Goal: Task Accomplishment & Management: Manage account settings

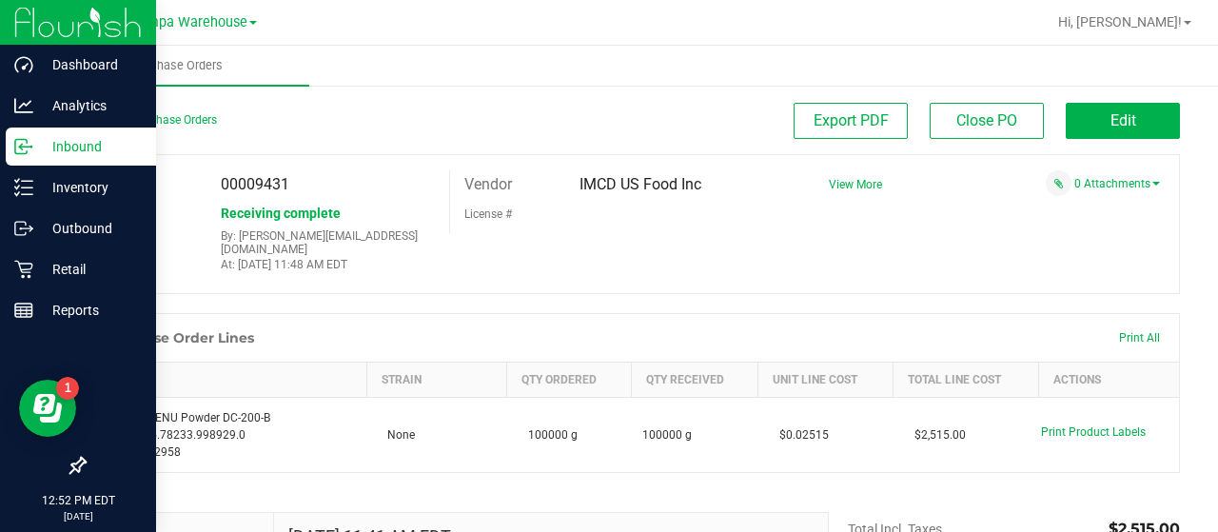
click at [69, 141] on p "Inbound" at bounding box center [90, 146] width 114 height 23
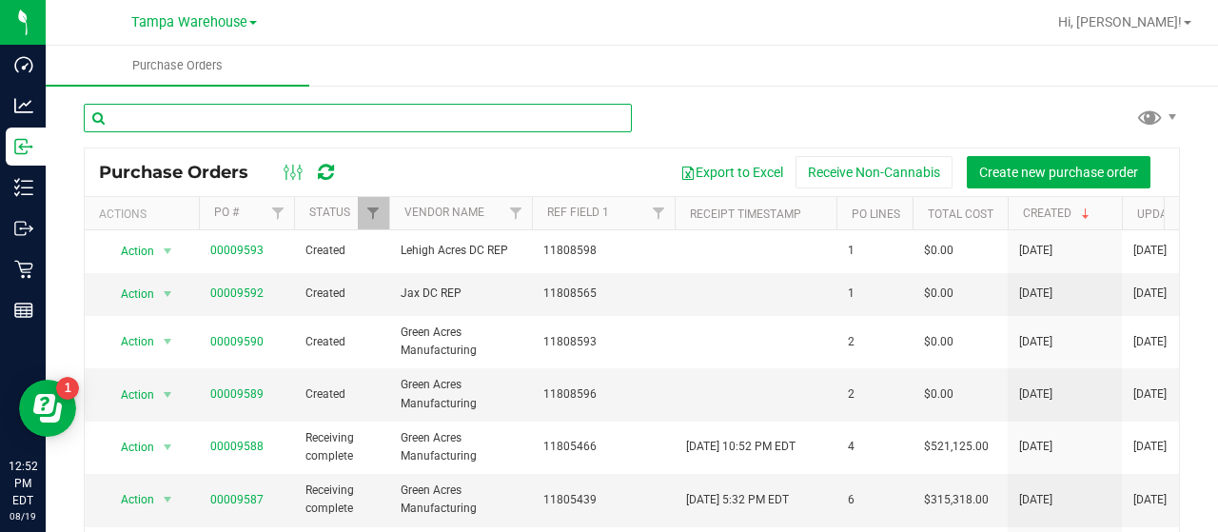
click at [365, 115] on input "text" at bounding box center [358, 118] width 548 height 29
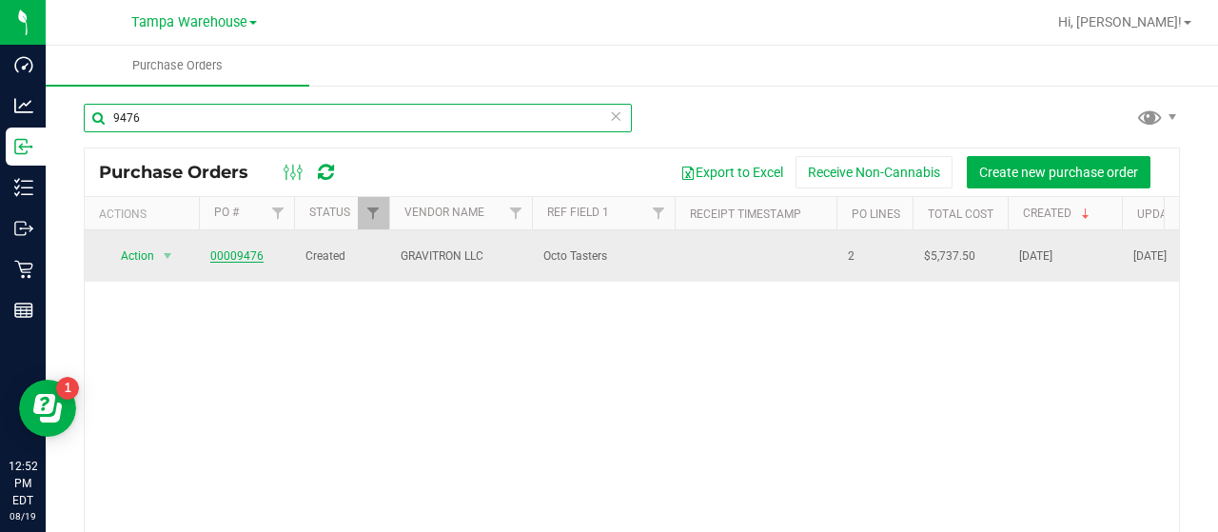
type input "9476"
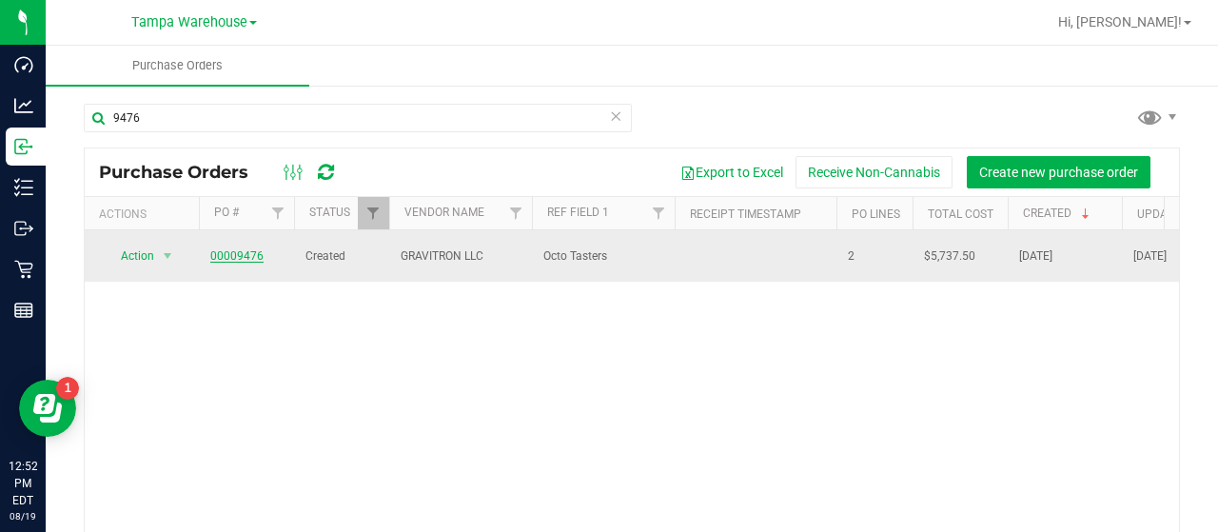
click at [225, 249] on link "00009476" at bounding box center [236, 255] width 53 height 13
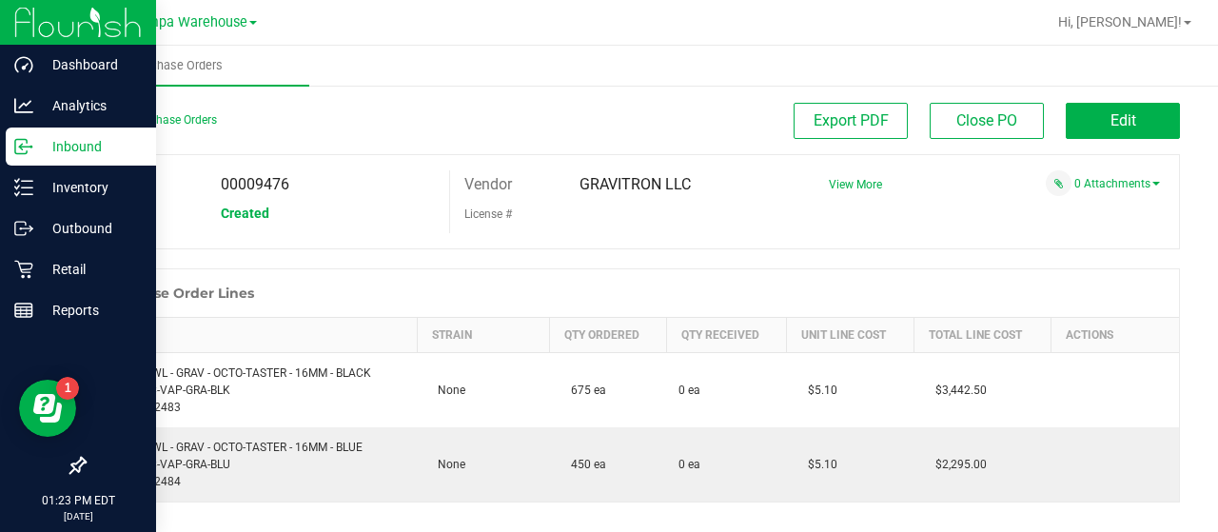
click at [70, 140] on p "Inbound" at bounding box center [90, 146] width 114 height 23
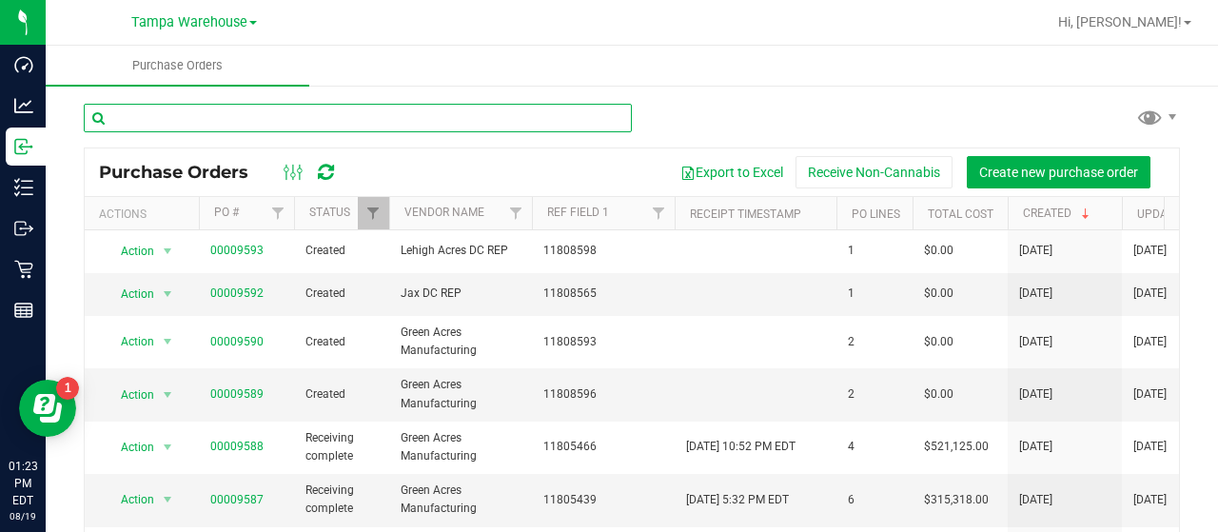
click at [248, 113] on input "text" at bounding box center [358, 118] width 548 height 29
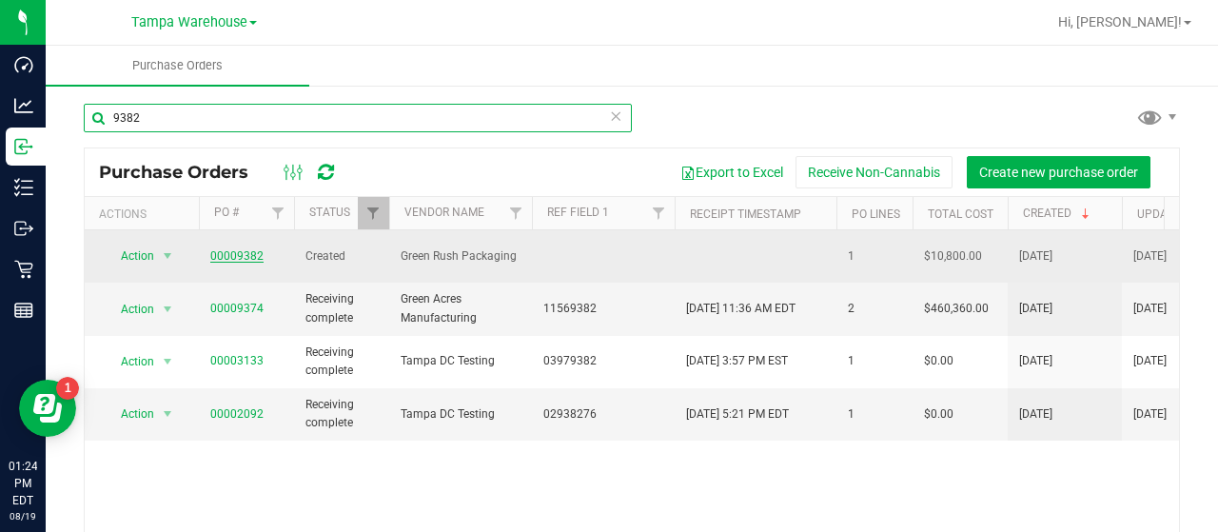
type input "9382"
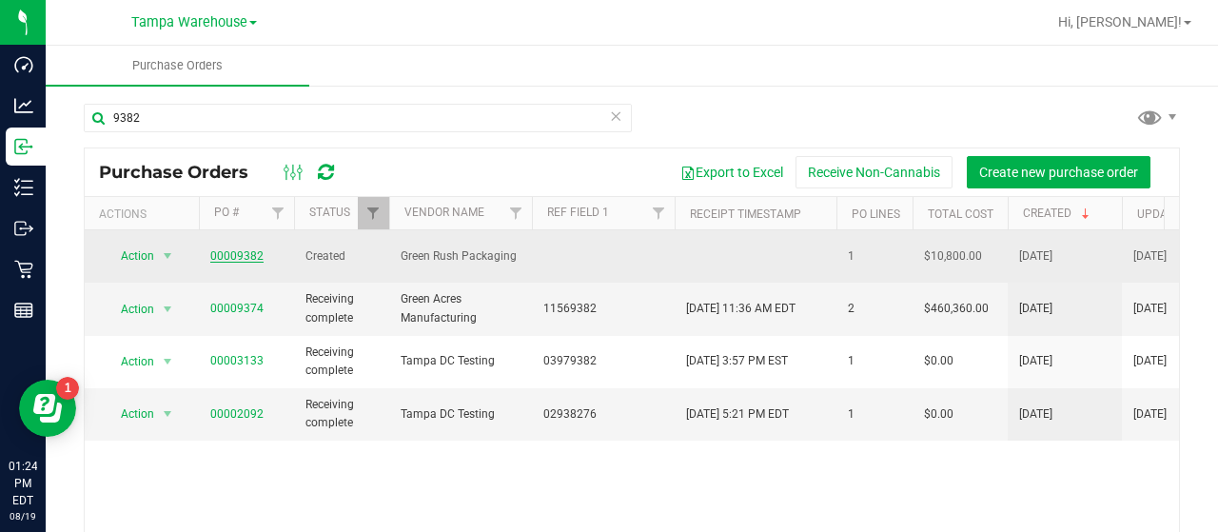
click at [234, 249] on link "00009382" at bounding box center [236, 255] width 53 height 13
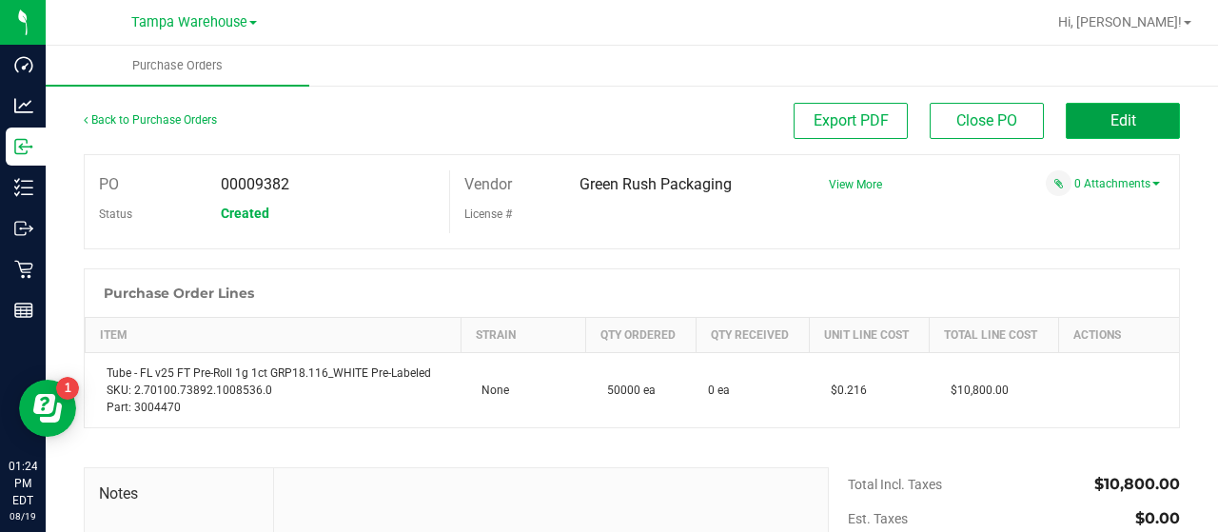
click at [1073, 119] on button "Edit" at bounding box center [1123, 121] width 114 height 36
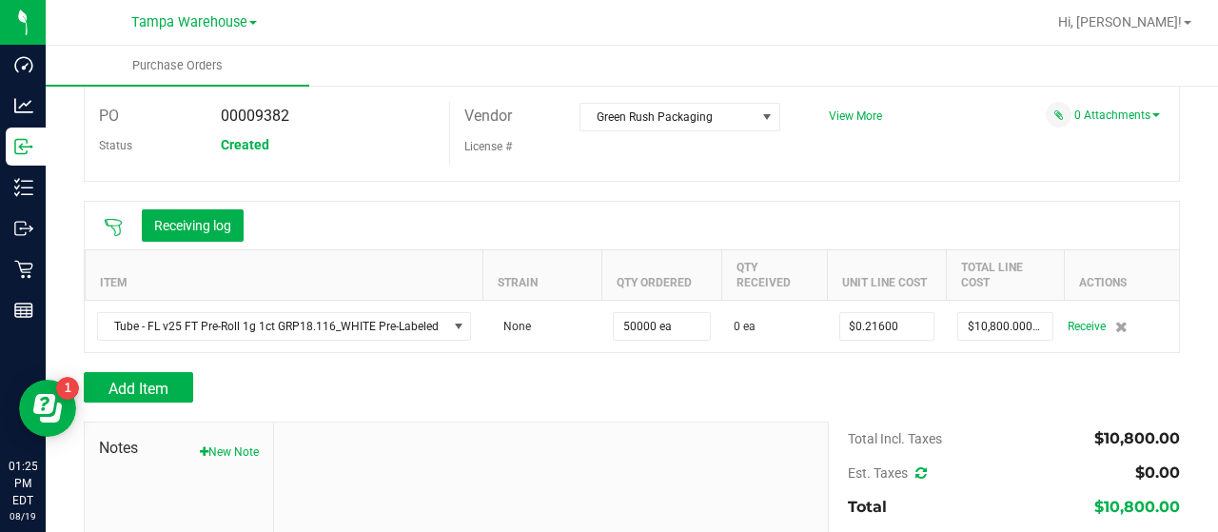
scroll to position [95, 0]
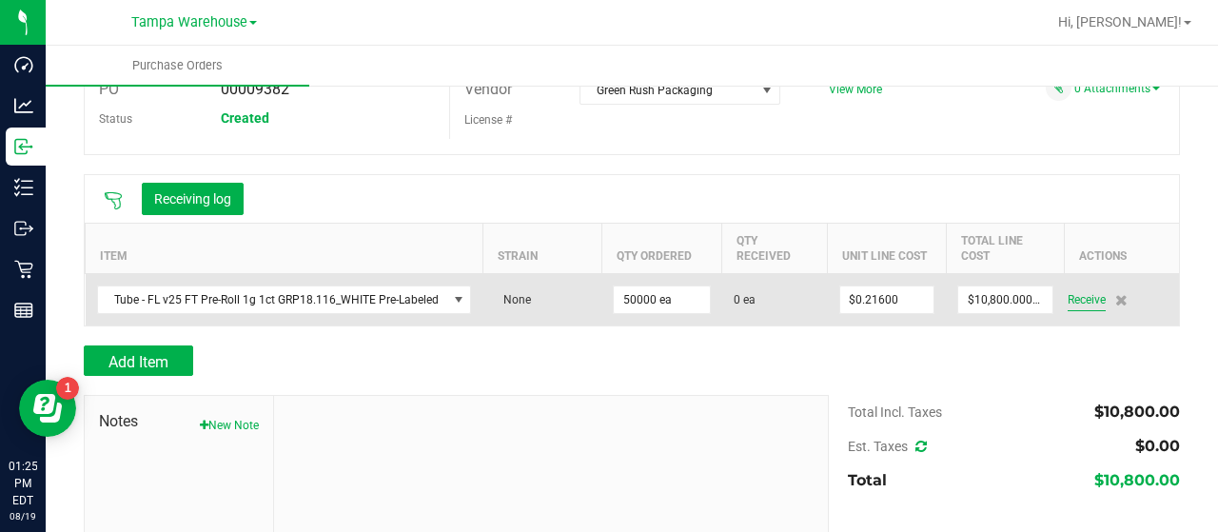
click at [1073, 297] on span "Receive" at bounding box center [1086, 299] width 38 height 23
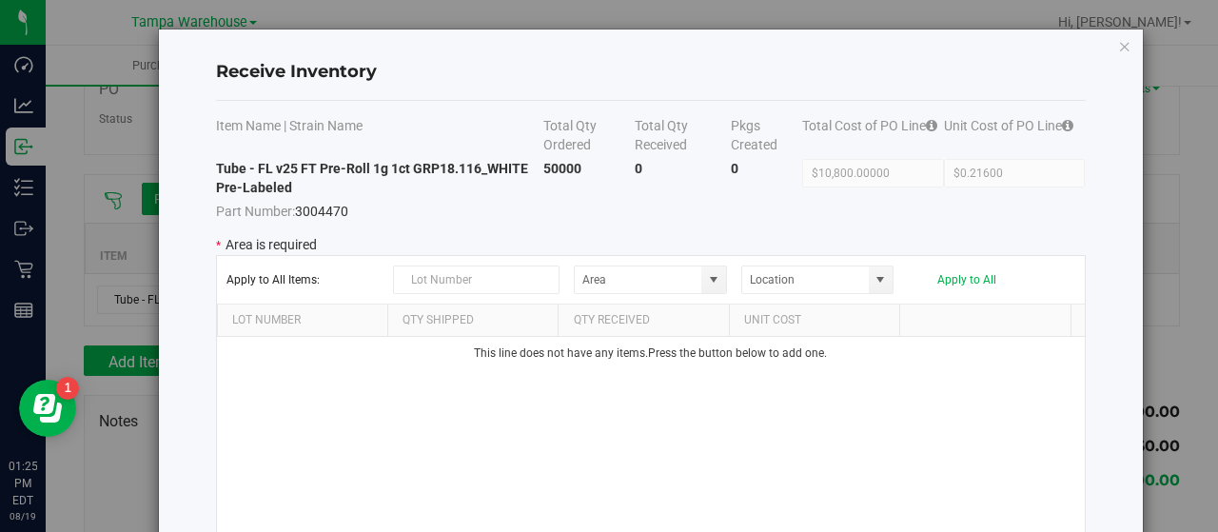
type input "State Pantry 1"
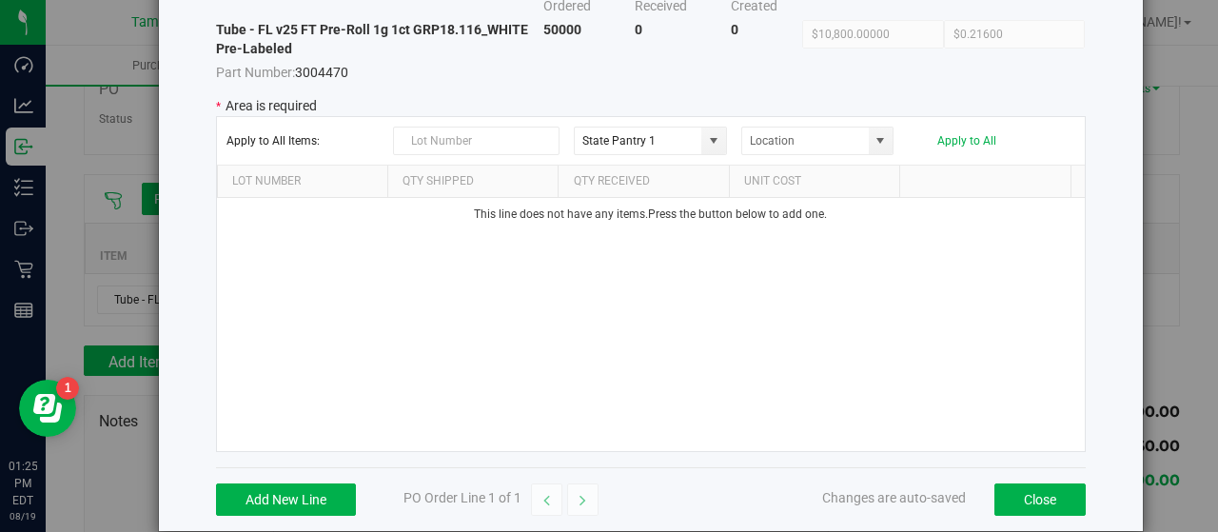
scroll to position [164, 0]
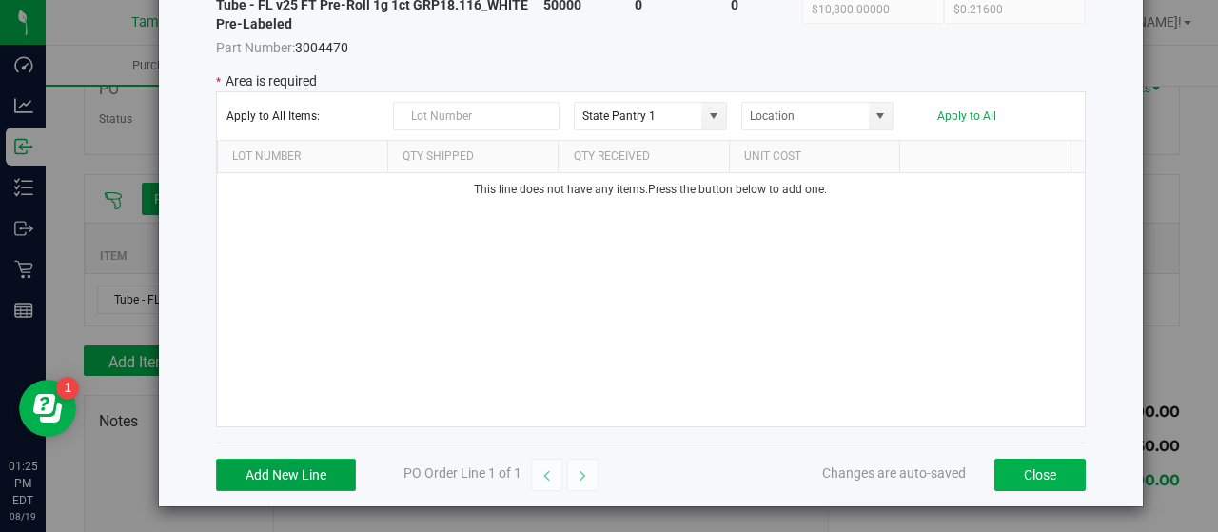
click at [296, 467] on button "Add New Line" at bounding box center [286, 475] width 140 height 32
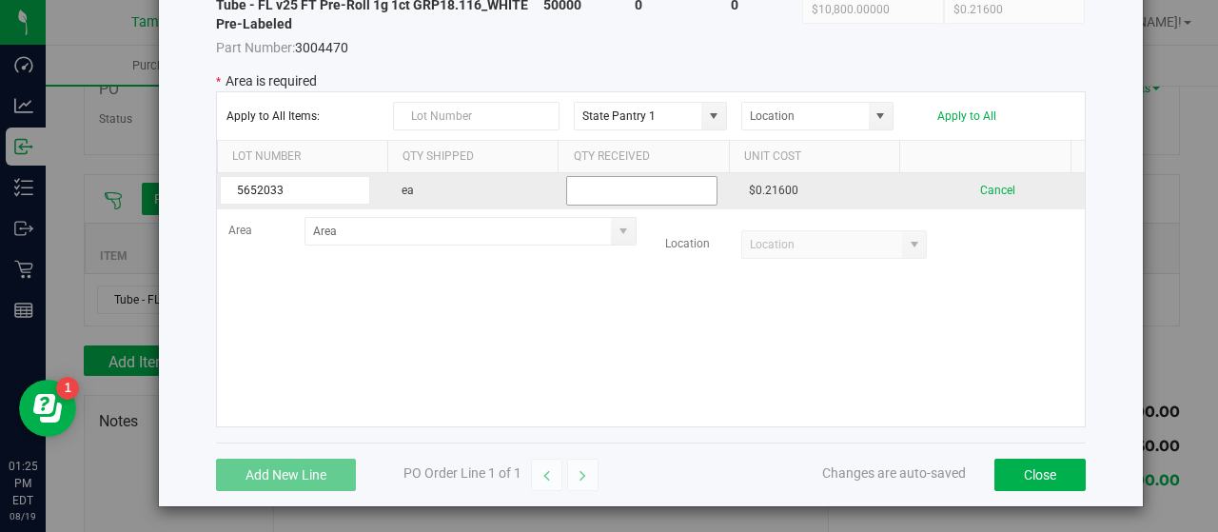
type input "5652033"
click at [668, 189] on input "text" at bounding box center [641, 190] width 150 height 29
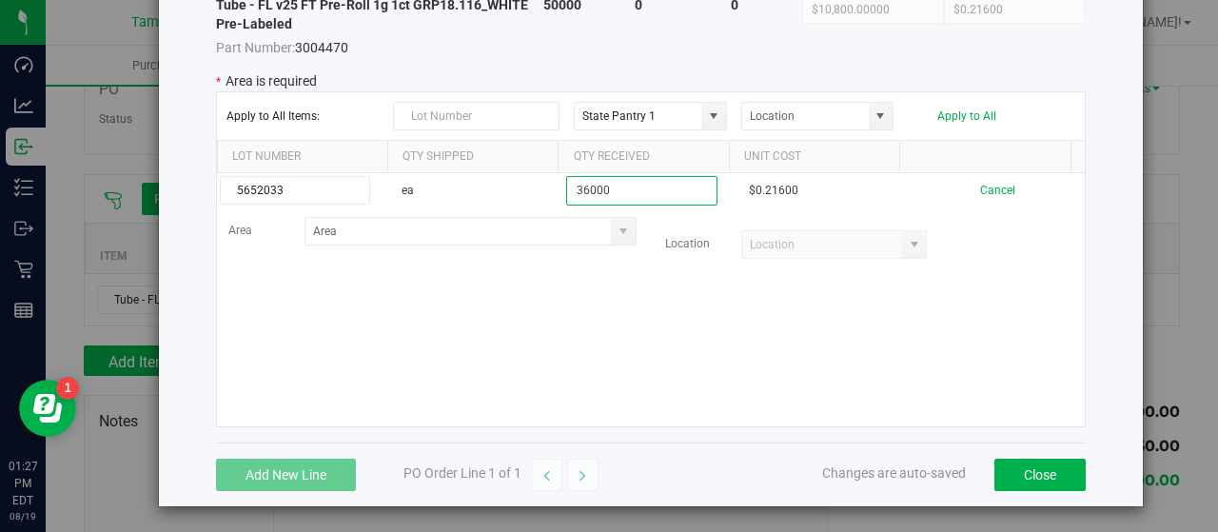
type input "36000"
click at [533, 334] on kendo-grid-list "5652033 ea 36000 $0.21600 Cancel Area Location" at bounding box center [651, 299] width 868 height 253
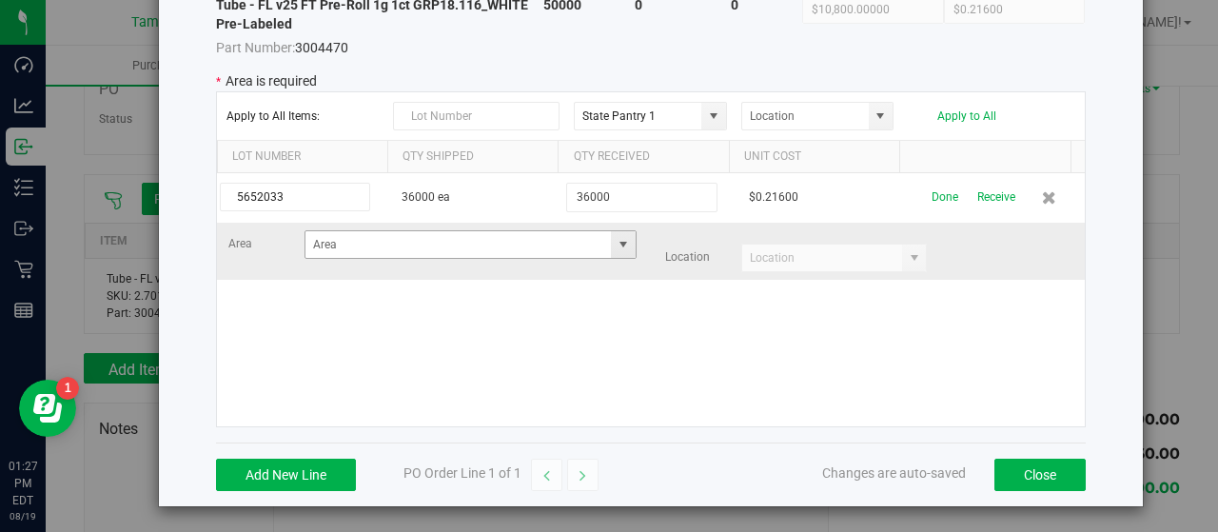
click at [616, 240] on span at bounding box center [623, 244] width 15 height 15
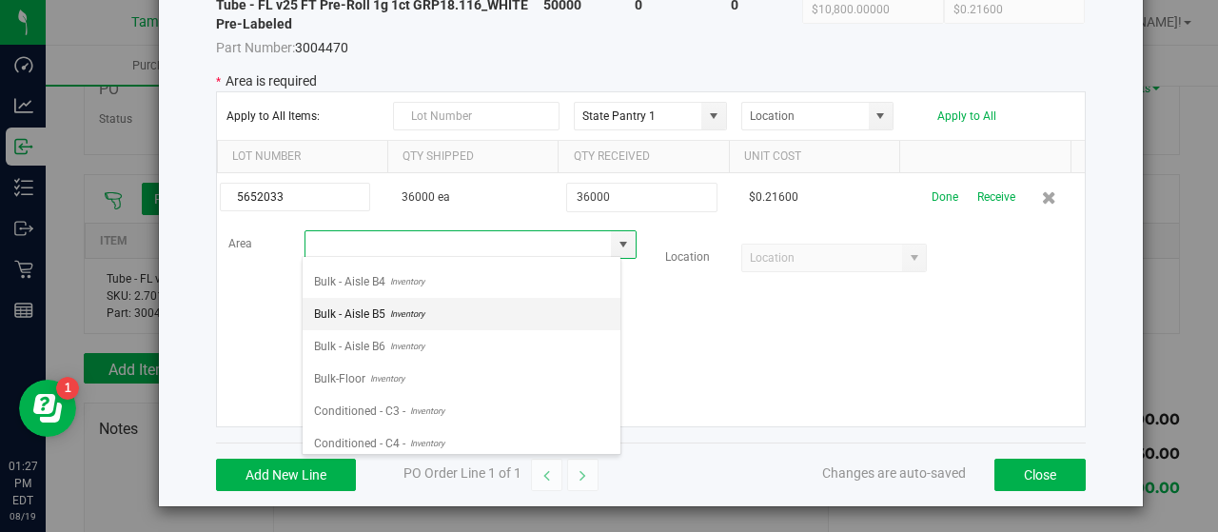
scroll to position [190, 0]
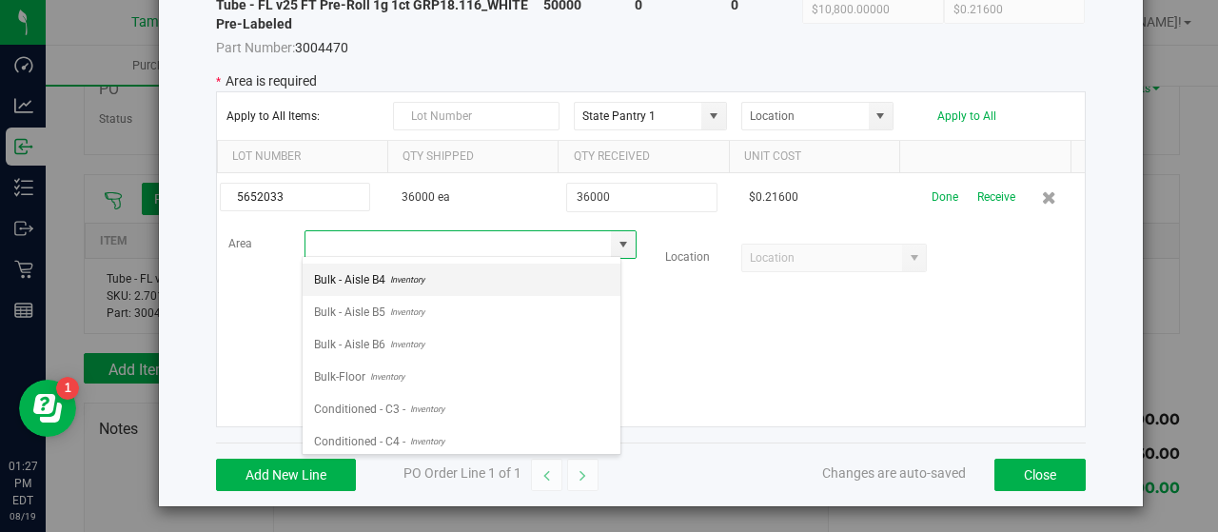
click at [457, 273] on li "Bulk - Aisle B4 Inventory" at bounding box center [462, 280] width 318 height 32
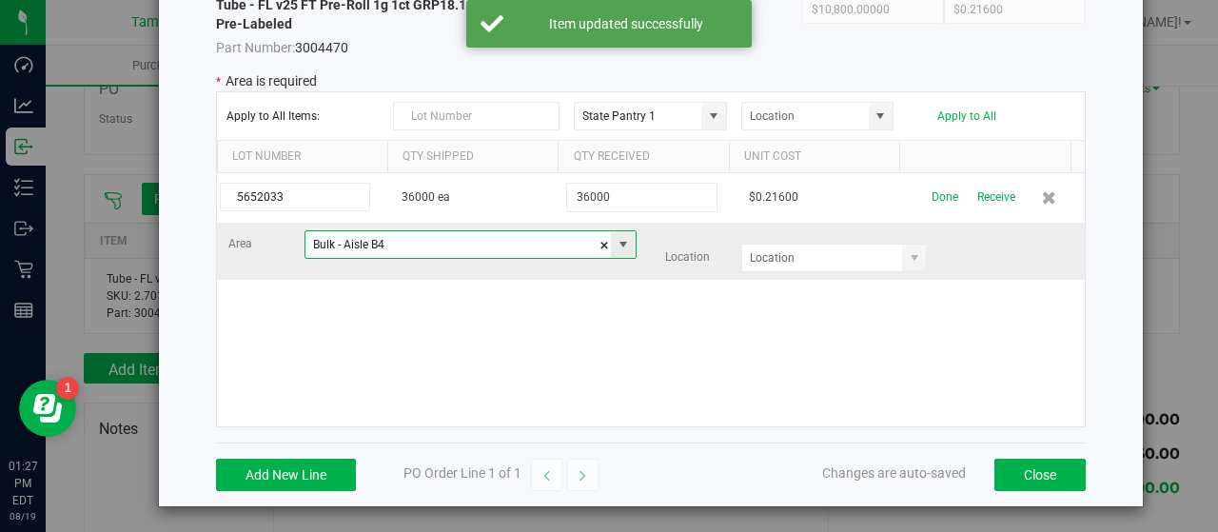
click at [616, 237] on span at bounding box center [623, 244] width 15 height 15
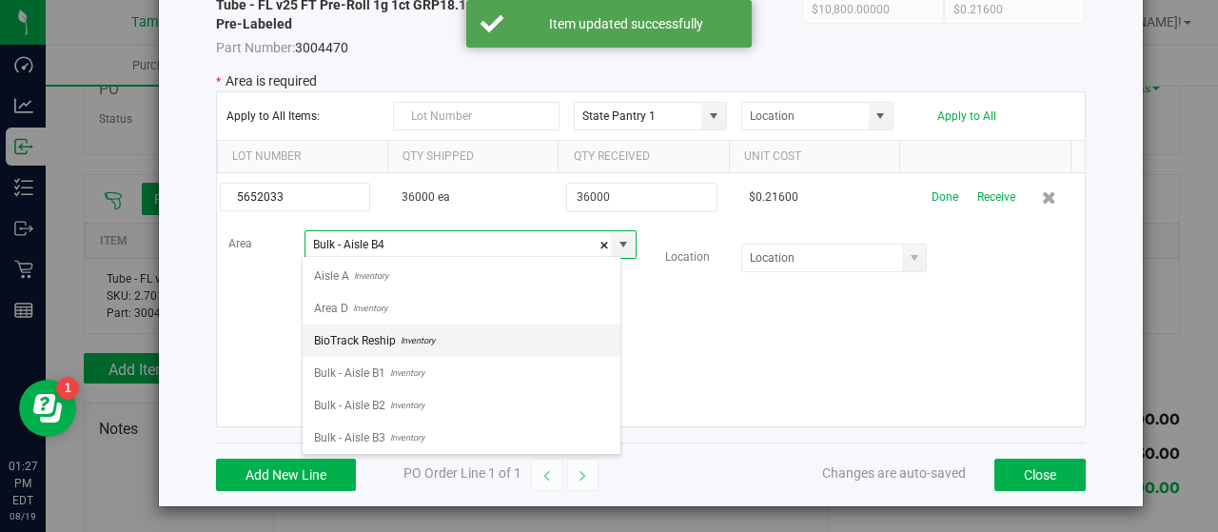
scroll to position [0, 0]
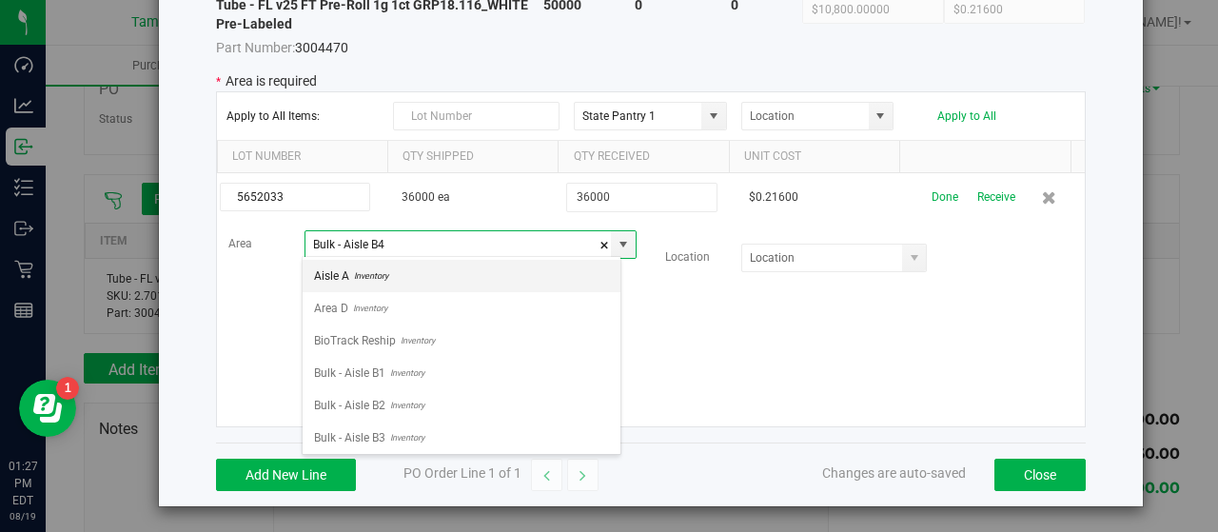
click at [397, 273] on li "Aisle A Inventory" at bounding box center [462, 276] width 318 height 32
type input "Aisle A"
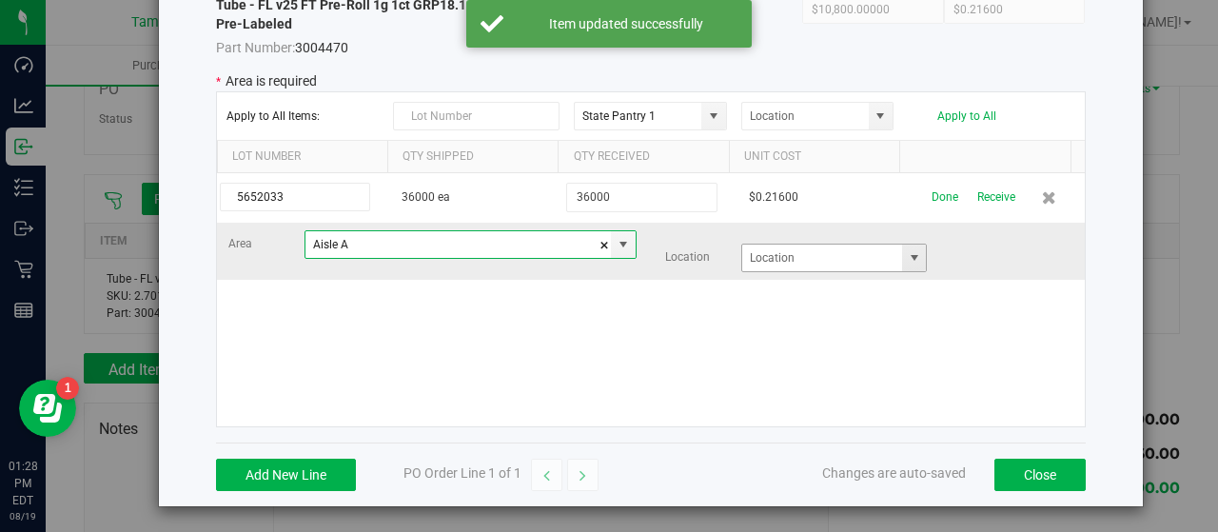
click at [907, 253] on span at bounding box center [914, 257] width 15 height 15
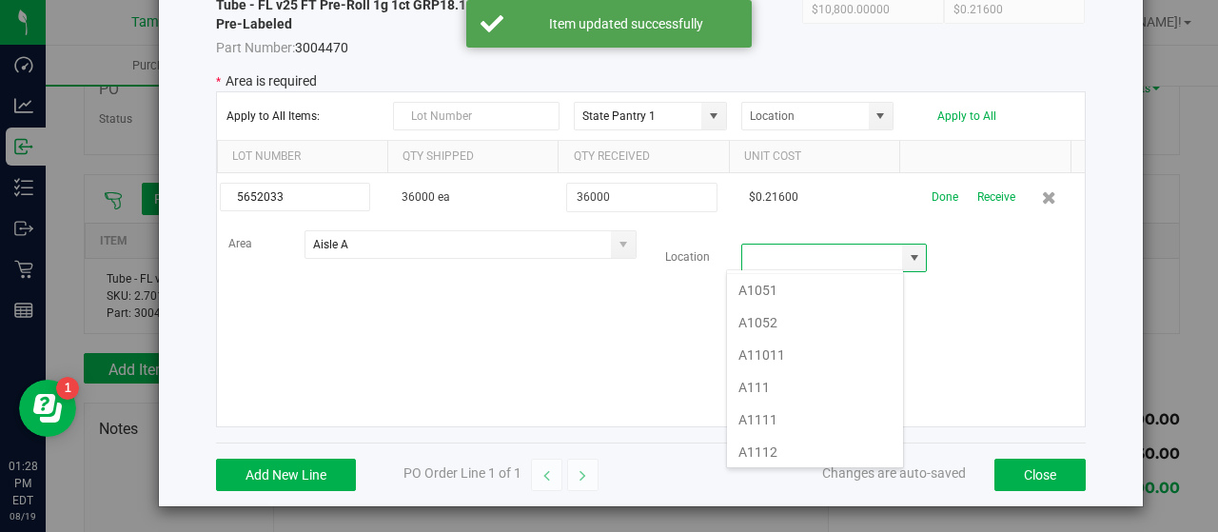
scroll to position [285, 0]
click at [820, 386] on li "A1111" at bounding box center [815, 392] width 176 height 32
type input "A1111"
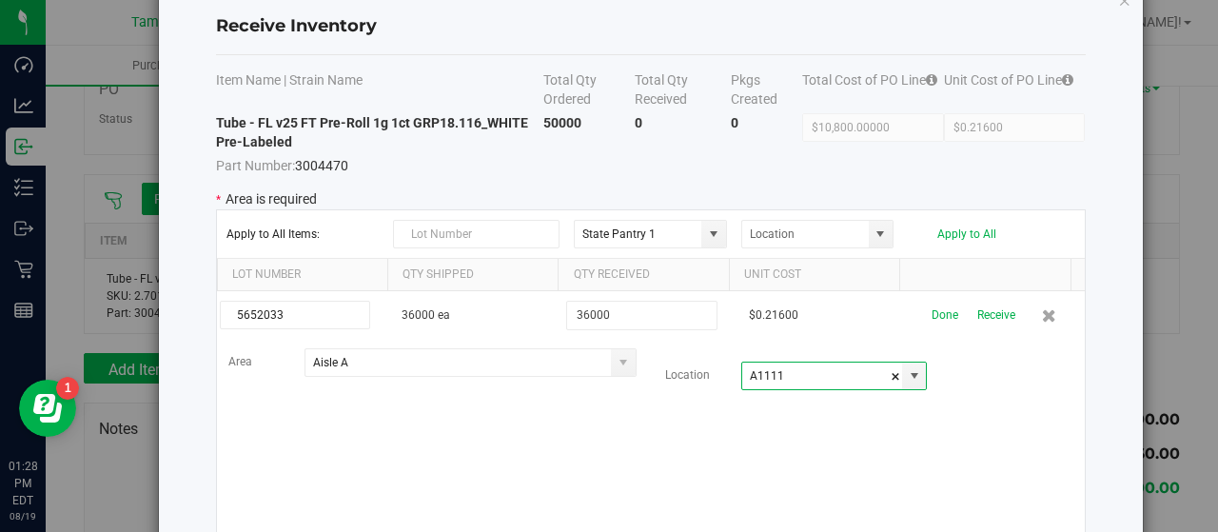
scroll to position [0, 0]
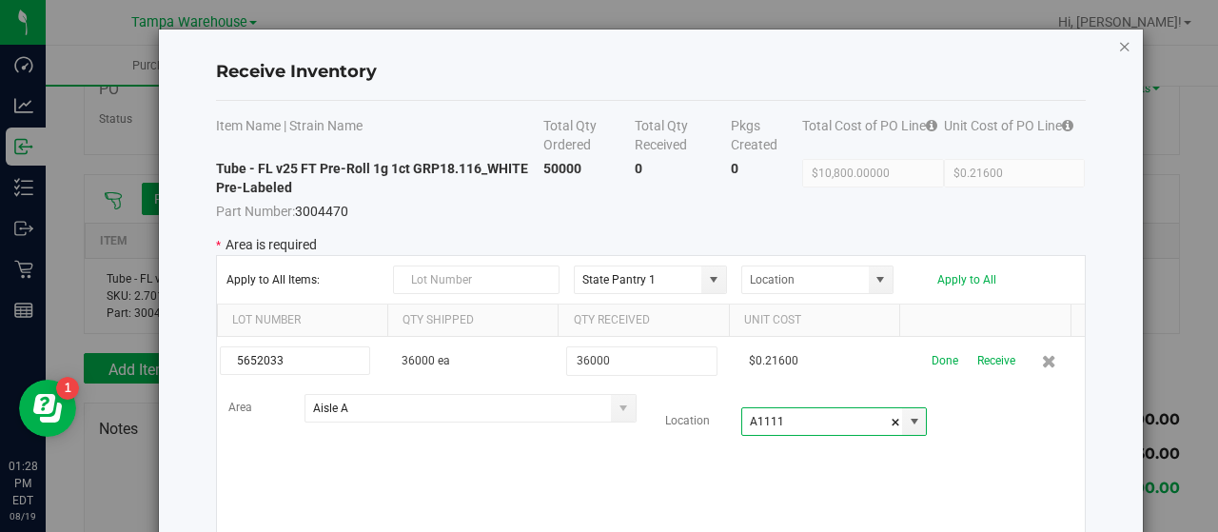
click at [1118, 45] on icon "Close modal" at bounding box center [1124, 45] width 13 height 23
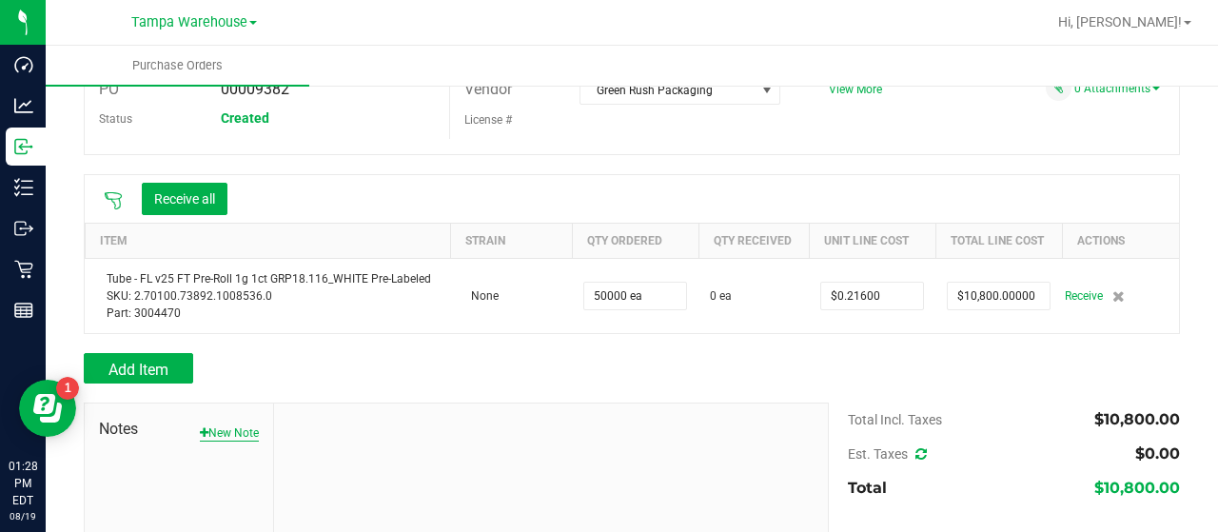
click at [224, 432] on button "New Note" at bounding box center [229, 432] width 59 height 17
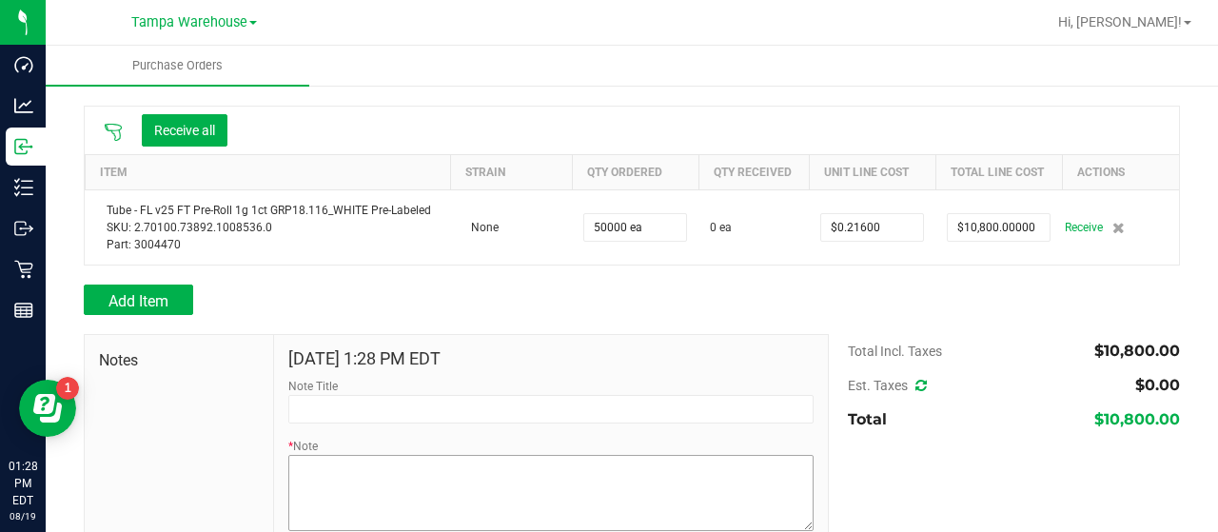
scroll to position [240, 0]
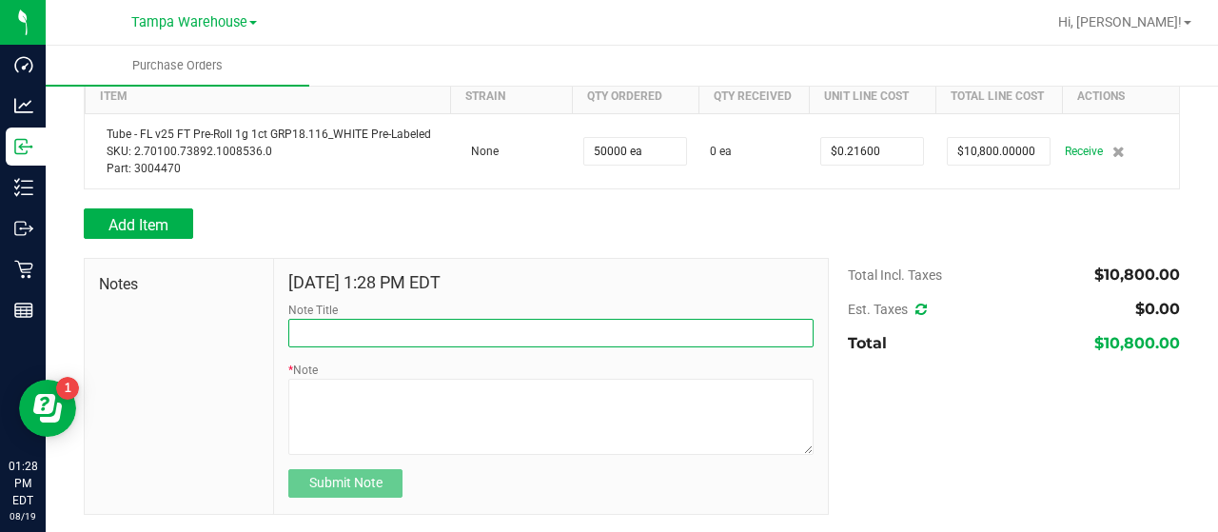
click at [455, 324] on input "Note Title" at bounding box center [550, 333] width 525 height 29
type input "r"
type input "RECEIVED #3004470"
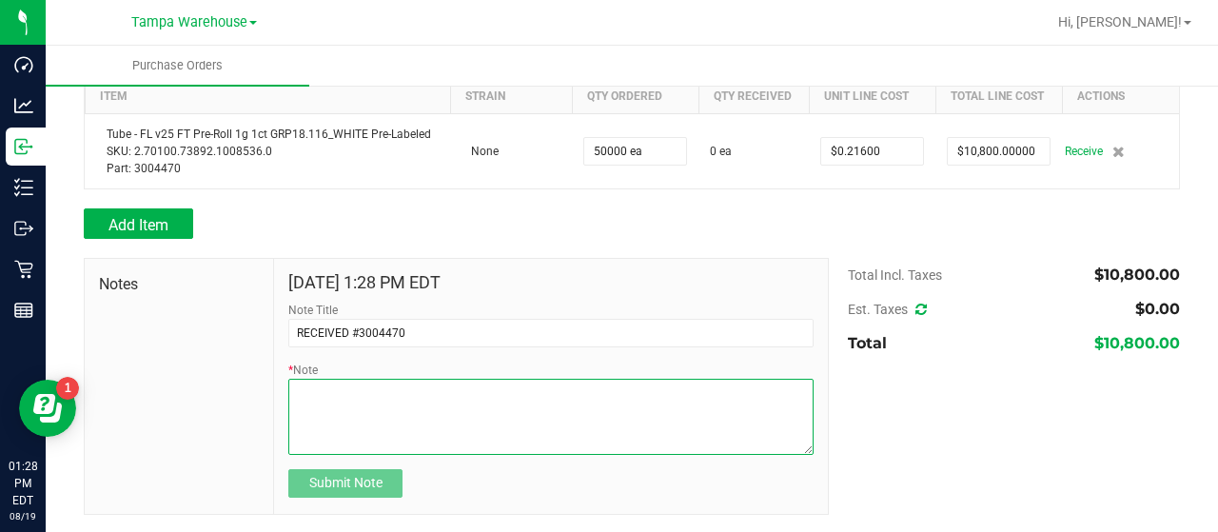
click at [516, 401] on textarea "* Note" at bounding box center [550, 417] width 525 height 76
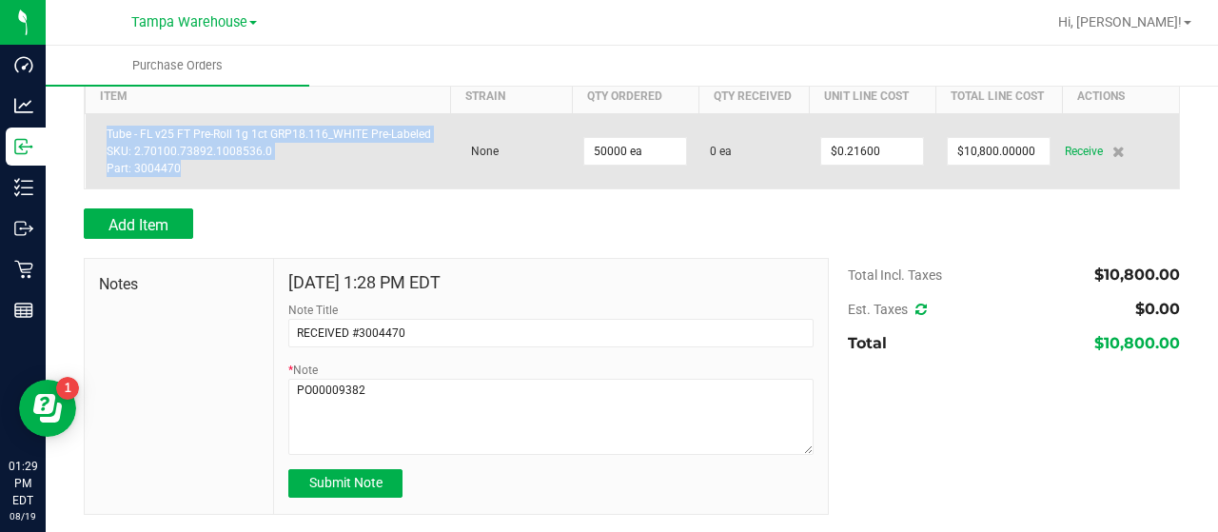
drag, startPoint x: 107, startPoint y: 127, endPoint x: 196, endPoint y: 163, distance: 96.5
click at [198, 168] on div "Tube - FL v25 FT Pre-Roll 1g 1ct GRP18.116_WHITE Pre-Labeled SKU: 2.70100.73892…" at bounding box center [268, 151] width 343 height 51
copy div "Tube - FL v25 FT Pre-Roll 1g 1ct GRP18.116_WHITE Pre-Labeled SKU: 2.70100.73892…"
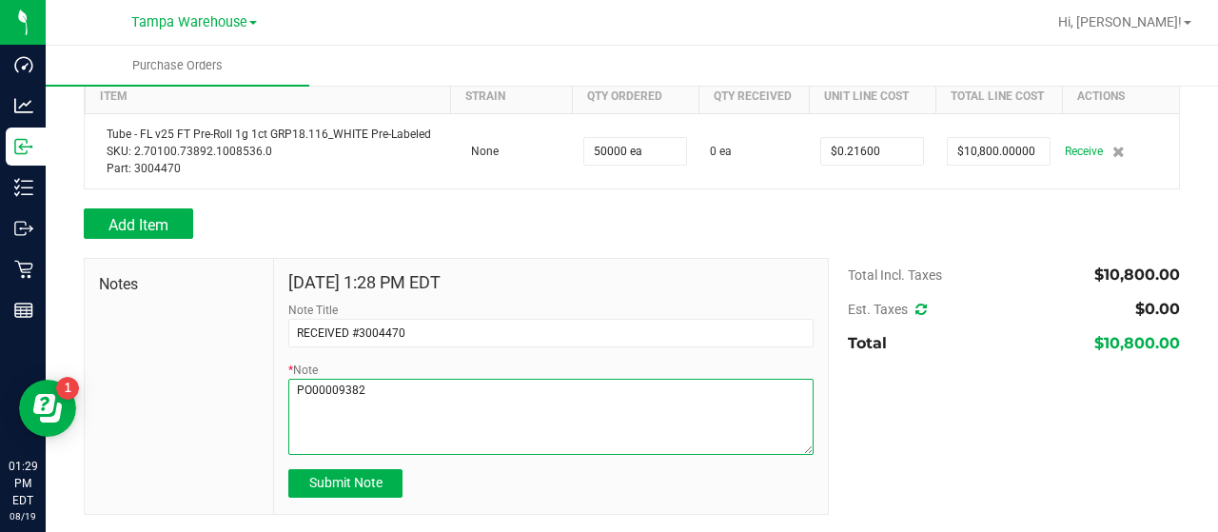
click at [409, 393] on textarea "* Note" at bounding box center [550, 417] width 525 height 76
paste textarea "Tube - FL v25 FT Pre-Roll 1g 1ct GRP18.116_WHITE Pre-Labeled SKU: 2.70100.73892…"
type textarea "PO00009382 Tube - FL v25 FT Pre-Roll 1g 1ct GRP18.116_WHITE Pre-Labeled SKU: 2.…"
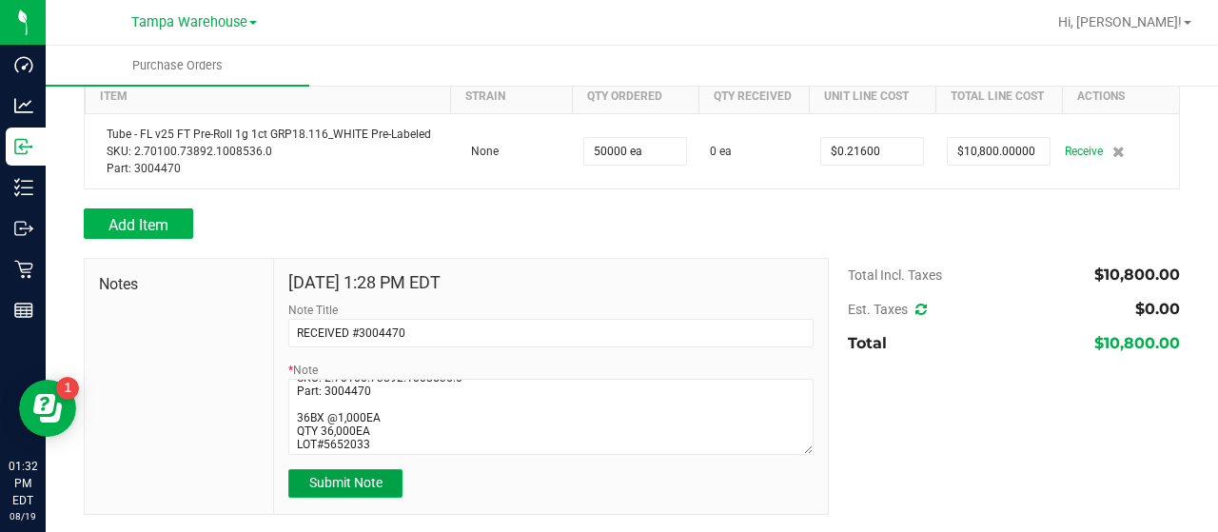
click at [354, 483] on span "Submit Note" at bounding box center [345, 482] width 73 height 15
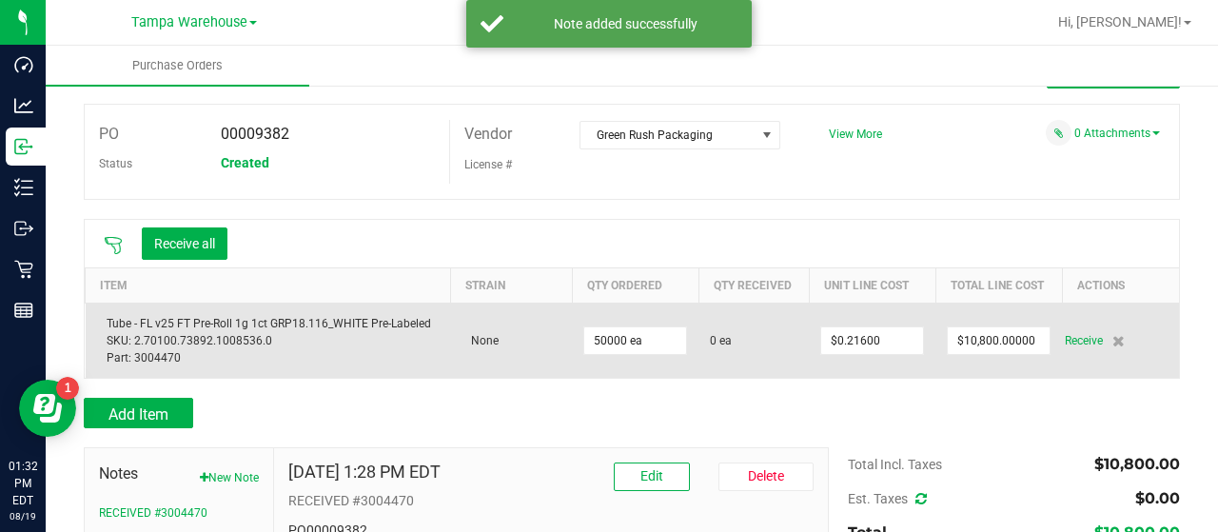
scroll to position [49, 0]
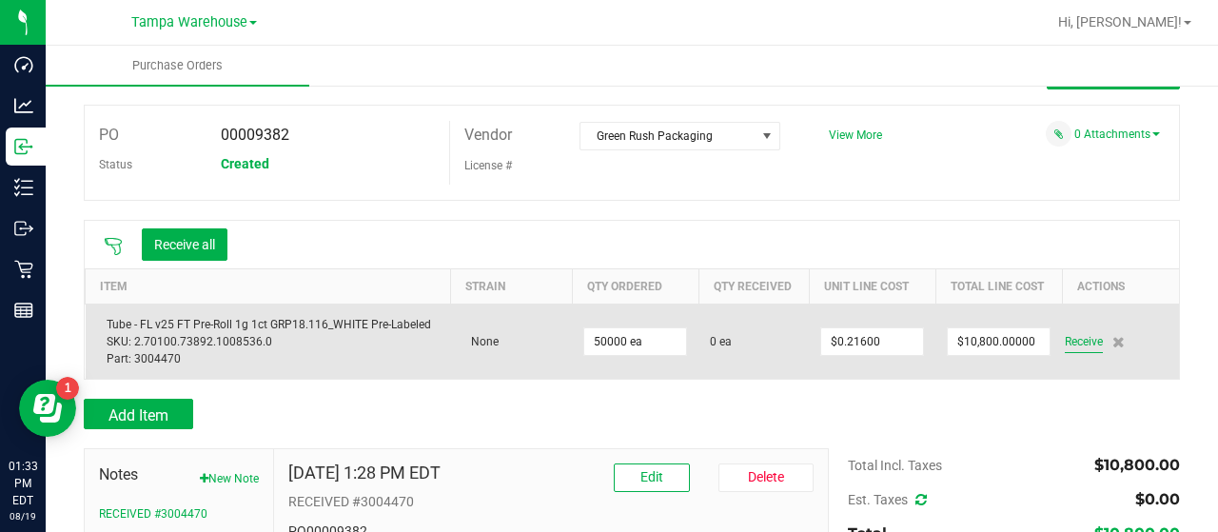
click at [1074, 337] on span "Receive" at bounding box center [1084, 341] width 38 height 23
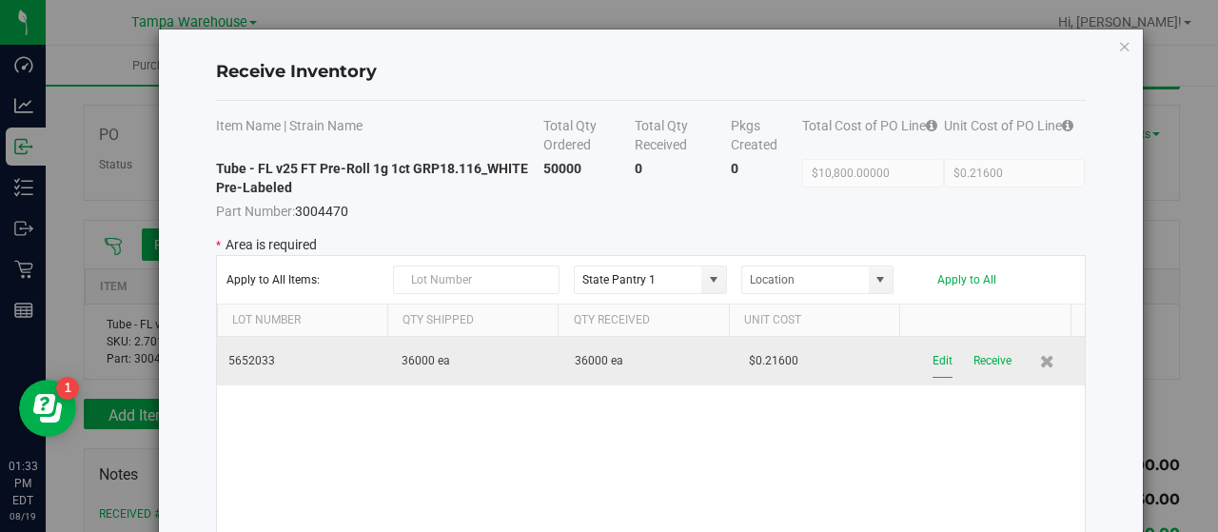
click at [932, 362] on button "Edit" at bounding box center [942, 360] width 20 height 33
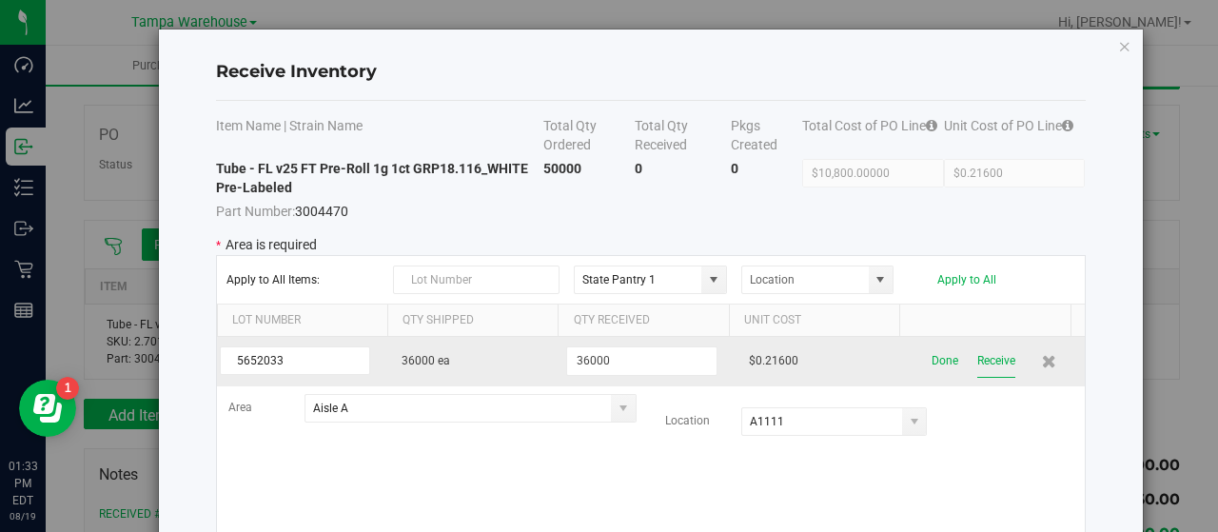
click at [977, 361] on button "Receive" at bounding box center [996, 360] width 38 height 33
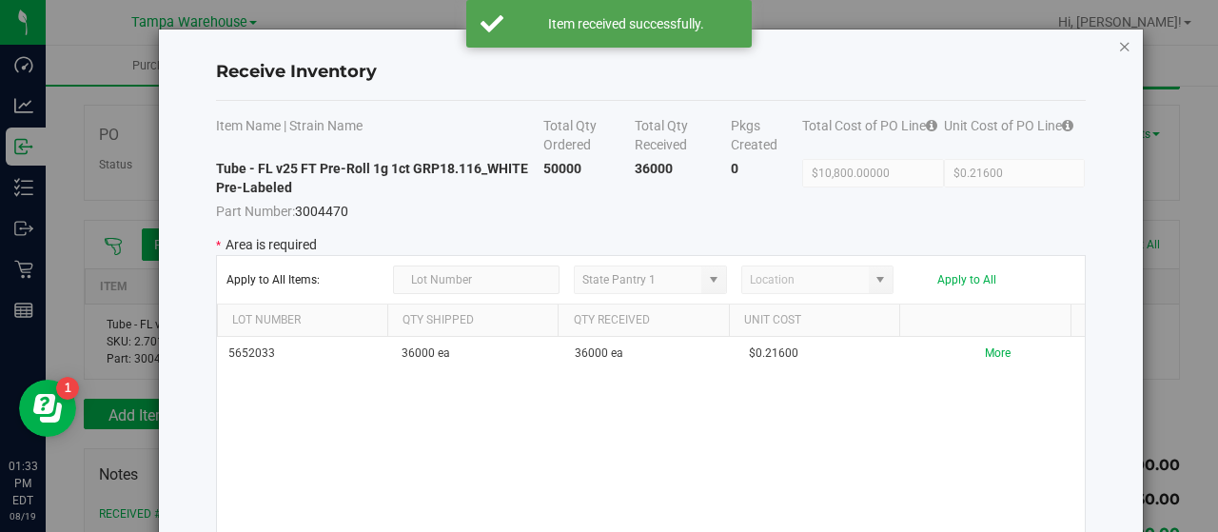
click at [1118, 47] on icon "Close modal" at bounding box center [1124, 45] width 13 height 23
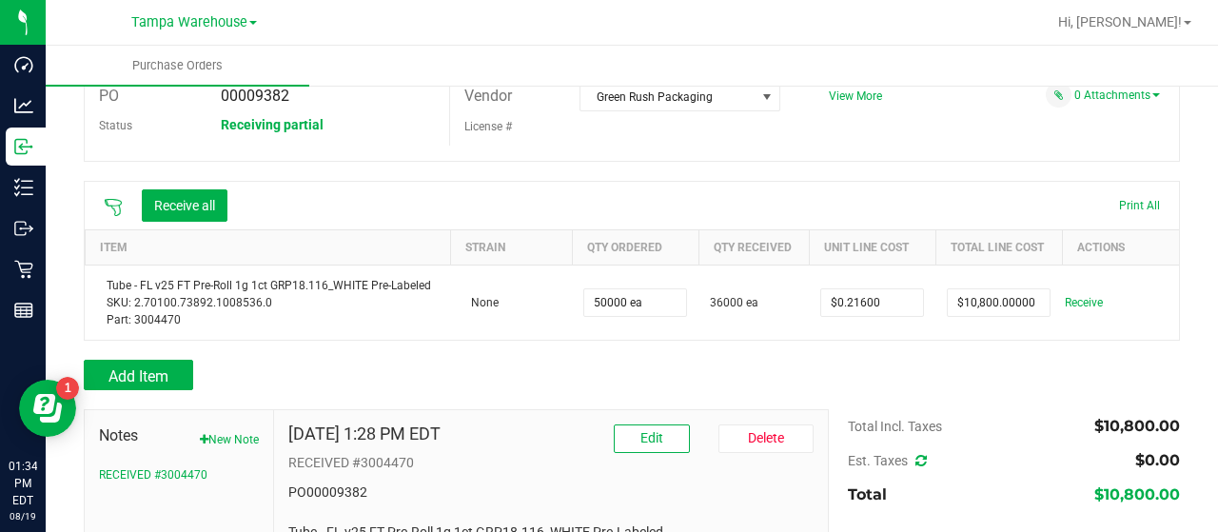
scroll to position [0, 0]
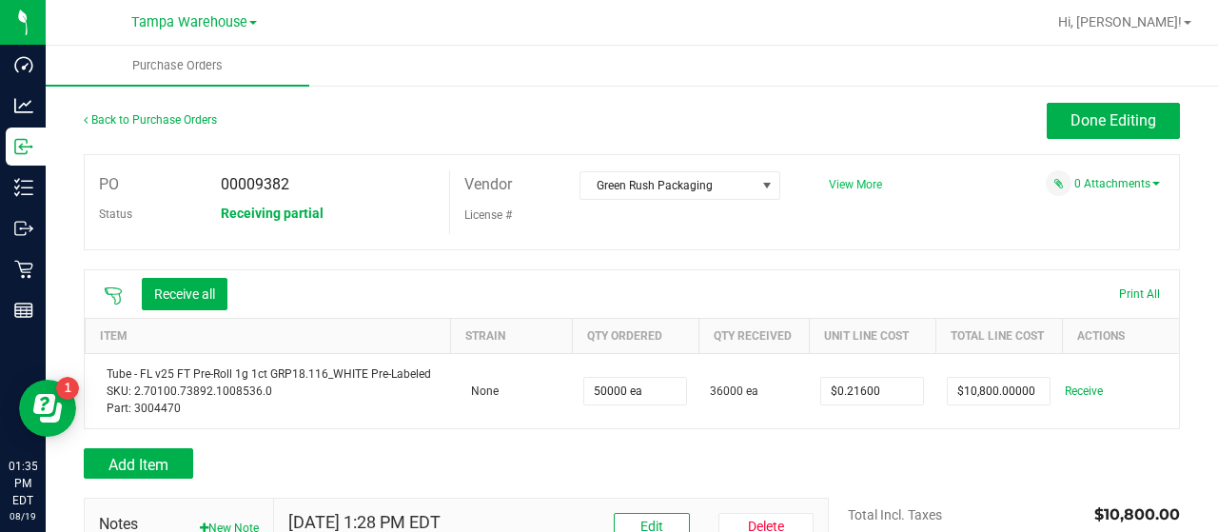
click at [848, 180] on span "View More" at bounding box center [855, 184] width 53 height 13
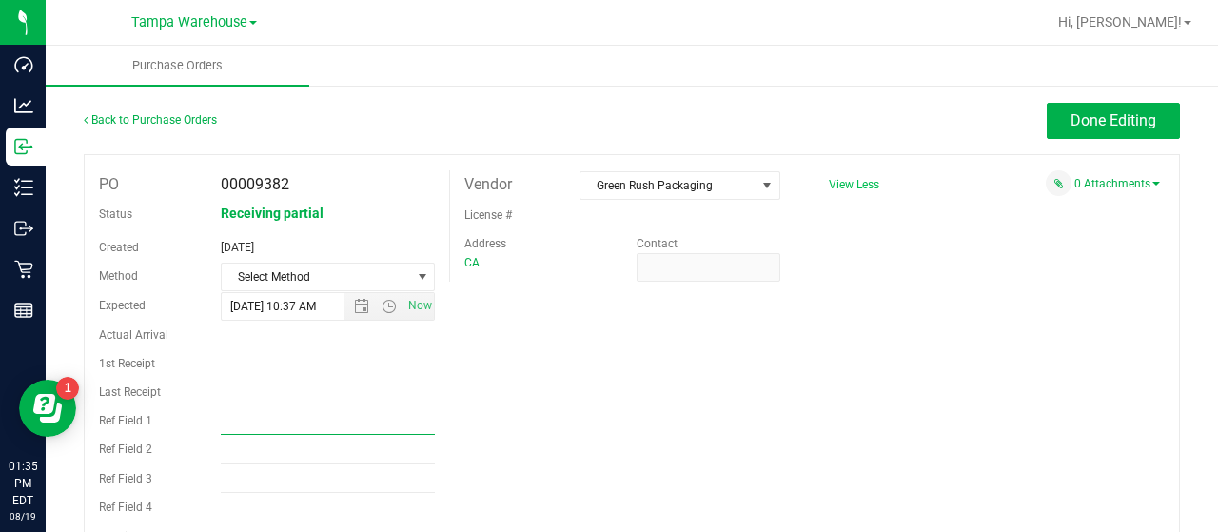
click at [337, 427] on input "Ref Field 1" at bounding box center [328, 420] width 215 height 29
type input "PO00009382"
click at [1050, 115] on button "Done Editing" at bounding box center [1113, 121] width 133 height 36
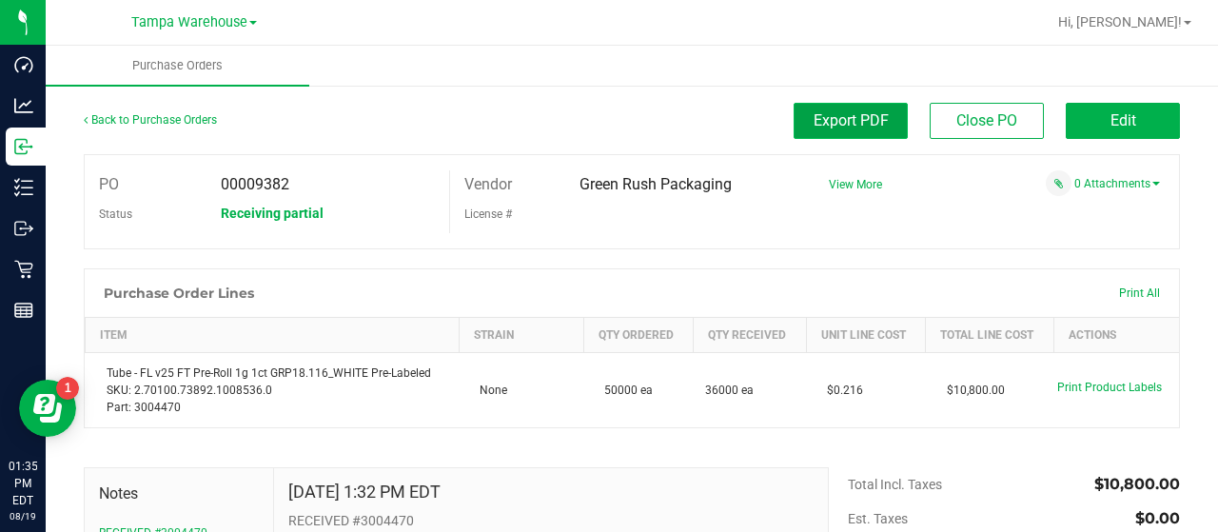
click at [841, 112] on span "Export PDF" at bounding box center [850, 120] width 75 height 18
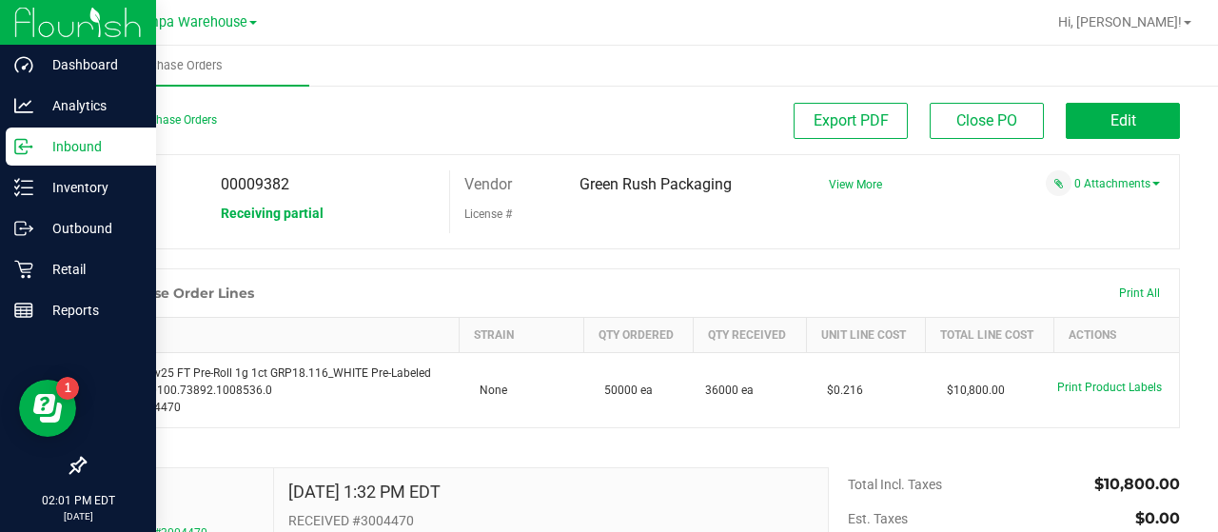
click at [69, 144] on p "Inbound" at bounding box center [90, 146] width 114 height 23
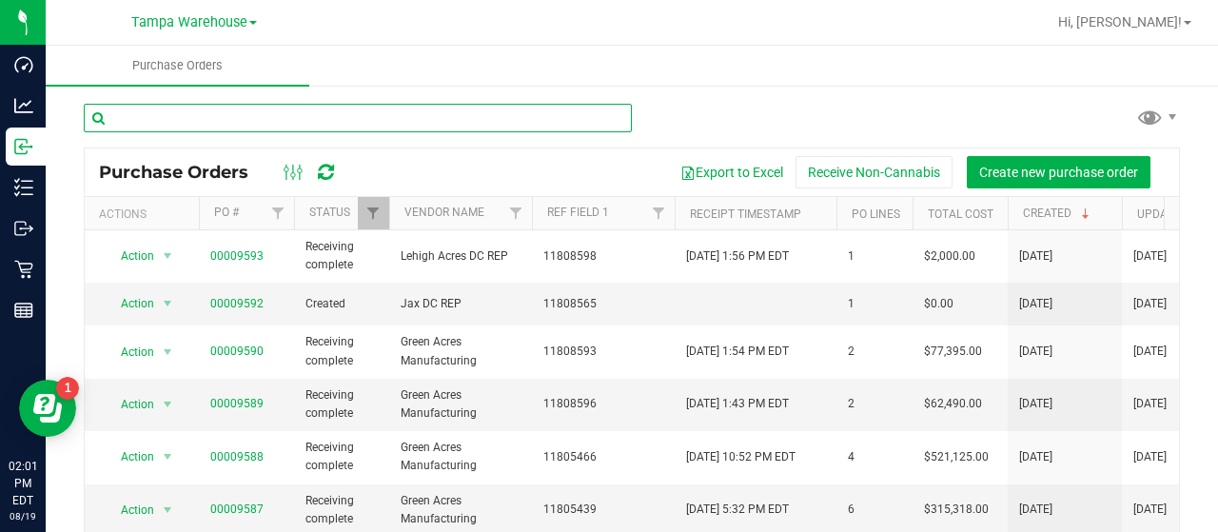
click at [434, 114] on input "text" at bounding box center [358, 118] width 548 height 29
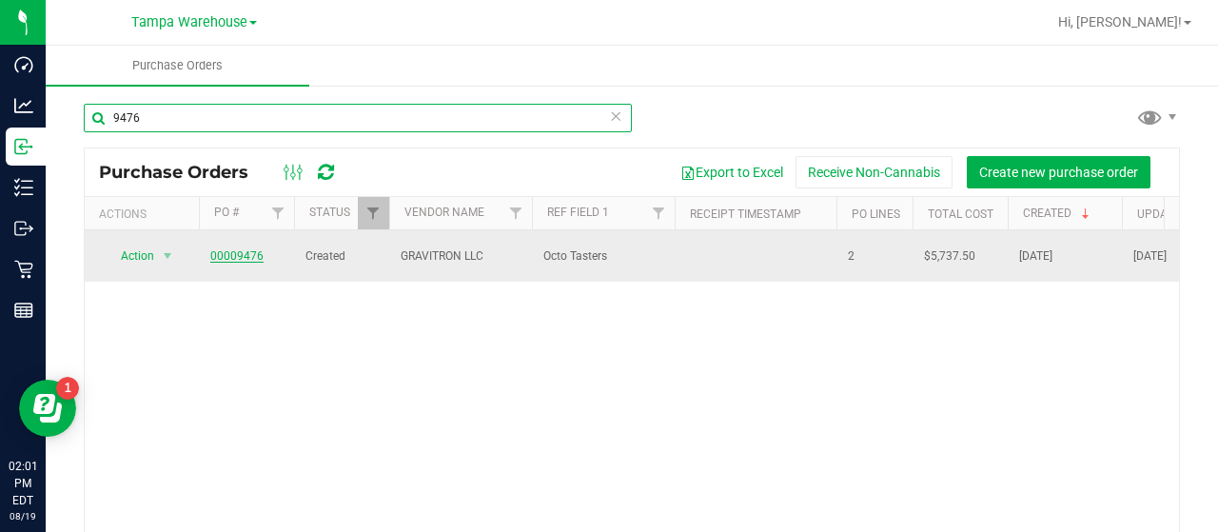
type input "9476"
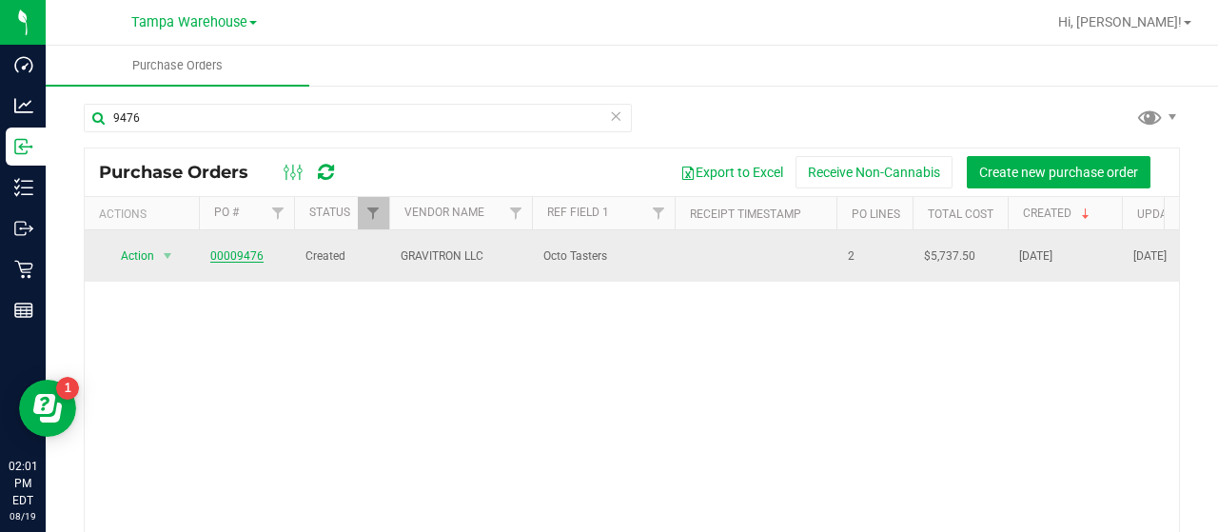
click at [228, 251] on link "00009476" at bounding box center [236, 255] width 53 height 13
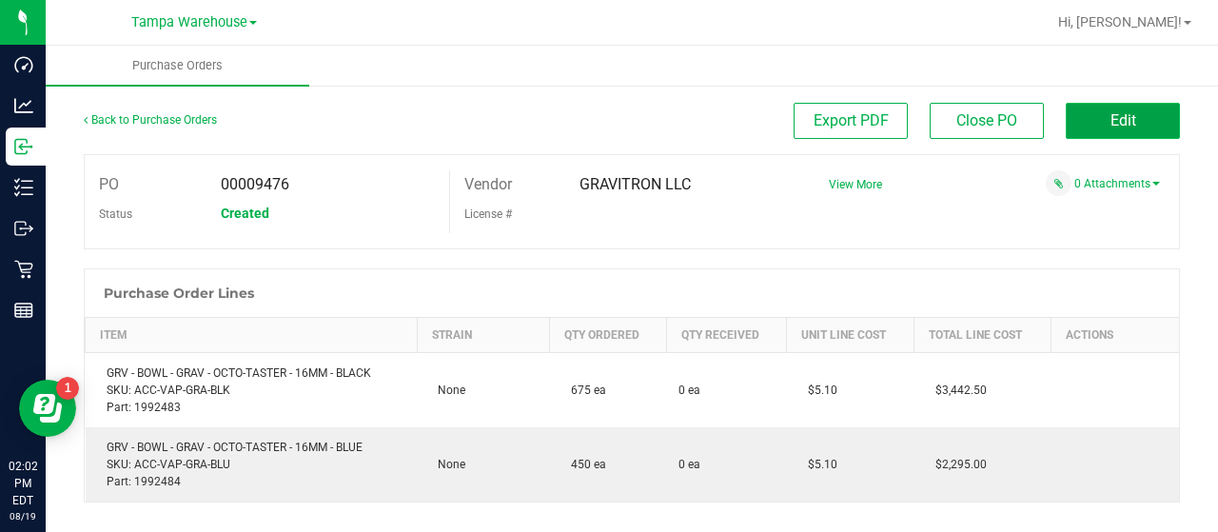
click at [1074, 116] on button "Edit" at bounding box center [1123, 121] width 114 height 36
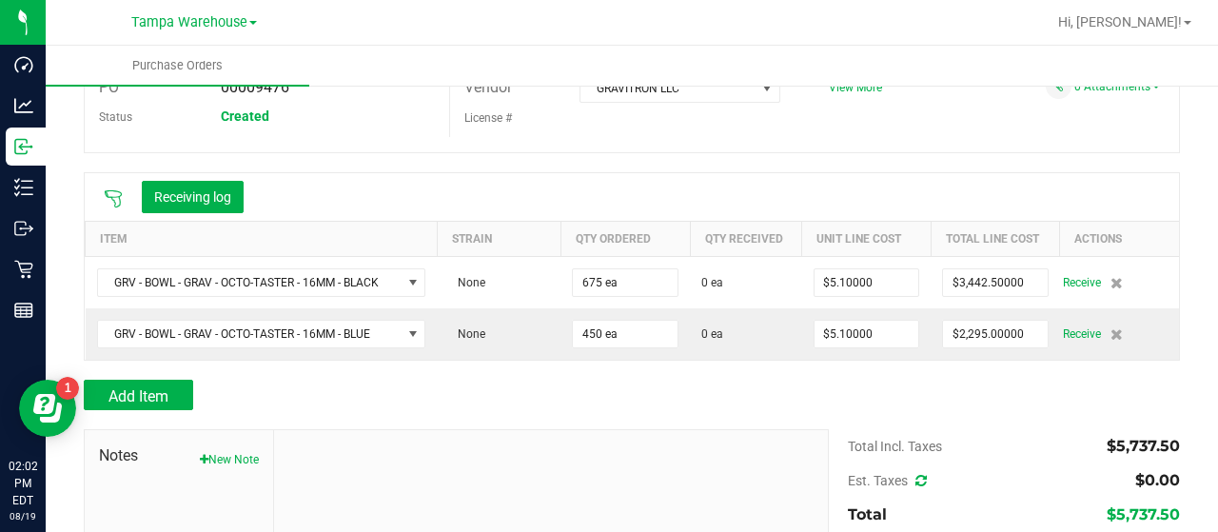
scroll to position [190, 0]
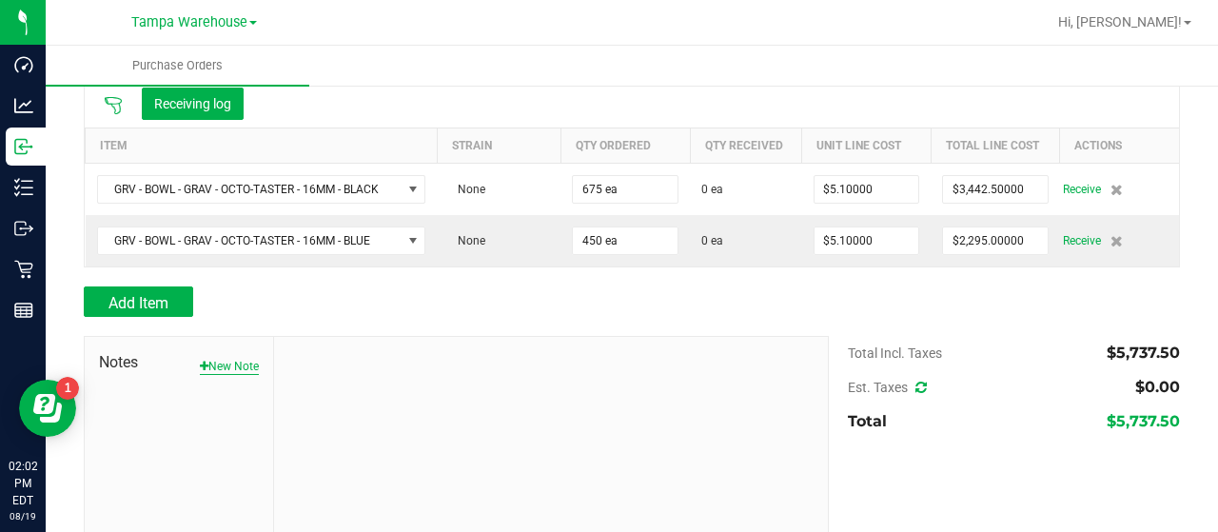
click at [236, 362] on button "New Note" at bounding box center [229, 366] width 59 height 17
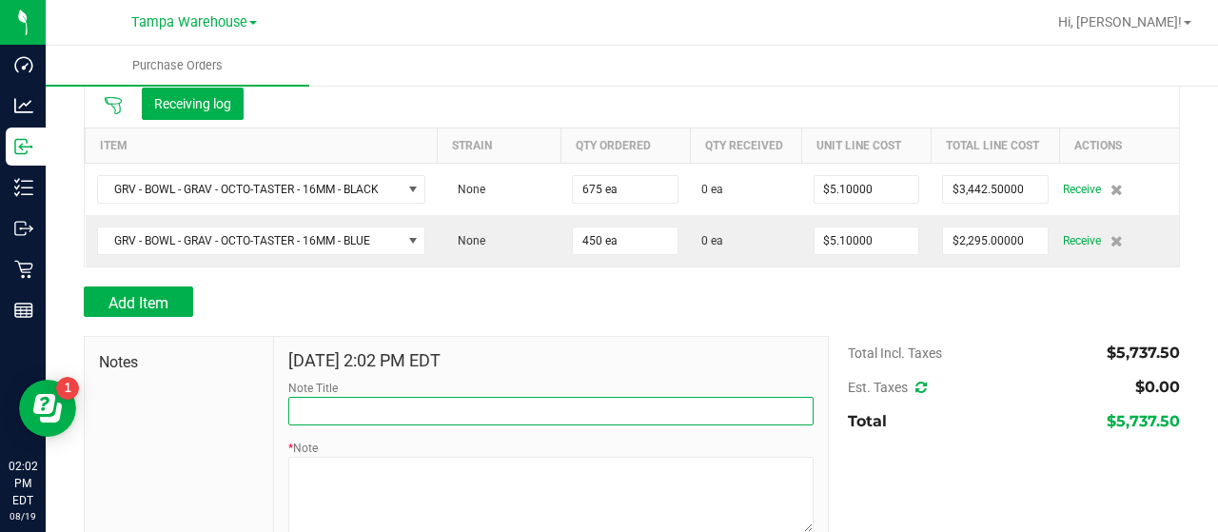
click at [424, 411] on input "Note Title" at bounding box center [550, 411] width 525 height 29
type input "r"
type input "RECEIVED #1992483"
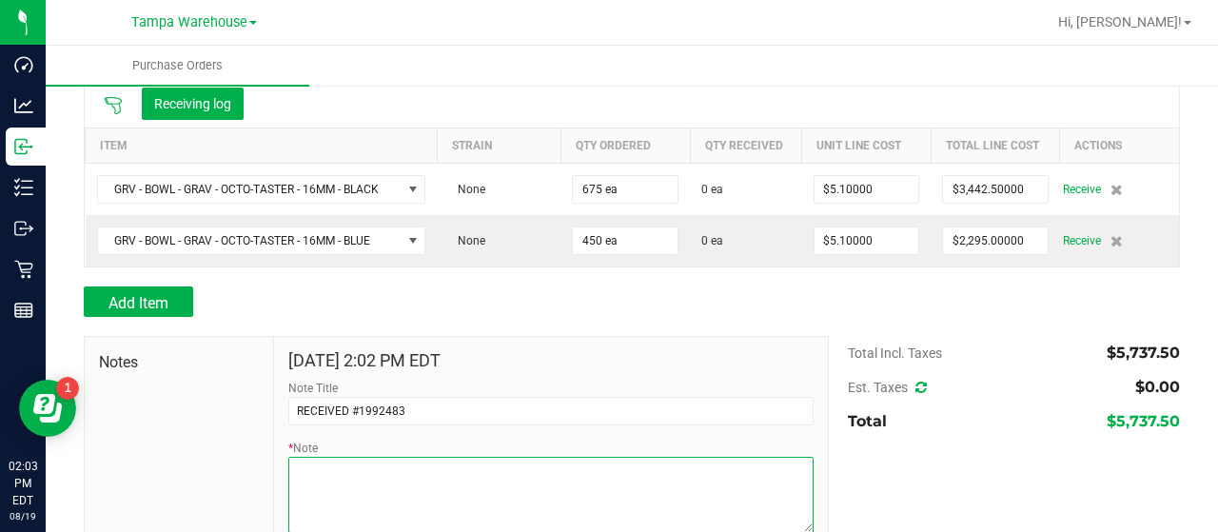
click at [407, 462] on textarea "* Note" at bounding box center [550, 495] width 525 height 76
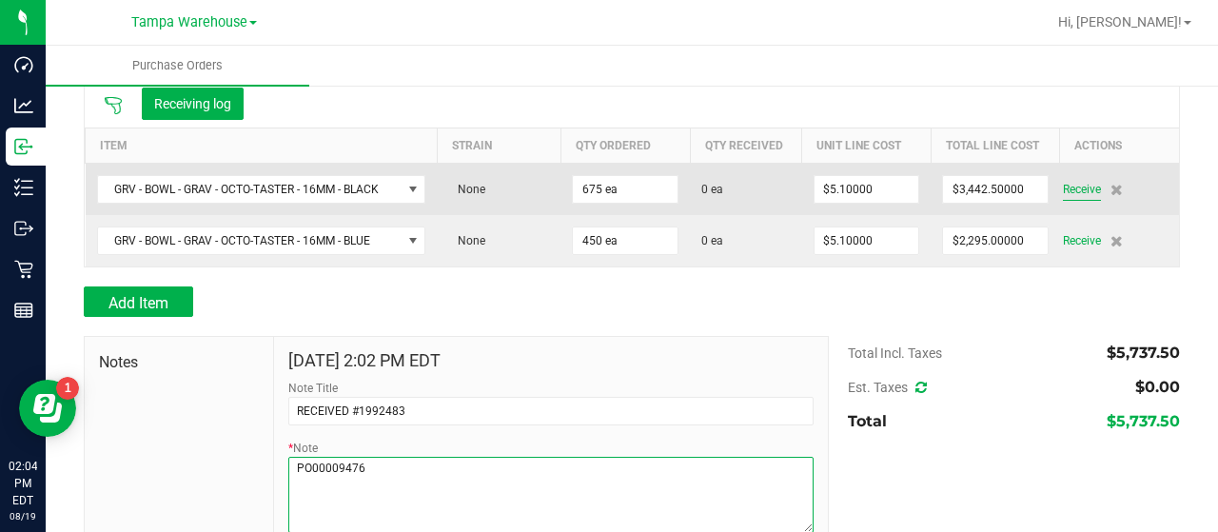
type textarea "PO00009476"
click at [1074, 187] on span "Receive" at bounding box center [1082, 189] width 38 height 23
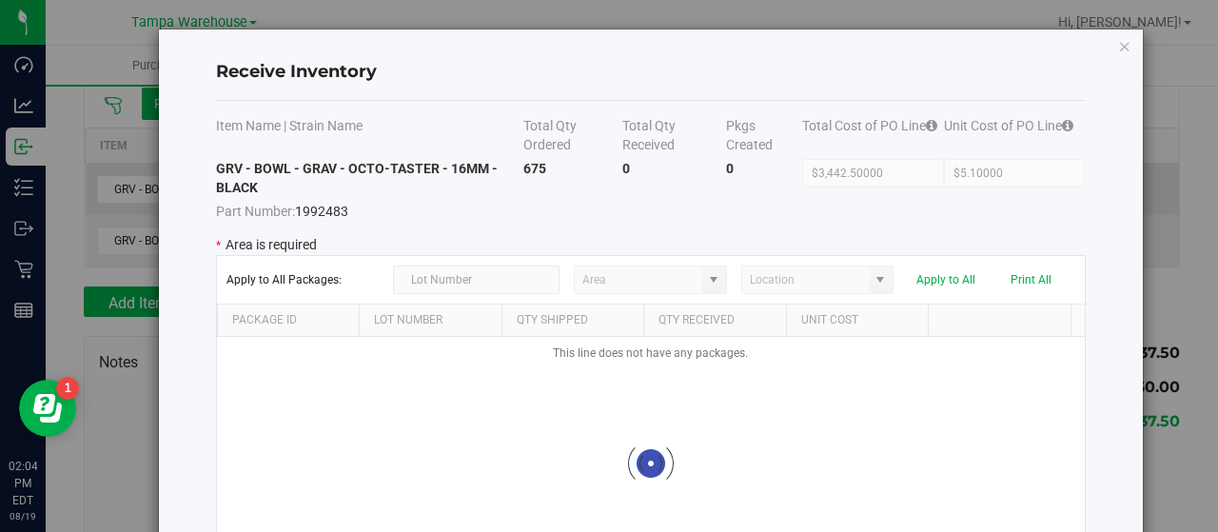
type input "State Pantry 1"
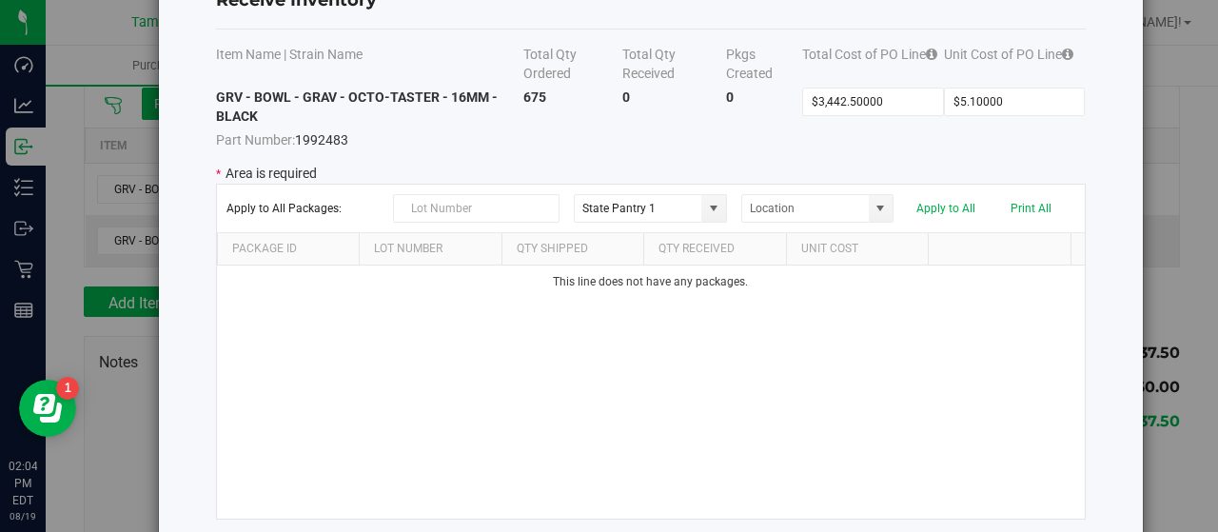
scroll to position [164, 0]
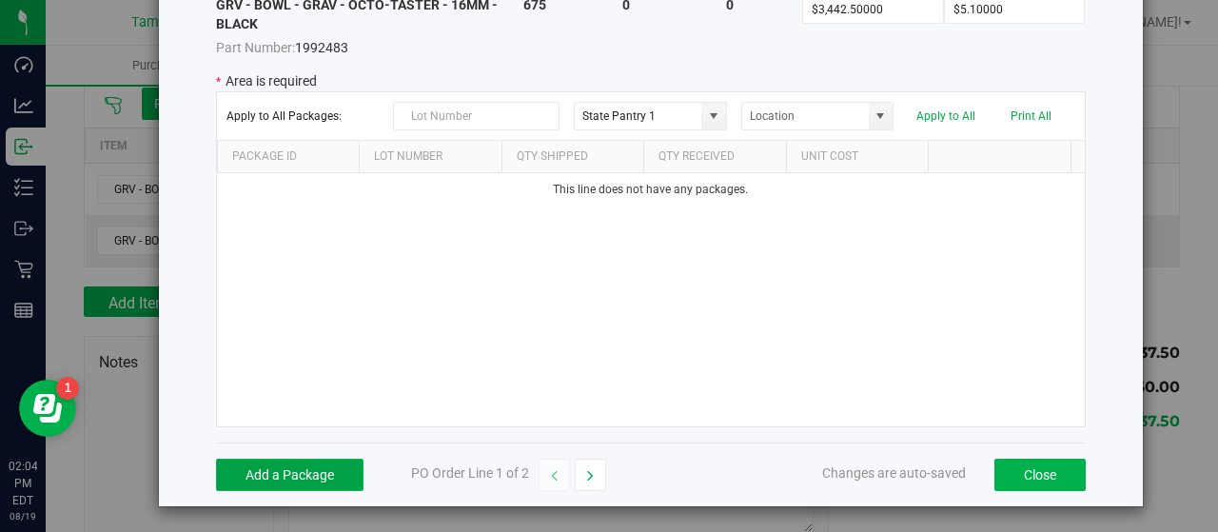
click at [293, 466] on button "Add a Package" at bounding box center [289, 475] width 147 height 32
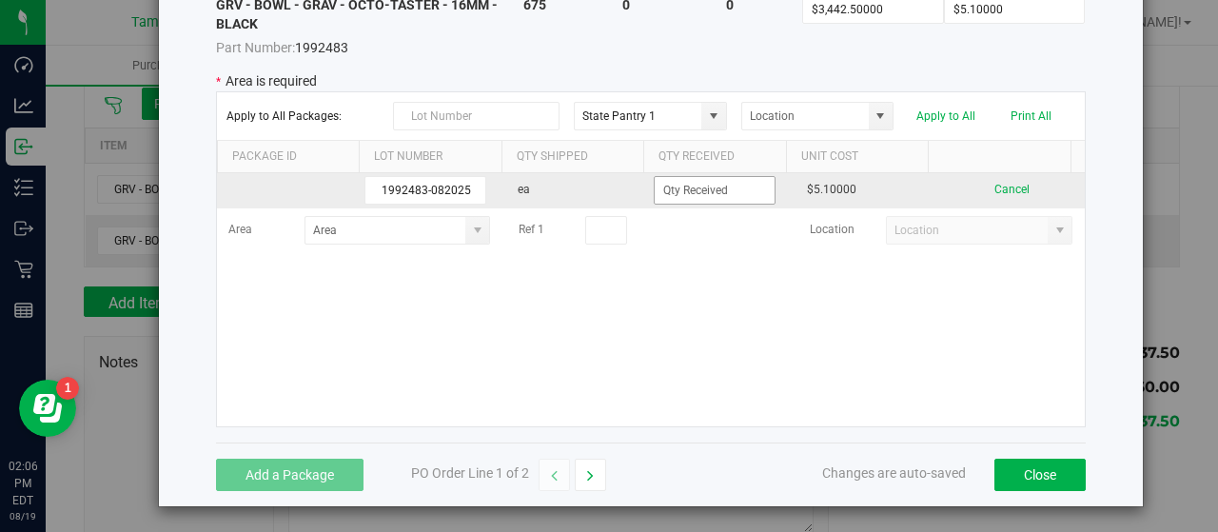
type input "1992483-082025"
click at [706, 186] on input at bounding box center [715, 190] width 120 height 27
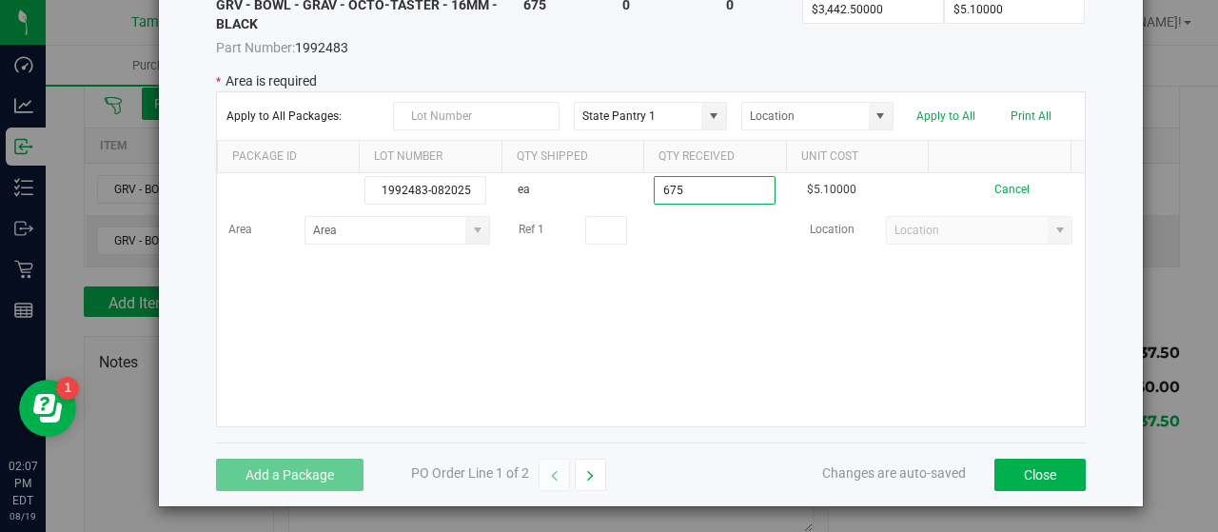
type input "675 ea"
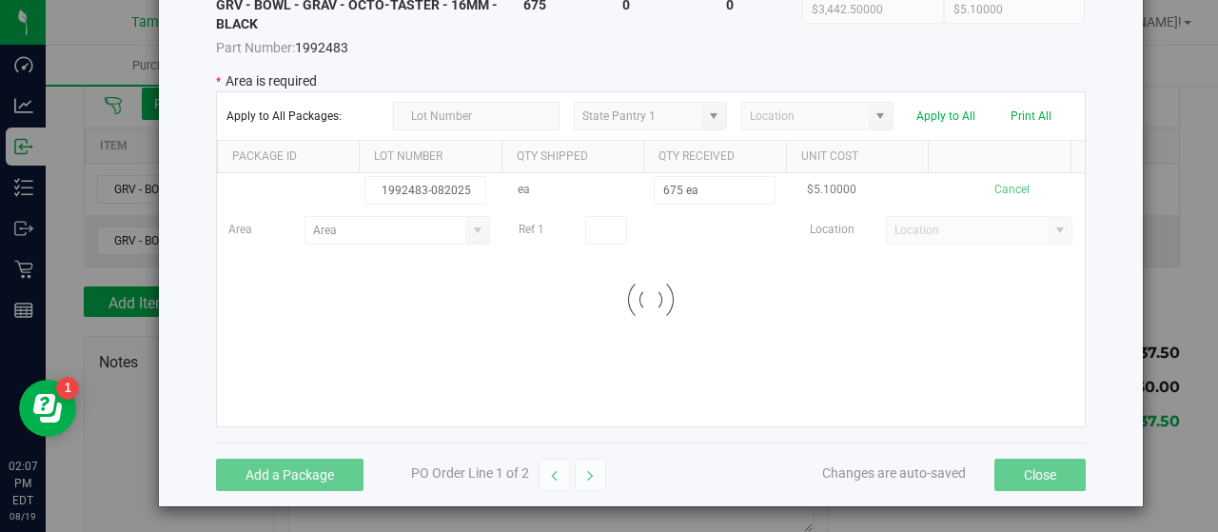
click at [735, 294] on kendo-grid-list "1992483-082025 ea 675 ea $5.10000 Cancel Area Ref 1 Location Loading" at bounding box center [651, 299] width 868 height 253
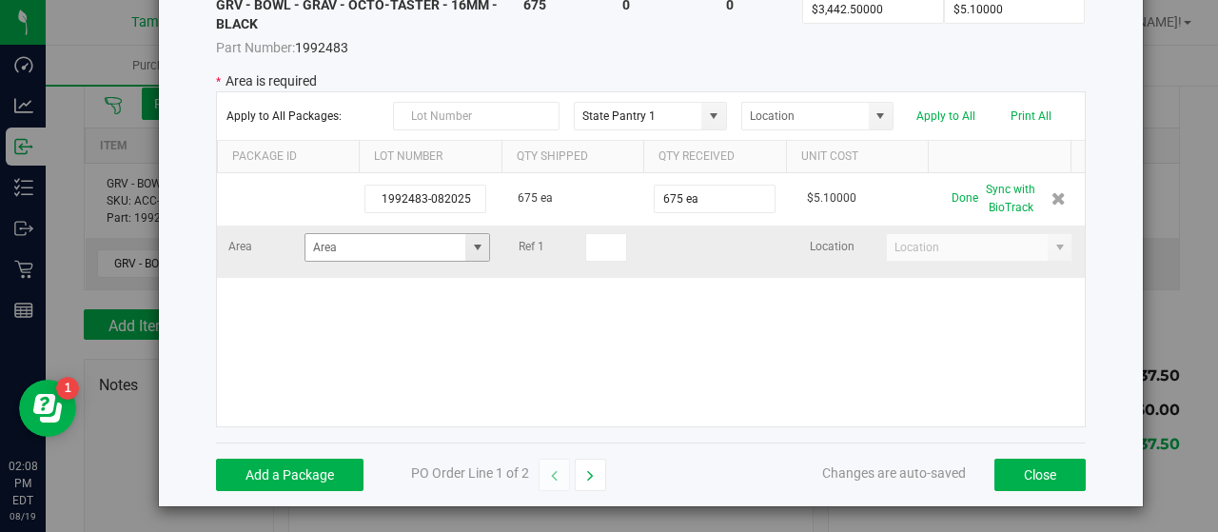
click at [470, 244] on span at bounding box center [477, 247] width 15 height 15
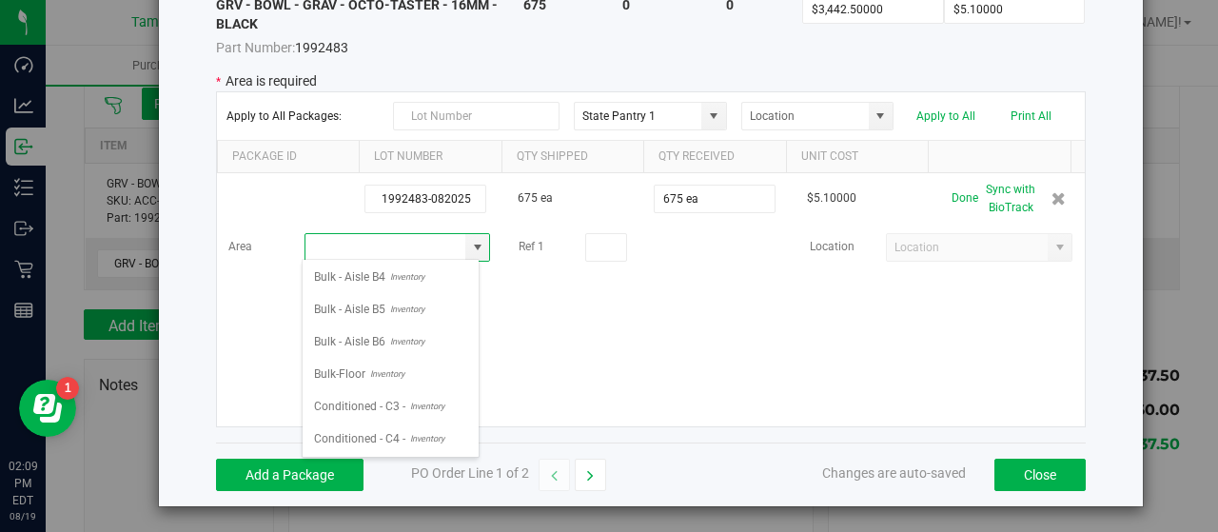
scroll to position [285, 0]
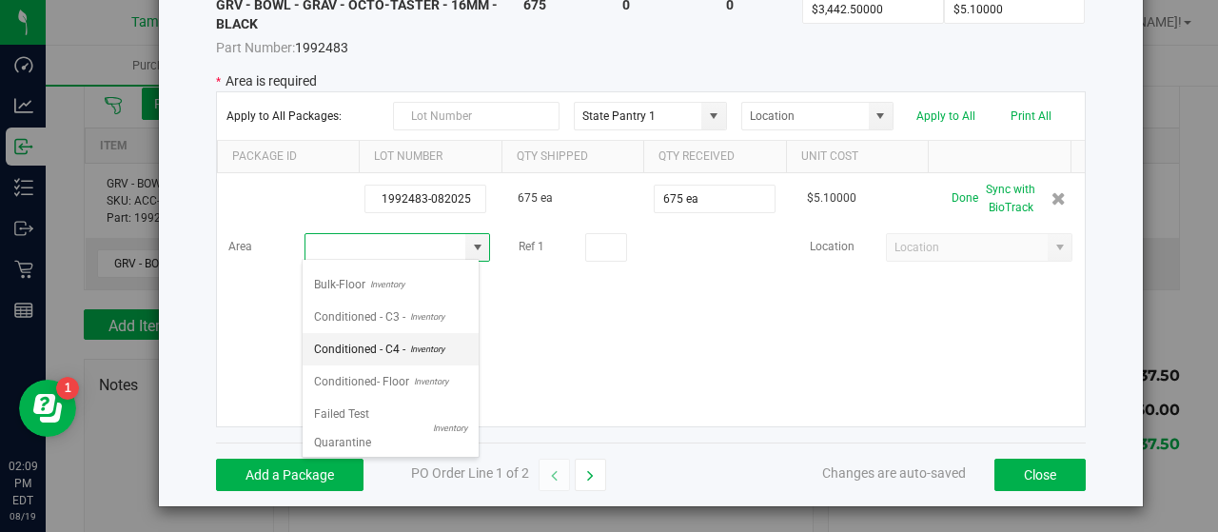
click at [409, 335] on span "Inventory" at bounding box center [424, 349] width 39 height 29
type input "Conditioned - C4 -"
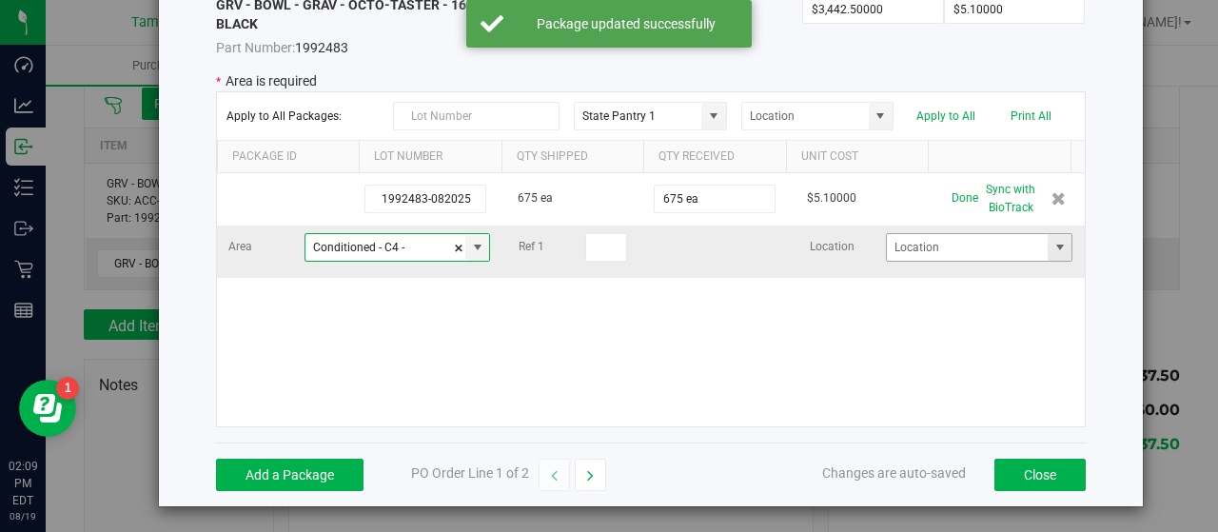
click at [1052, 244] on span at bounding box center [1059, 247] width 15 height 15
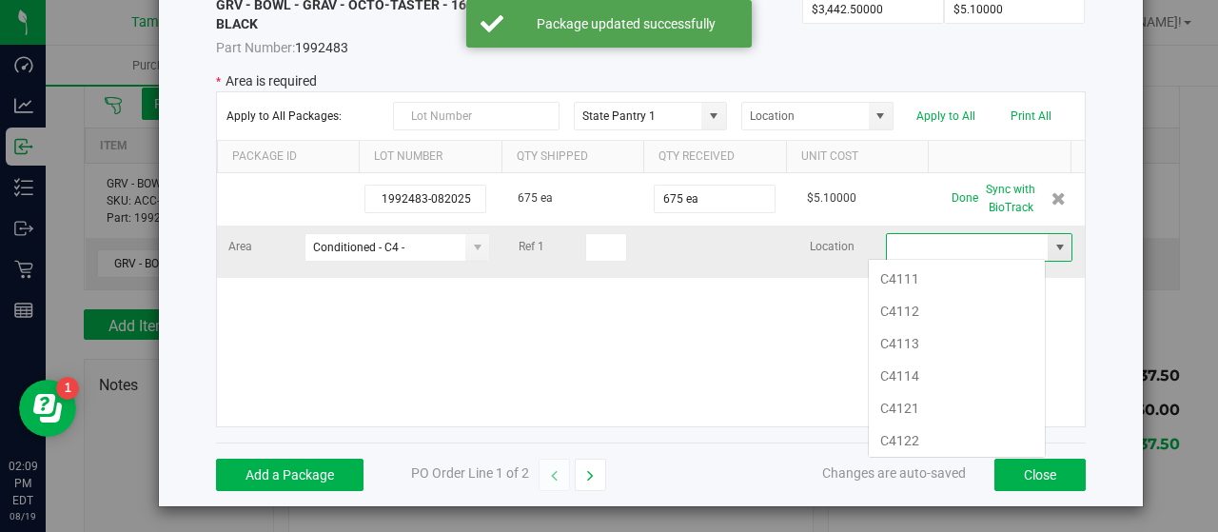
scroll to position [28, 178]
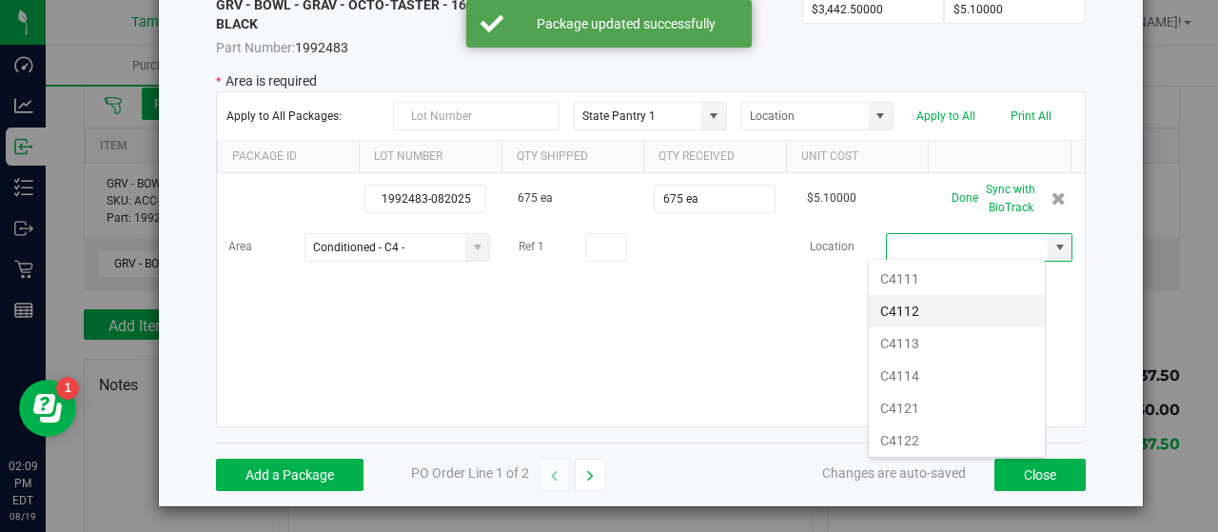
click at [921, 305] on li "C4112" at bounding box center [957, 311] width 176 height 32
type input "C4112"
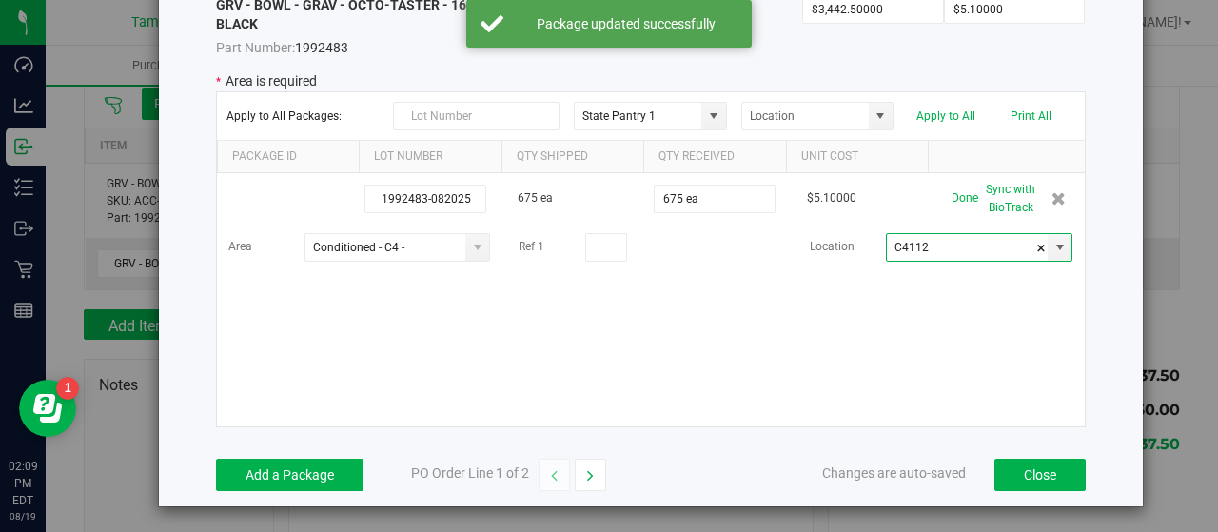
click at [693, 287] on div "1992483-082025 675 ea 675 ea $5.10000 Done Sync with BioTrack Area Conditioned …" at bounding box center [651, 299] width 868 height 253
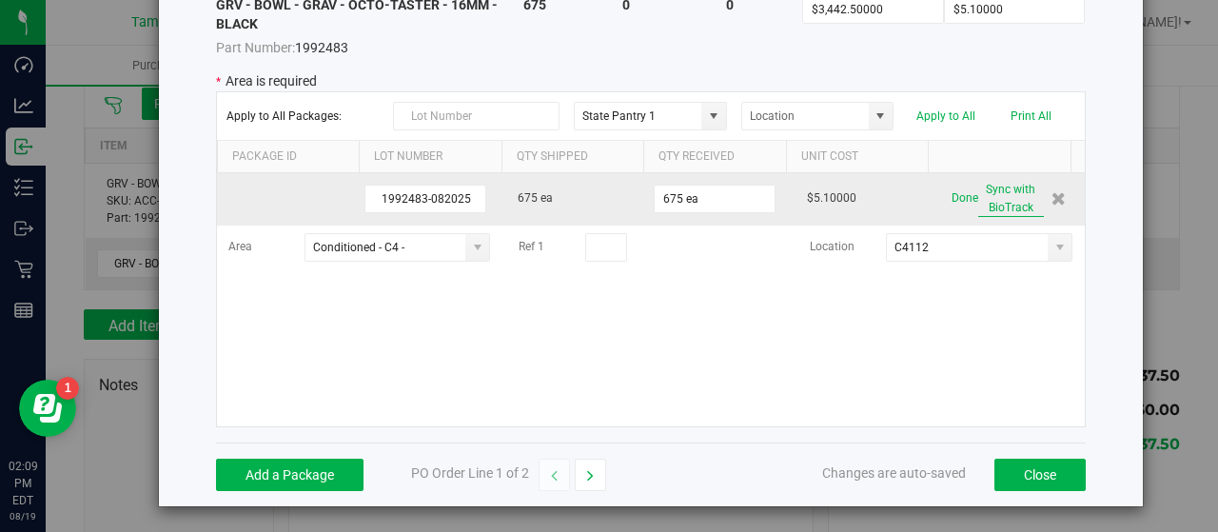
click at [988, 190] on button "Sync with BioTrack" at bounding box center [1011, 199] width 66 height 36
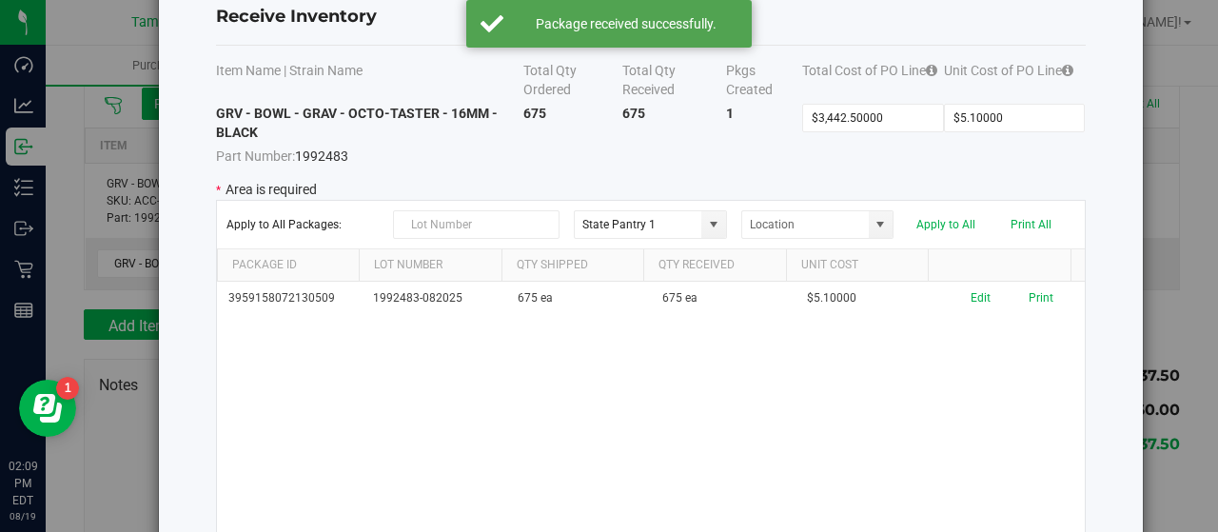
scroll to position [0, 0]
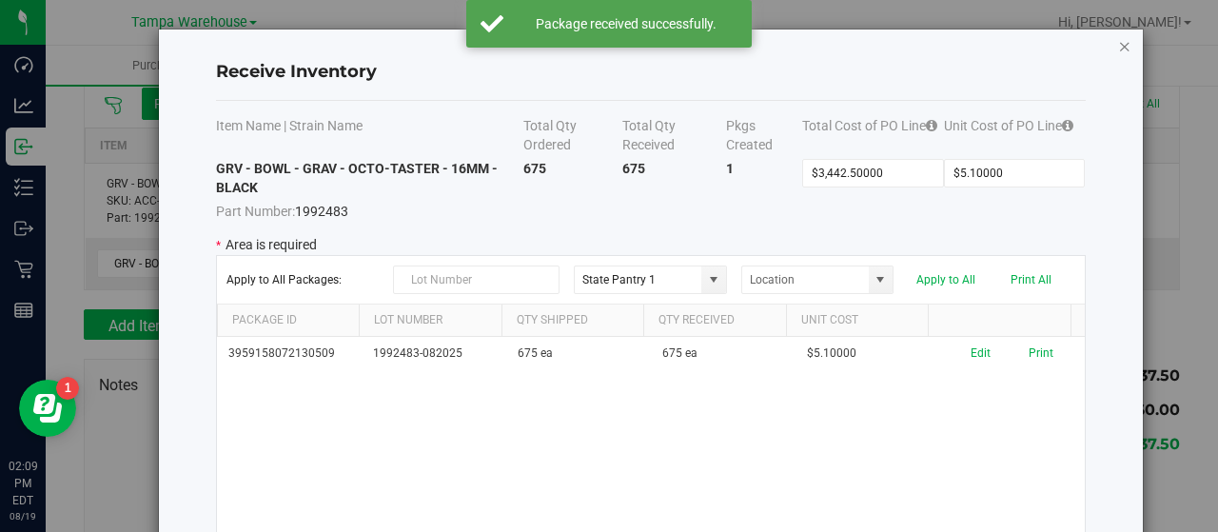
click at [1118, 45] on icon "Close modal" at bounding box center [1124, 45] width 13 height 23
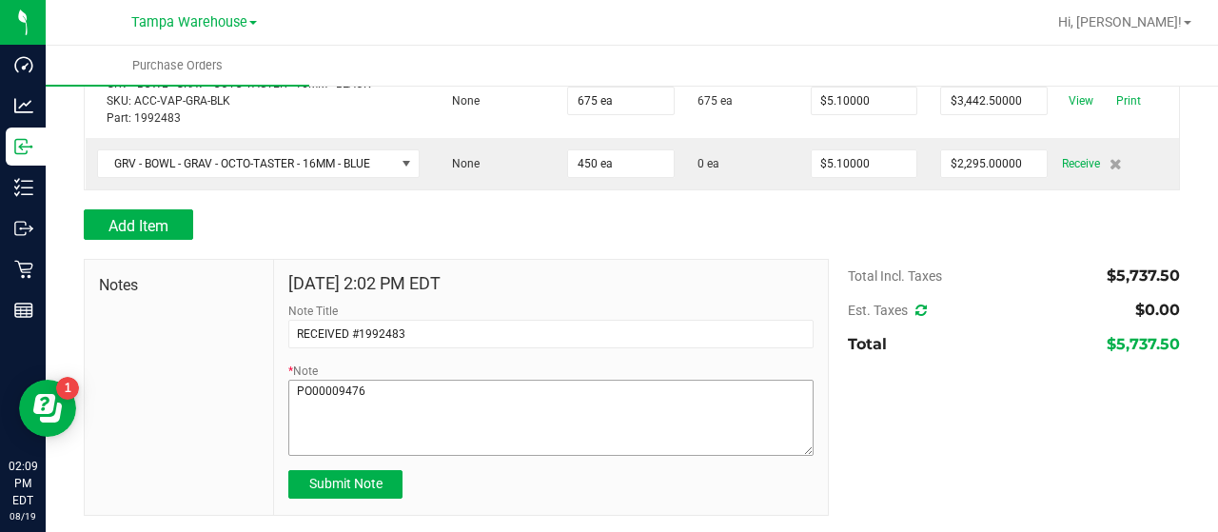
scroll to position [291, 0]
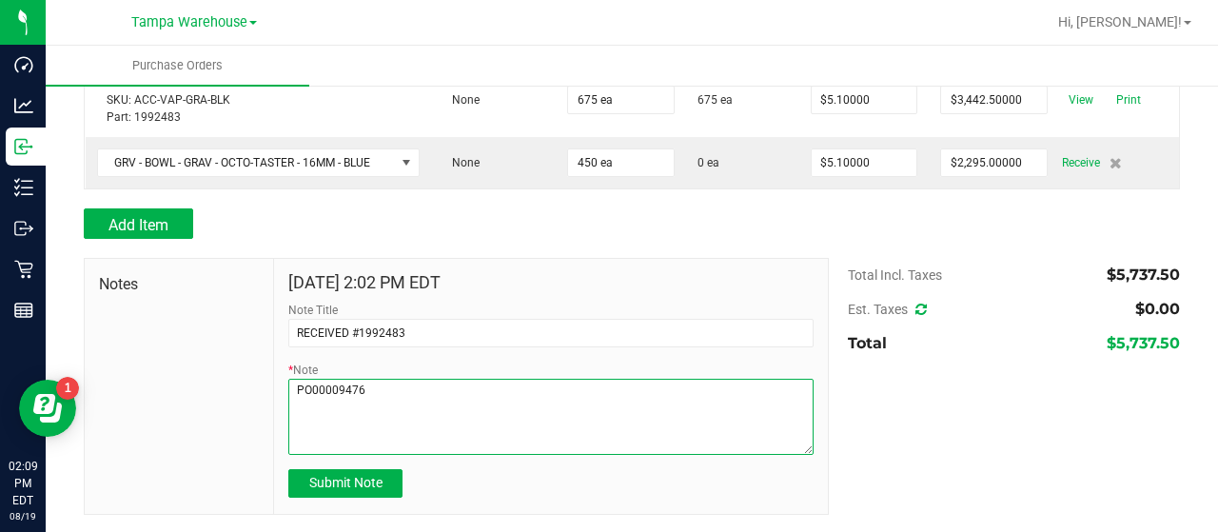
click at [434, 387] on textarea "* Note" at bounding box center [550, 417] width 525 height 76
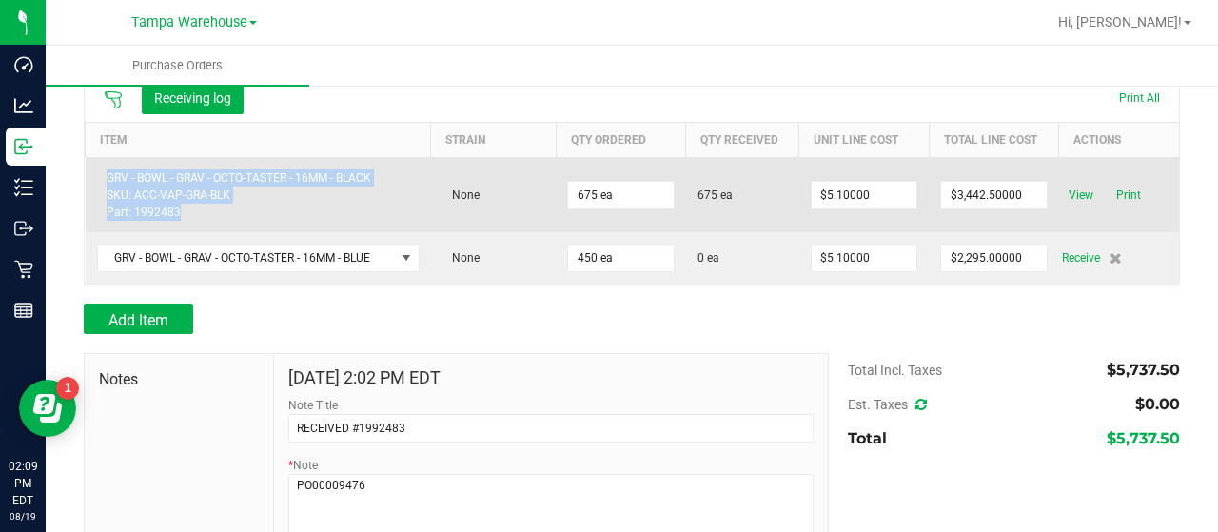
drag, startPoint x: 107, startPoint y: 176, endPoint x: 179, endPoint y: 209, distance: 79.6
click at [179, 209] on div "GRV - BOWL - GRAV - OCTO-TASTER - 16MM - BLACK SKU: ACC-VAP-GRA-BLK Part: 19924…" at bounding box center [258, 194] width 323 height 51
copy div "GRV - BOWL - GRAV - OCTO-TASTER - 16MM - BLACK SKU: ACC-VAP-GRA-BLK Part: 19924…"
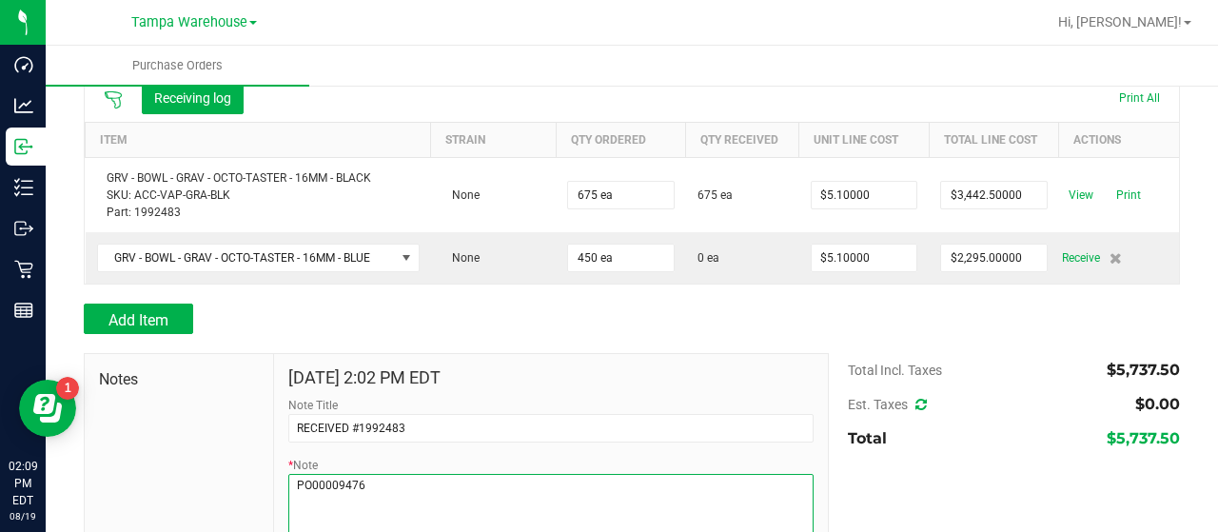
click at [385, 476] on textarea "* Note" at bounding box center [550, 512] width 525 height 76
paste textarea "GRV - BOWL - GRAV - OCTO-TASTER - 16MM - BLACK SKU: ACC-VAP-GRA-BLK Part: 19924…"
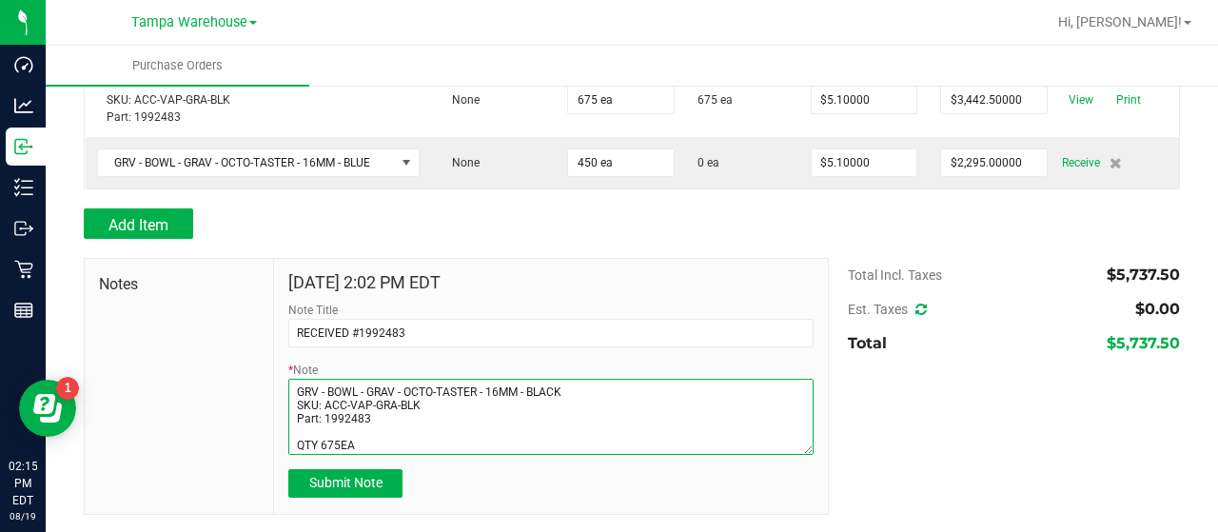
scroll to position [38, 0]
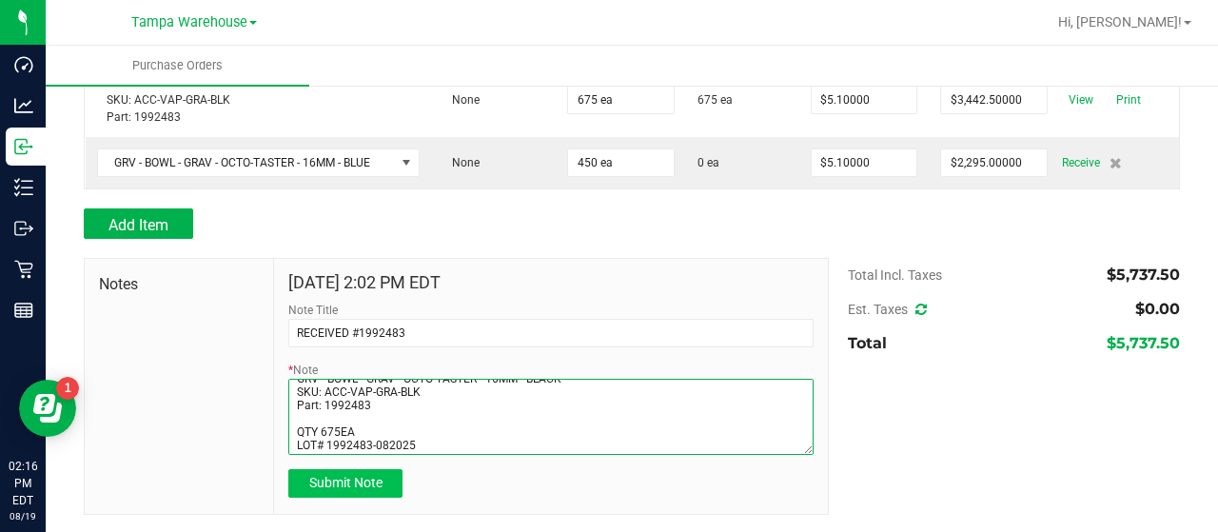
type textarea "PO00009476 GRV - BOWL - GRAV - OCTO-TASTER - 16MM - BLACK SKU: ACC-VAP-GRA-BLK …"
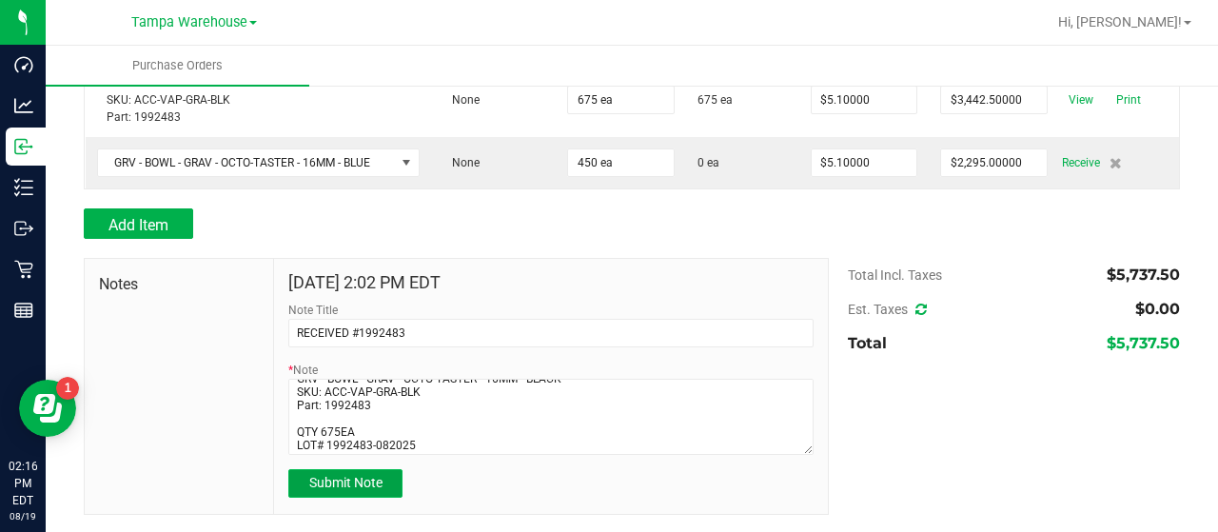
click at [343, 480] on span "Submit Note" at bounding box center [345, 482] width 73 height 15
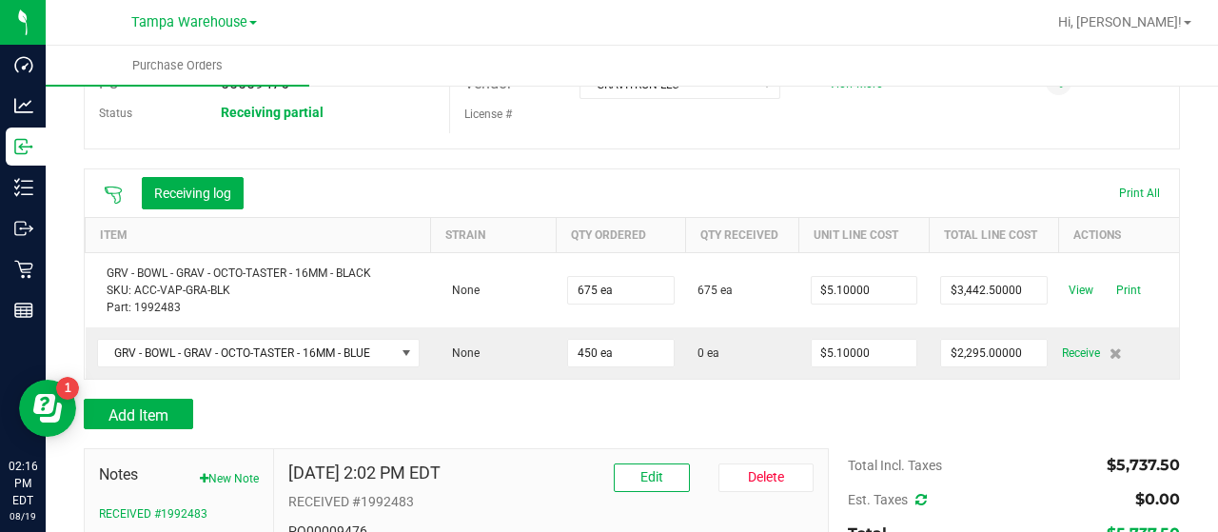
scroll to position [196, 0]
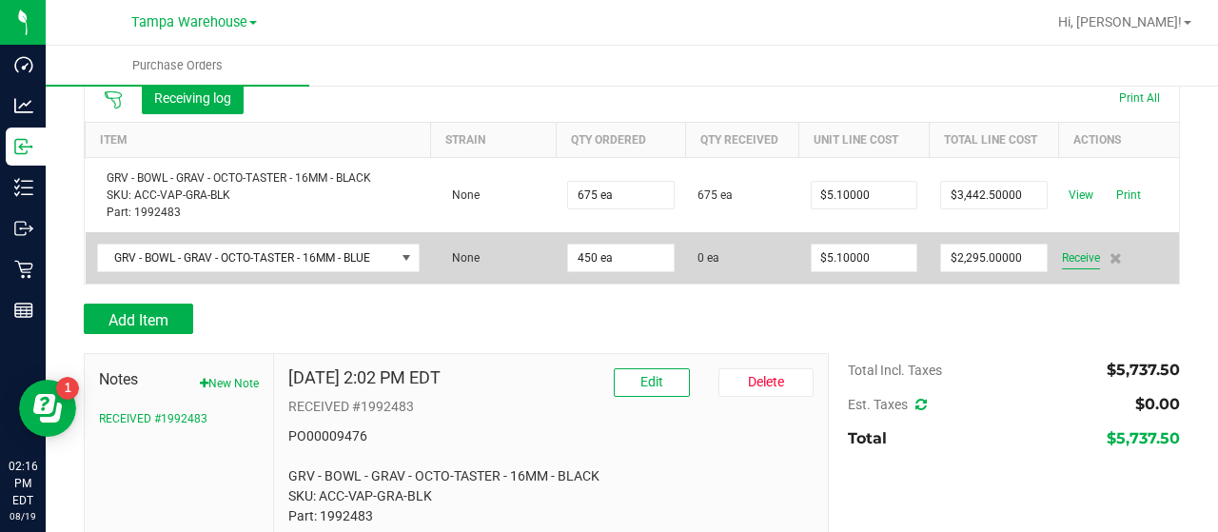
click at [1067, 255] on span "Receive" at bounding box center [1081, 257] width 38 height 23
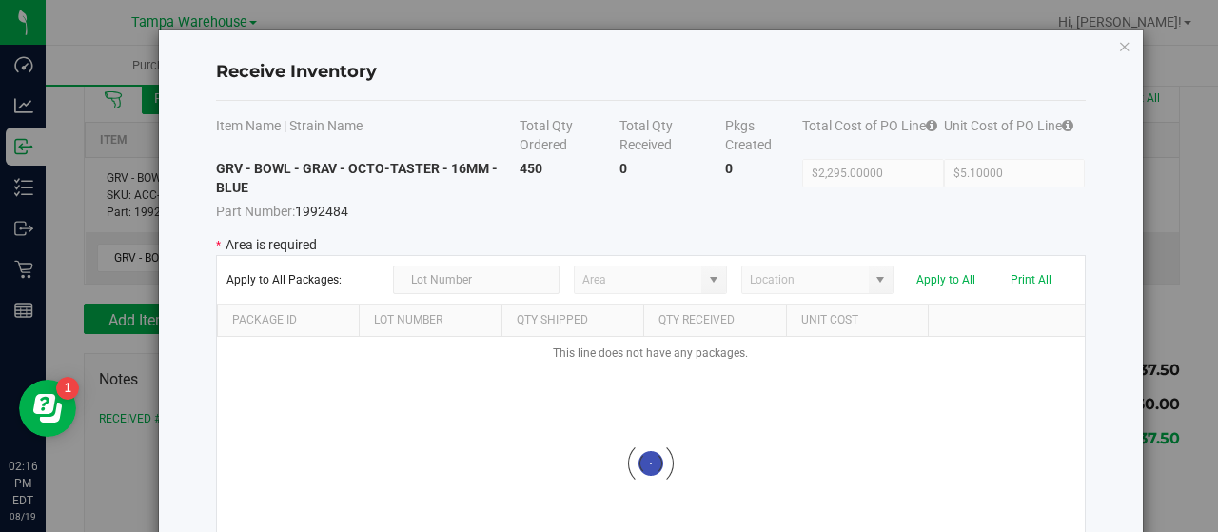
type input "State Pantry 1"
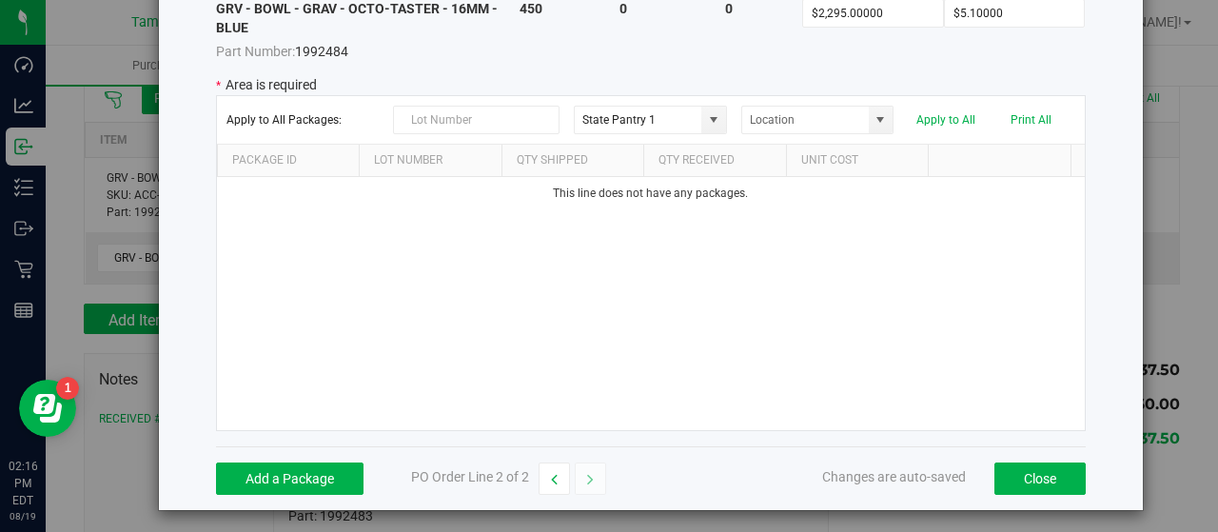
scroll to position [164, 0]
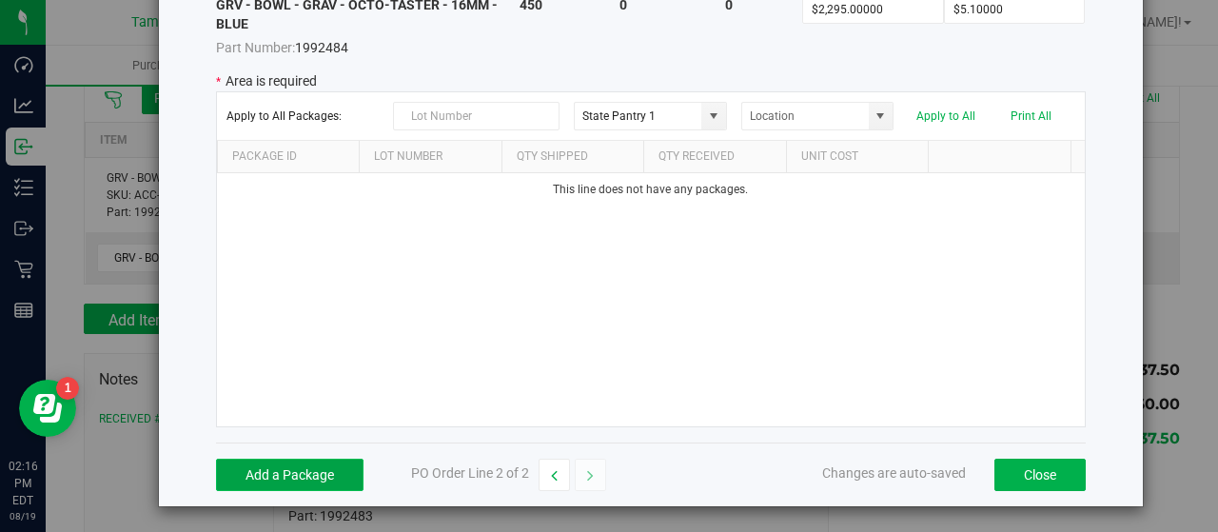
click at [276, 467] on button "Add a Package" at bounding box center [289, 475] width 147 height 32
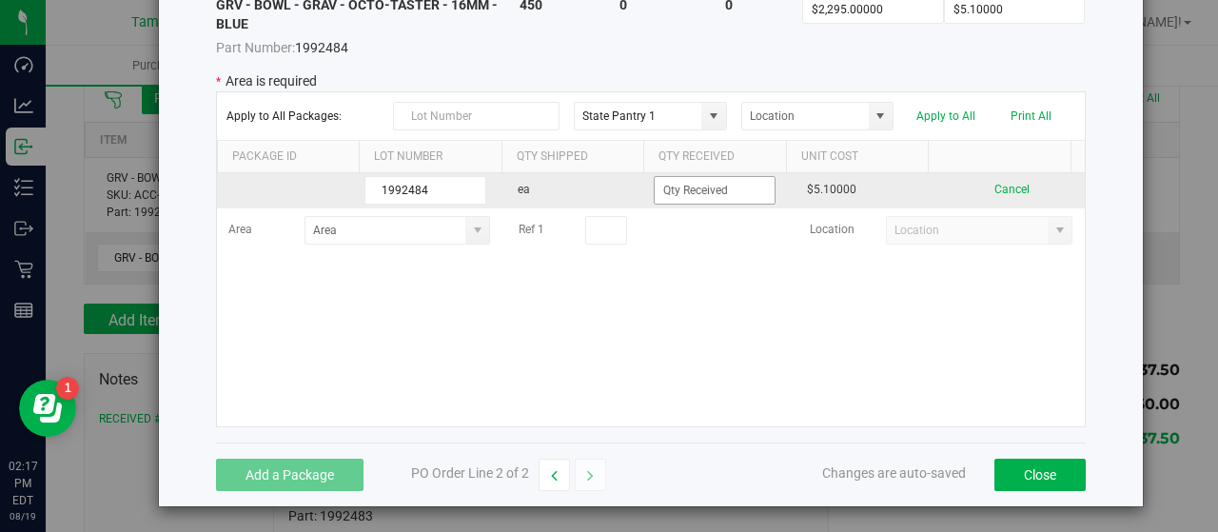
type input "1992484"
click at [714, 191] on input at bounding box center [715, 190] width 120 height 27
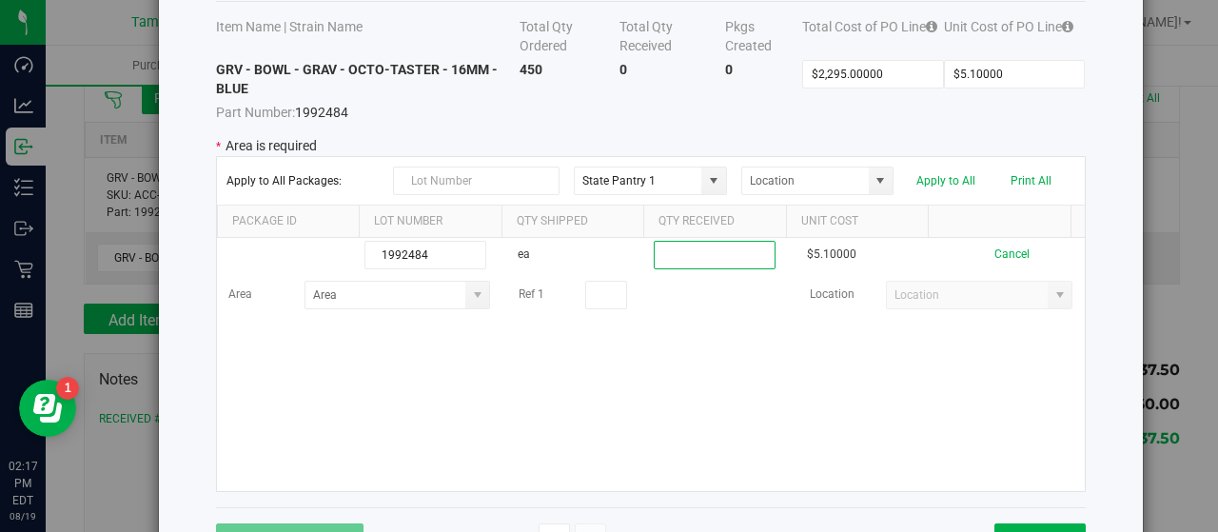
scroll to position [69, 0]
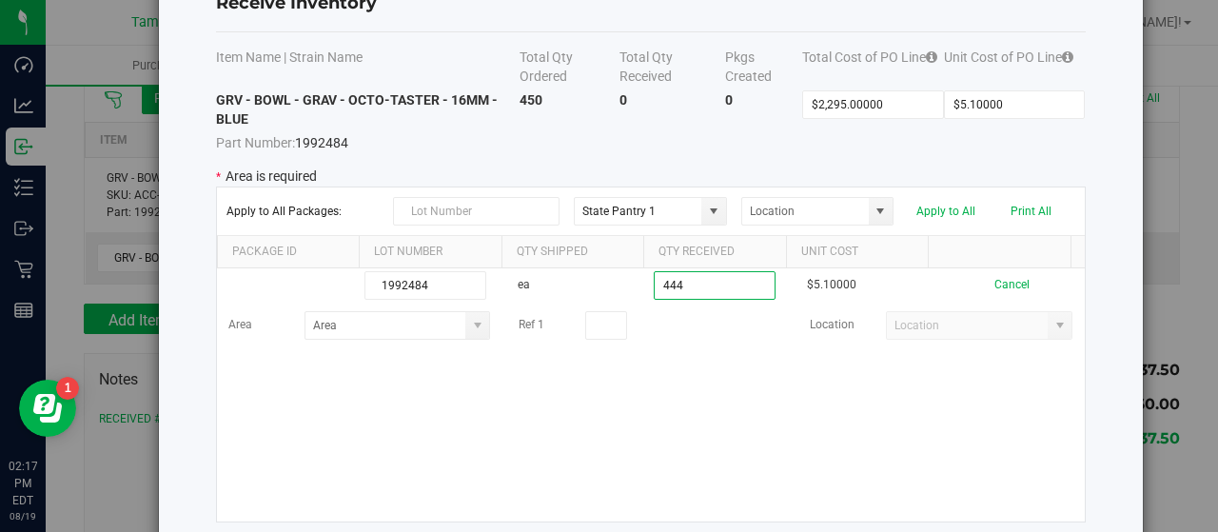
type input "444 ea"
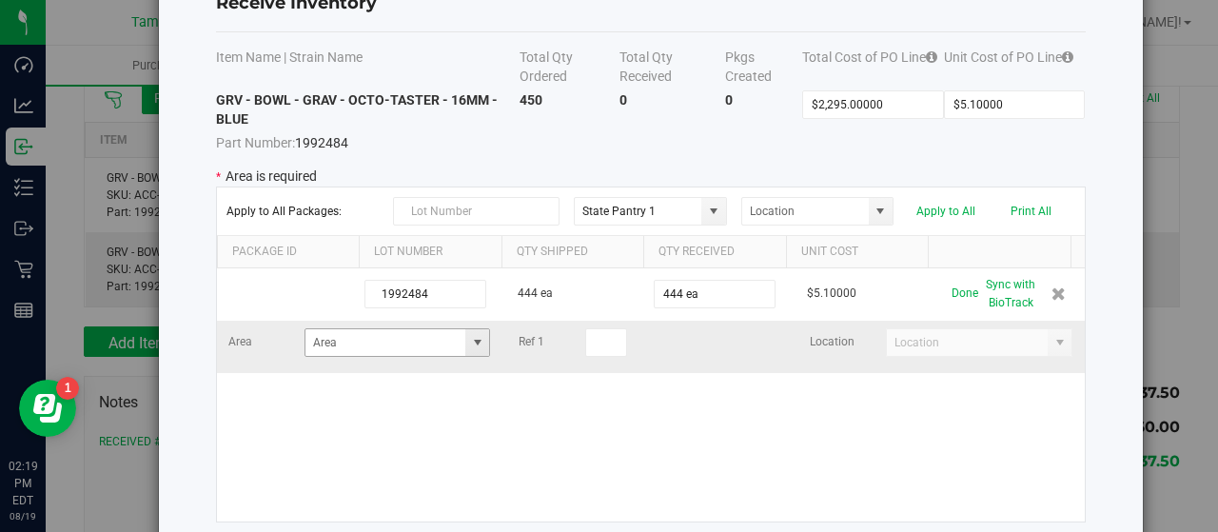
click at [470, 335] on span at bounding box center [477, 342] width 15 height 15
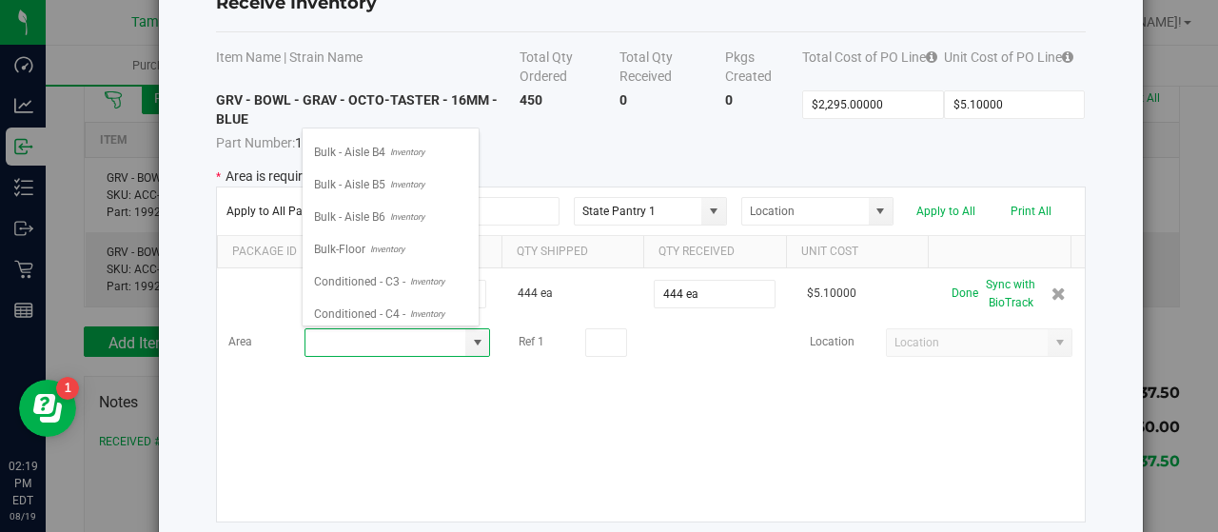
scroll to position [285, 0]
click at [405, 205] on span "Inventory" at bounding box center [424, 219] width 39 height 29
type input "Conditioned - C4 -"
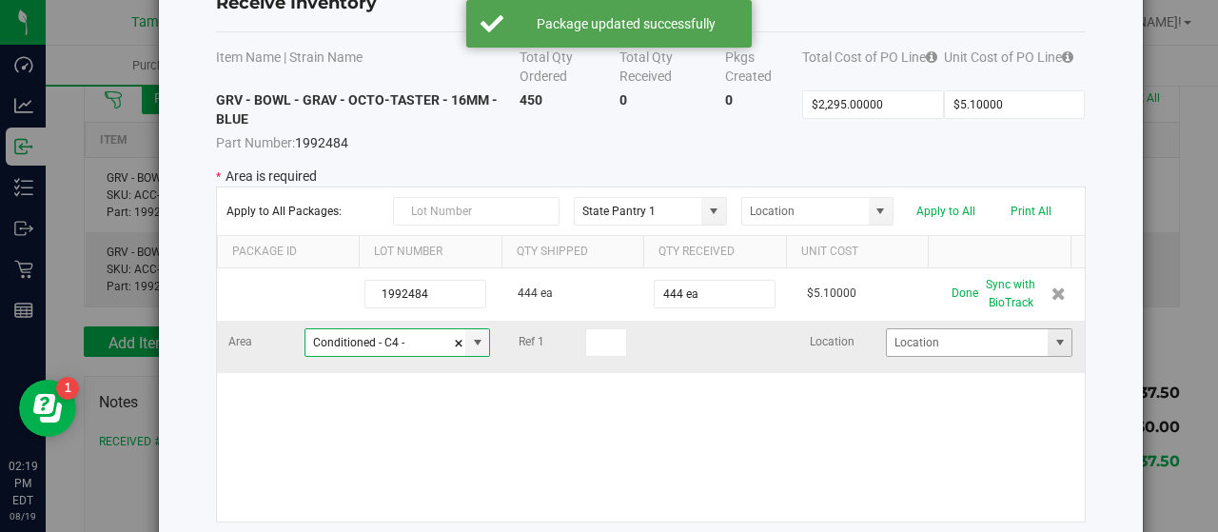
click at [1052, 343] on span at bounding box center [1059, 342] width 15 height 15
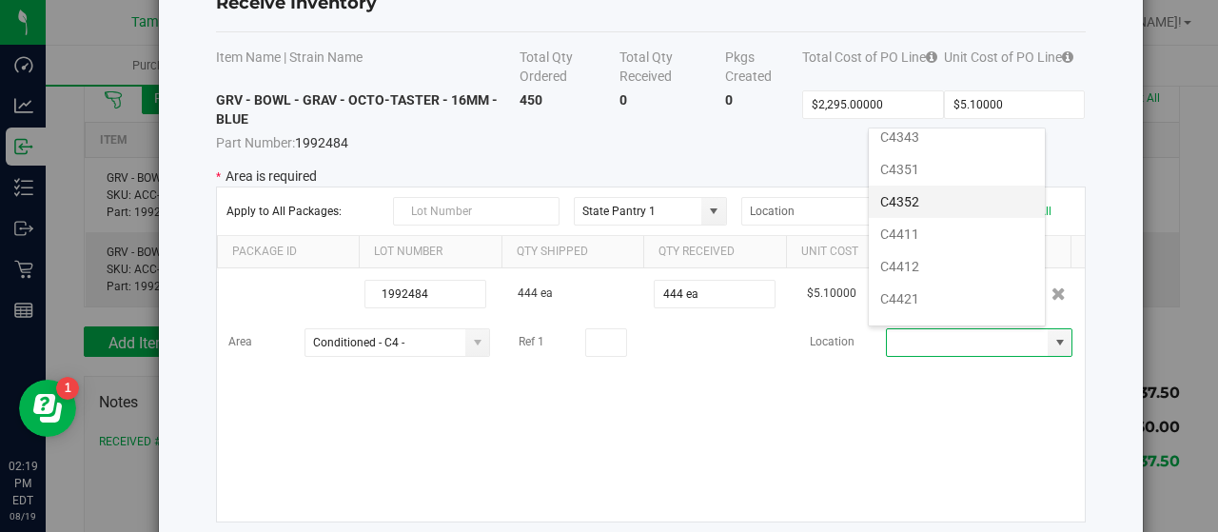
scroll to position [1014, 0]
click at [934, 250] on li "C4422" at bounding box center [957, 266] width 176 height 32
type input "C4422"
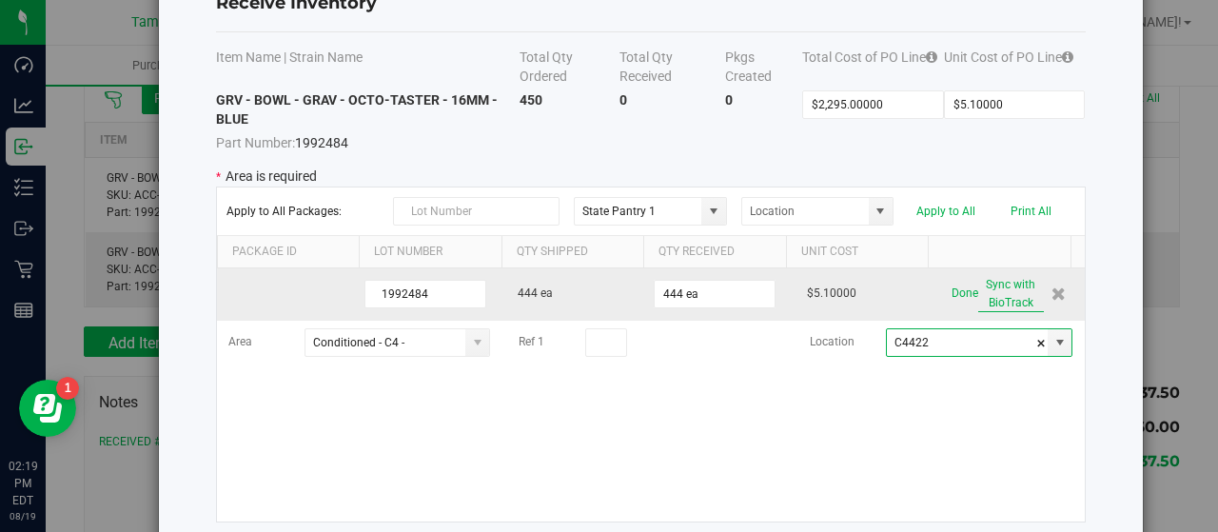
click at [989, 284] on button "Sync with BioTrack" at bounding box center [1011, 294] width 66 height 36
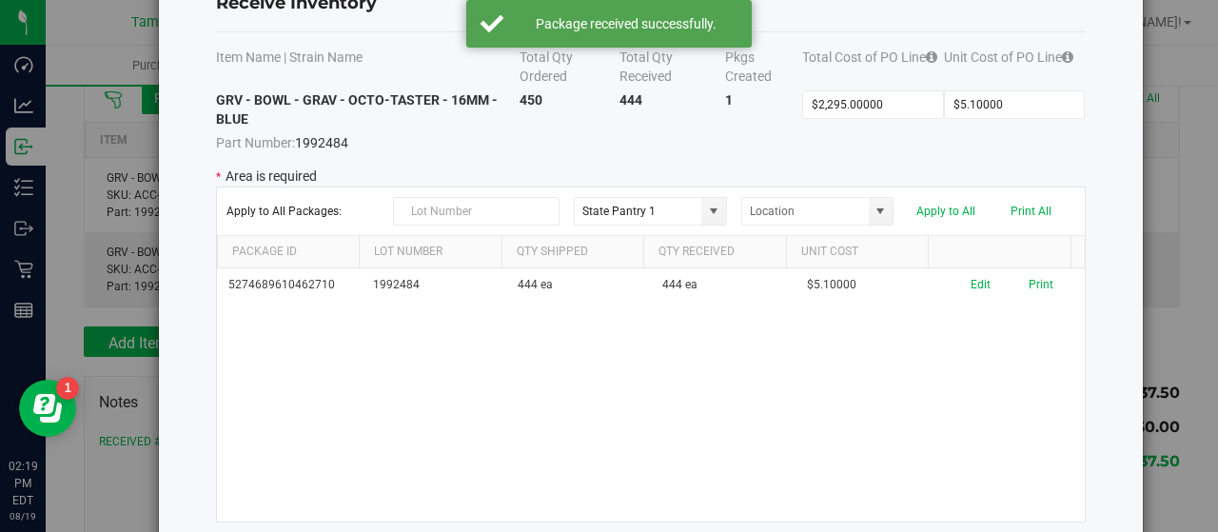
scroll to position [0, 0]
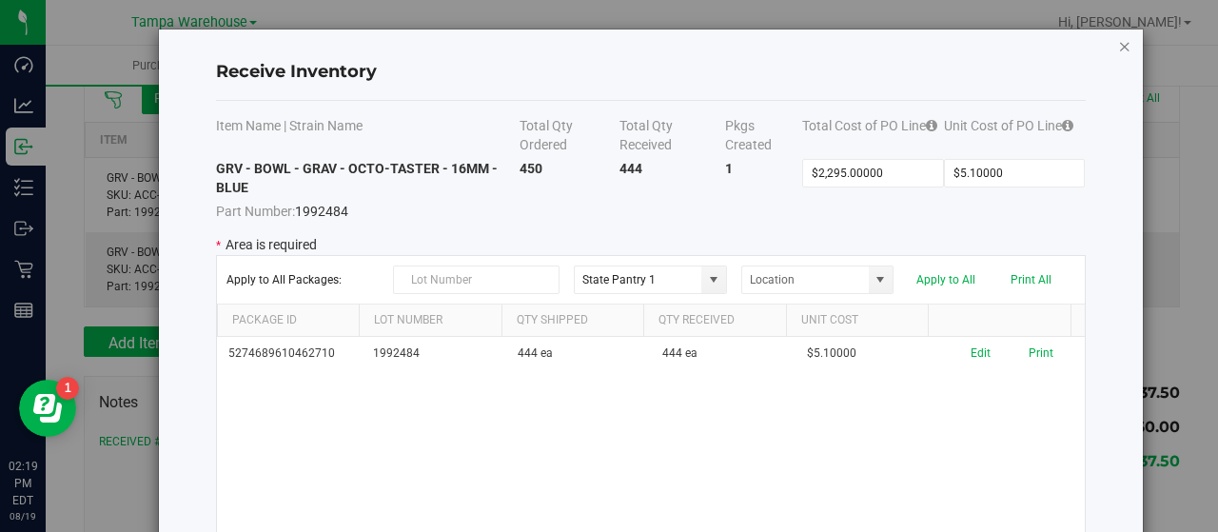
click at [1118, 45] on icon "Close modal" at bounding box center [1124, 45] width 13 height 23
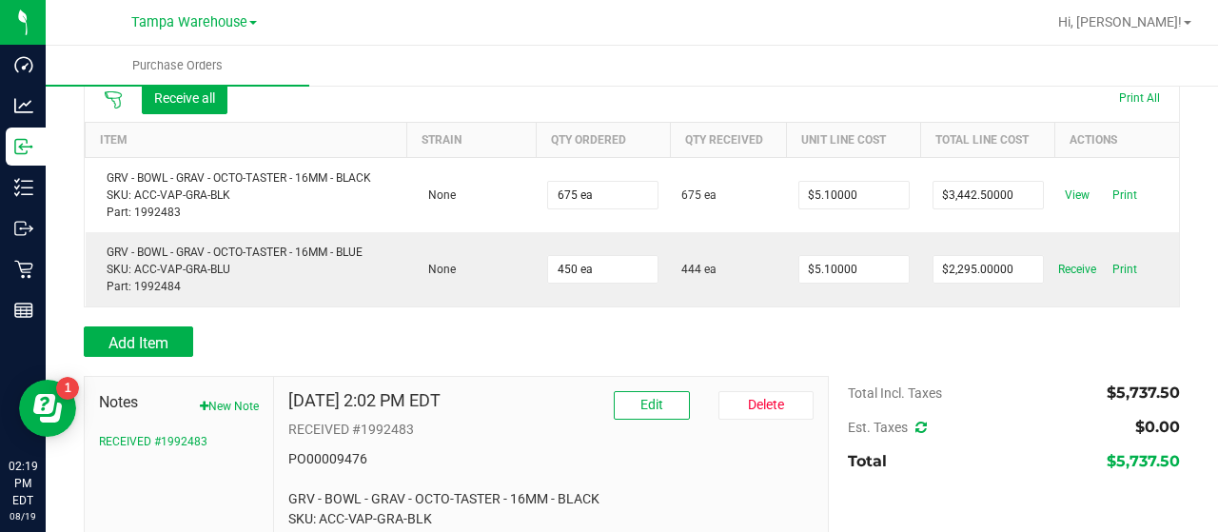
scroll to position [314, 0]
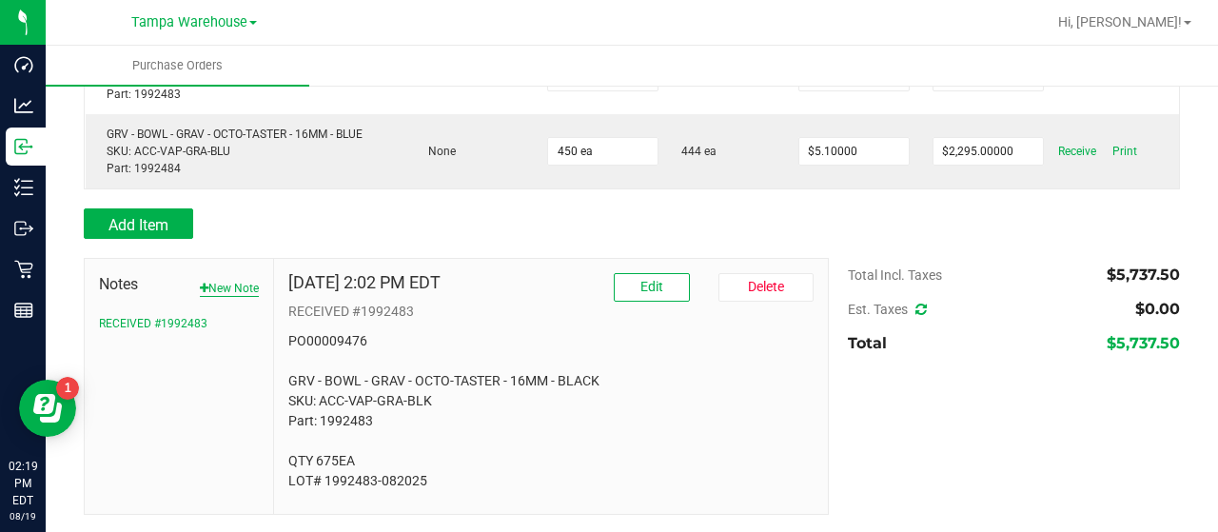
click at [234, 281] on button "New Note" at bounding box center [229, 288] width 59 height 17
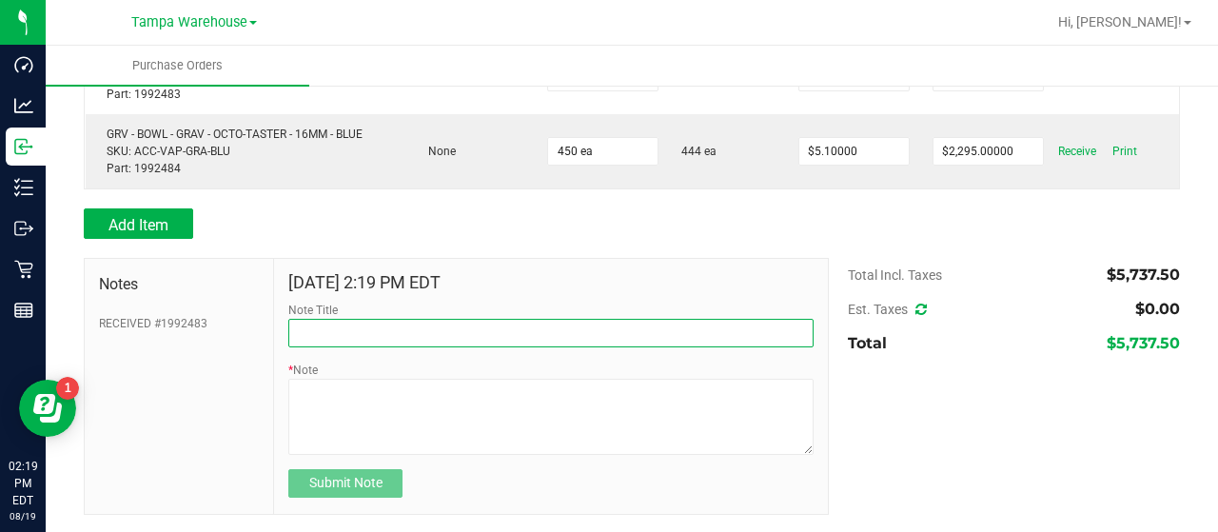
click at [388, 335] on input "Note Title" at bounding box center [550, 333] width 525 height 29
type input "RECEIVED #3002484"
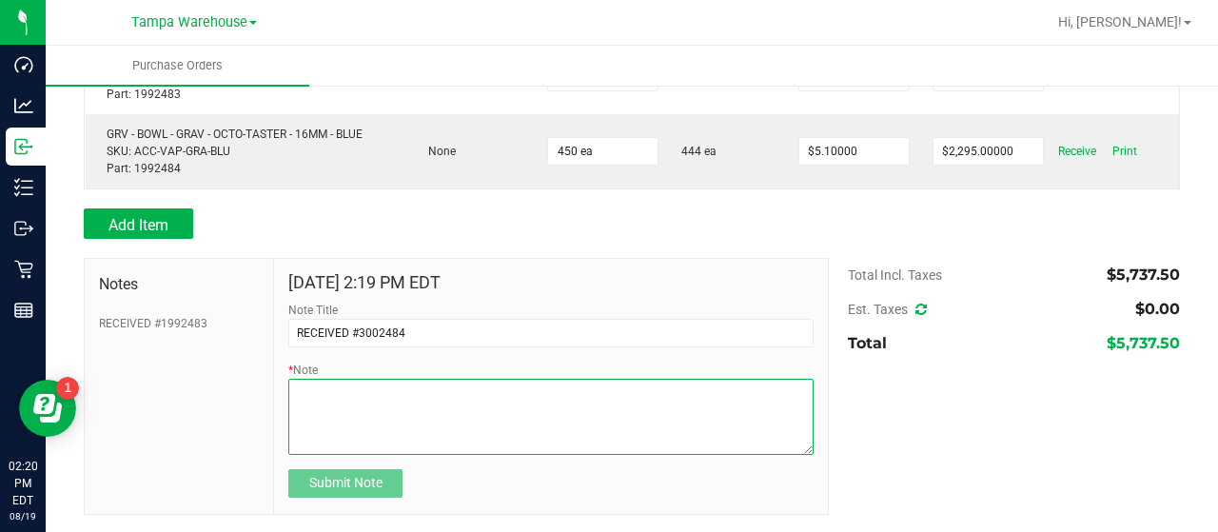
click at [441, 389] on textarea "* Note" at bounding box center [550, 417] width 525 height 76
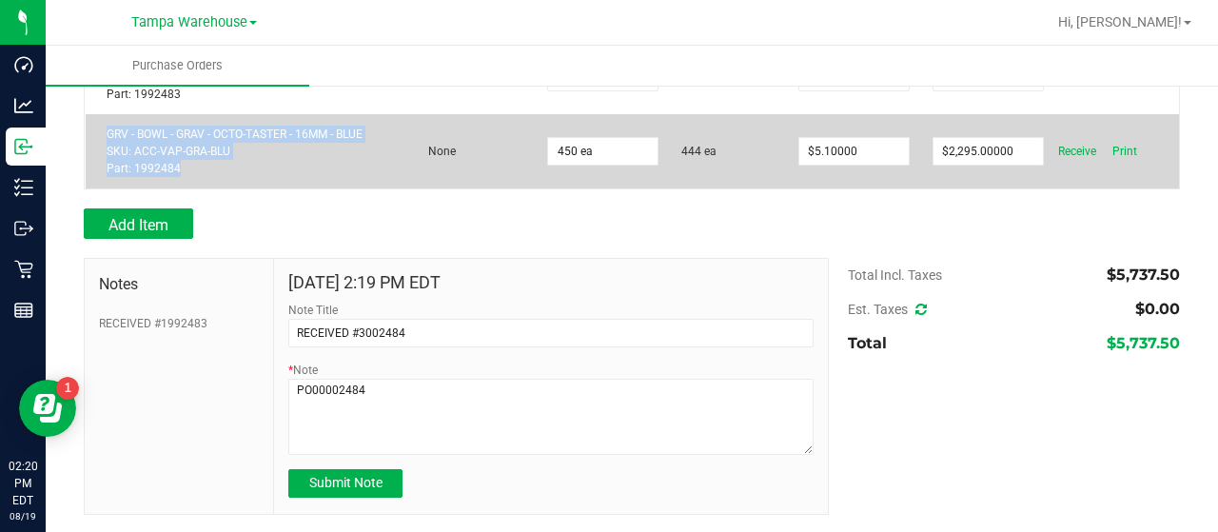
drag, startPoint x: 108, startPoint y: 130, endPoint x: 192, endPoint y: 169, distance: 92.4
click at [192, 169] on div "GRV - BOWL - GRAV - OCTO-TASTER - 16MM - BLUE SKU: ACC-VAP-GRA-BLU Part: 1992484" at bounding box center [246, 151] width 299 height 51
copy div "GRV - BOWL - GRAV - OCTO-TASTER - 16MM - BLUE SKU: ACC-VAP-GRA-BLU Part: 1992484"
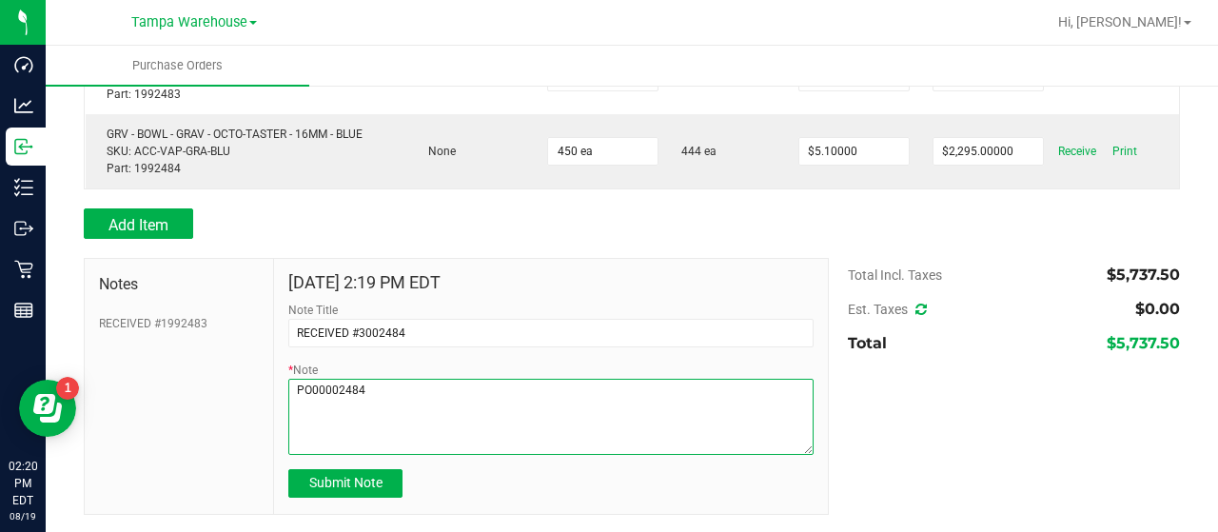
click at [415, 383] on textarea "* Note" at bounding box center [550, 417] width 525 height 76
paste textarea "GRV - BOWL - GRAV - OCTO-TASTER - 16MM - BLUE SKU: ACC-VAP-GRA-BLU Part: 1992484"
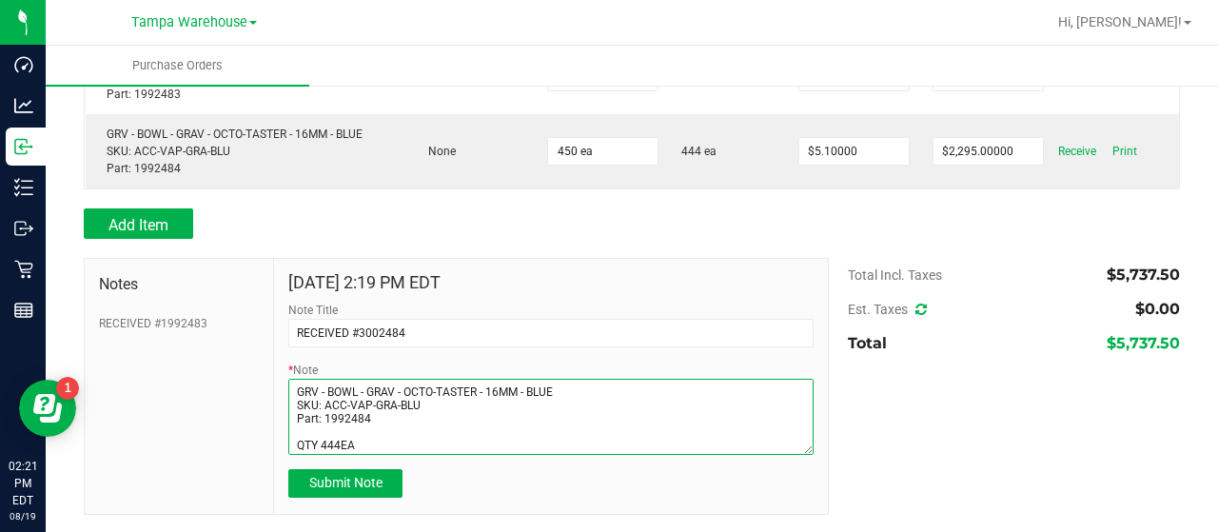
scroll to position [38, 0]
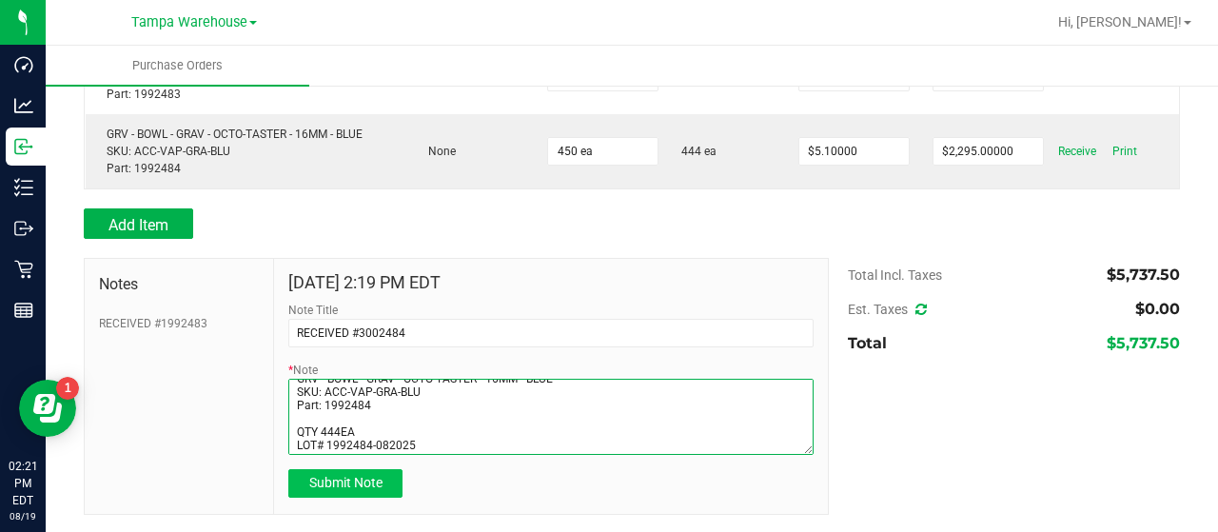
type textarea "PO00002484 GRV - BOWL - GRAV - OCTO-TASTER - 16MM - BLUE SKU: ACC-VAP-GRA-BLU P…"
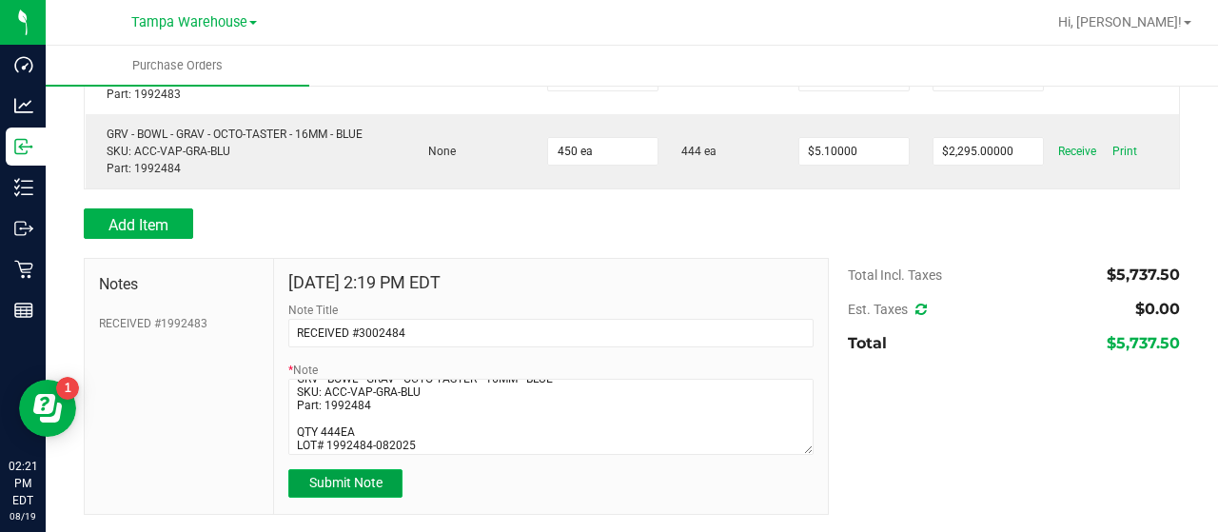
click at [333, 479] on span "Submit Note" at bounding box center [345, 482] width 73 height 15
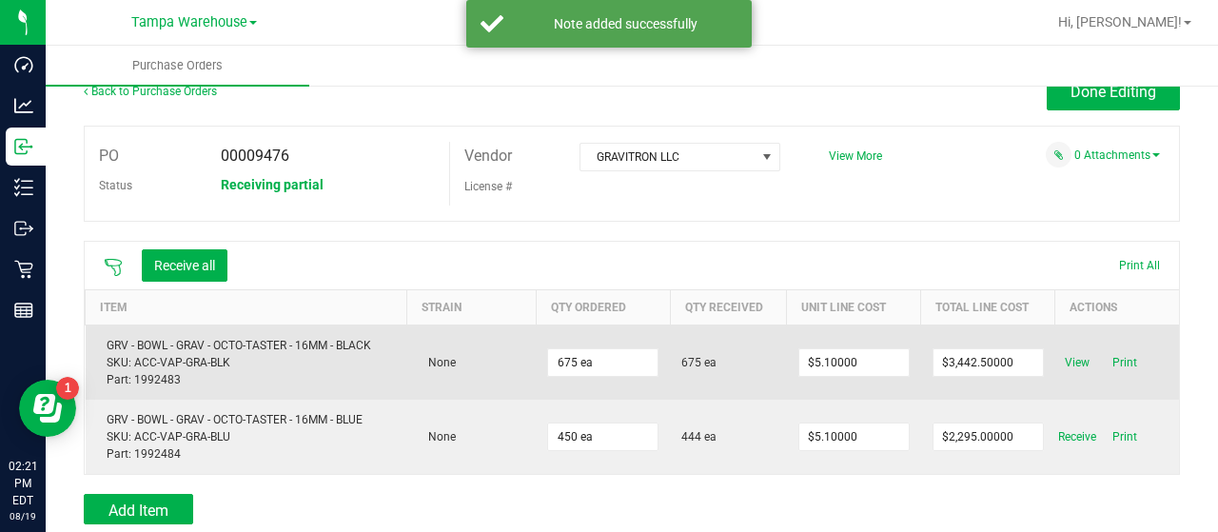
scroll to position [0, 0]
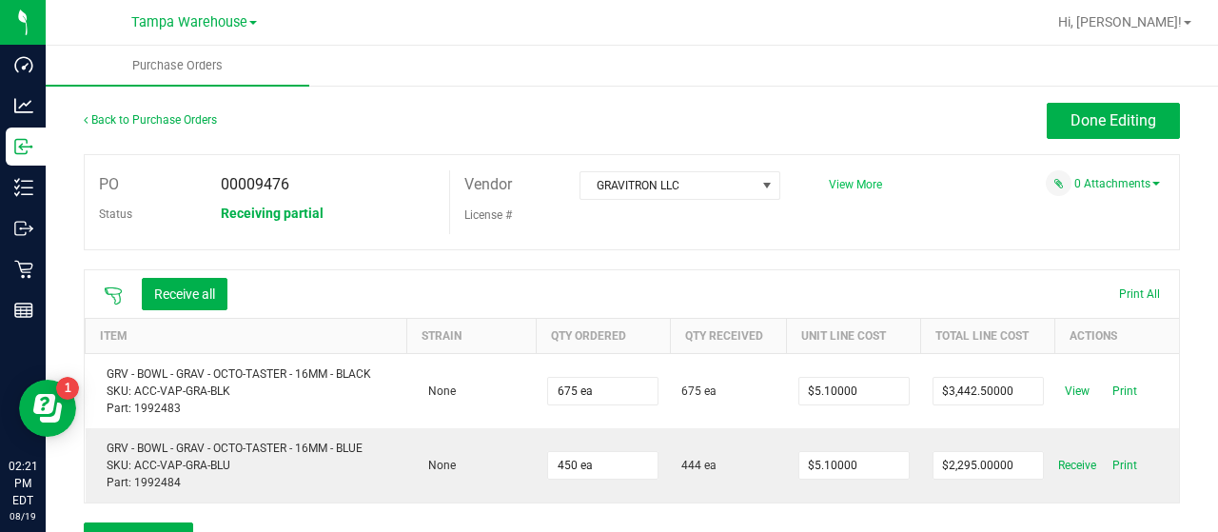
click at [859, 184] on span "View More" at bounding box center [855, 184] width 53 height 13
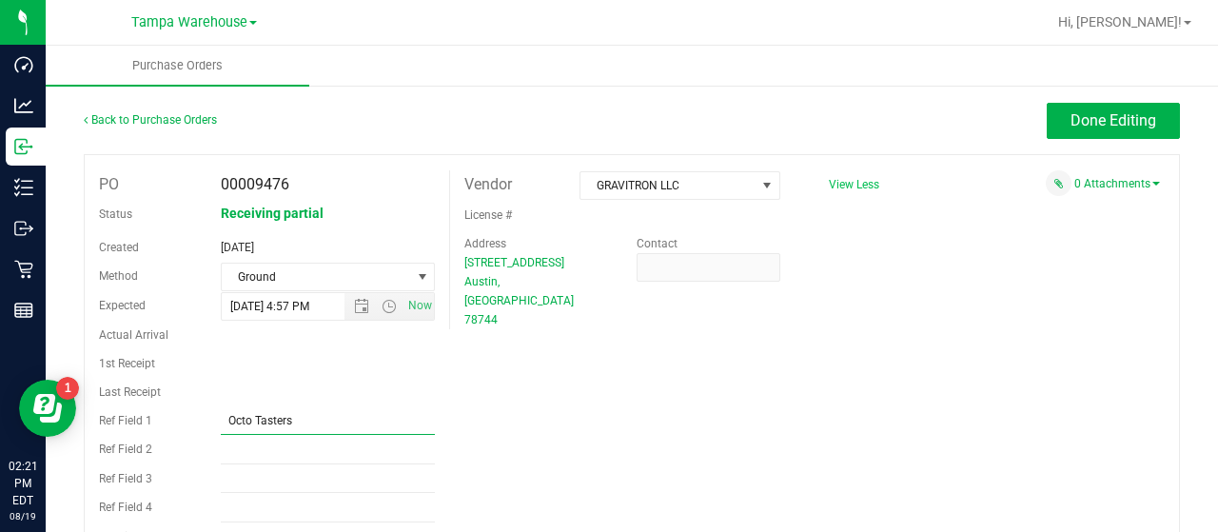
click at [327, 419] on input "Octo Tasters" at bounding box center [328, 420] width 215 height 29
type input "O"
type input "PO00009476"
click at [1047, 117] on button "Done Editing" at bounding box center [1113, 121] width 133 height 36
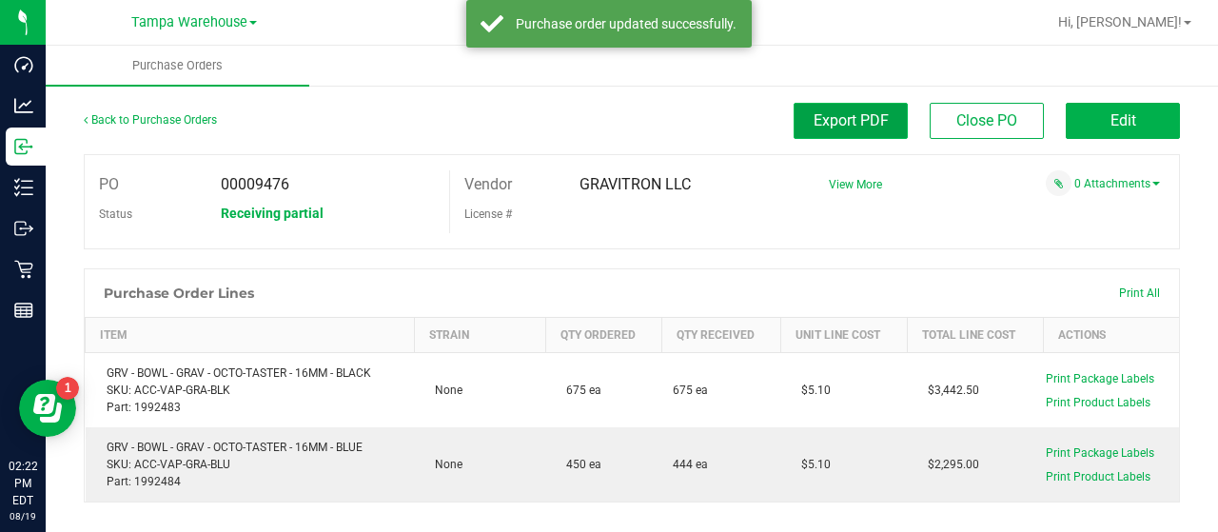
click at [820, 117] on span "Export PDF" at bounding box center [850, 120] width 75 height 18
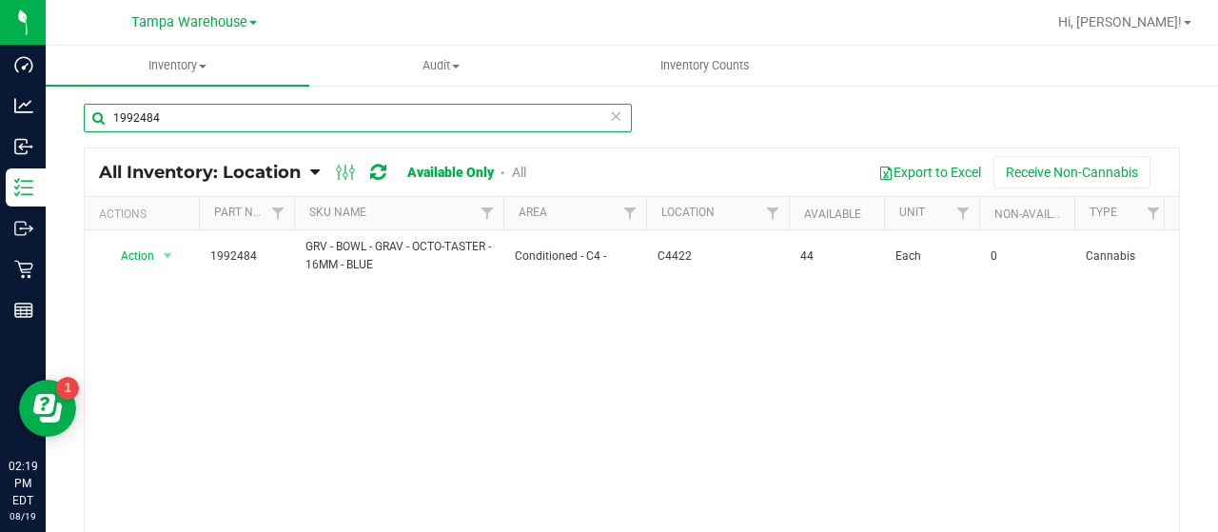
type input "1992484"
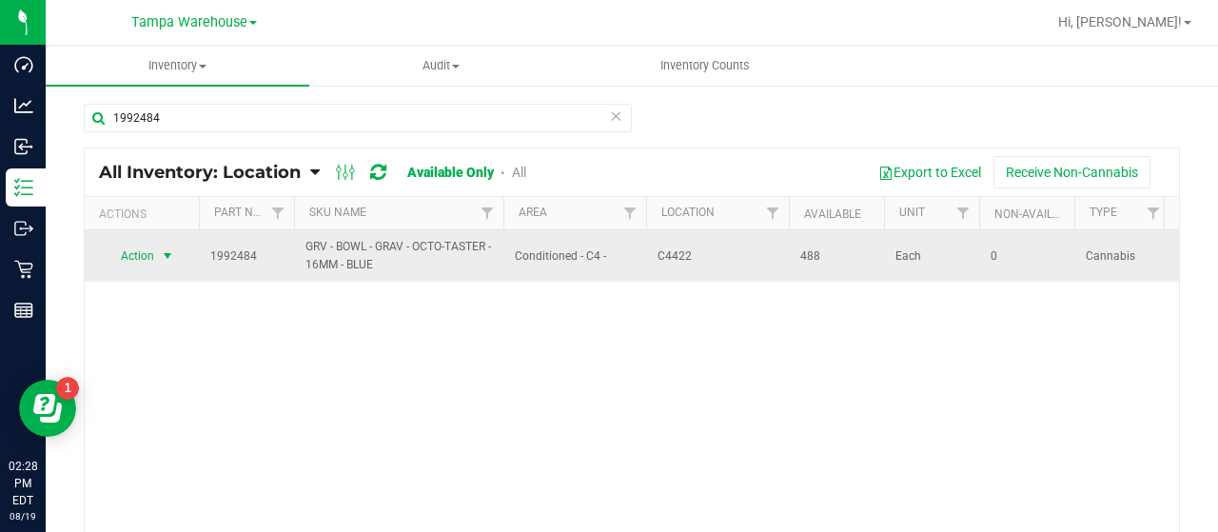
click at [144, 254] on span "Action" at bounding box center [129, 256] width 51 height 27
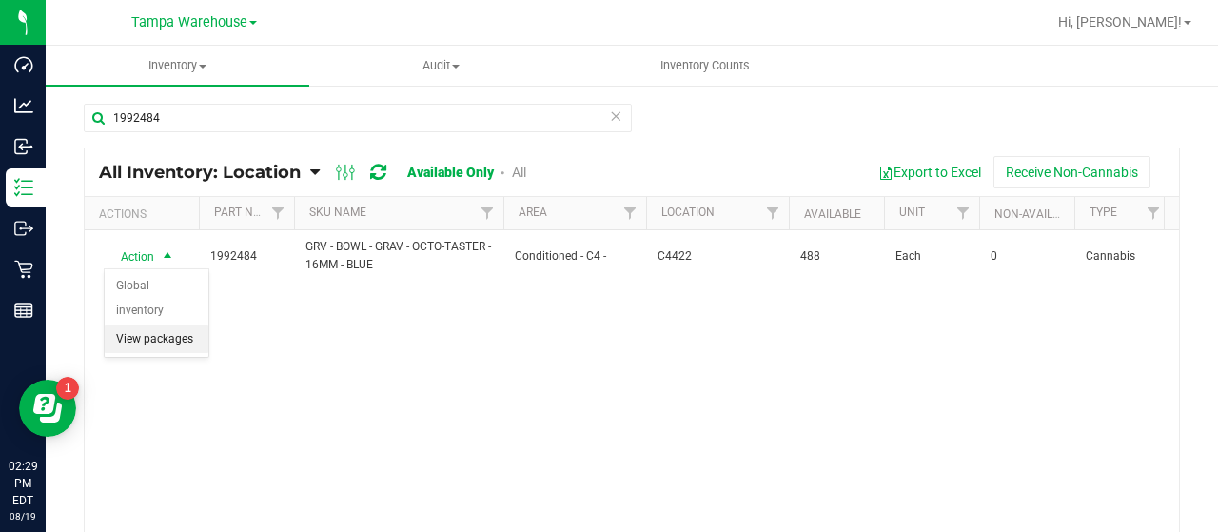
click at [153, 325] on li "View packages" at bounding box center [157, 339] width 104 height 29
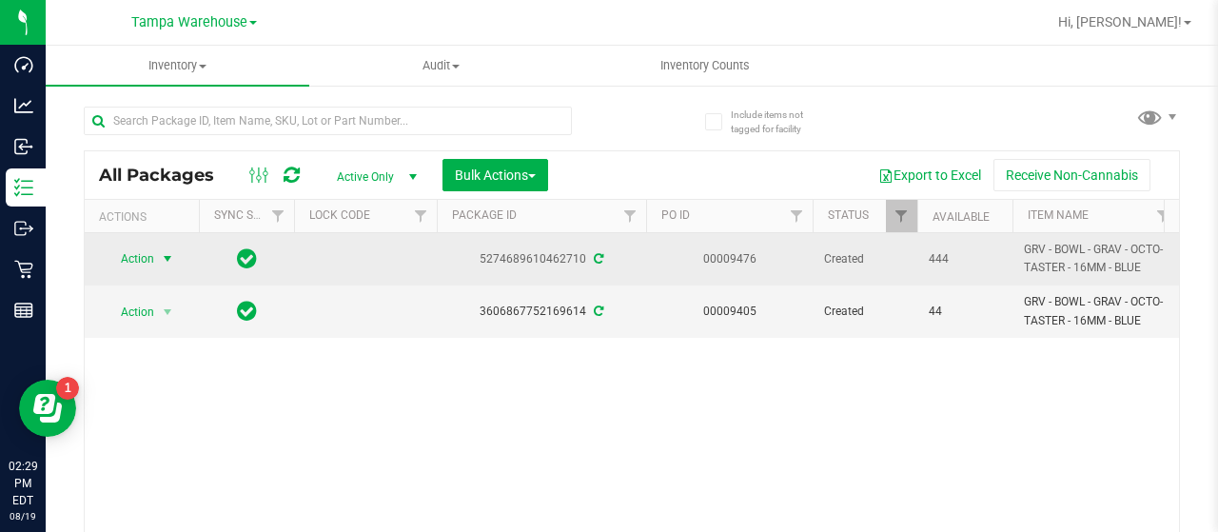
click at [139, 256] on span "Action" at bounding box center [129, 258] width 51 height 27
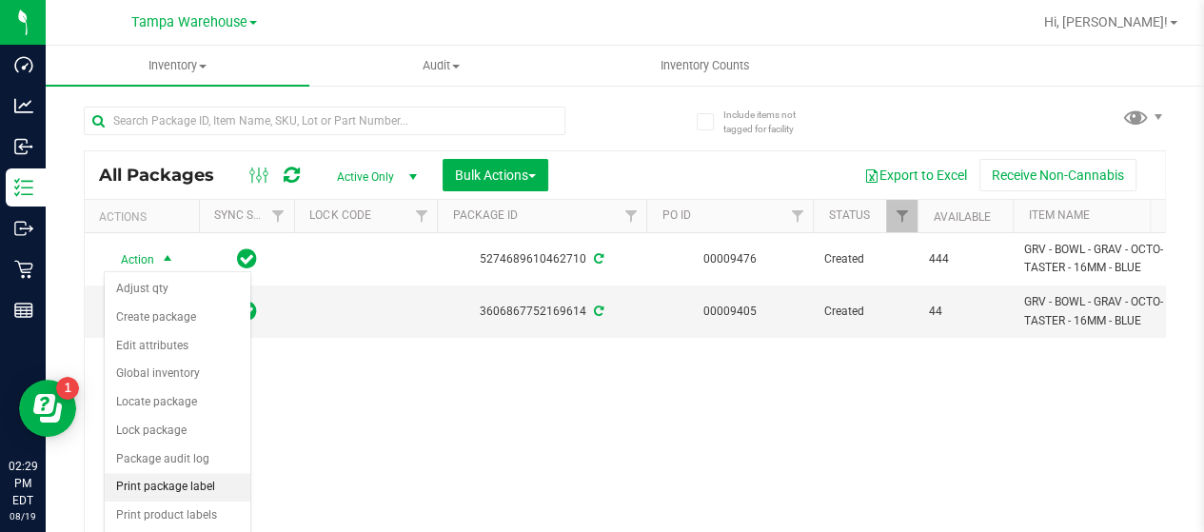
click at [165, 478] on li "Print package label" at bounding box center [178, 487] width 146 height 29
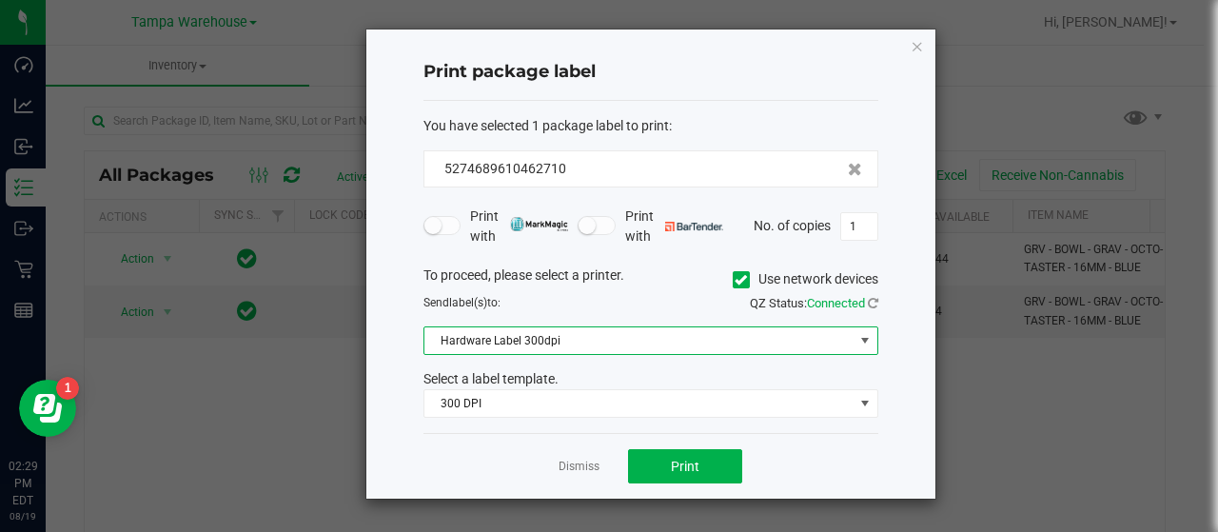
click at [861, 340] on span at bounding box center [864, 340] width 15 height 15
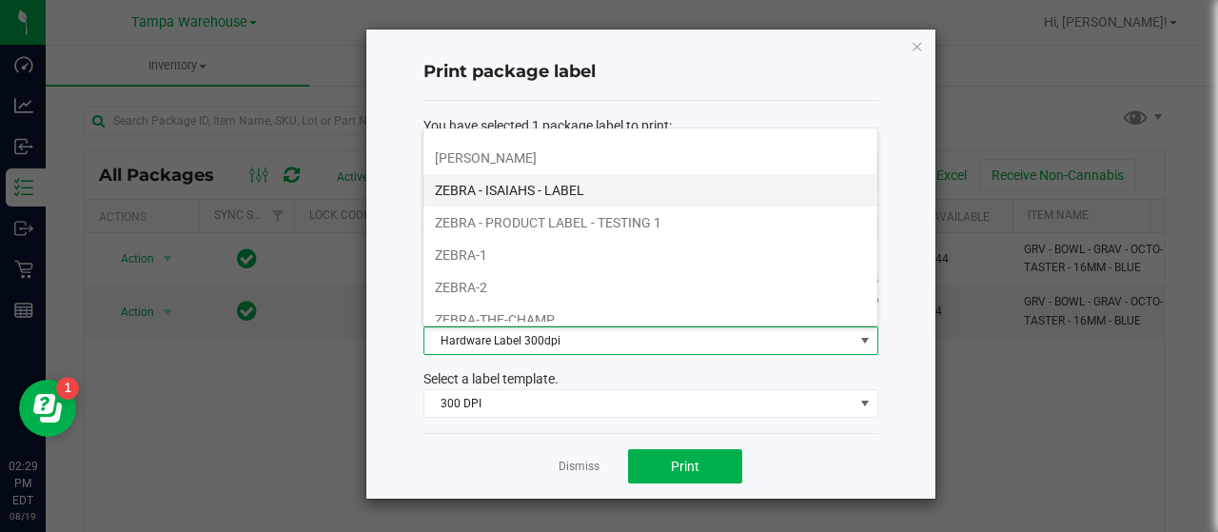
scroll to position [190, 0]
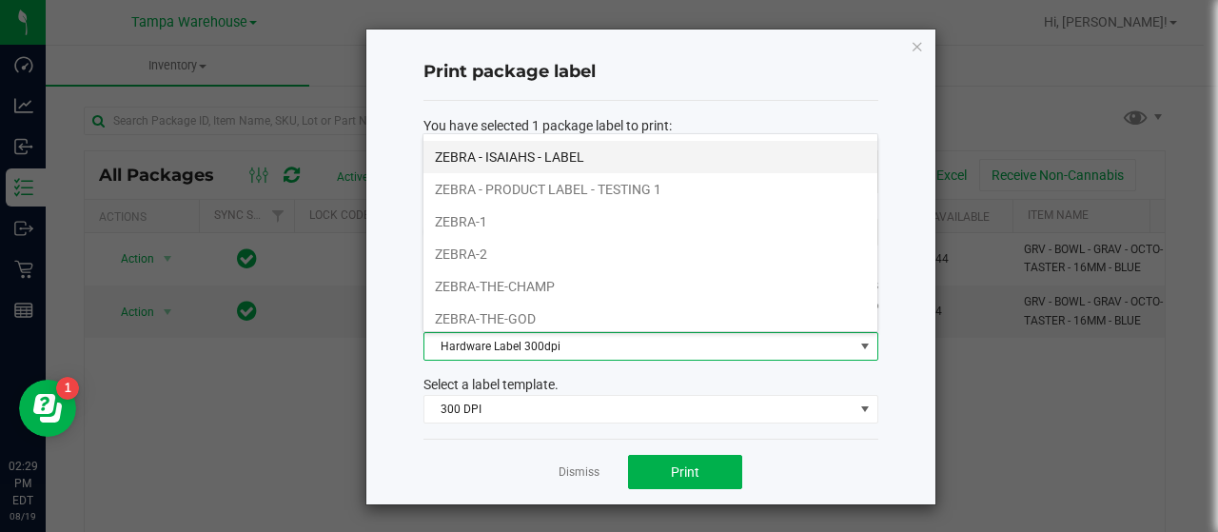
click at [563, 144] on li "ZEBRA - ISAIAHS - LABEL" at bounding box center [650, 157] width 454 height 32
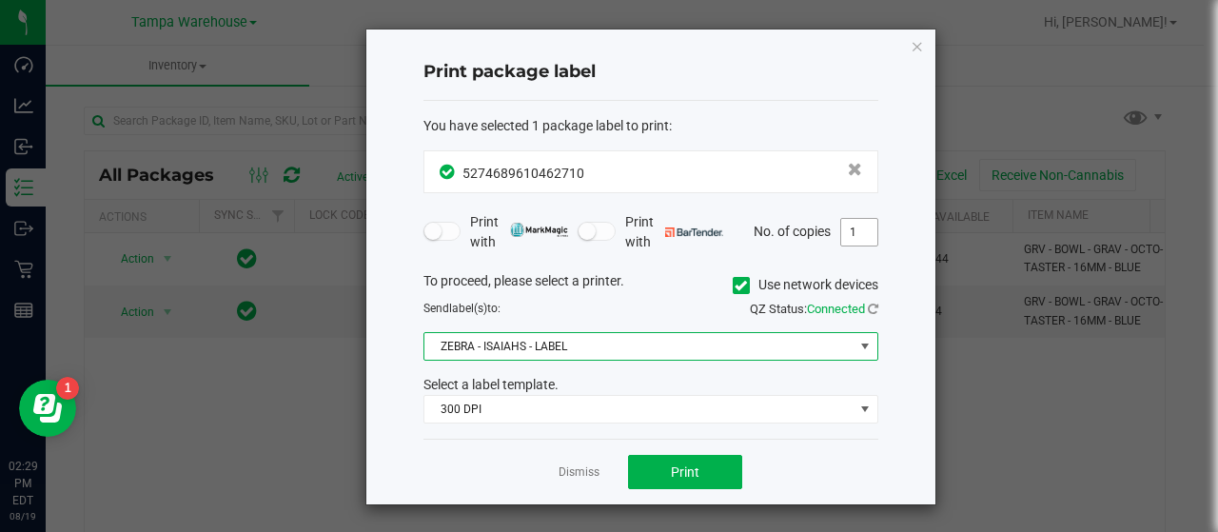
click at [870, 227] on input "1" at bounding box center [859, 232] width 36 height 27
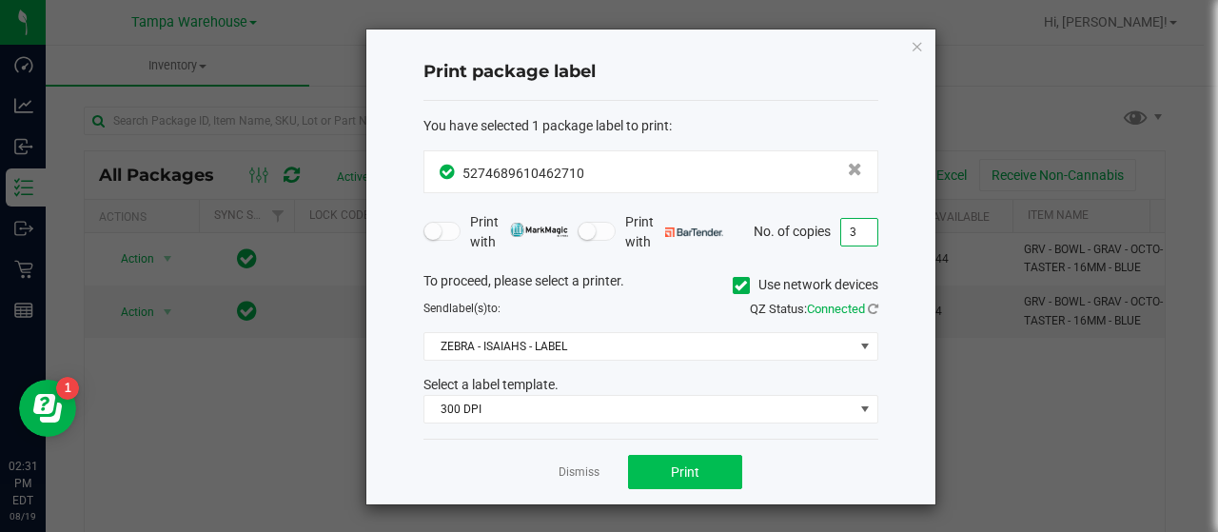
type input "3"
click at [715, 460] on button "Print" at bounding box center [685, 472] width 114 height 34
click at [918, 44] on icon "button" at bounding box center [917, 45] width 13 height 23
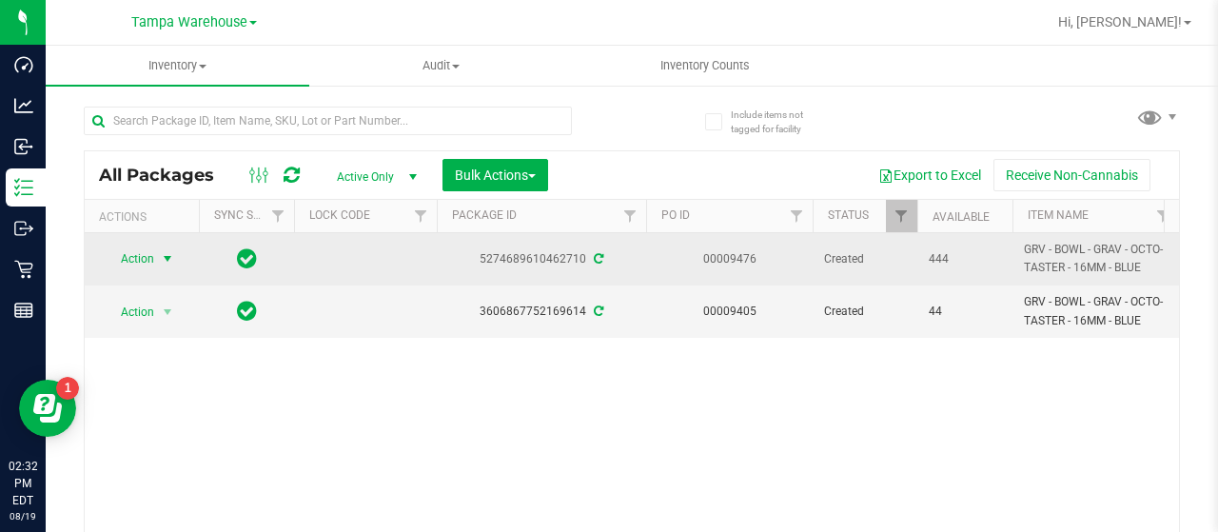
click at [138, 254] on span "Action" at bounding box center [129, 258] width 51 height 27
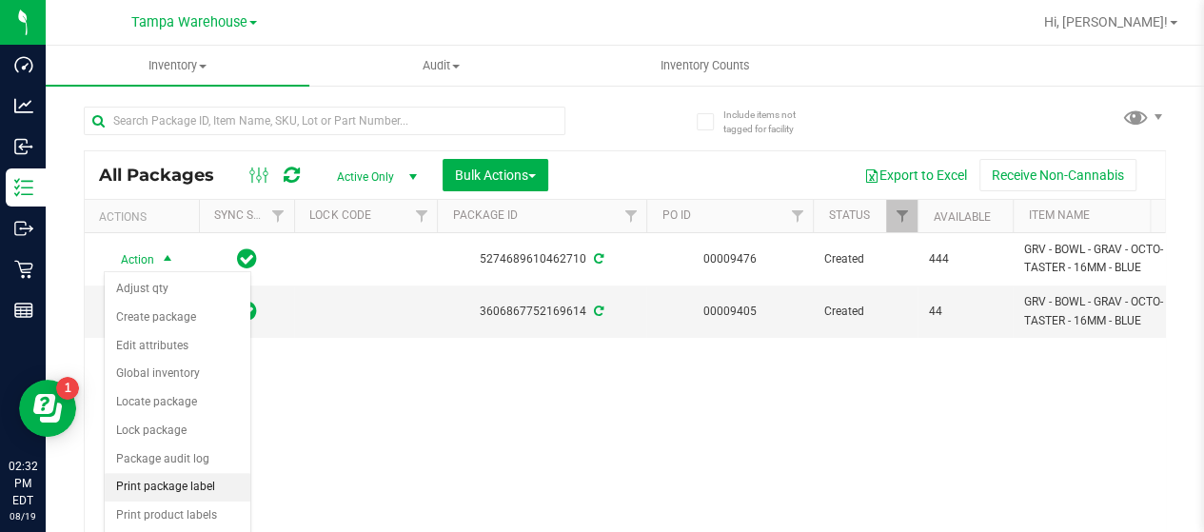
click at [164, 478] on li "Print package label" at bounding box center [178, 487] width 146 height 29
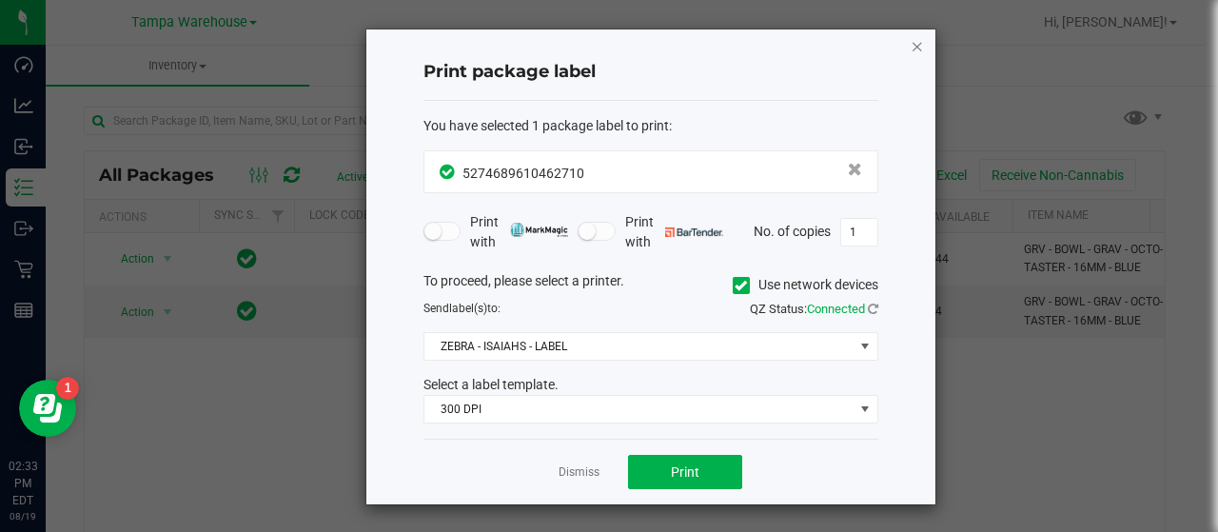
click at [913, 45] on icon "button" at bounding box center [917, 45] width 13 height 23
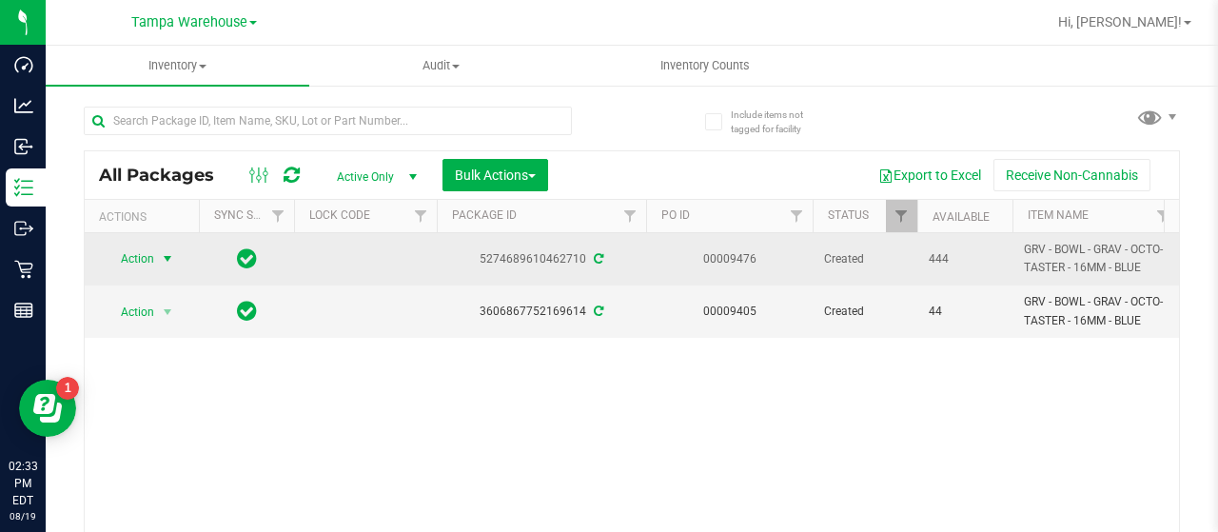
click at [145, 256] on span "Action" at bounding box center [129, 258] width 51 height 27
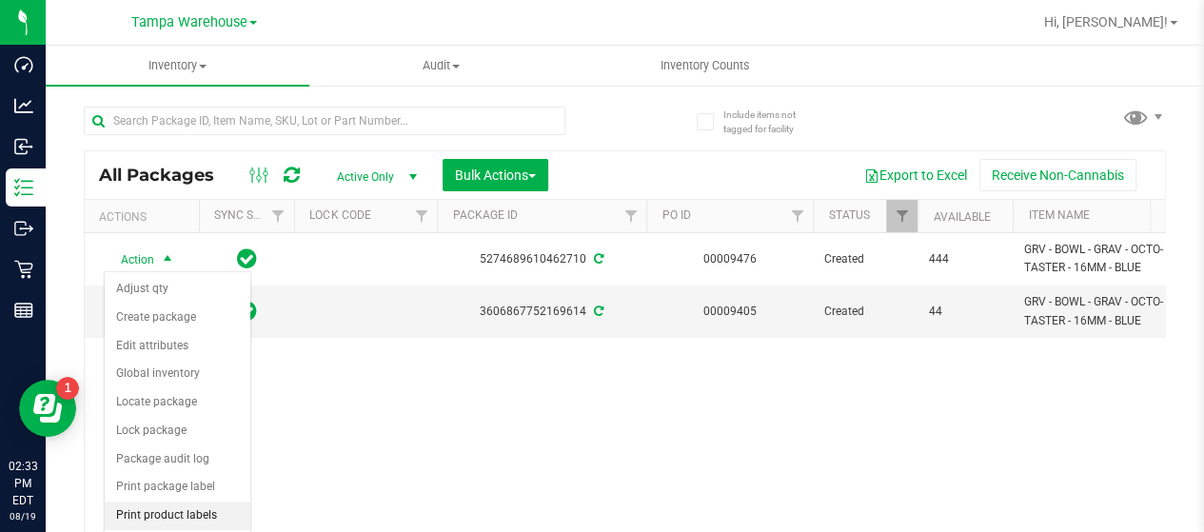
click at [171, 508] on li "Print product labels" at bounding box center [178, 515] width 146 height 29
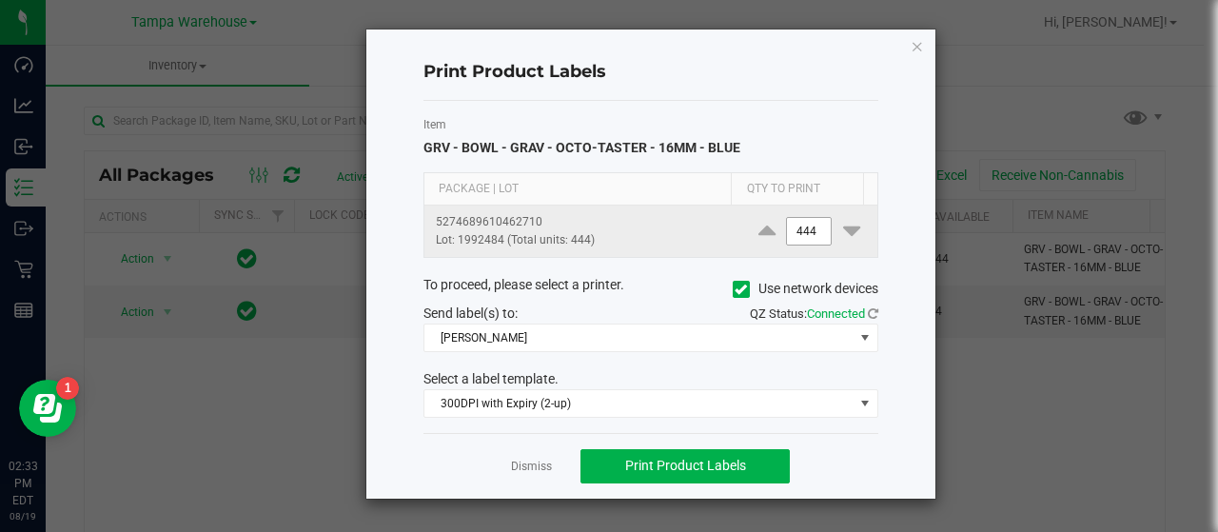
click at [805, 227] on input "444" at bounding box center [809, 231] width 44 height 27
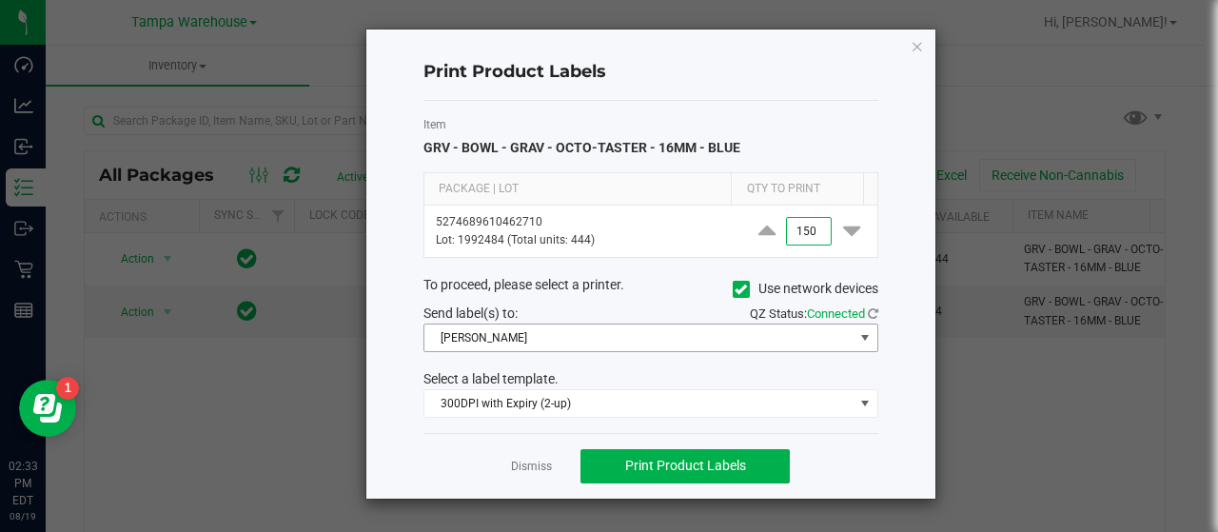
type input "150"
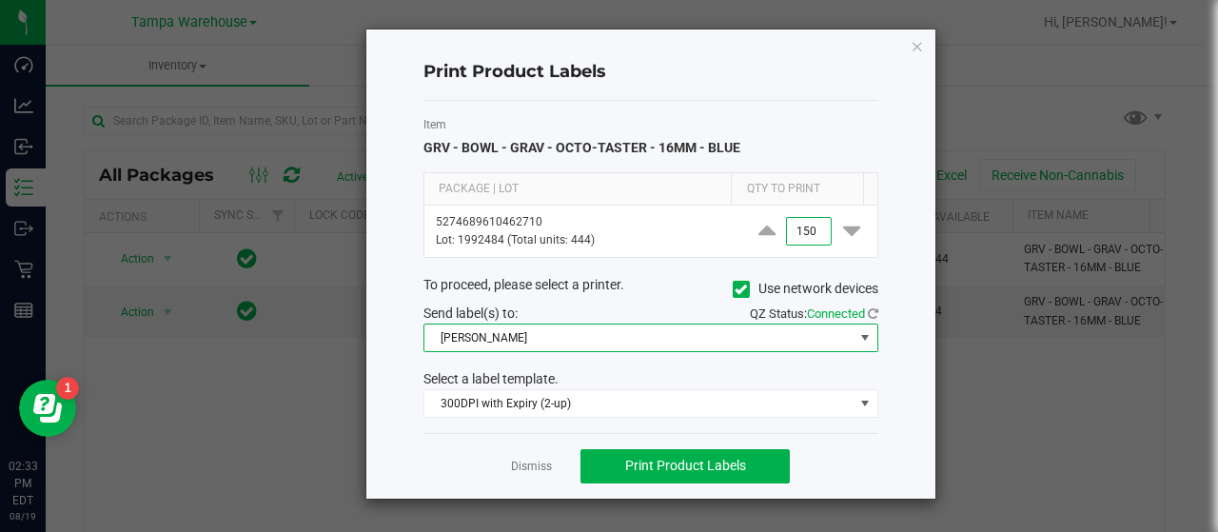
click at [861, 330] on span at bounding box center [864, 337] width 15 height 15
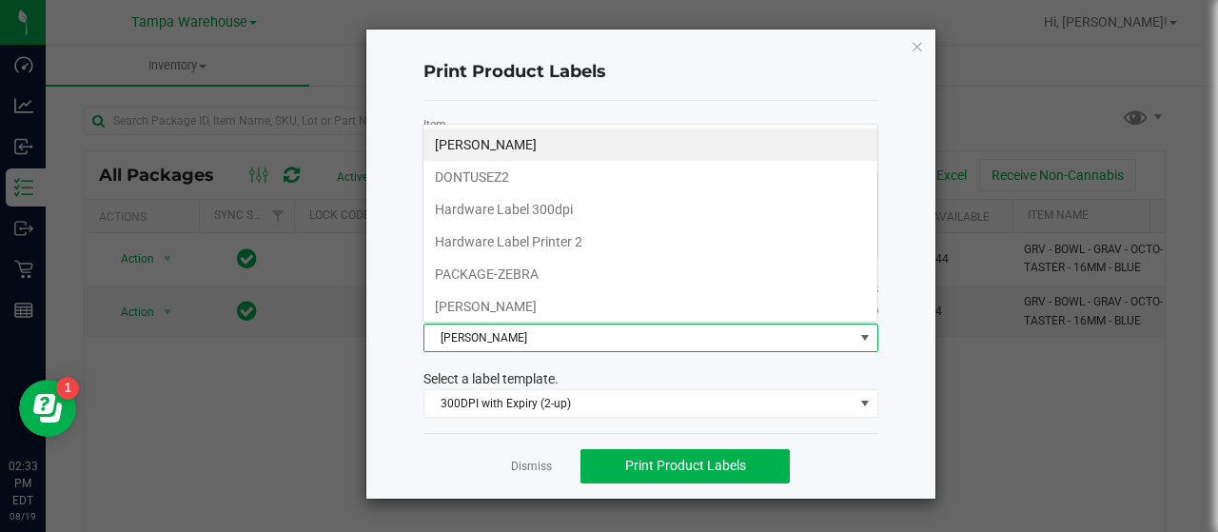
scroll to position [28, 455]
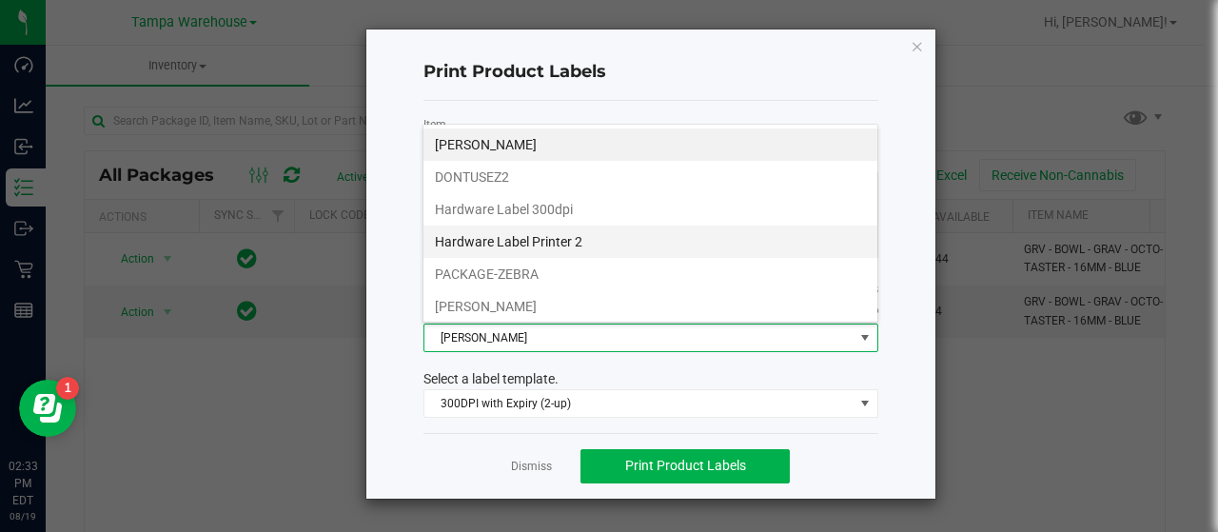
click at [579, 236] on li "Hardware Label Printer 2" at bounding box center [650, 241] width 454 height 32
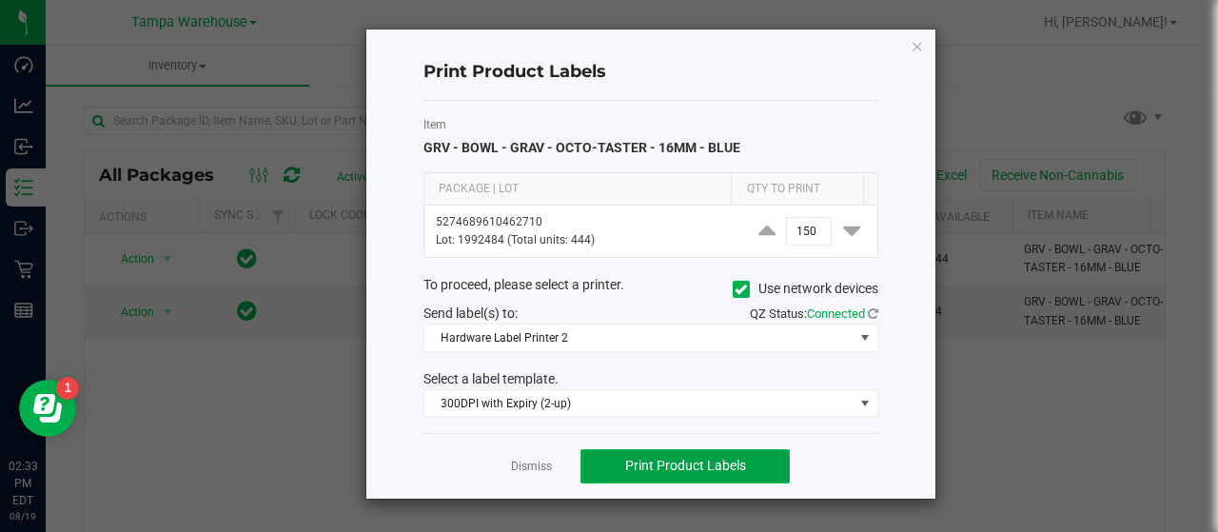
click at [765, 452] on button "Print Product Labels" at bounding box center [684, 466] width 209 height 34
click at [919, 41] on icon "button" at bounding box center [917, 45] width 13 height 23
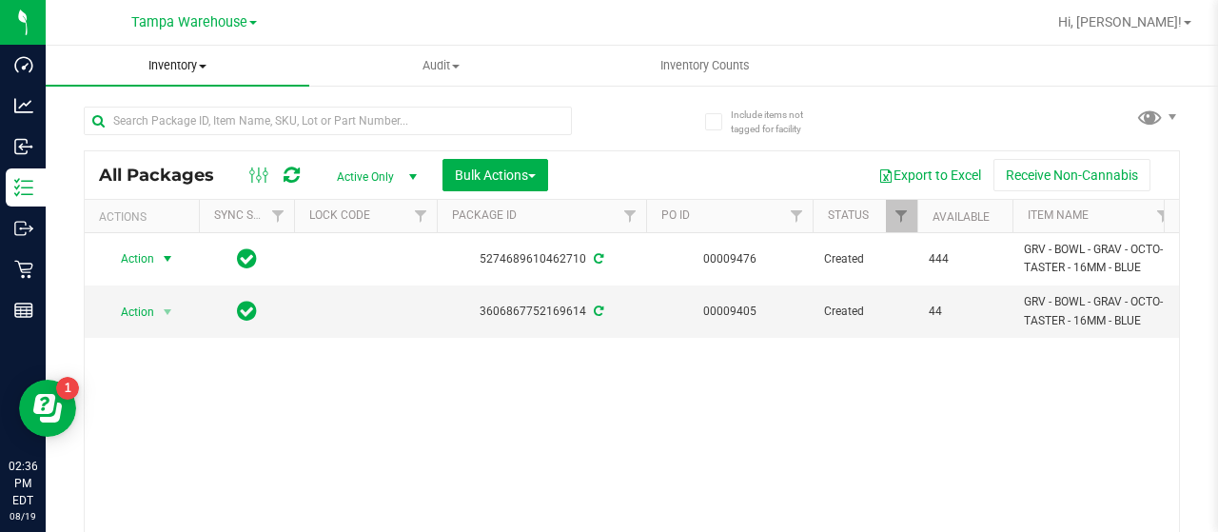
click at [200, 62] on span "Inventory" at bounding box center [178, 65] width 264 height 17
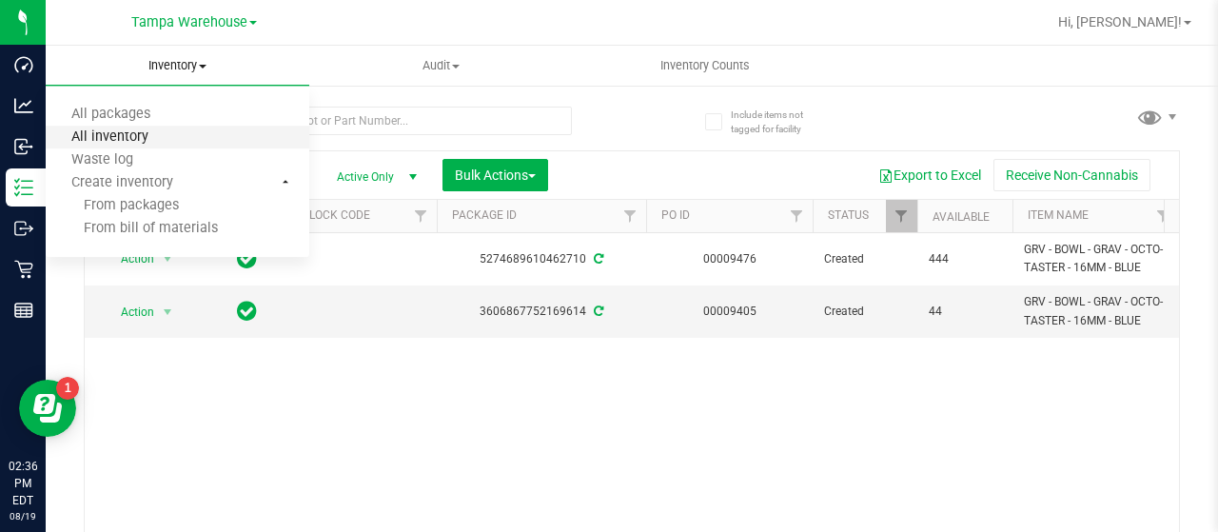
click at [134, 134] on span "All inventory" at bounding box center [110, 137] width 128 height 16
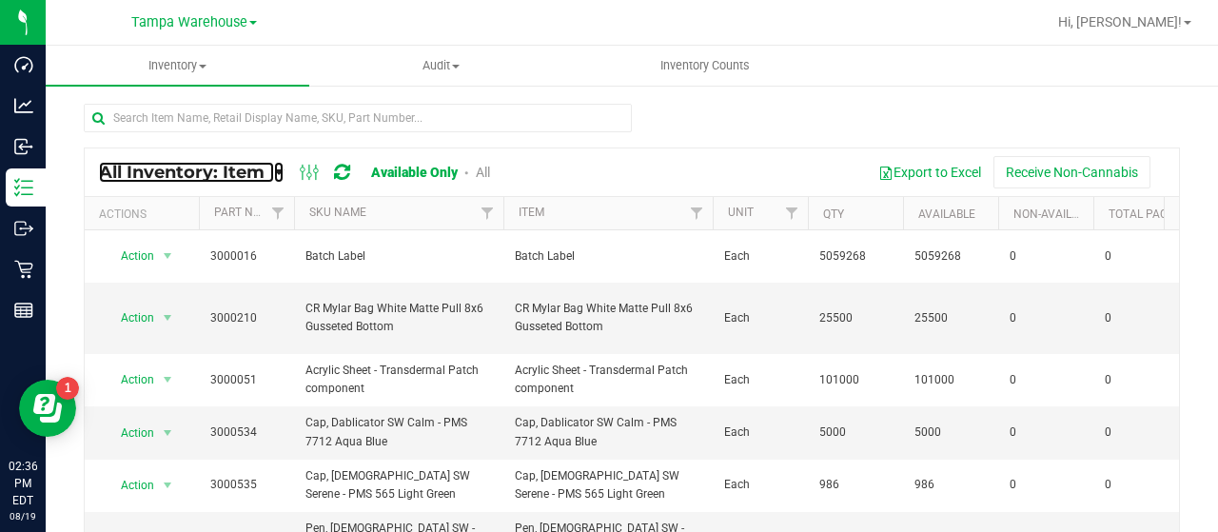
click at [278, 171] on icon at bounding box center [279, 172] width 10 height 17
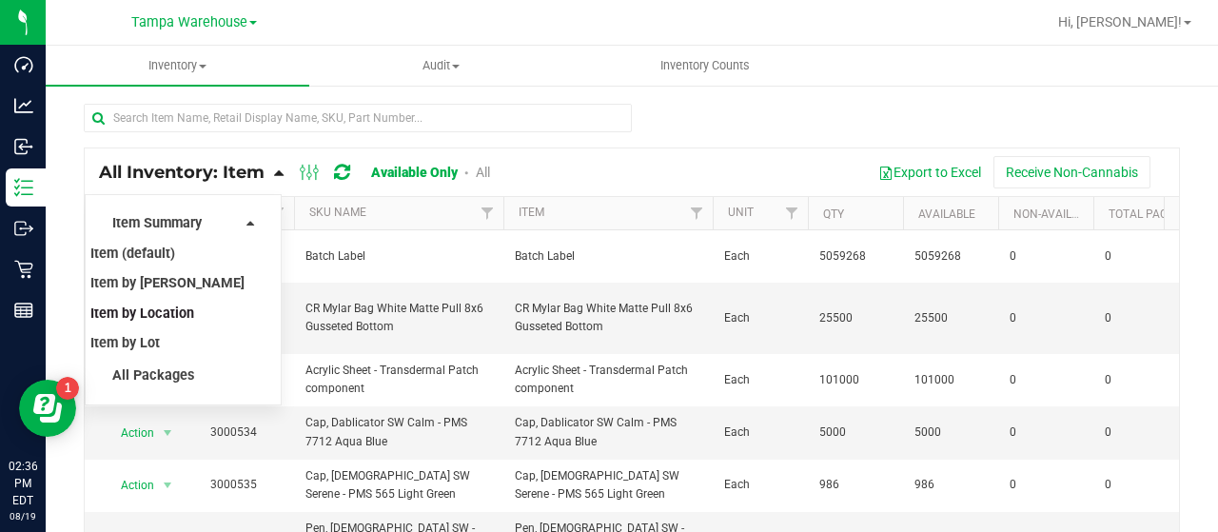
click at [160, 308] on span "Item by Location" at bounding box center [142, 313] width 104 height 16
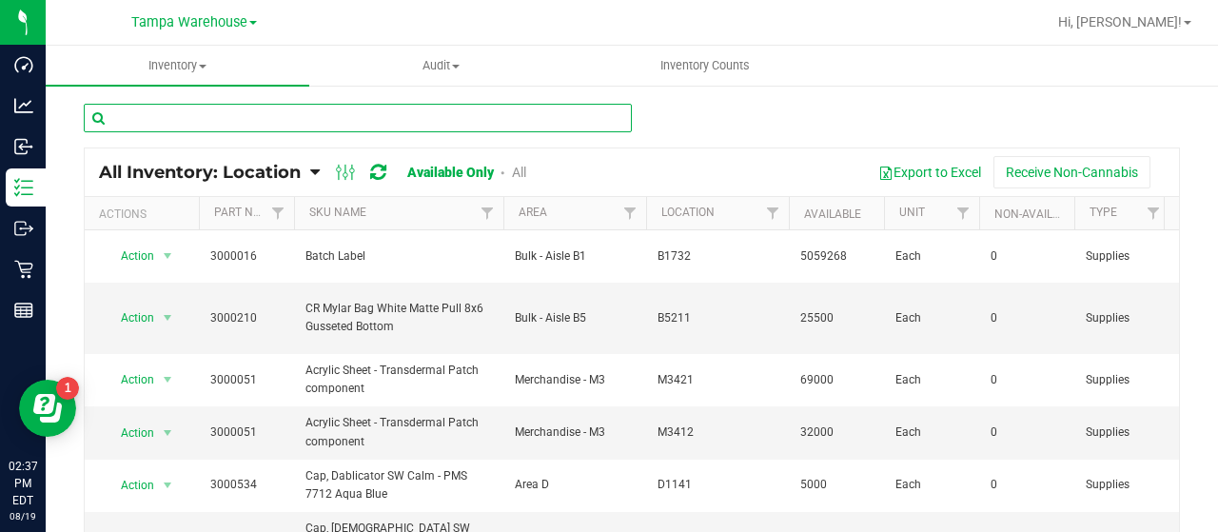
click at [363, 116] on input "text" at bounding box center [358, 118] width 548 height 29
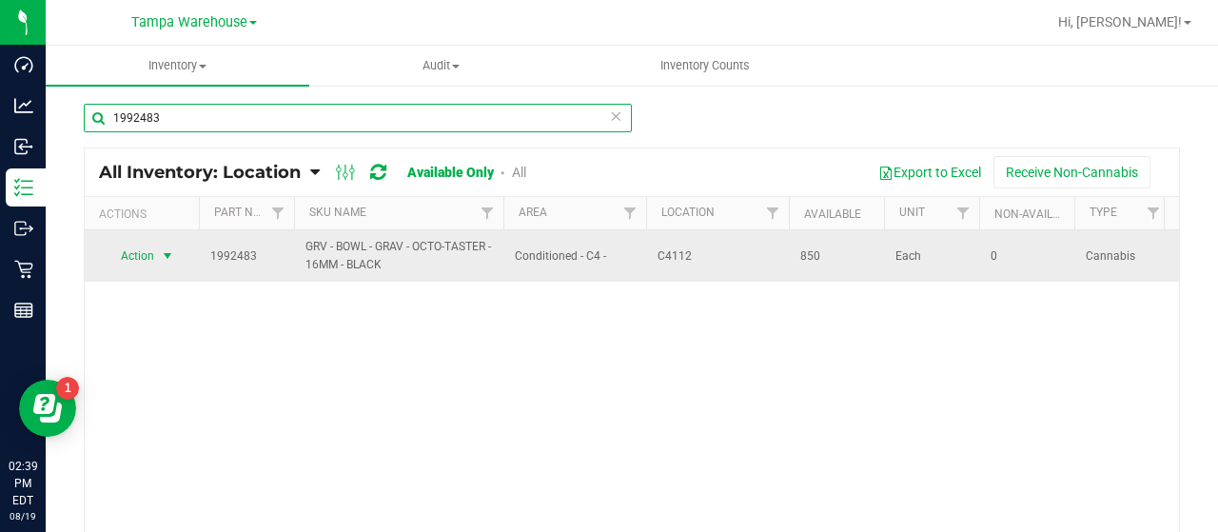
type input "1992483"
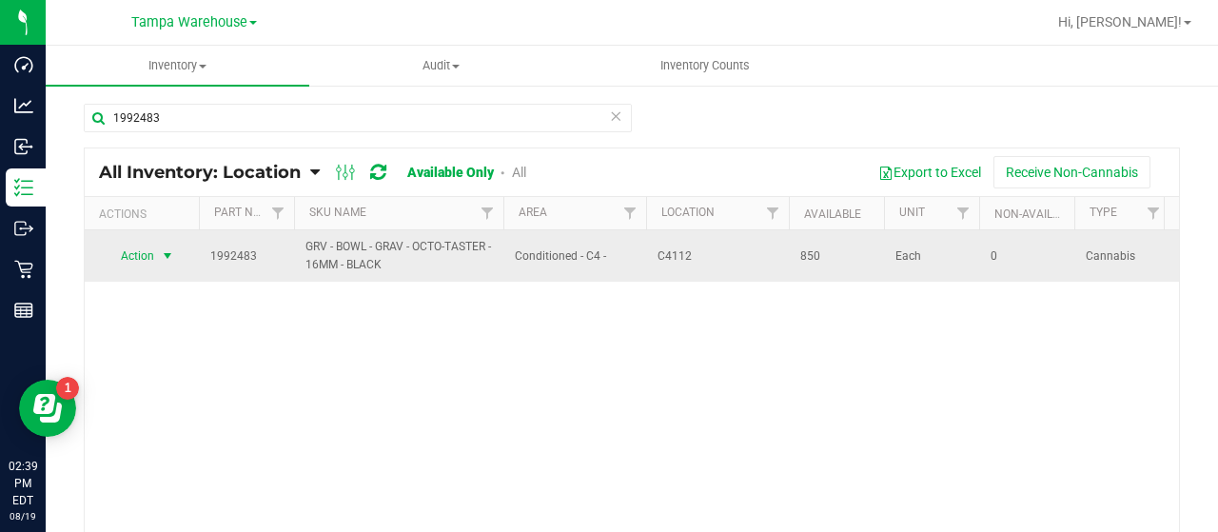
click at [152, 256] on span "Action" at bounding box center [129, 256] width 51 height 27
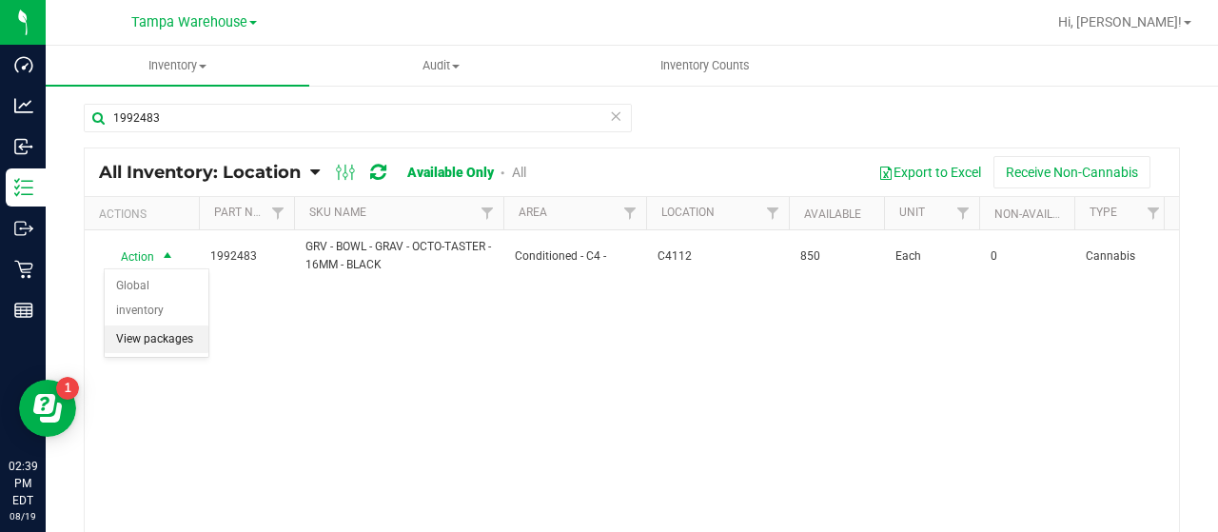
click at [155, 325] on li "View packages" at bounding box center [157, 339] width 104 height 29
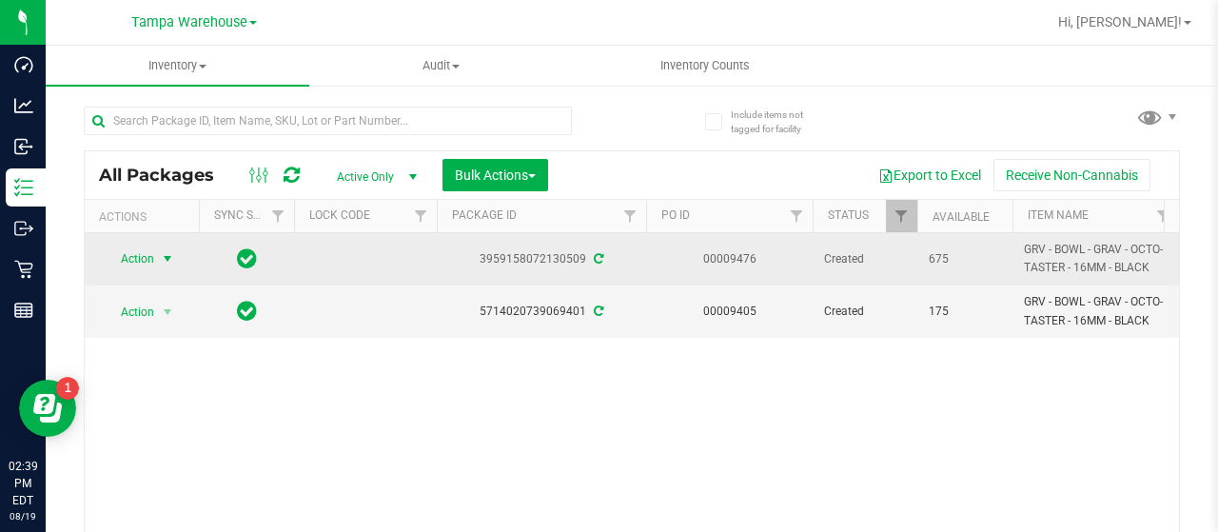
click at [141, 255] on span "Action" at bounding box center [129, 258] width 51 height 27
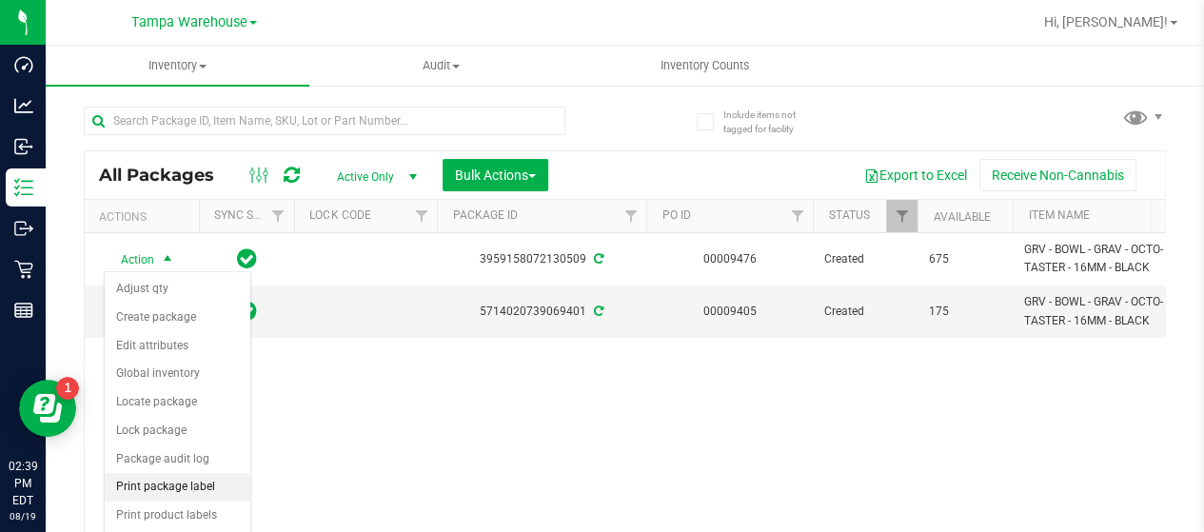
click at [162, 475] on li "Print package label" at bounding box center [178, 487] width 146 height 29
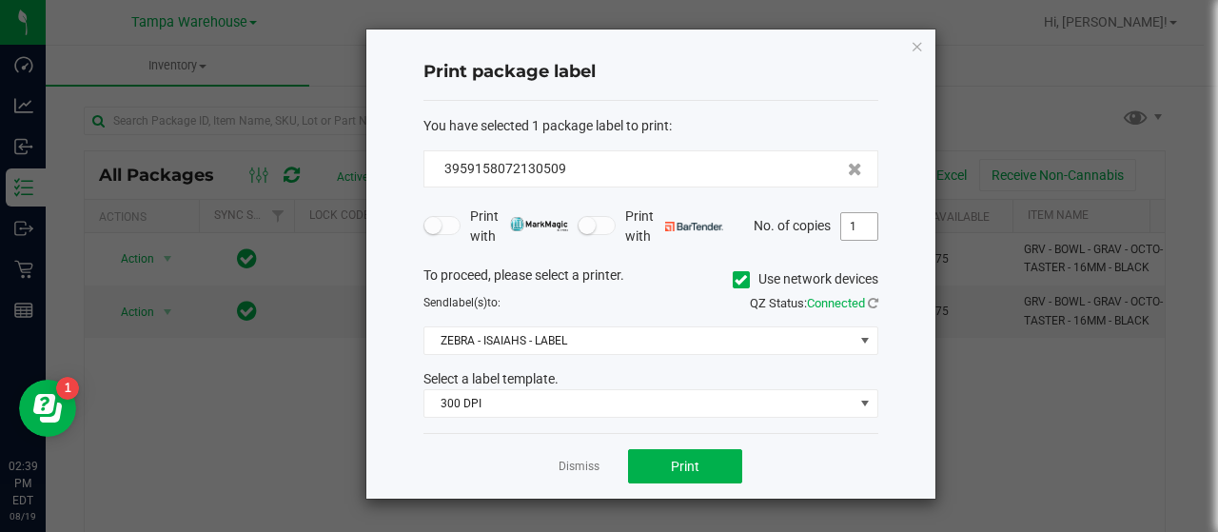
click at [861, 225] on input "1" at bounding box center [859, 226] width 36 height 27
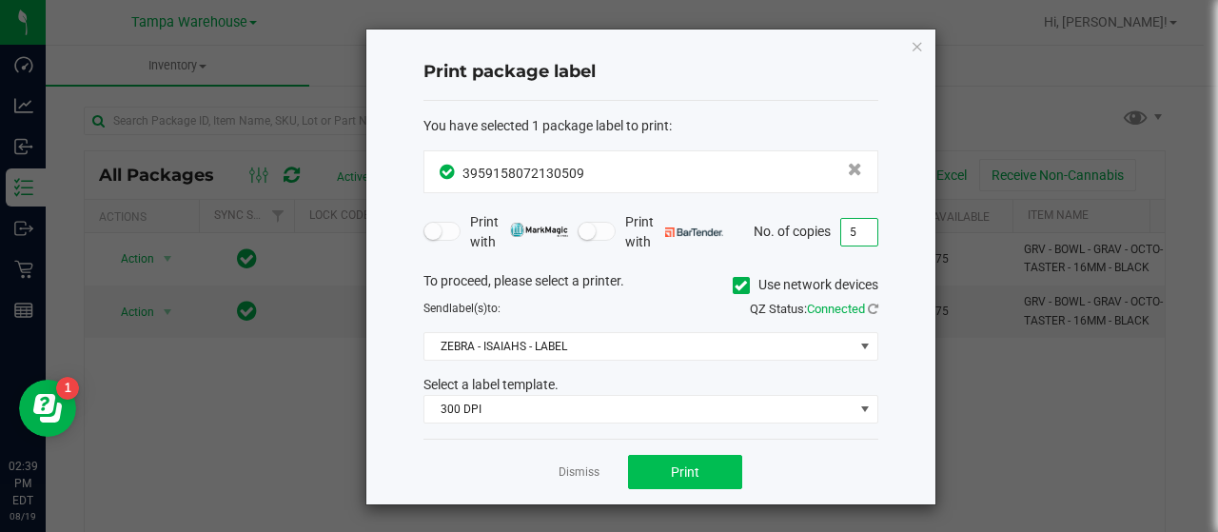
type input "5"
click at [712, 461] on button "Print" at bounding box center [685, 472] width 114 height 34
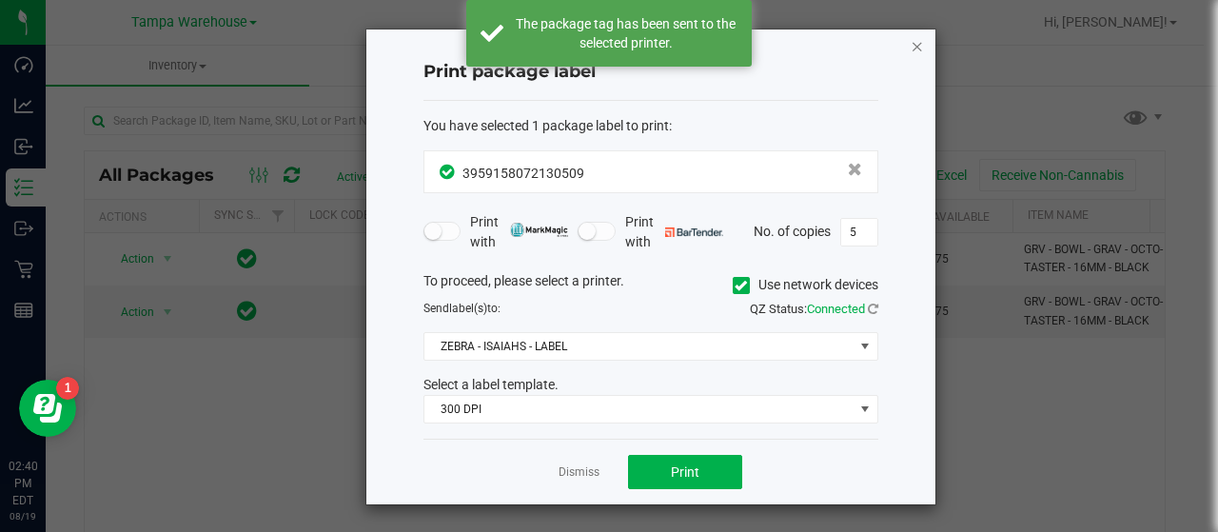
click at [915, 45] on icon "button" at bounding box center [917, 45] width 13 height 23
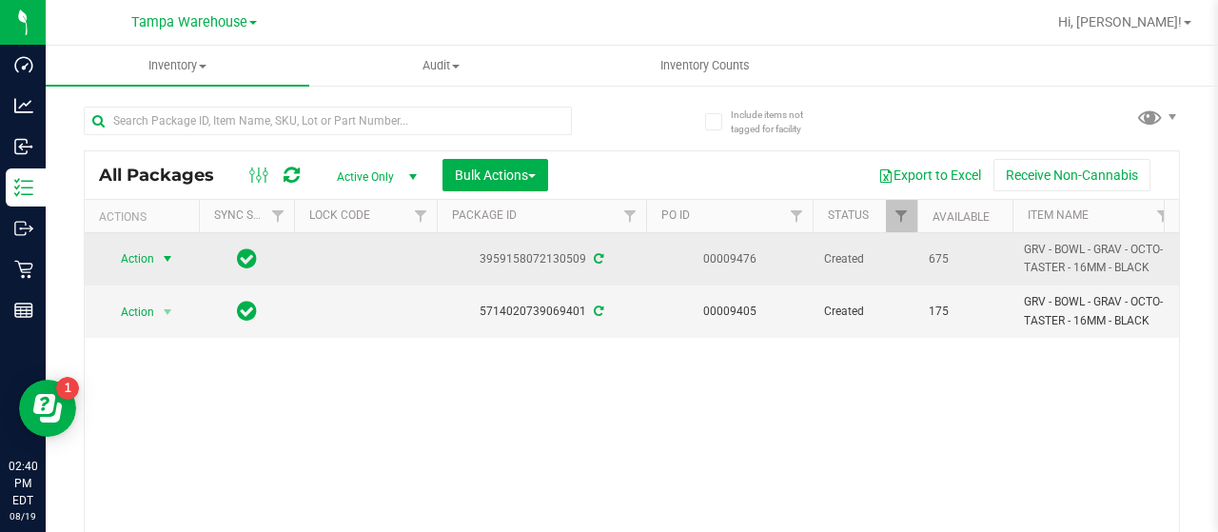
click at [143, 254] on span "Action" at bounding box center [129, 258] width 51 height 27
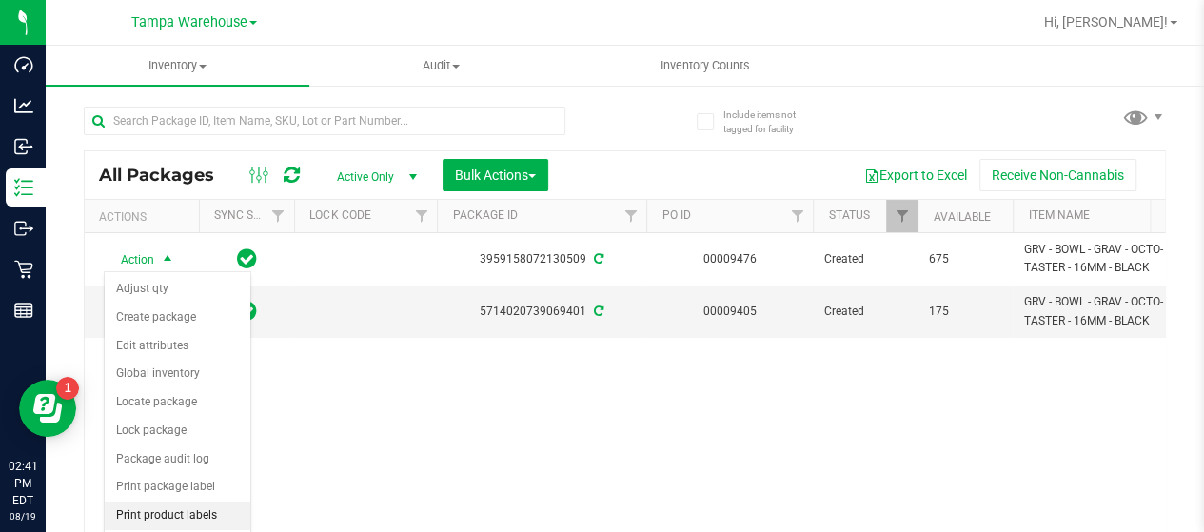
click at [178, 506] on li "Print product labels" at bounding box center [178, 515] width 146 height 29
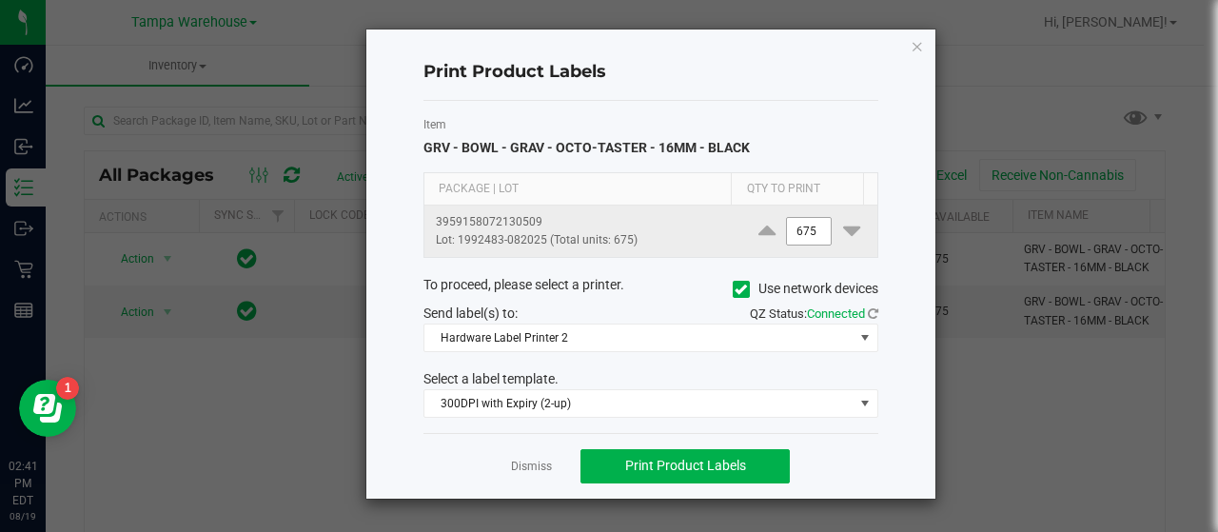
click at [807, 229] on input "675" at bounding box center [809, 231] width 44 height 27
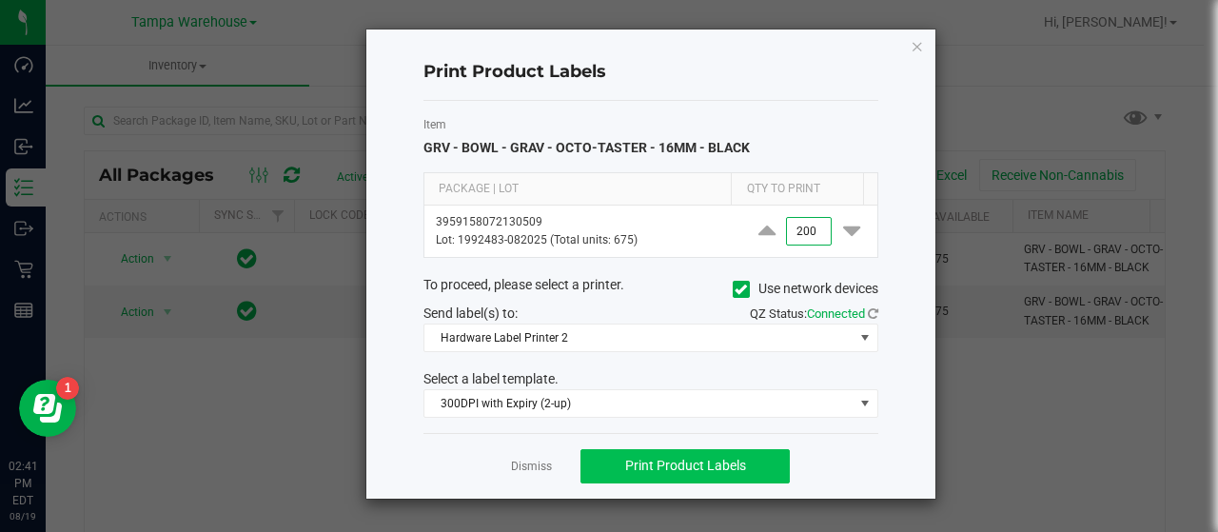
type input "200"
click at [744, 456] on button "Print Product Labels" at bounding box center [684, 466] width 209 height 34
click at [917, 49] on icon "button" at bounding box center [917, 45] width 13 height 23
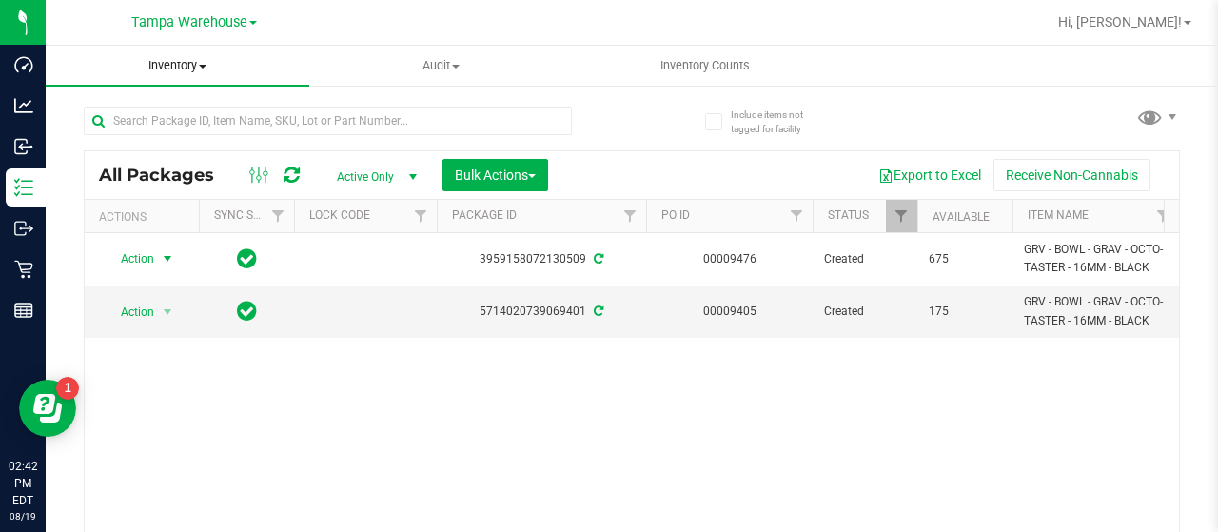
click at [203, 66] on span at bounding box center [203, 67] width 8 height 4
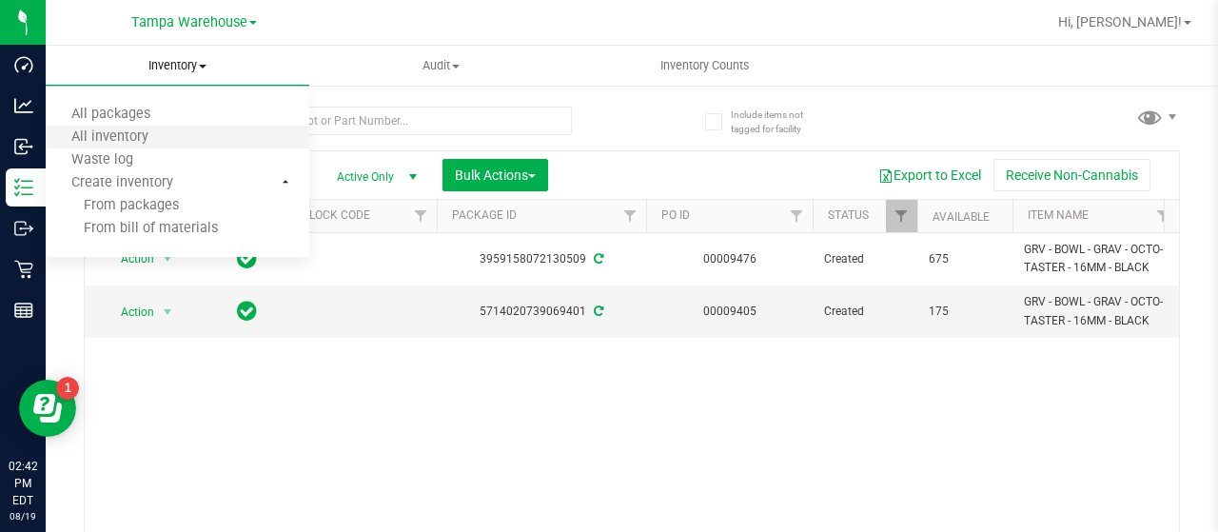
click at [179, 128] on li "All inventory" at bounding box center [178, 138] width 264 height 23
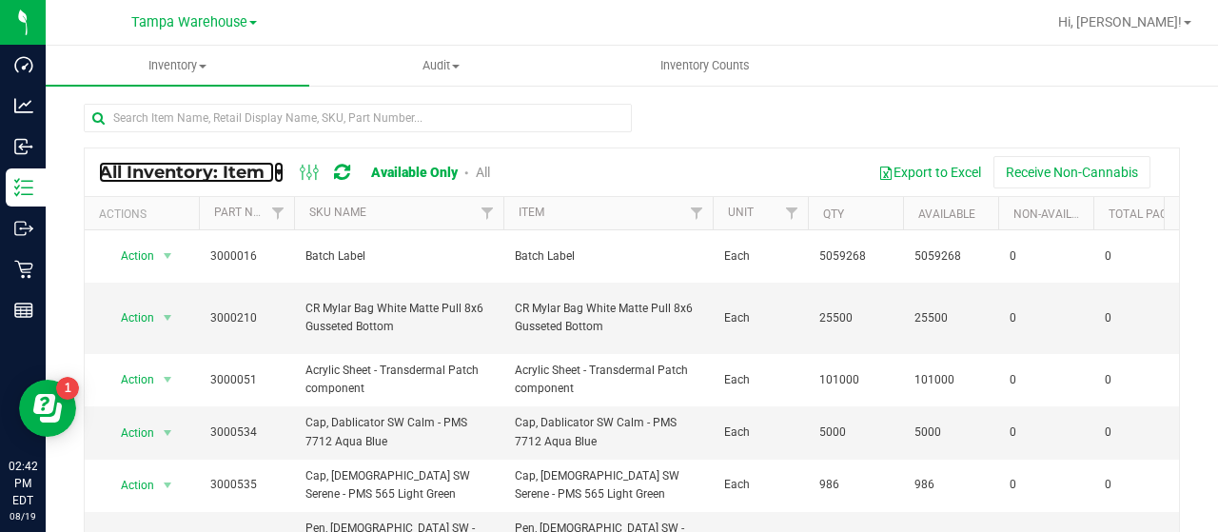
click at [279, 169] on icon at bounding box center [279, 172] width 10 height 17
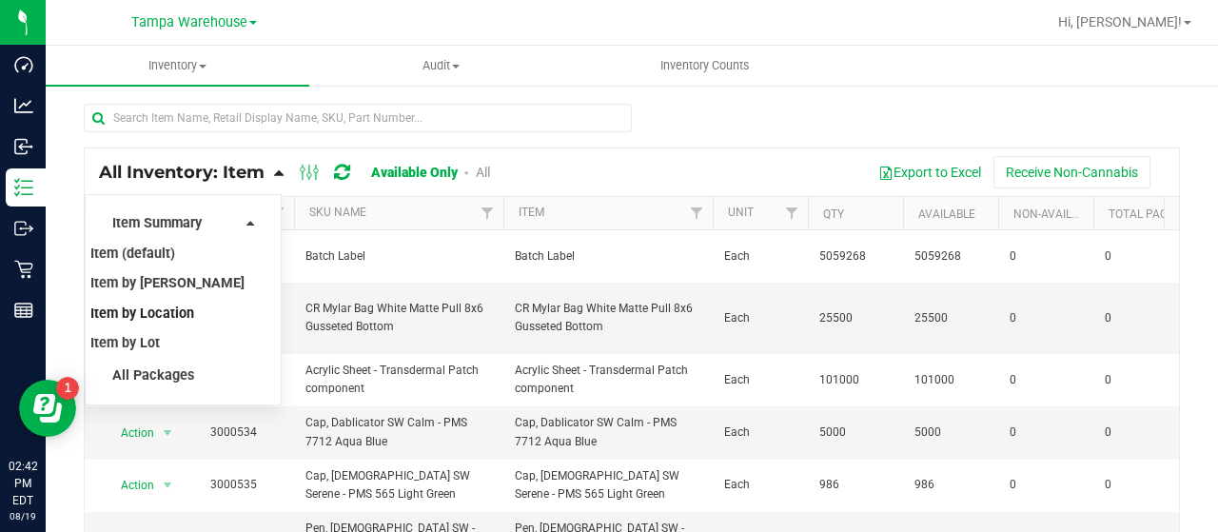
click at [181, 315] on span "Item by Location" at bounding box center [142, 313] width 104 height 16
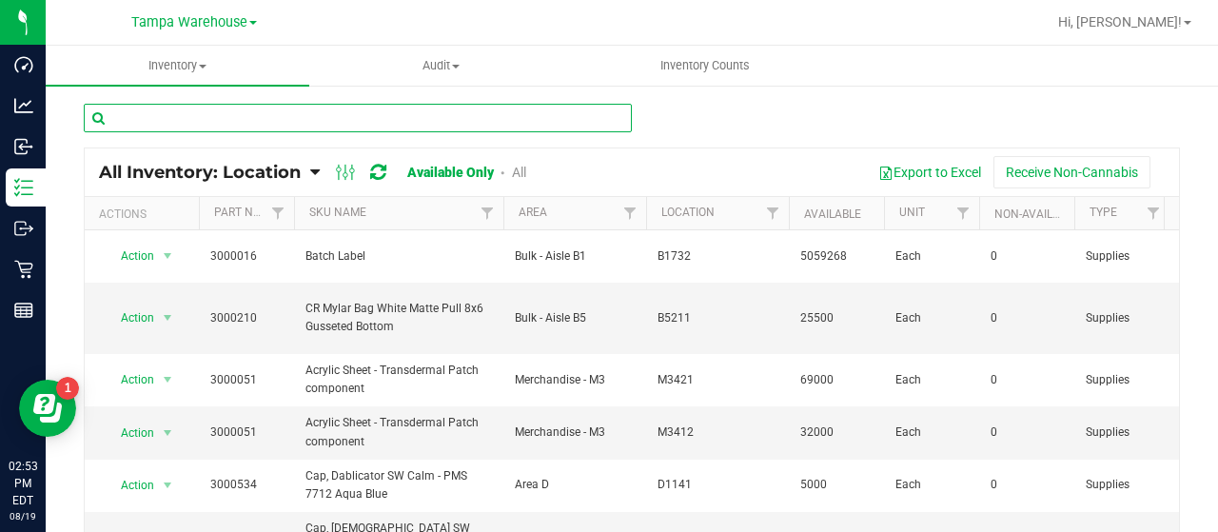
click at [310, 117] on input "text" at bounding box center [358, 118] width 548 height 29
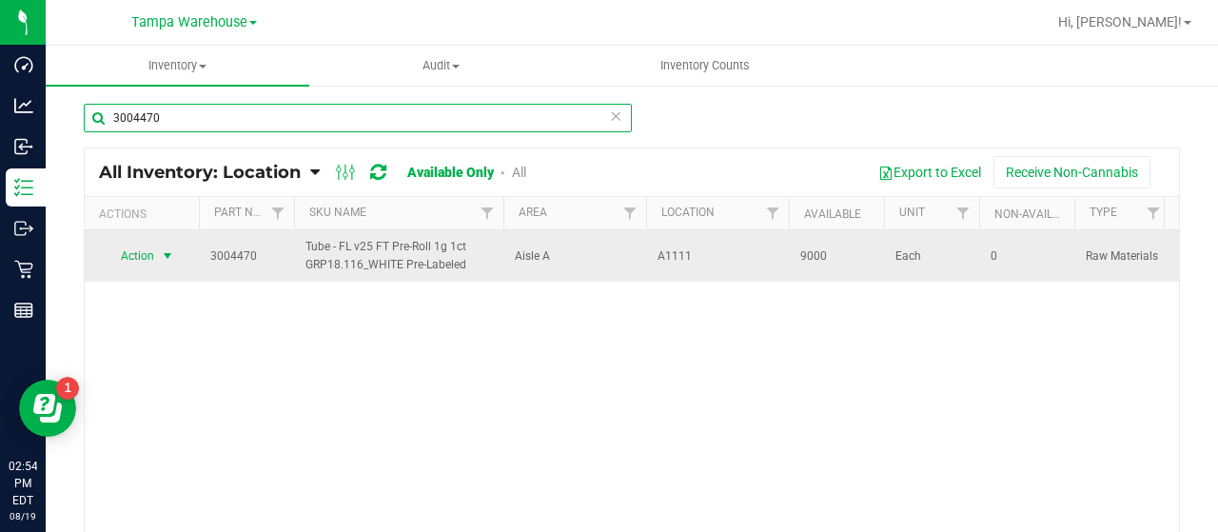
type input "3004470"
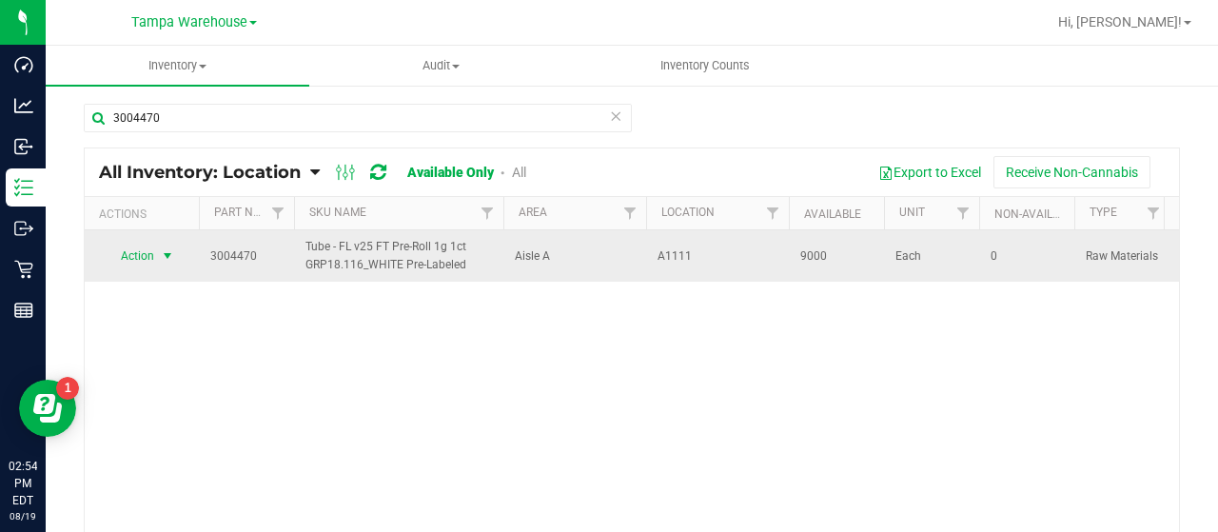
click at [145, 252] on span "Action" at bounding box center [129, 256] width 51 height 27
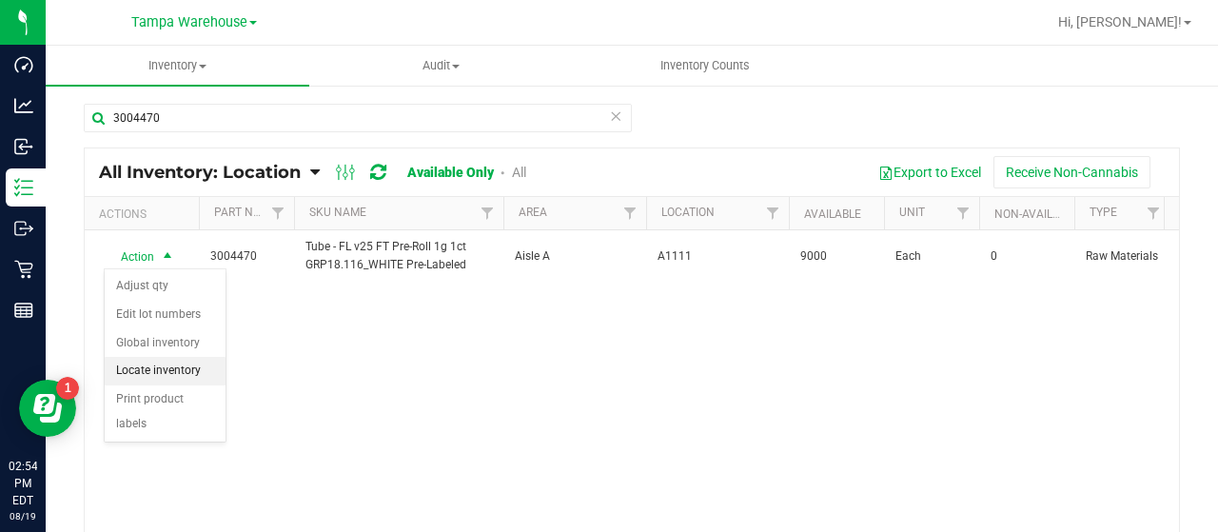
click at [175, 362] on li "Locate inventory" at bounding box center [165, 371] width 121 height 29
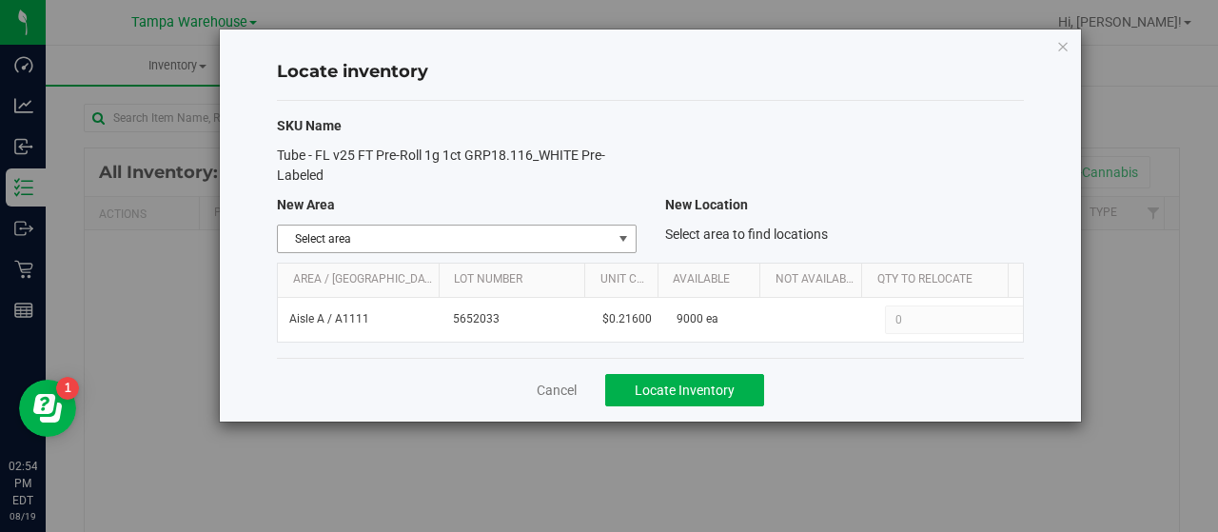
click at [609, 237] on span "Select area" at bounding box center [444, 238] width 333 height 27
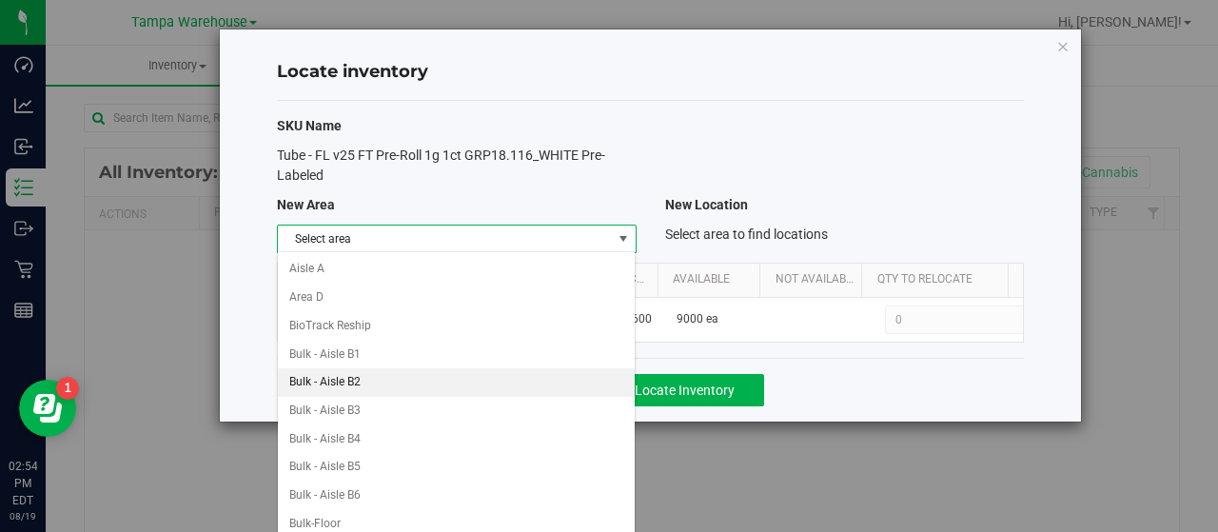
click at [407, 376] on li "Bulk - Aisle B2" at bounding box center [457, 382] width 358 height 29
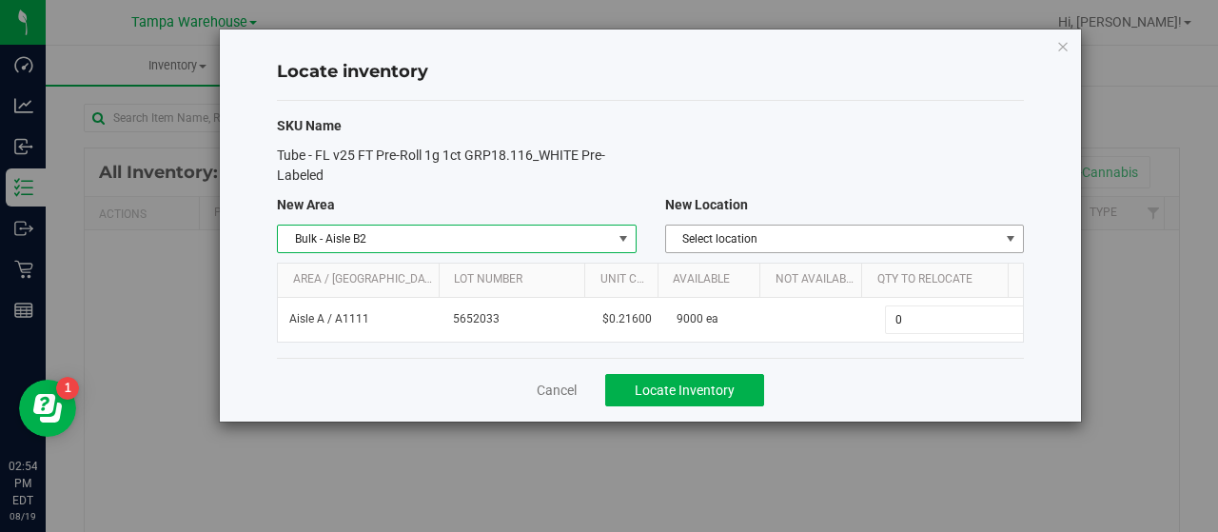
click at [996, 232] on span "Select location" at bounding box center [832, 238] width 333 height 27
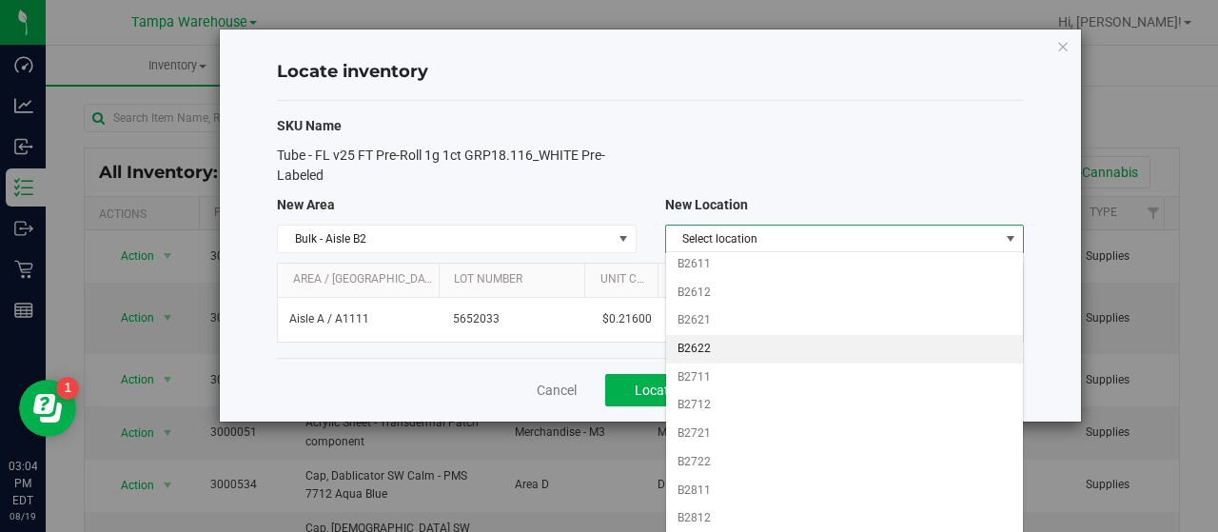
scroll to position [476, 0]
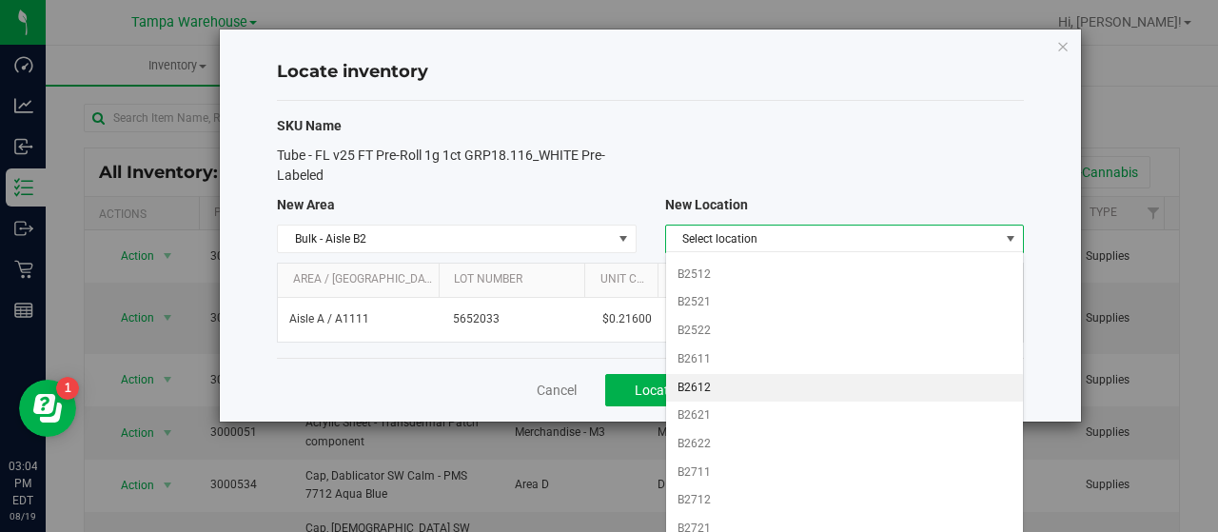
click at [763, 374] on li "B2612" at bounding box center [845, 388] width 358 height 29
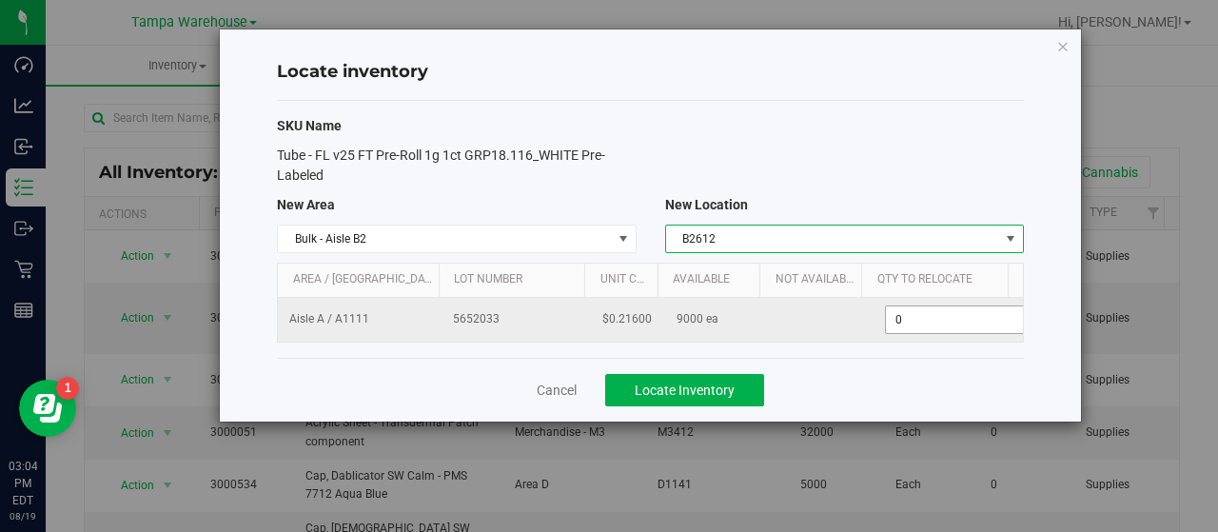
scroll to position [0, 6]
click at [911, 317] on span "0 0" at bounding box center [952, 319] width 142 height 29
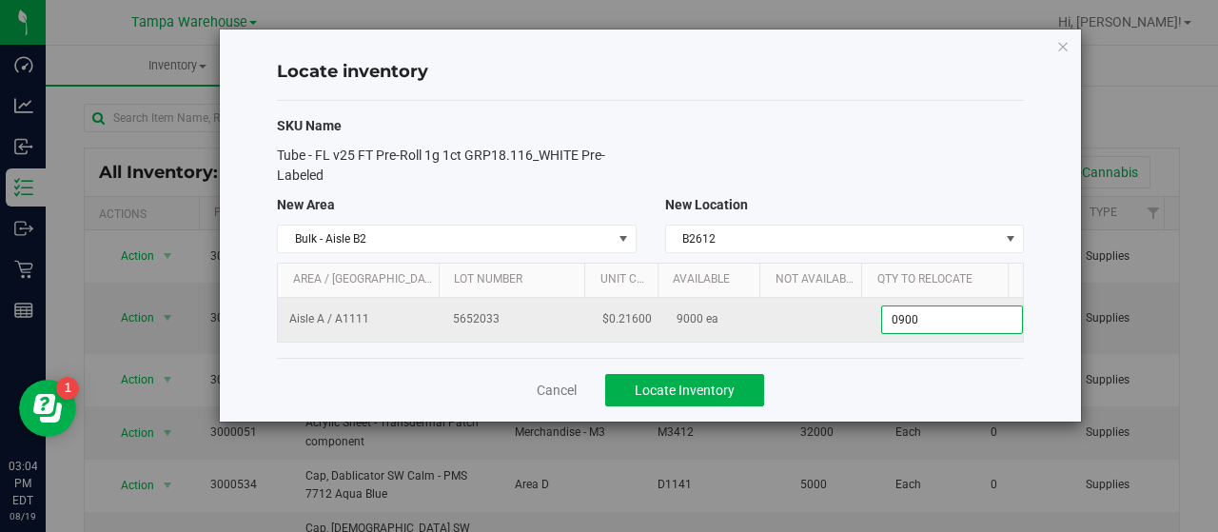
type input "09000"
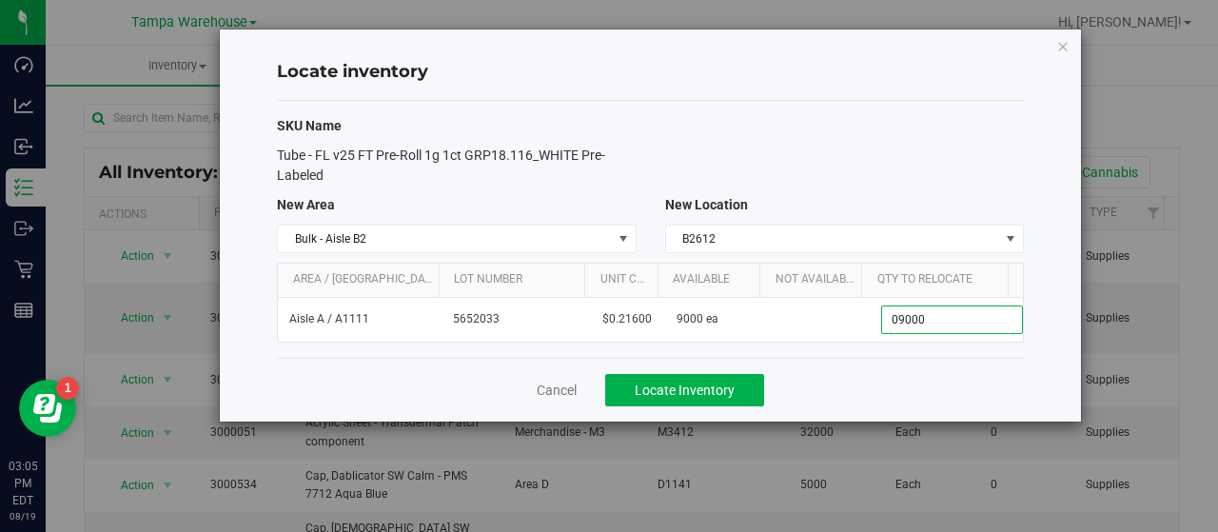
type input "9,000"
click at [902, 136] on div "SKU Name Tube - FL v25 FT Pre-Roll 1g 1ct GRP18.116_WHITE Pre-Labeled New Area …" at bounding box center [650, 229] width 747 height 257
click at [751, 382] on button "Locate Inventory" at bounding box center [684, 390] width 159 height 32
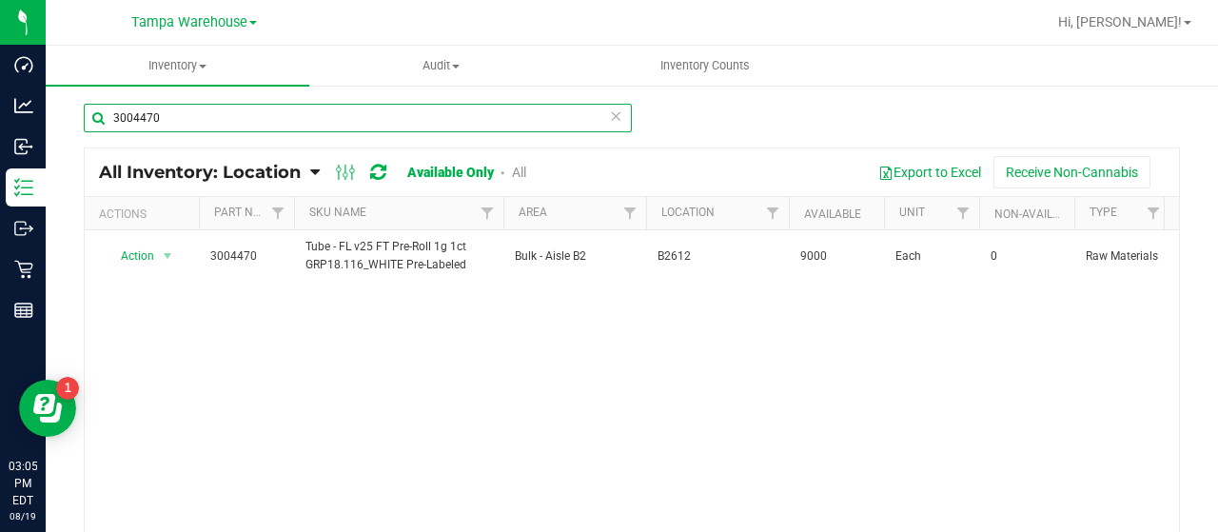
click at [177, 119] on input "3004470" at bounding box center [358, 118] width 548 height 29
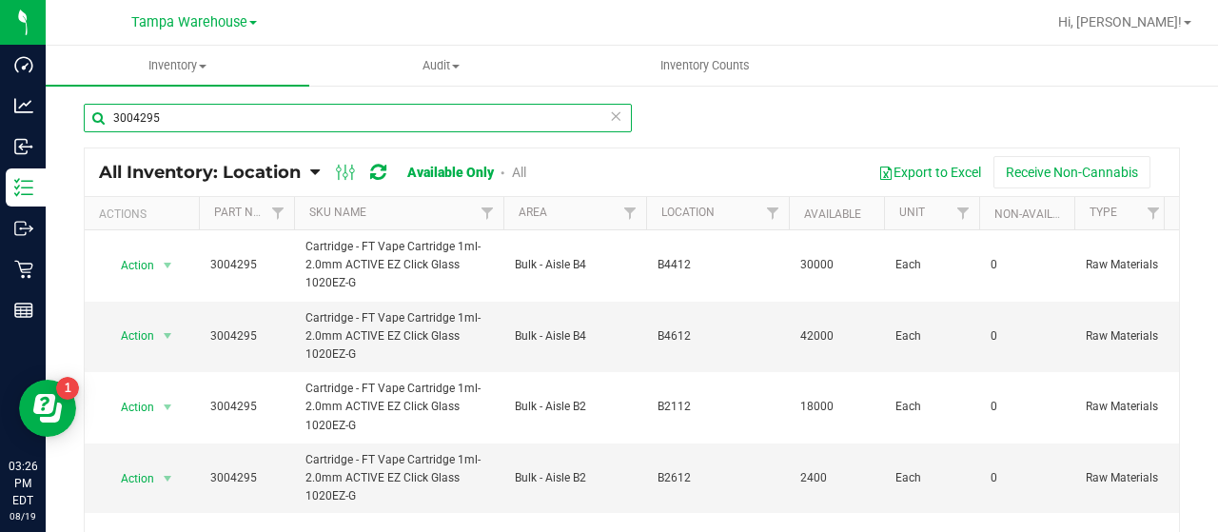
type input "3004295"
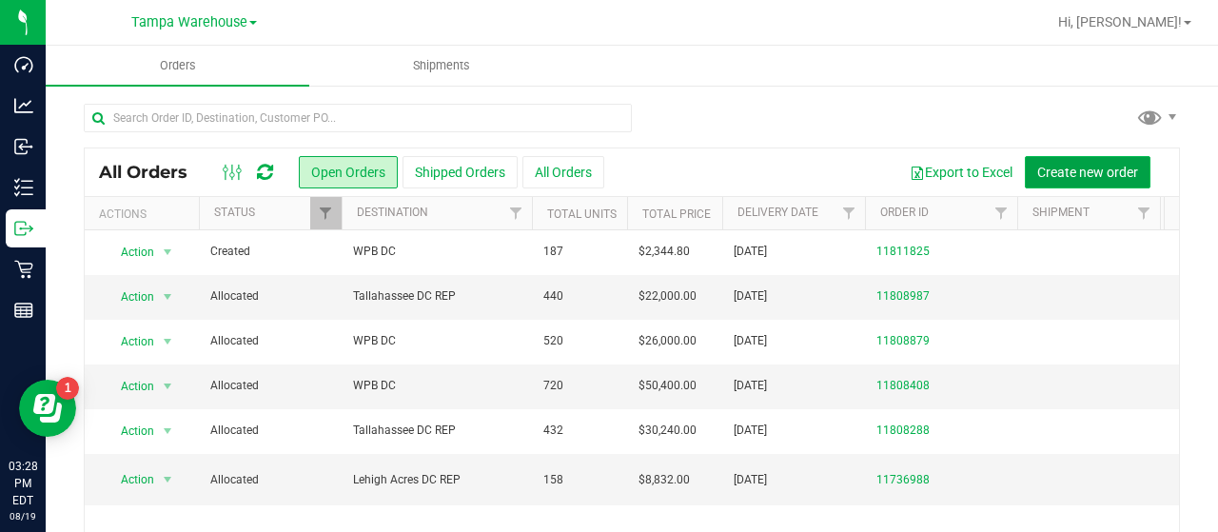
click at [1053, 166] on span "Create new order" at bounding box center [1087, 172] width 101 height 15
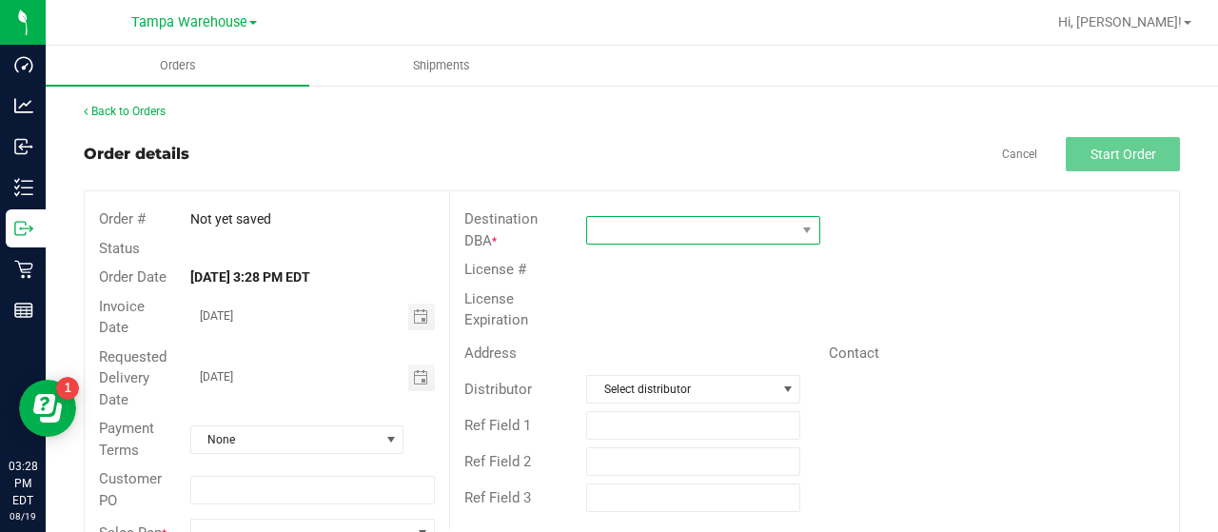
click at [709, 224] on span at bounding box center [691, 230] width 208 height 27
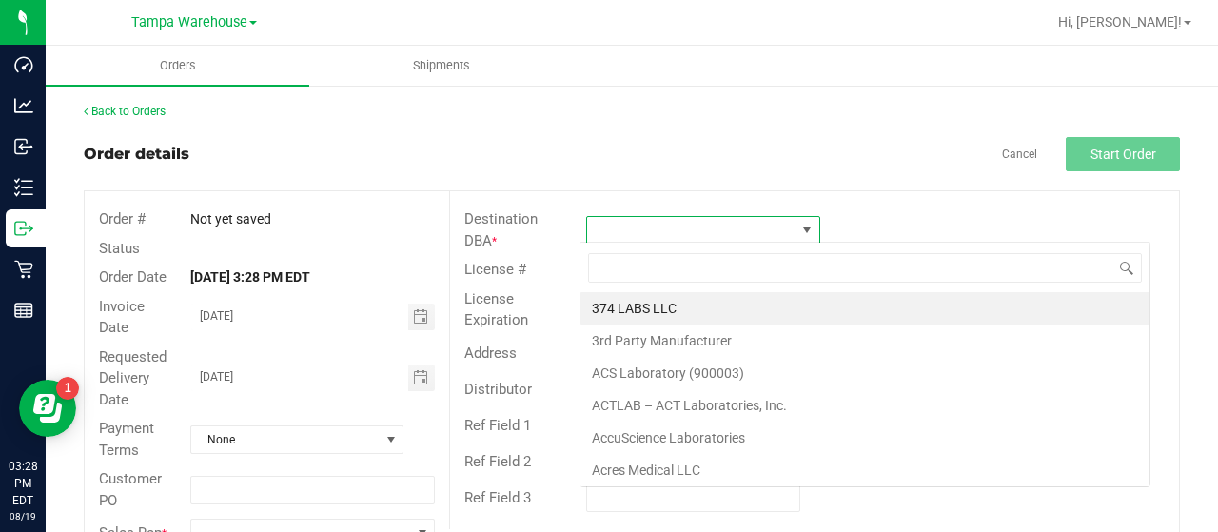
scroll to position [28, 230]
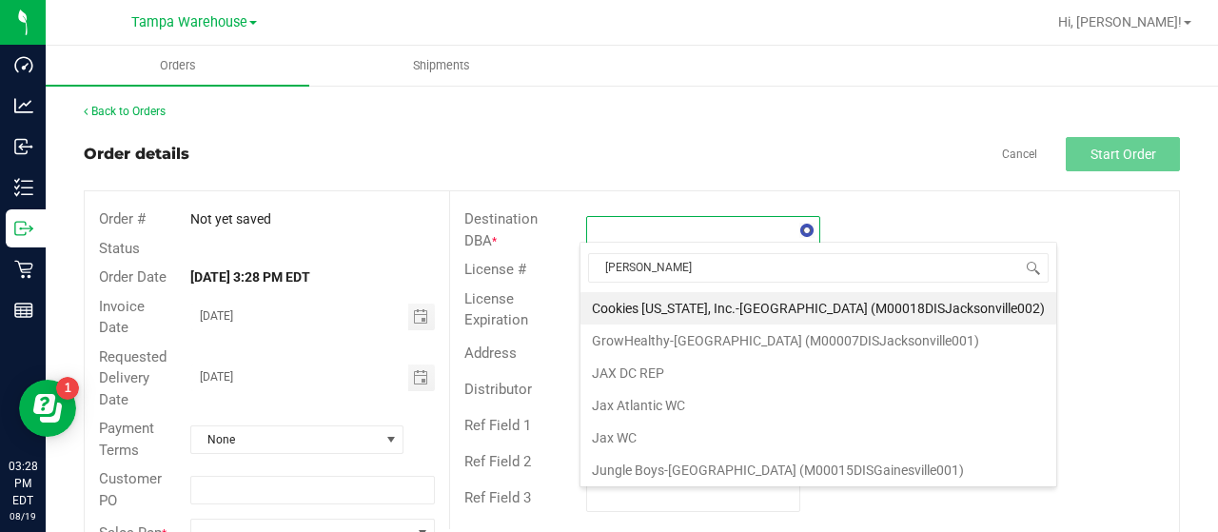
type input "JAX"
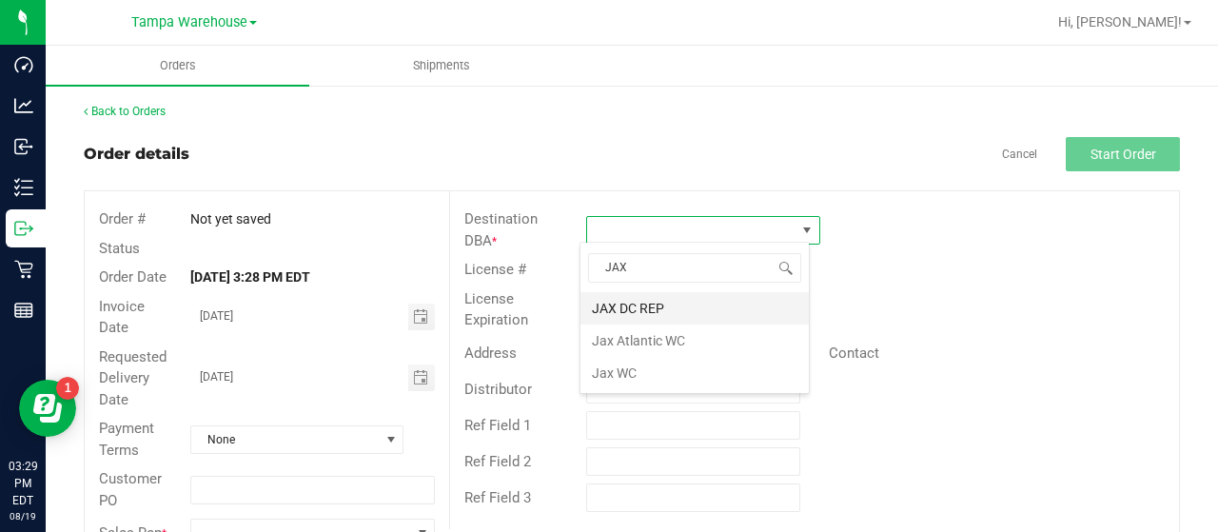
click at [626, 304] on li "JAX DC REP" at bounding box center [694, 308] width 228 height 32
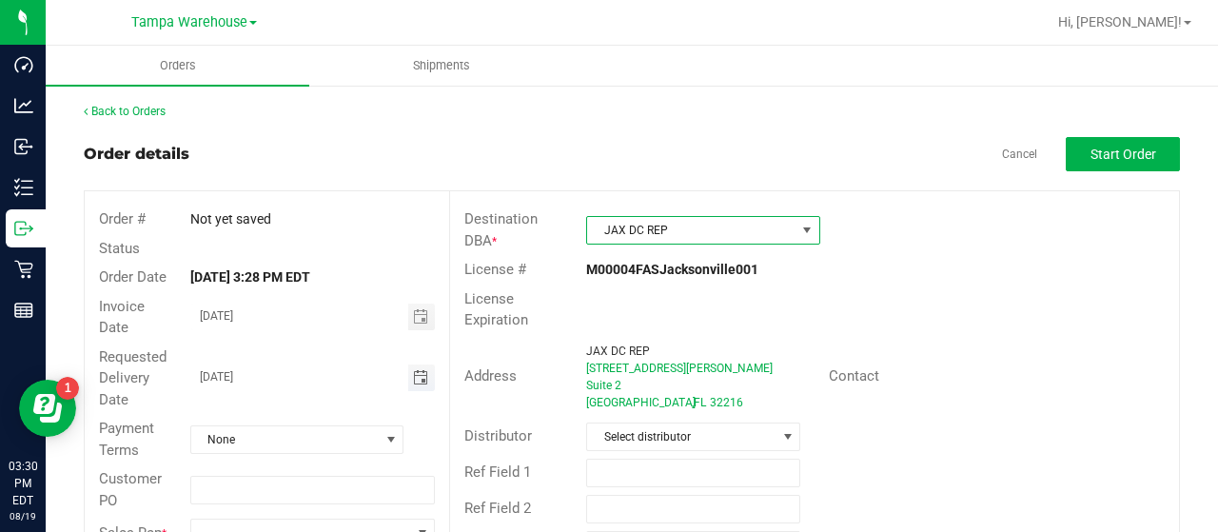
click at [421, 376] on span "Toggle calendar" at bounding box center [420, 377] width 15 height 15
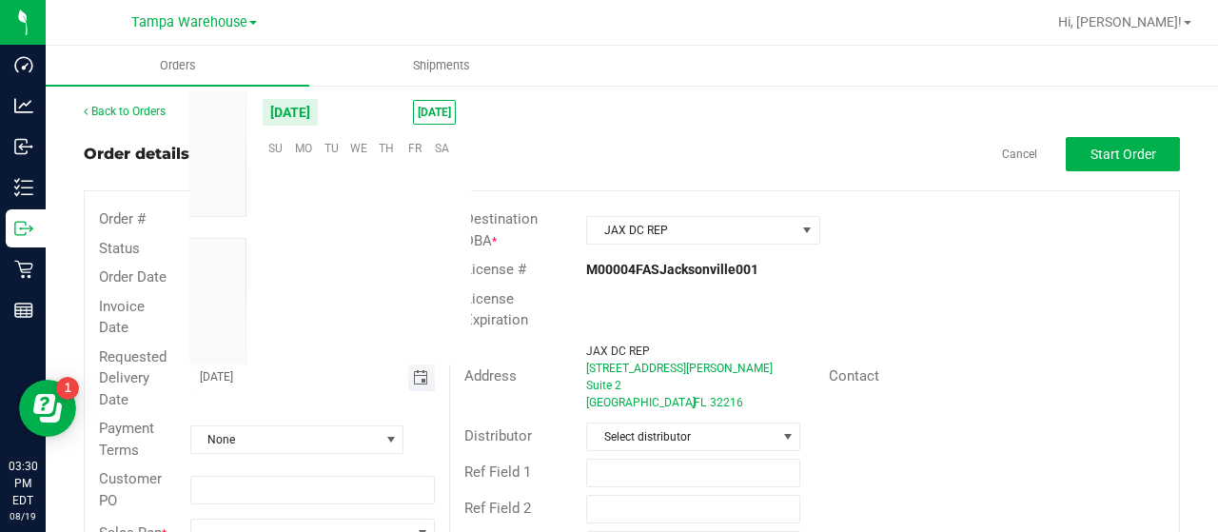
scroll to position [308353, 0]
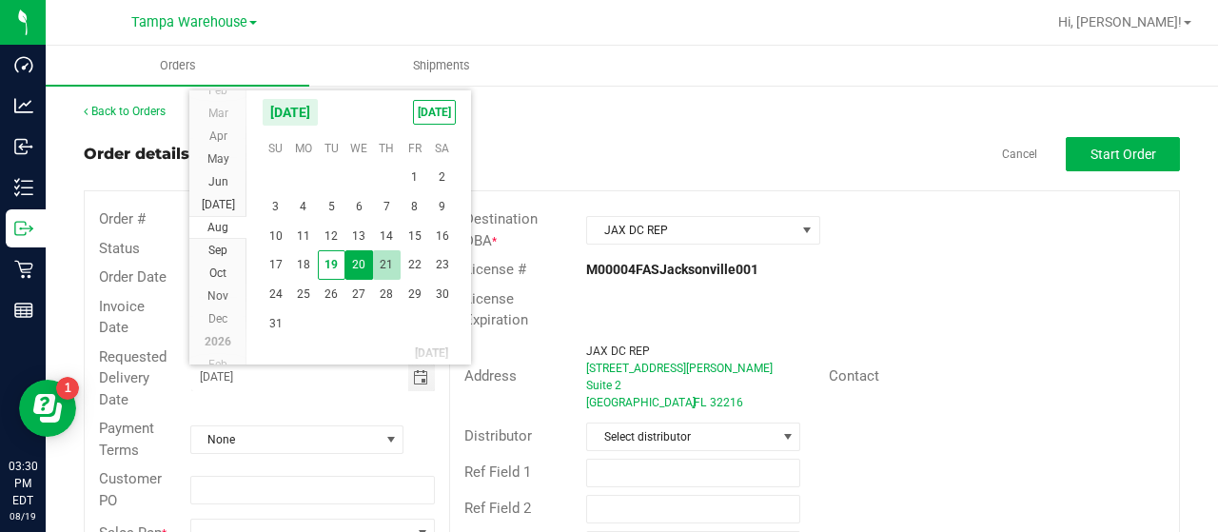
click at [384, 258] on span "21" at bounding box center [387, 264] width 28 height 29
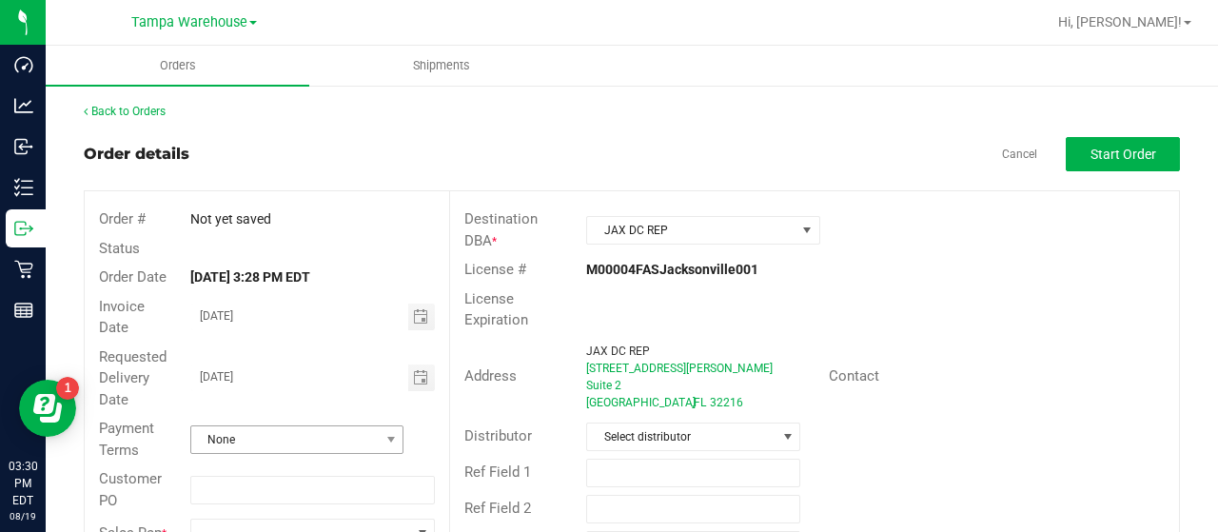
drag, startPoint x: 294, startPoint y: 473, endPoint x: 297, endPoint y: 442, distance: 30.6
click at [297, 442] on div "Order # Not yet saved Status Order Date Aug 19, 2025 3:28 PM EDT Invoice Date 0…" at bounding box center [267, 377] width 364 height 373
click at [418, 372] on span "Toggle calendar" at bounding box center [420, 377] width 15 height 15
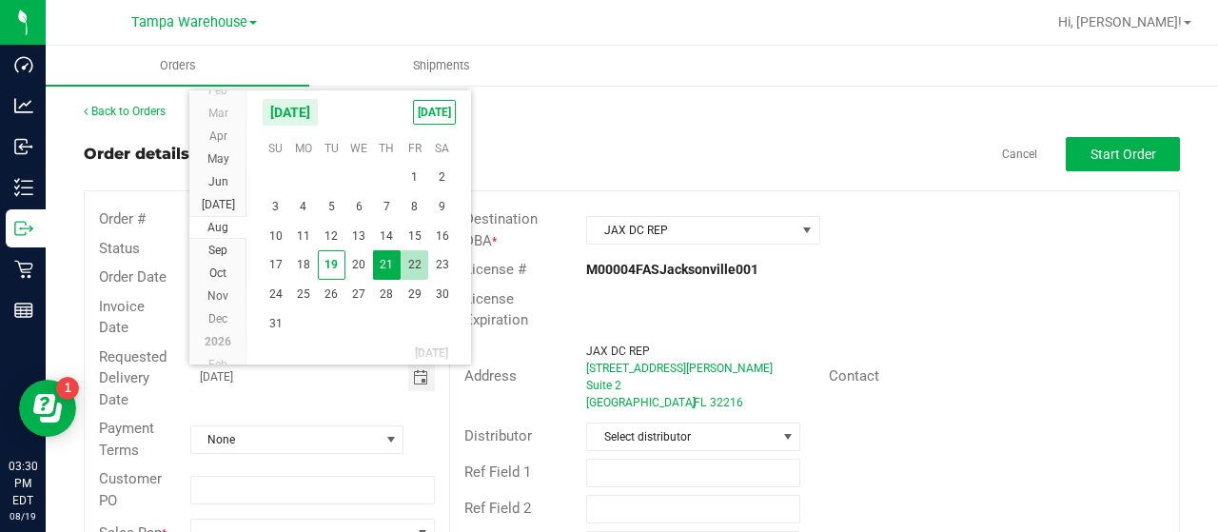
click at [418, 260] on span "22" at bounding box center [415, 264] width 28 height 29
type input "08/22/2025"
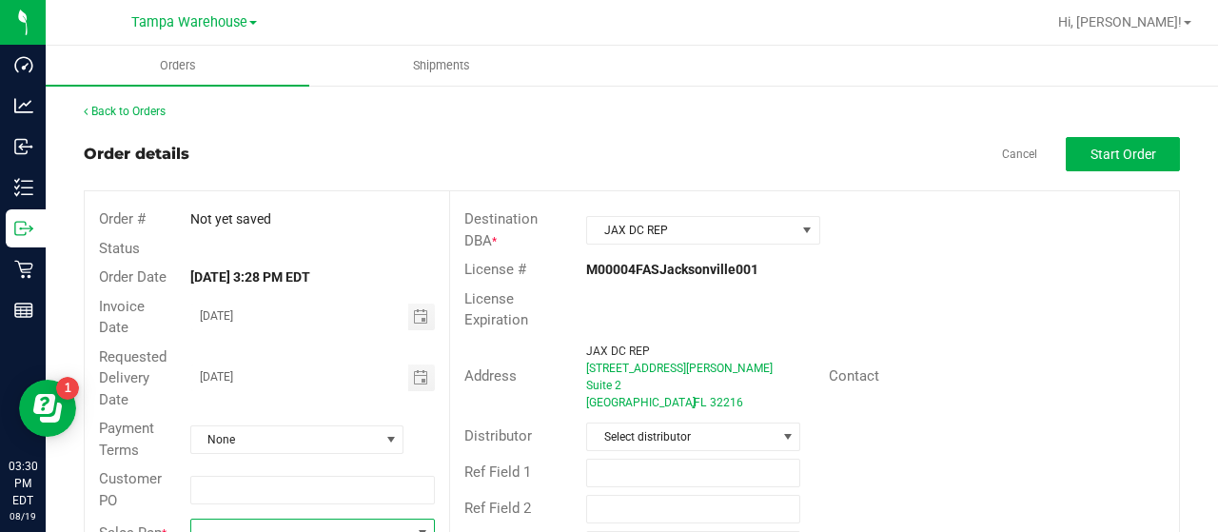
click at [259, 520] on span at bounding box center [300, 532] width 219 height 27
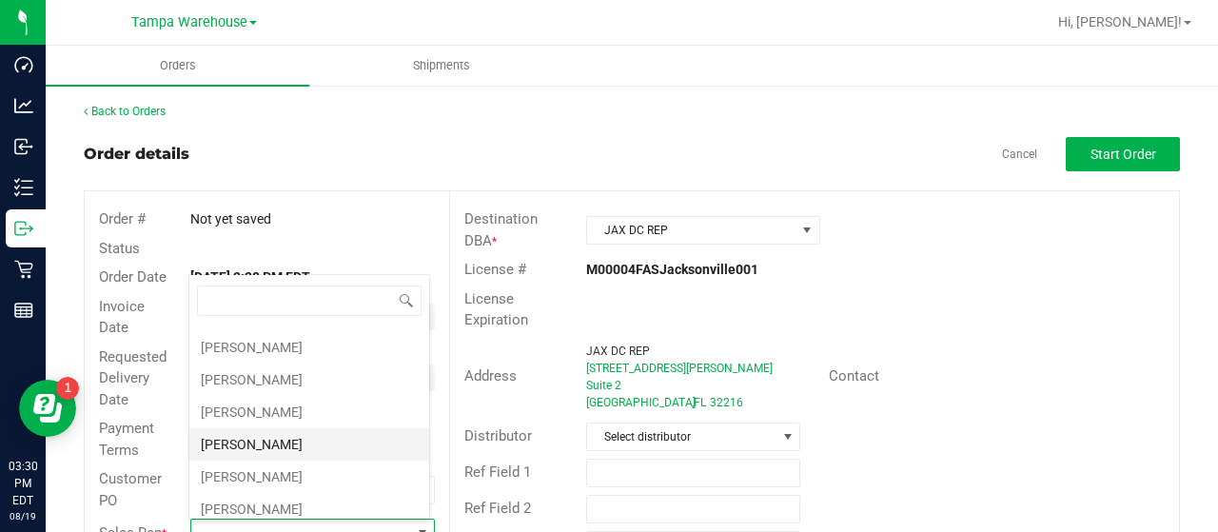
scroll to position [381, 0]
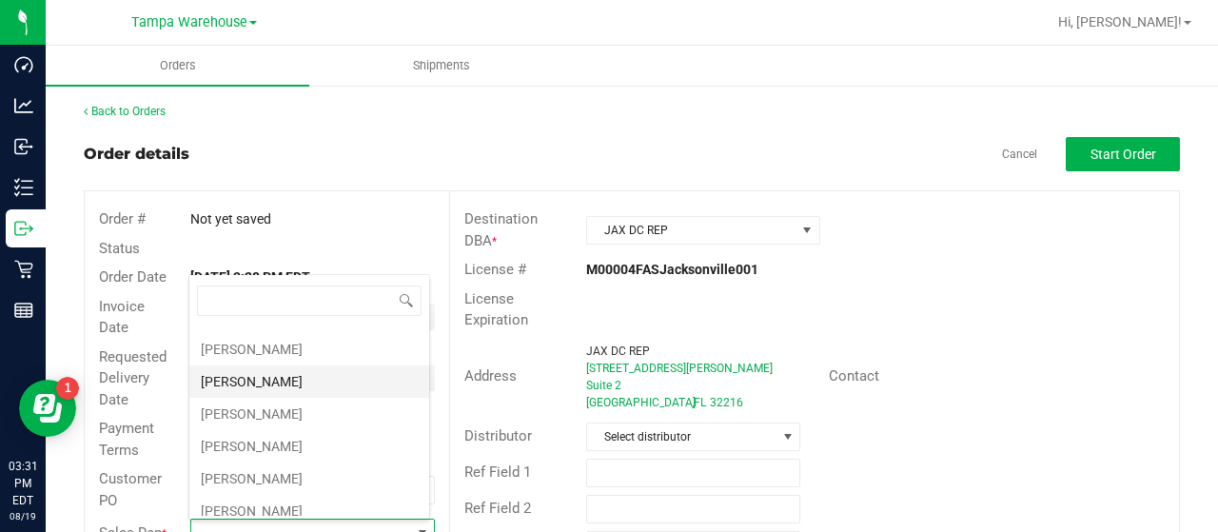
click at [325, 370] on li "Joseph Oxendine" at bounding box center [309, 381] width 240 height 32
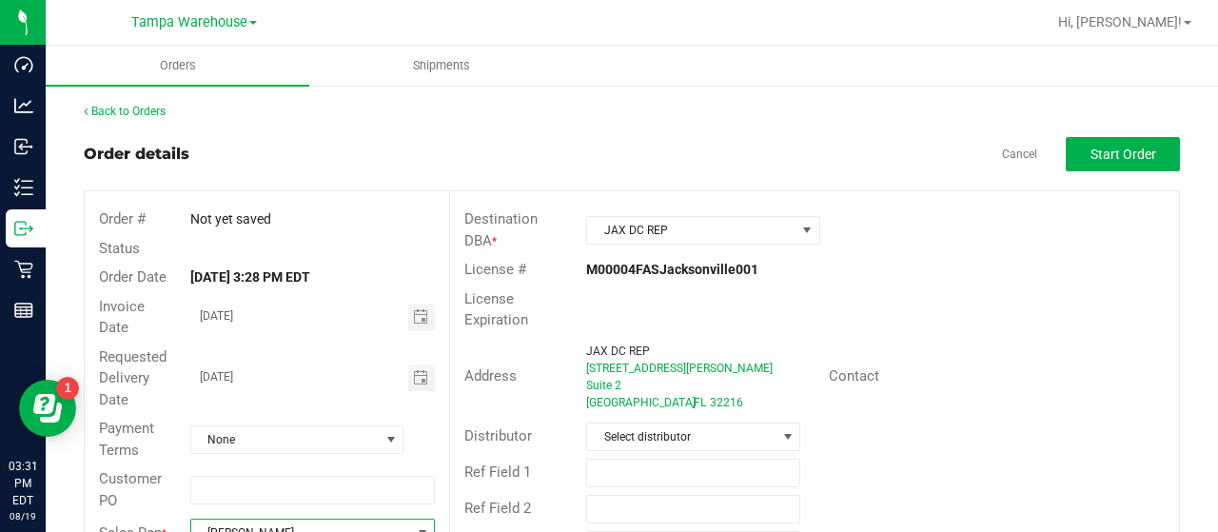
scroll to position [13, 0]
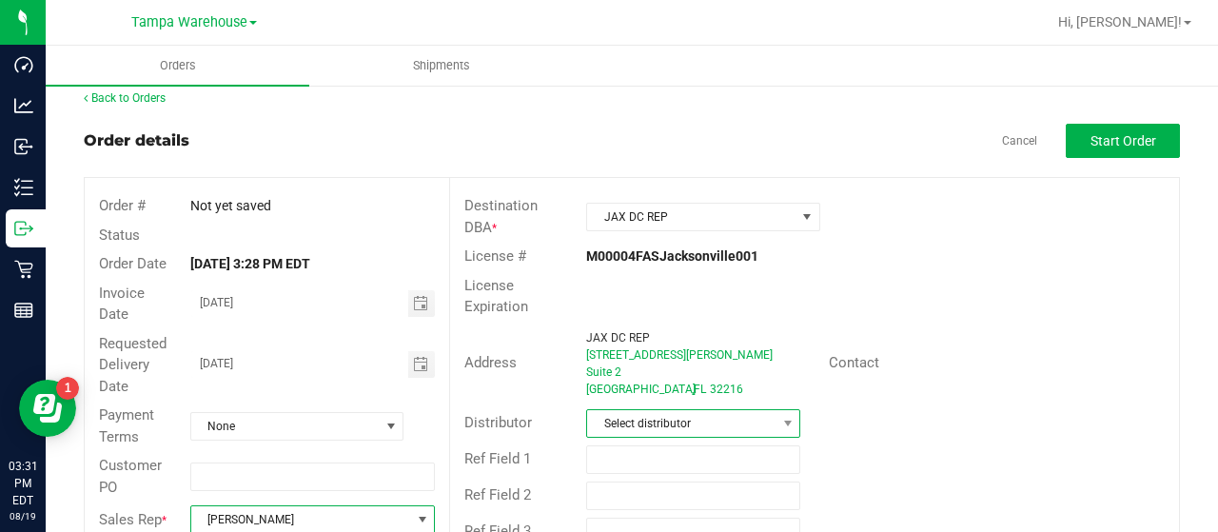
click at [739, 410] on span "Select distributor" at bounding box center [681, 423] width 188 height 27
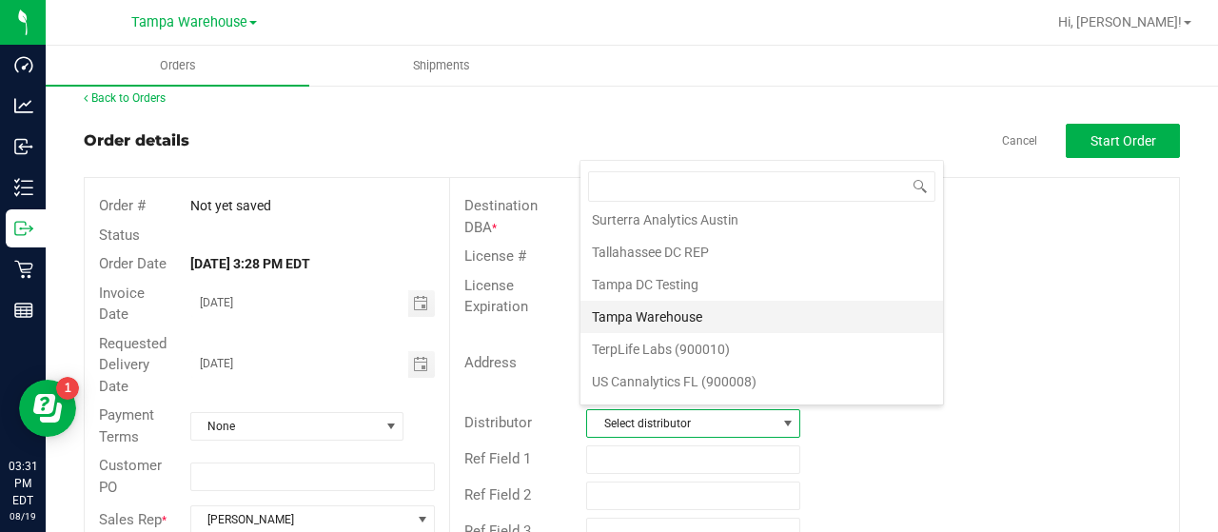
scroll to position [888, 0]
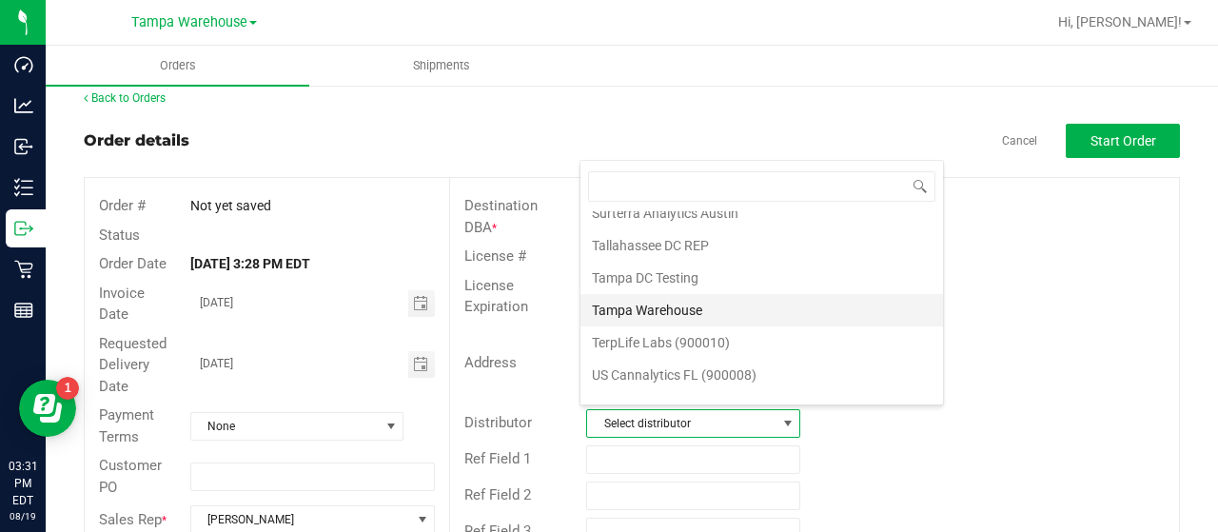
click at [731, 294] on li "Tampa Warehouse" at bounding box center [761, 310] width 362 height 32
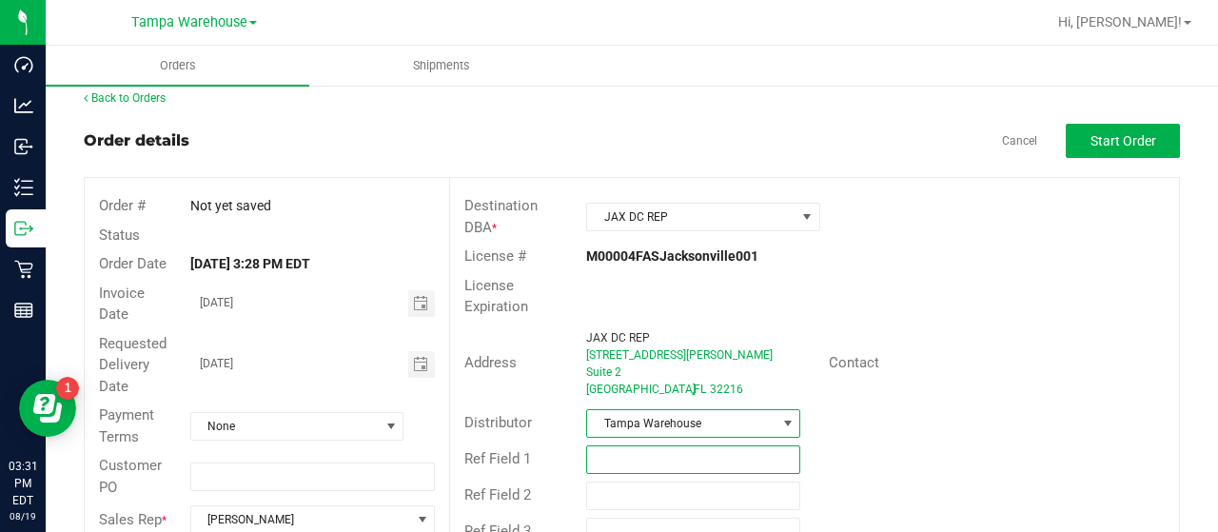
click at [653, 449] on input "text" at bounding box center [693, 459] width 214 height 29
type input "UNIFORMS 08/19/25"
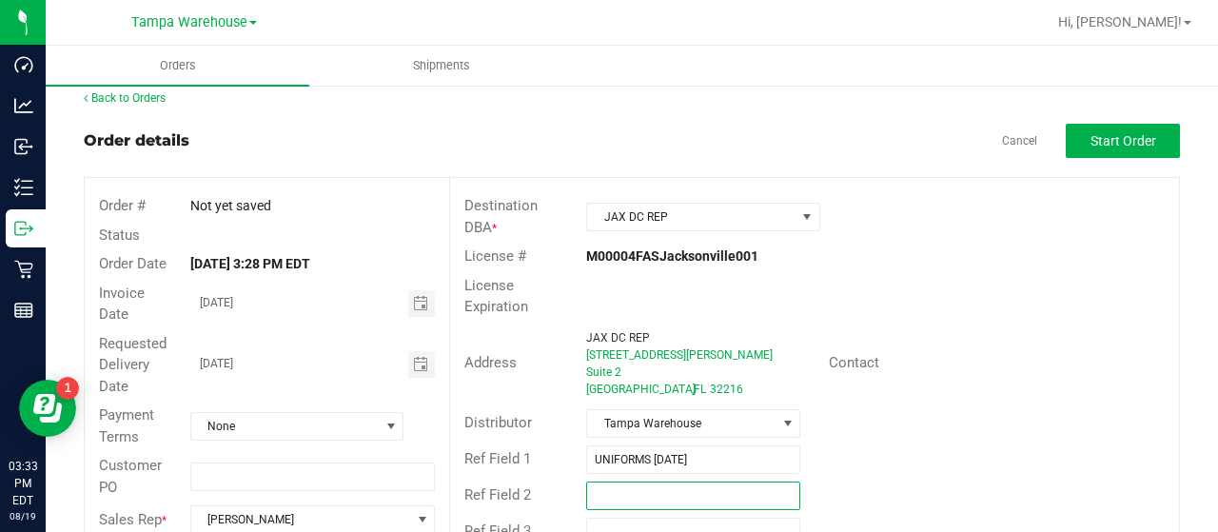
click at [624, 485] on input "text" at bounding box center [693, 495] width 214 height 29
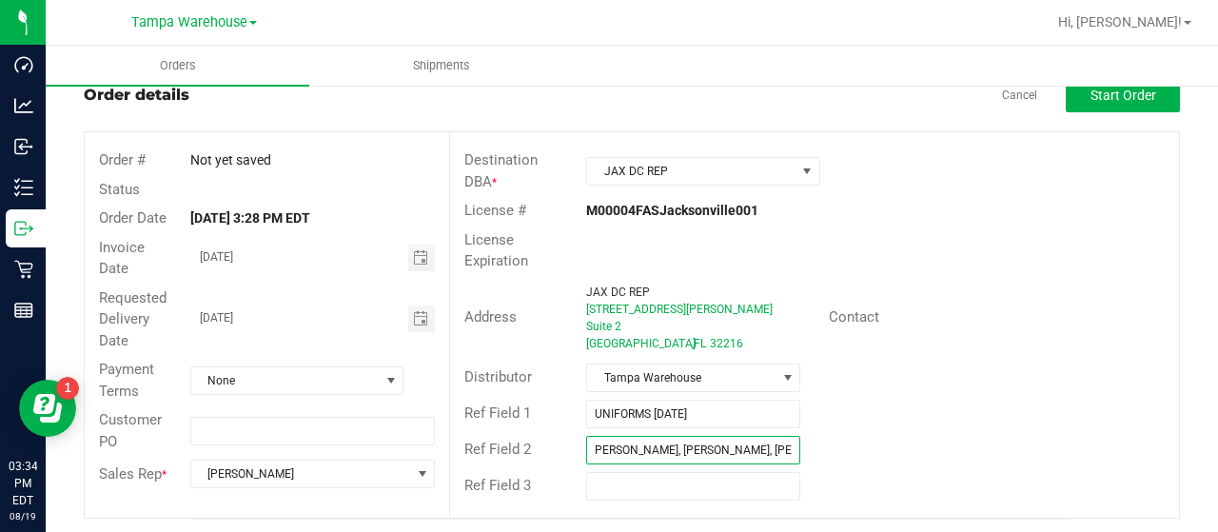
scroll to position [0, 100]
type input "Justin Speck, Antion Smith, Nicolas Yodice, Ismael Chavez"
click at [1102, 98] on span "Start Order" at bounding box center [1123, 95] width 66 height 15
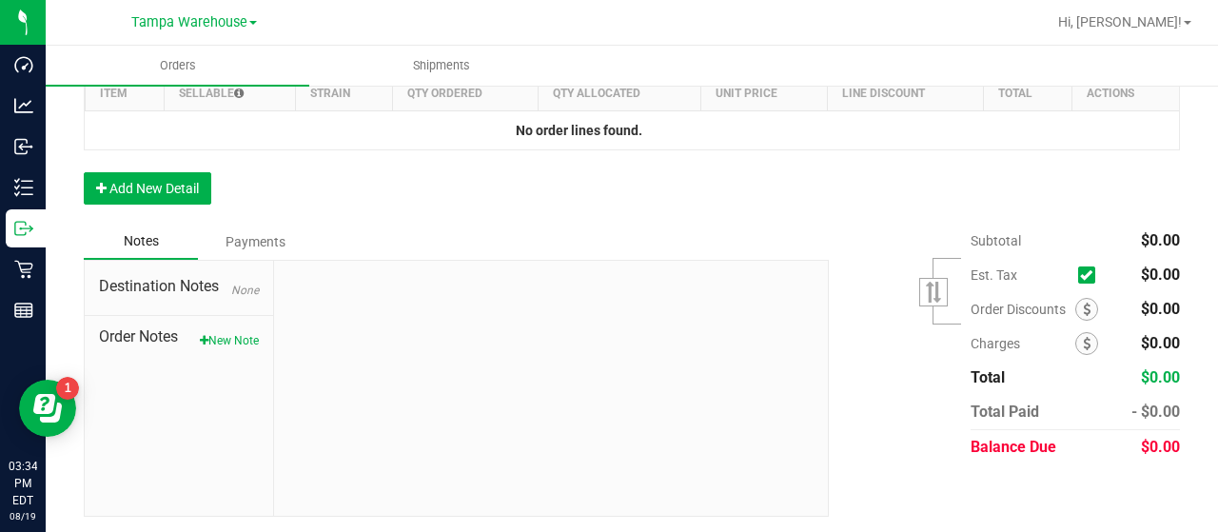
scroll to position [495, 0]
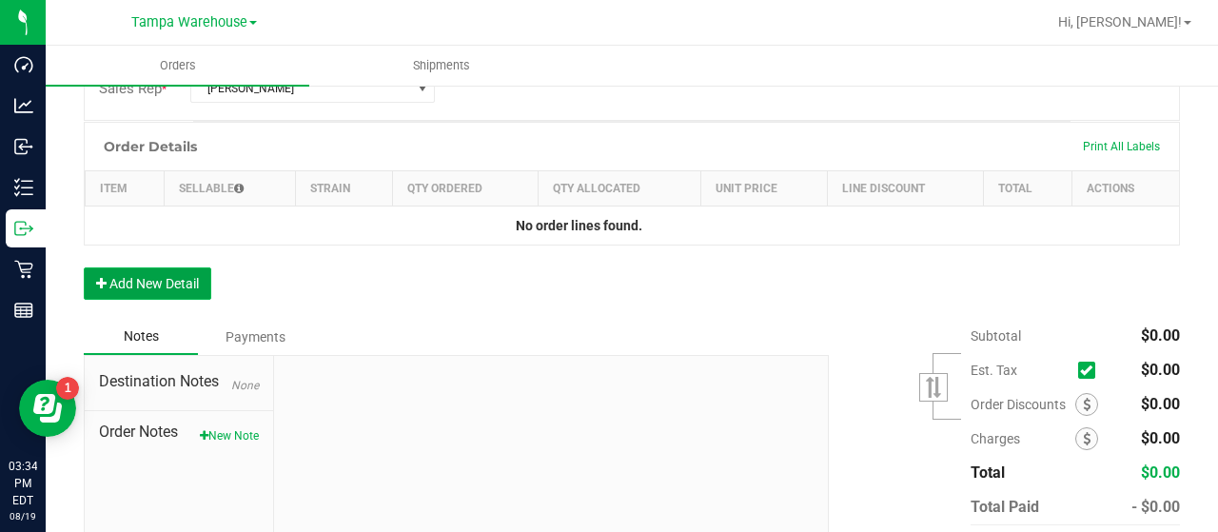
click at [138, 277] on button "Add New Detail" at bounding box center [147, 283] width 127 height 32
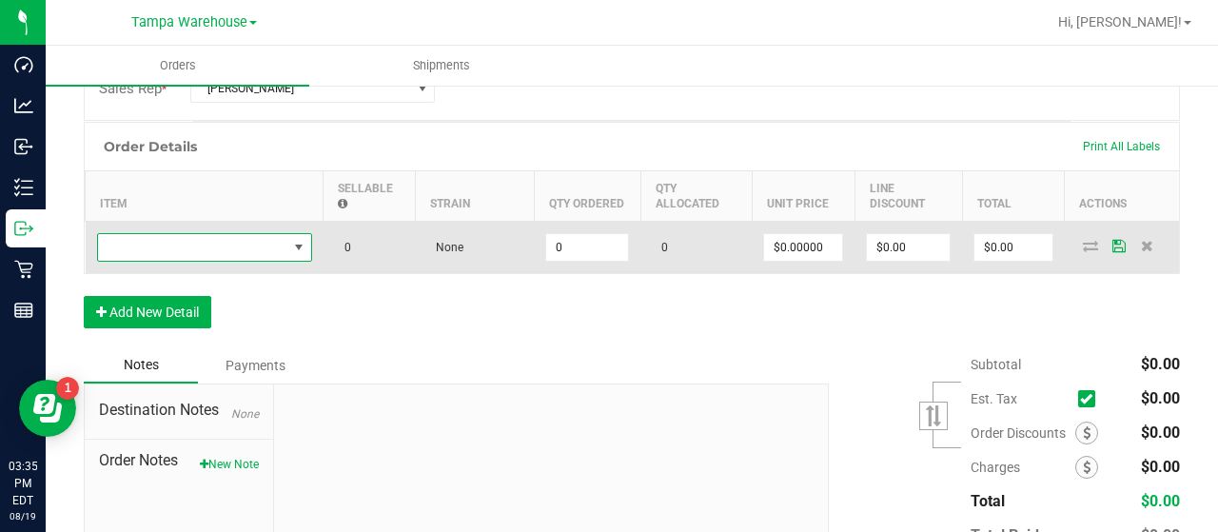
click at [225, 245] on span "NO DATA FOUND" at bounding box center [192, 247] width 189 height 27
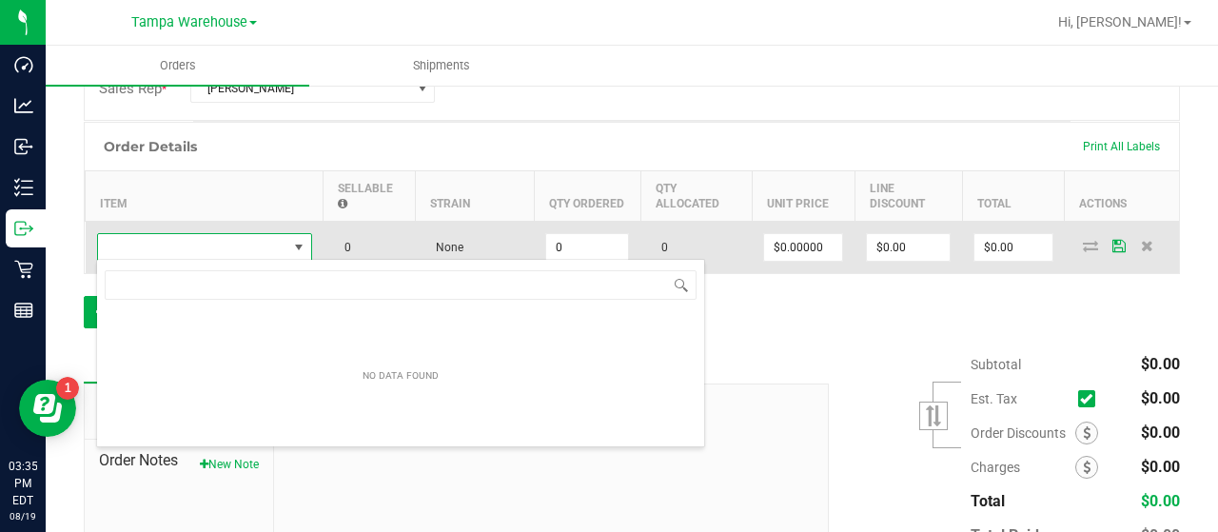
scroll to position [28, 215]
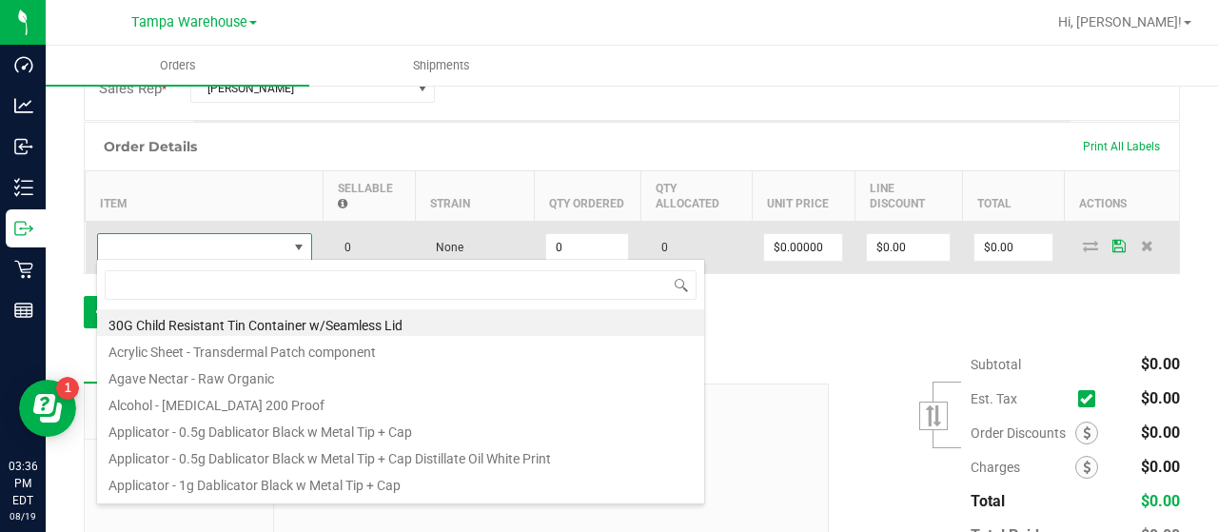
click at [184, 249] on span at bounding box center [192, 247] width 189 height 27
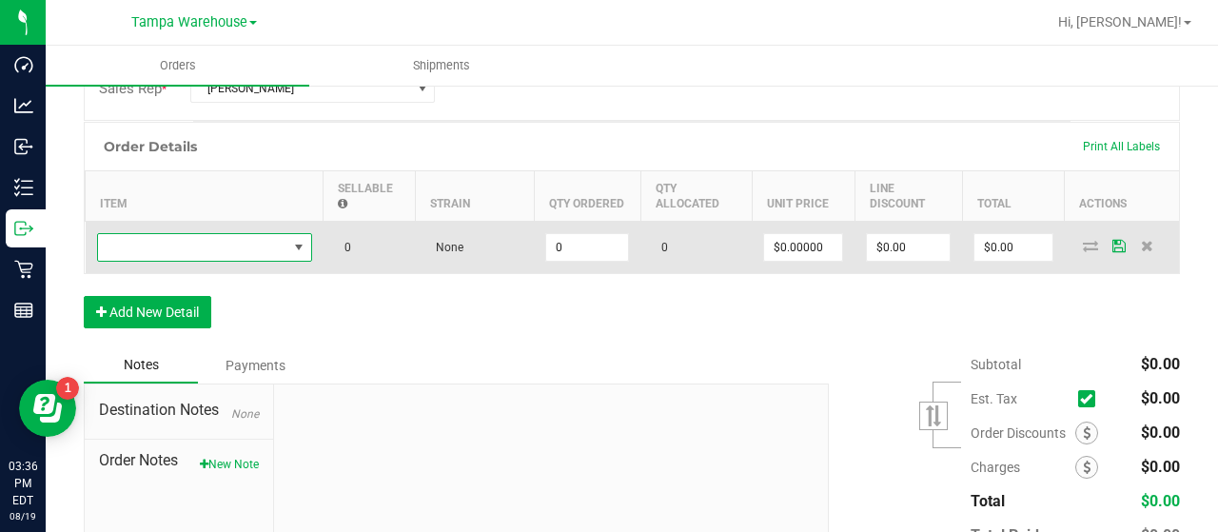
click at [194, 244] on span "NO DATA FOUND" at bounding box center [192, 247] width 189 height 27
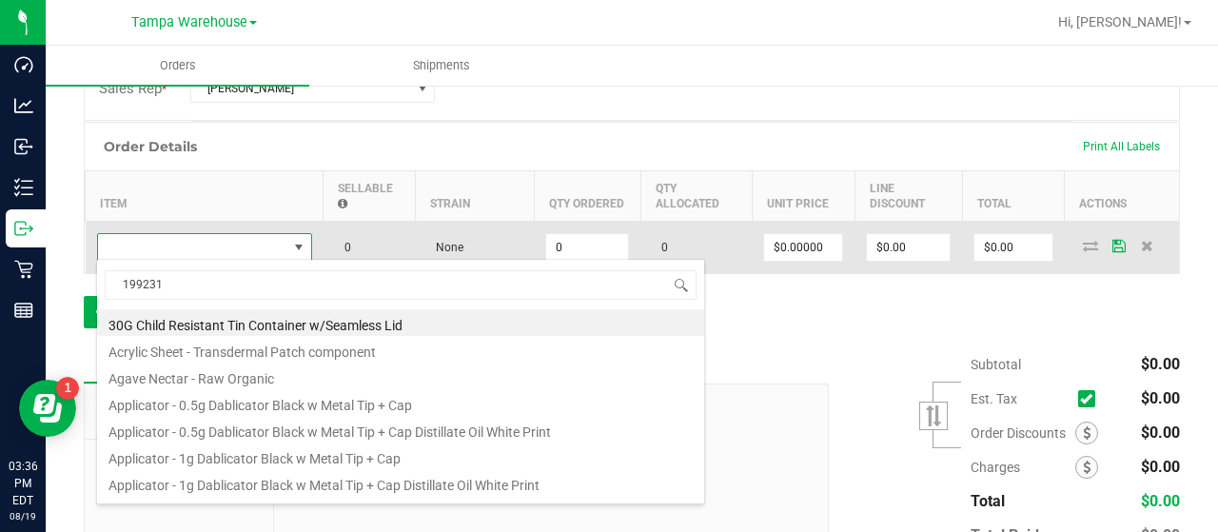
type input "1992317"
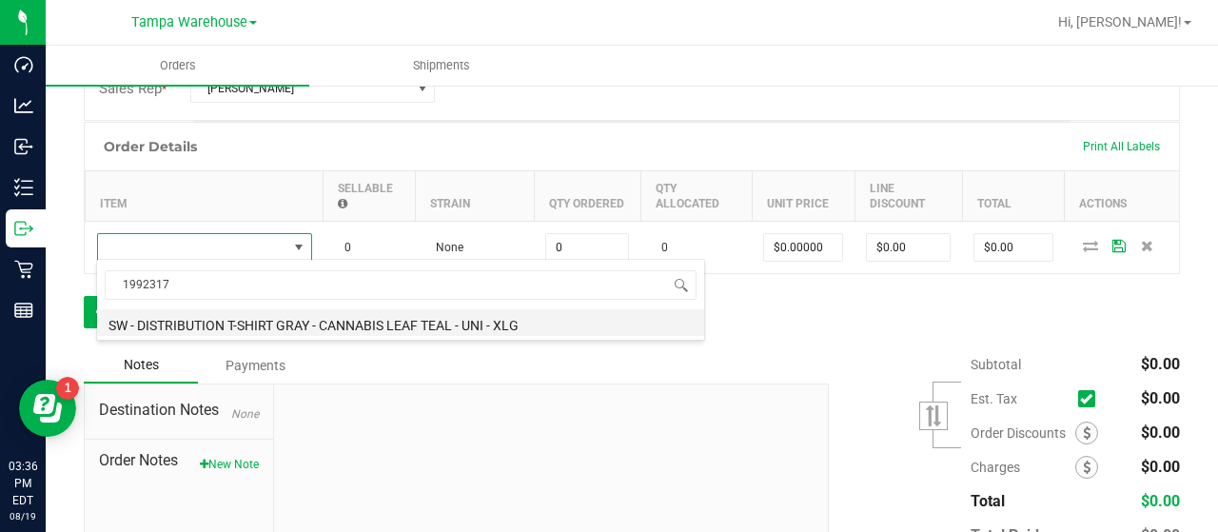
click at [379, 320] on li "SW - DISTRIBUTION T-SHIRT GRAY - CANNABIS LEAF TEAL - UNI - XLG" at bounding box center [400, 322] width 607 height 27
type input "0 ea"
type input "$12.00000"
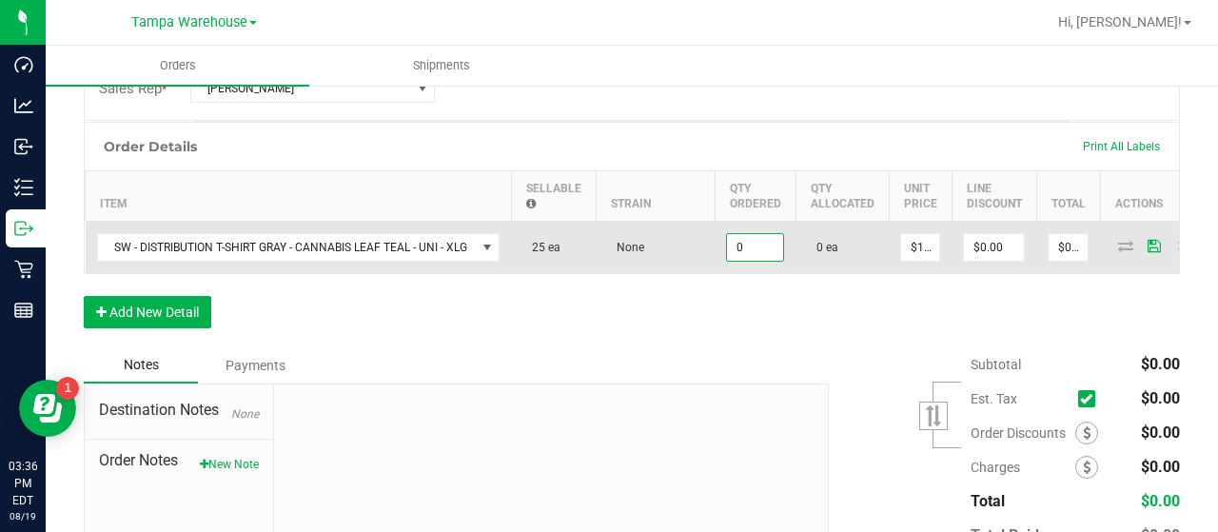
click at [764, 239] on input "0" at bounding box center [755, 247] width 56 height 27
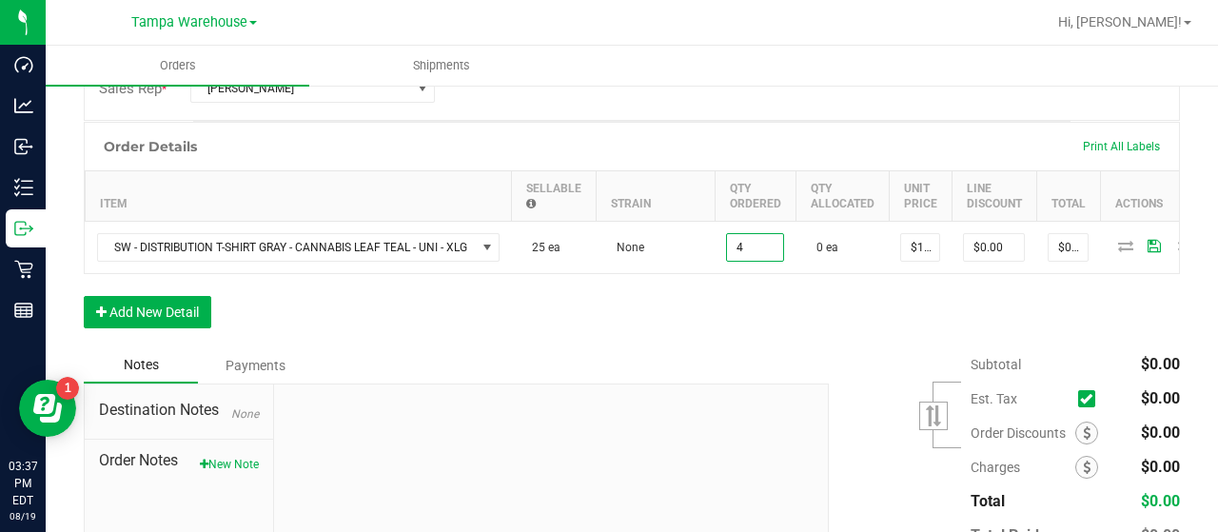
type input "4 ea"
type input "$48.00"
click at [857, 324] on div "Order Details Print All Labels Item Sellable Strain Qty Ordered Qty Allocated U…" at bounding box center [632, 234] width 1096 height 225
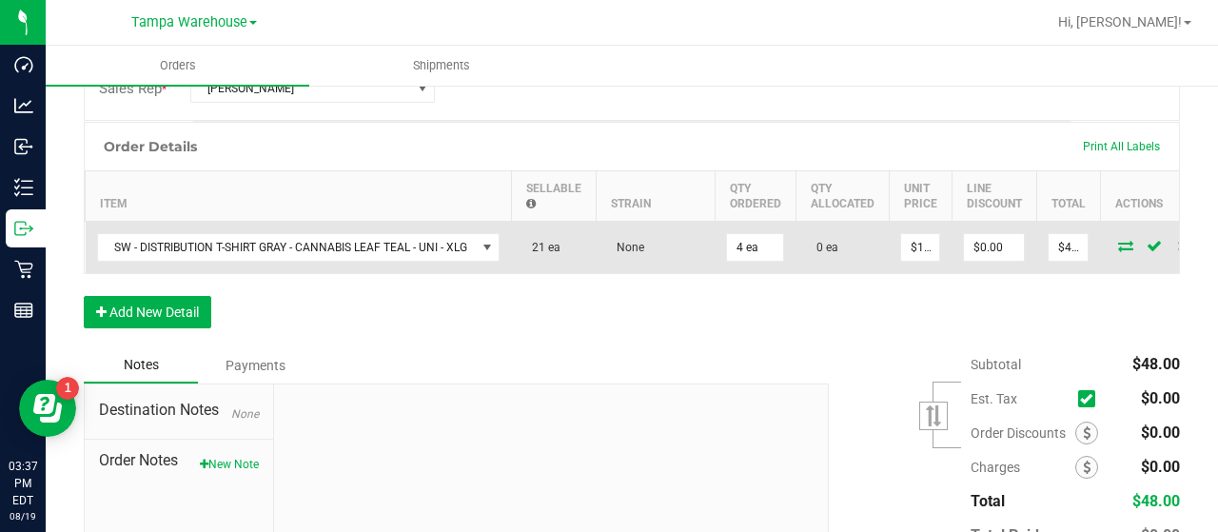
click at [1121, 240] on icon at bounding box center [1125, 245] width 15 height 11
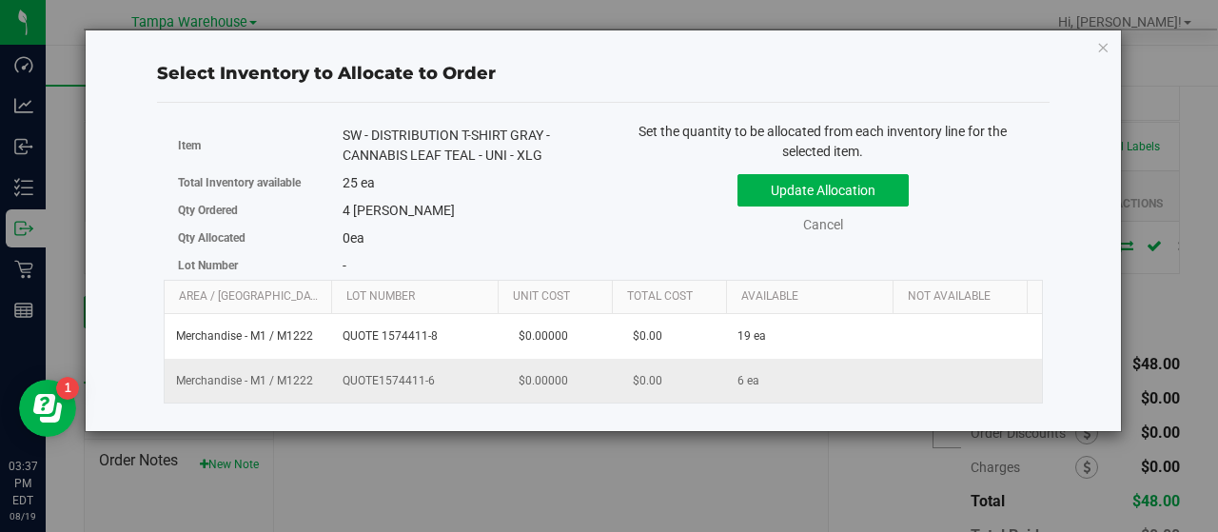
scroll to position [0, 196]
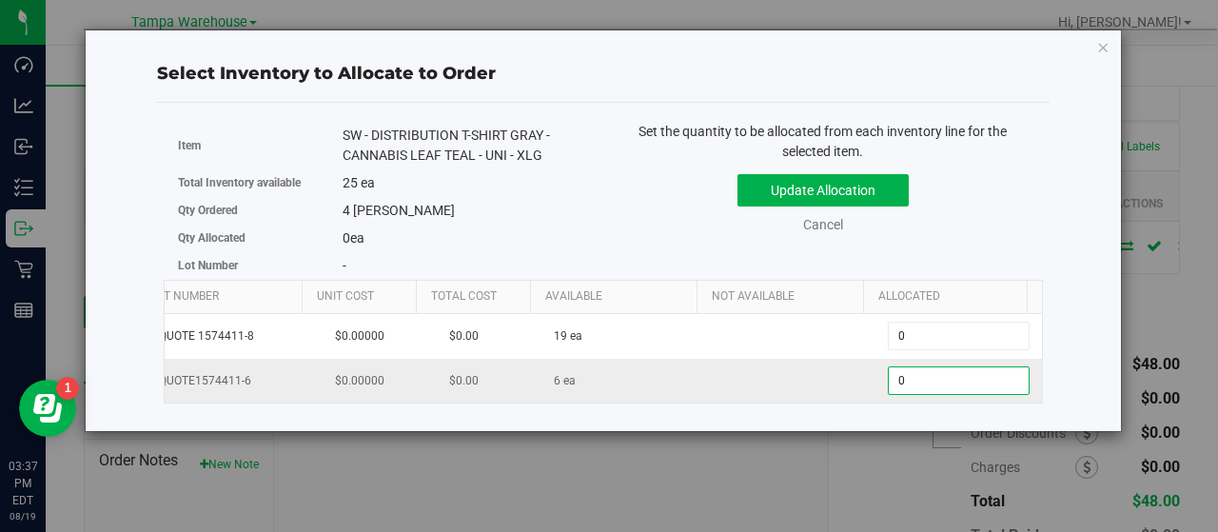
click at [906, 376] on span "0 0" at bounding box center [959, 380] width 142 height 29
type input "04"
type input "4"
click at [945, 218] on div "Update Allocation Cancel" at bounding box center [822, 200] width 411 height 69
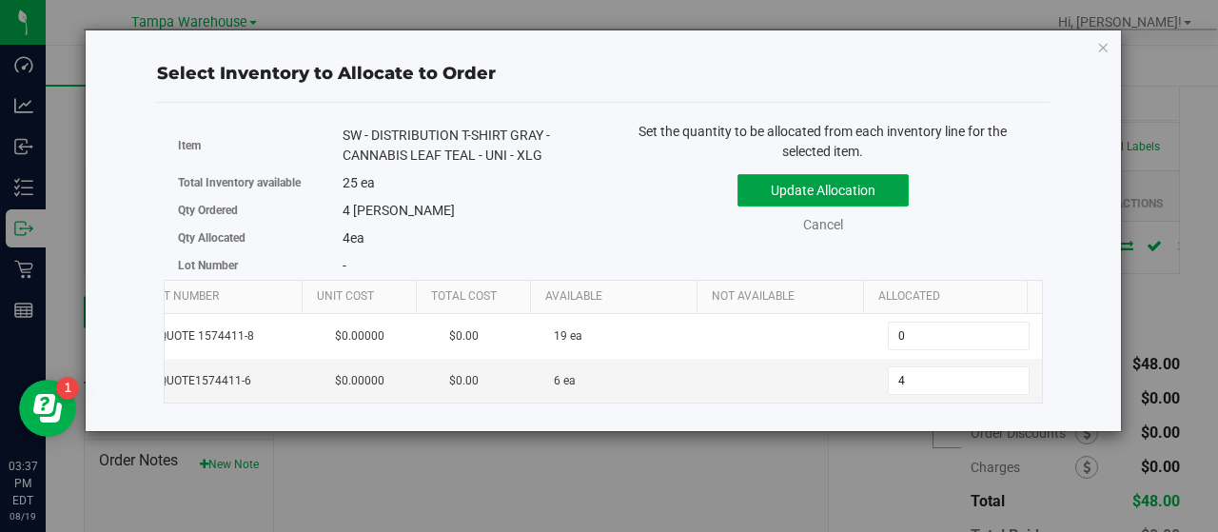
click at [885, 181] on button "Update Allocation" at bounding box center [822, 190] width 171 height 32
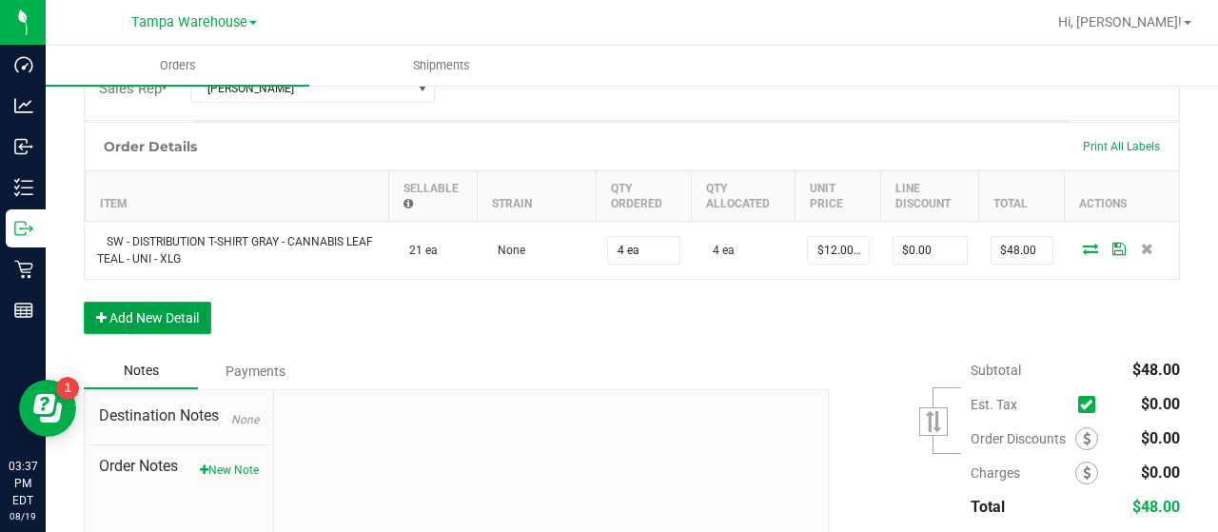
click at [186, 313] on button "Add New Detail" at bounding box center [147, 318] width 127 height 32
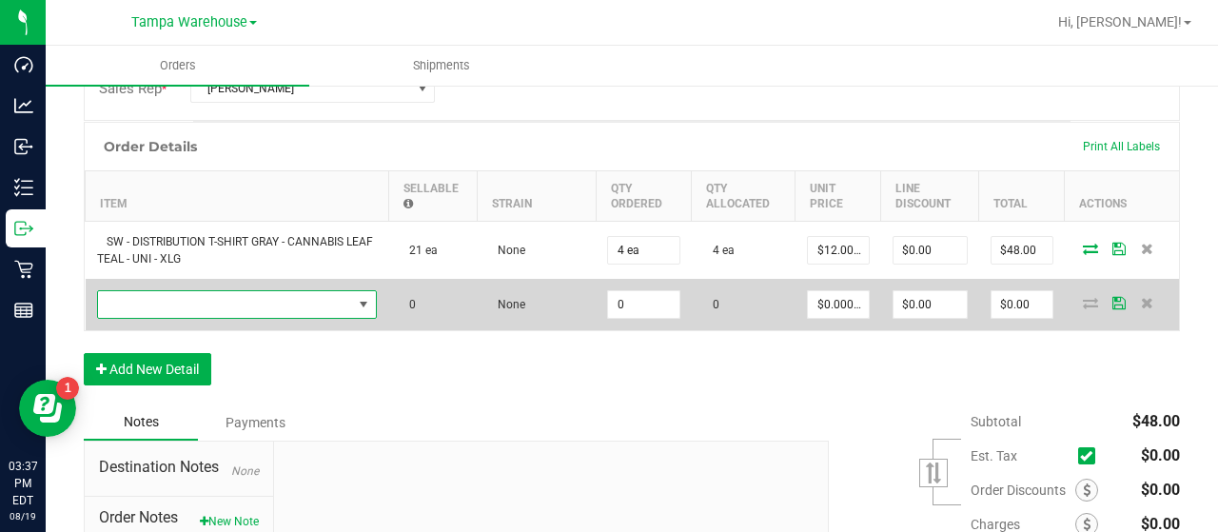
click at [303, 307] on span "NO DATA FOUND" at bounding box center [225, 304] width 255 height 27
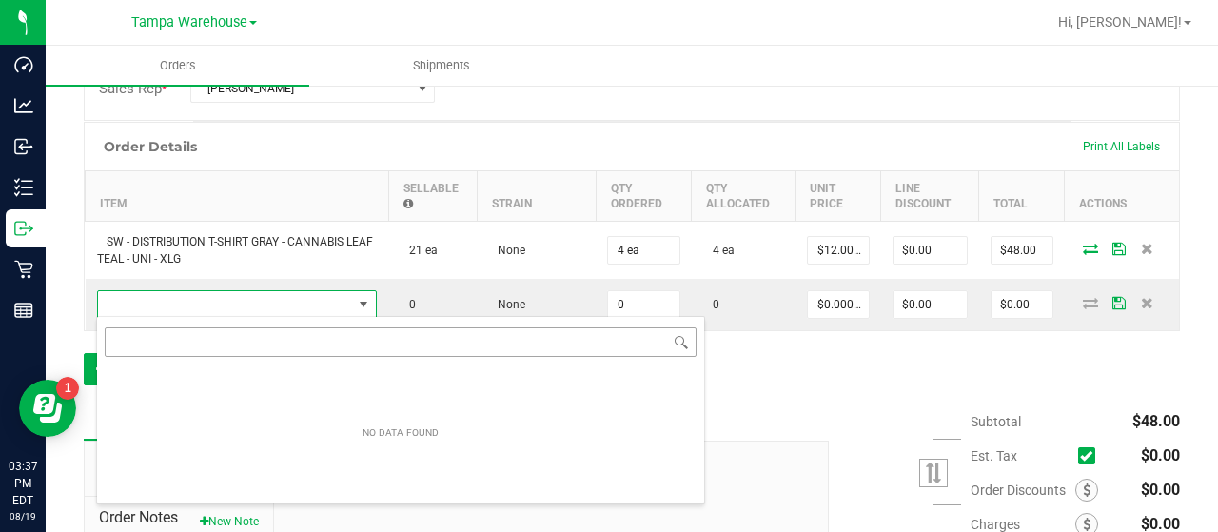
scroll to position [28, 269]
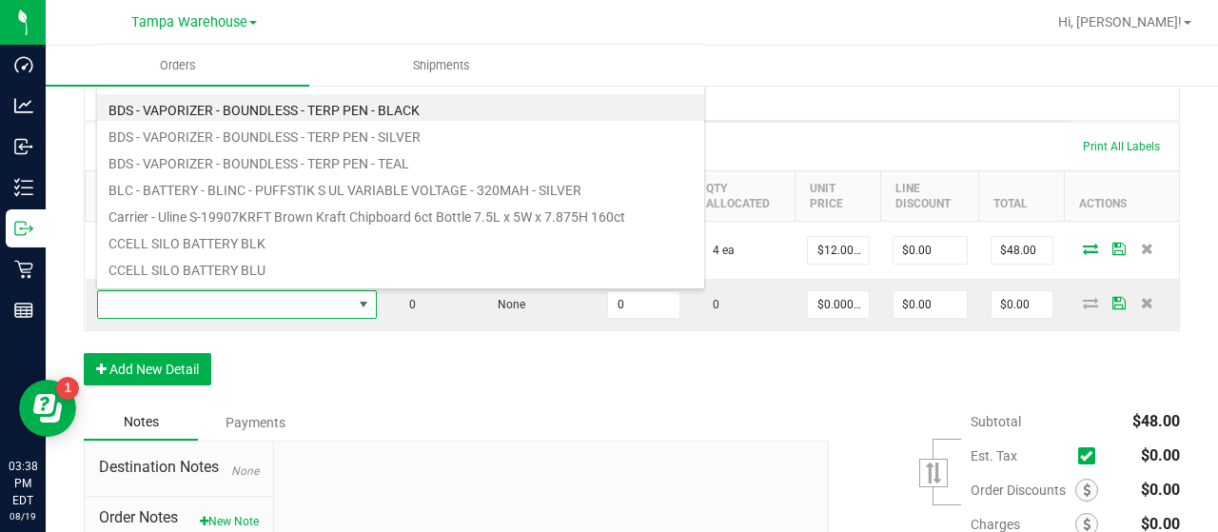
type input "1992316"
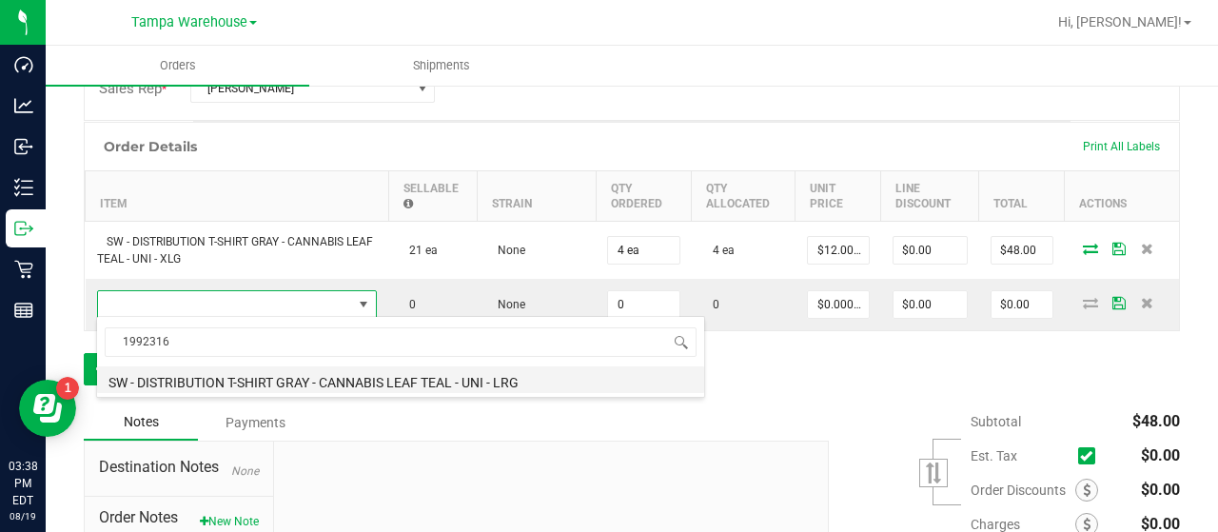
click at [341, 380] on li "SW - DISTRIBUTION T-SHIRT GRAY - CANNABIS LEAF TEAL - UNI - LRG" at bounding box center [400, 379] width 607 height 27
type input "0 ea"
type input "$12.00000"
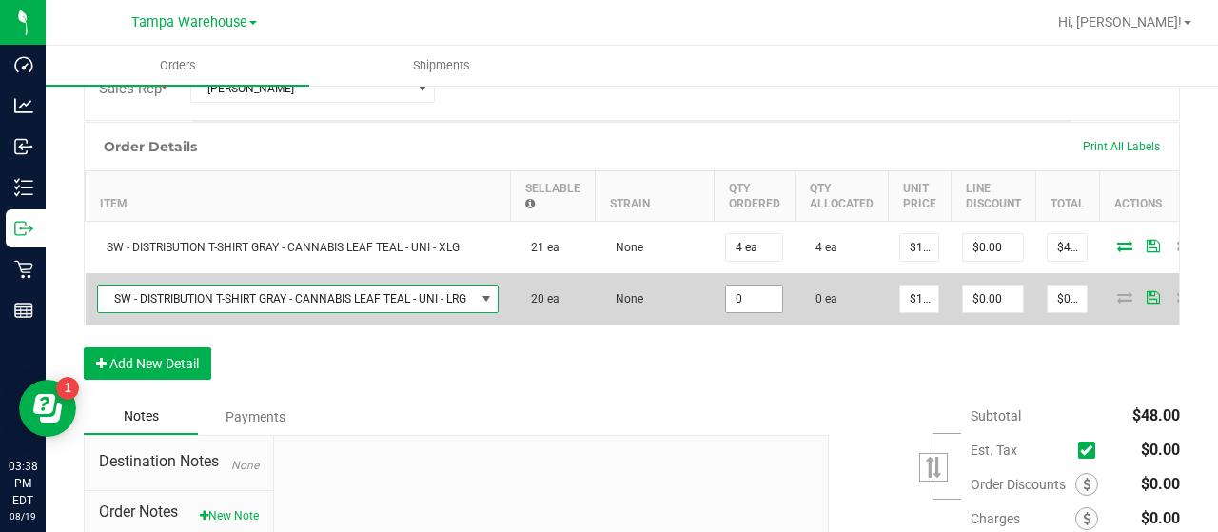
click at [765, 291] on input "0" at bounding box center [754, 298] width 56 height 27
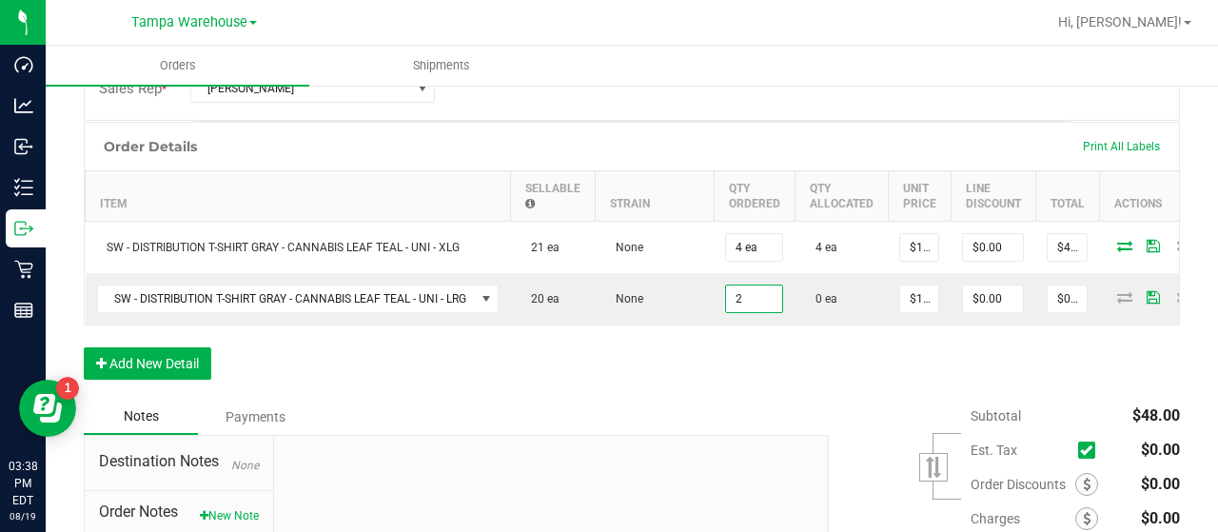
type input "2 ea"
type input "$24.00"
click at [733, 393] on div "Order Details Print All Labels Item Sellable Strain Qty Ordered Qty Allocated U…" at bounding box center [632, 260] width 1096 height 277
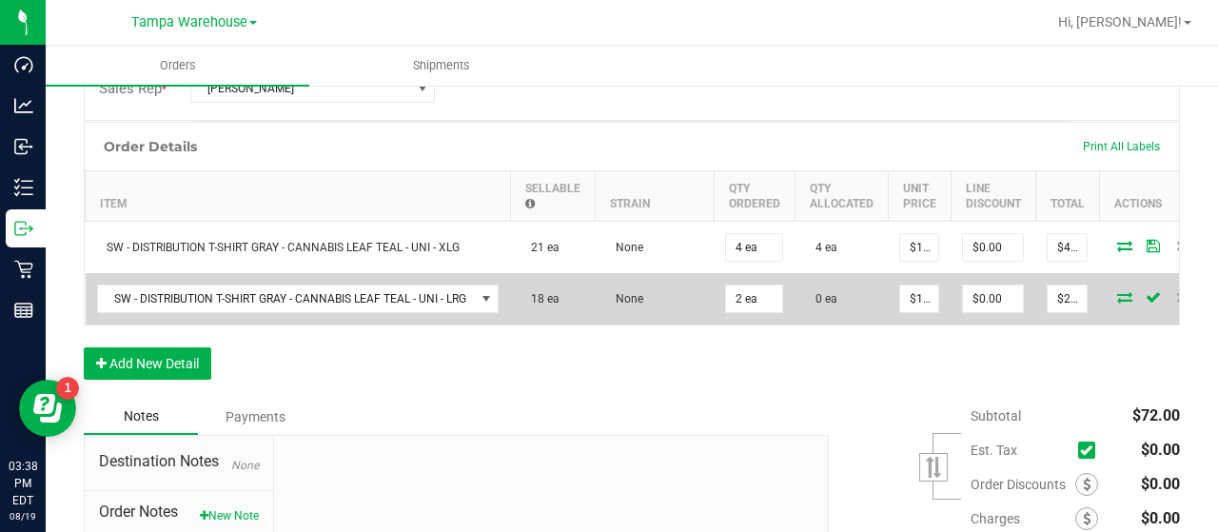
click at [1125, 291] on icon at bounding box center [1124, 296] width 15 height 11
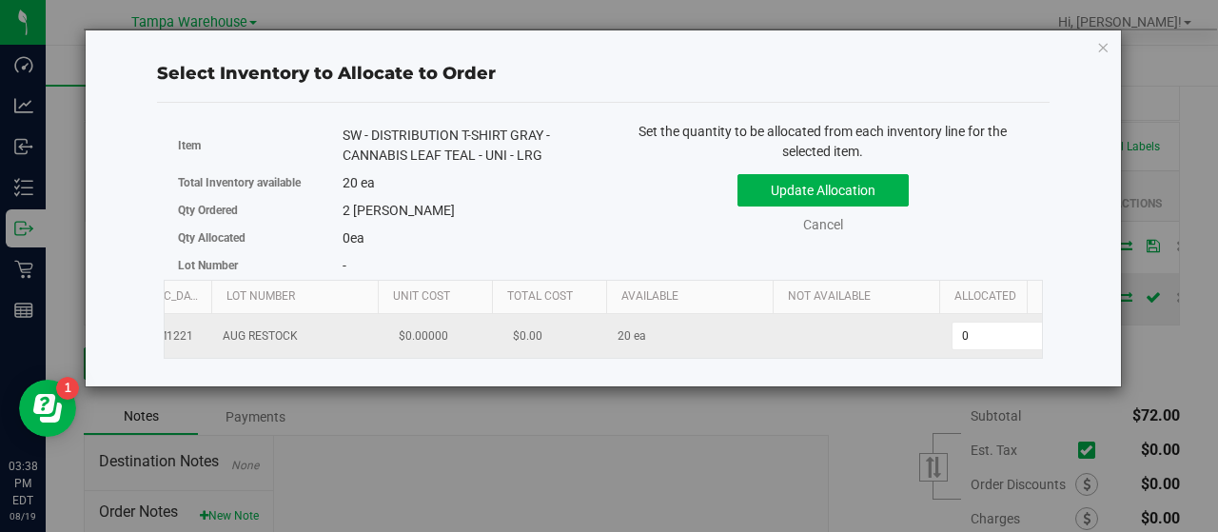
scroll to position [0, 196]
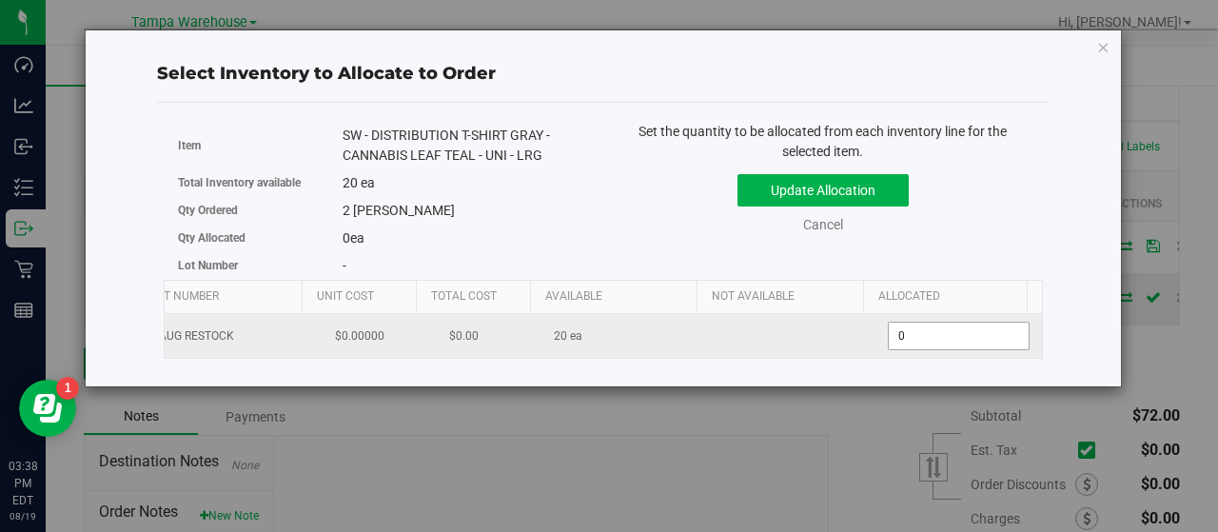
click at [936, 340] on span "0 0" at bounding box center [959, 336] width 142 height 29
type input "02"
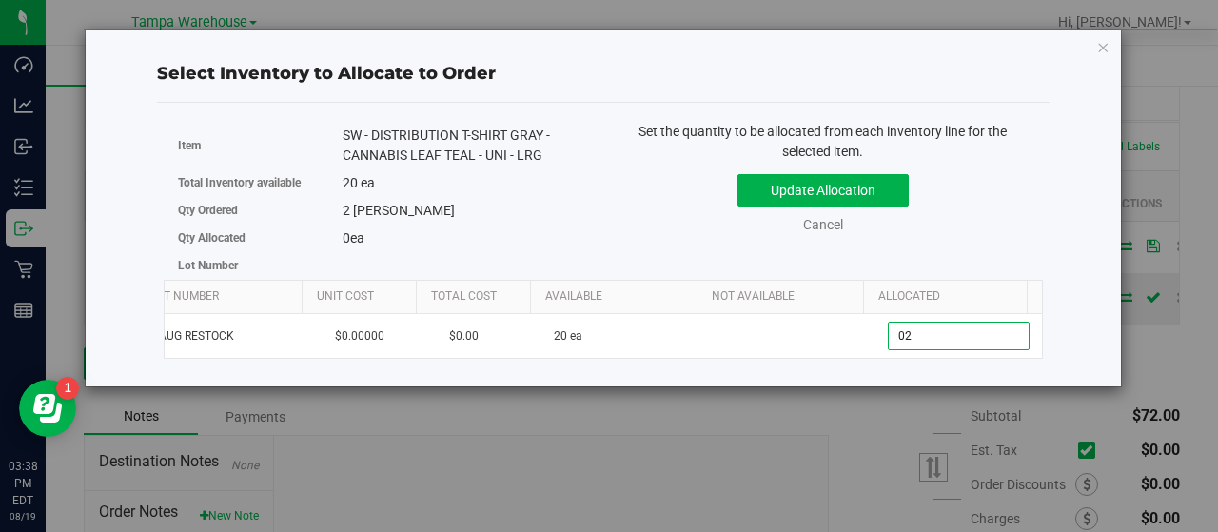
type input "2"
click at [957, 210] on div "Update Allocation Cancel" at bounding box center [822, 200] width 411 height 69
click at [889, 186] on button "Update Allocation" at bounding box center [822, 190] width 171 height 32
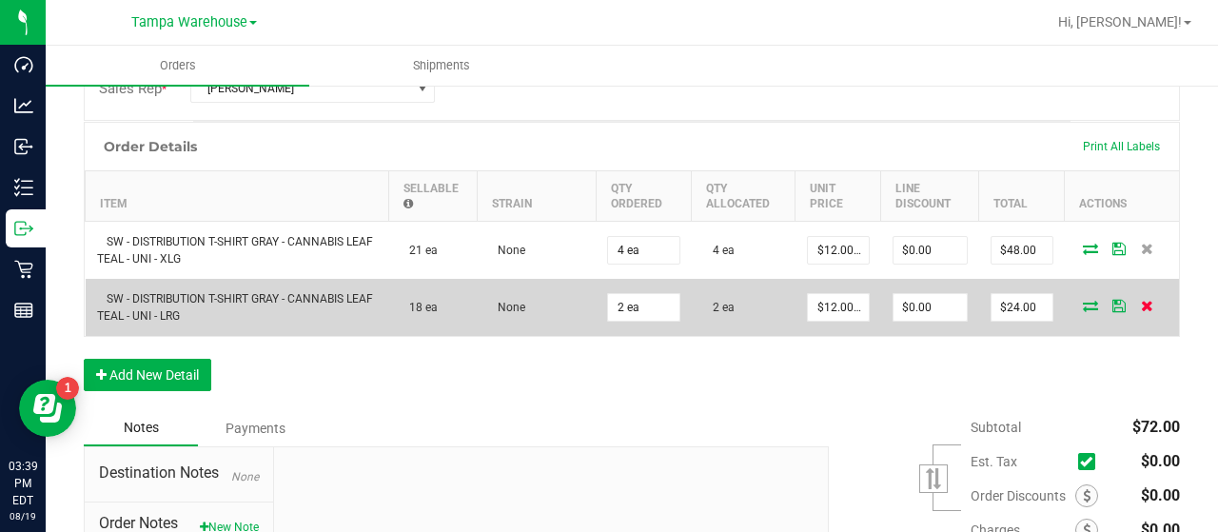
click at [1141, 300] on icon at bounding box center [1147, 305] width 12 height 11
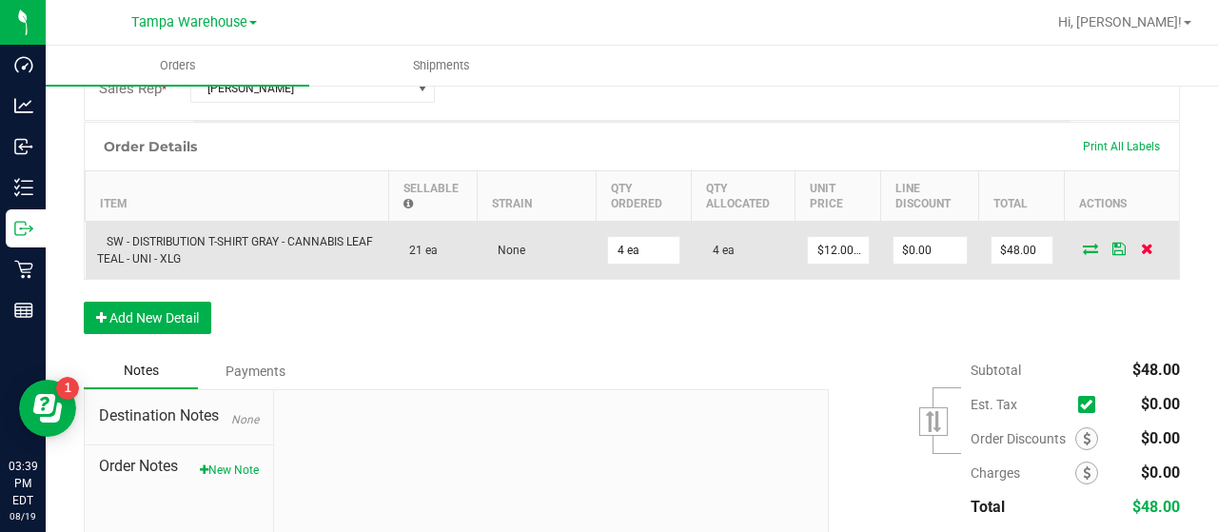
click at [1141, 245] on icon at bounding box center [1147, 248] width 12 height 11
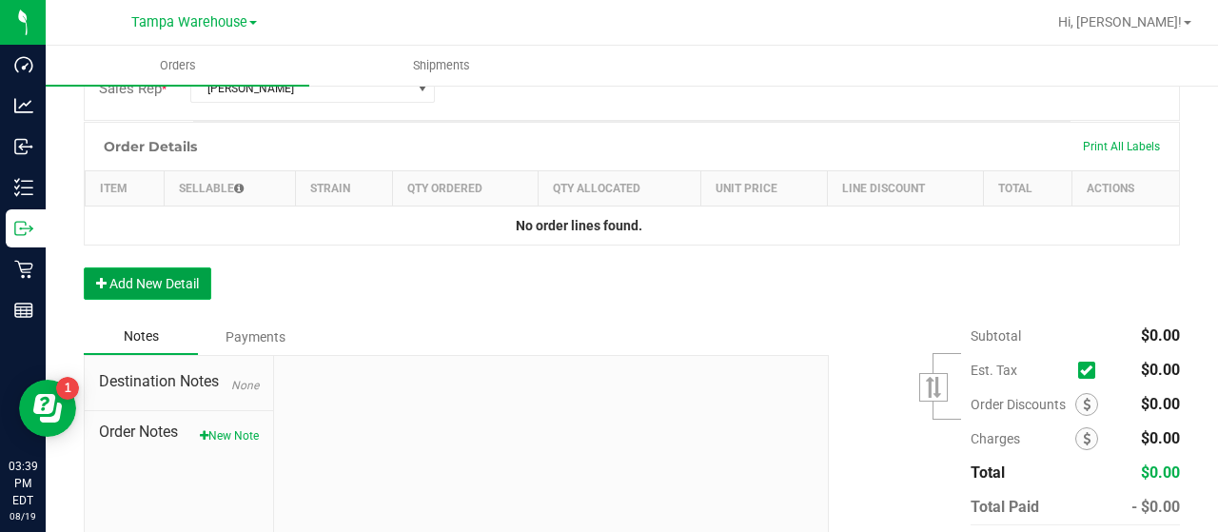
click at [192, 279] on button "Add New Detail" at bounding box center [147, 283] width 127 height 32
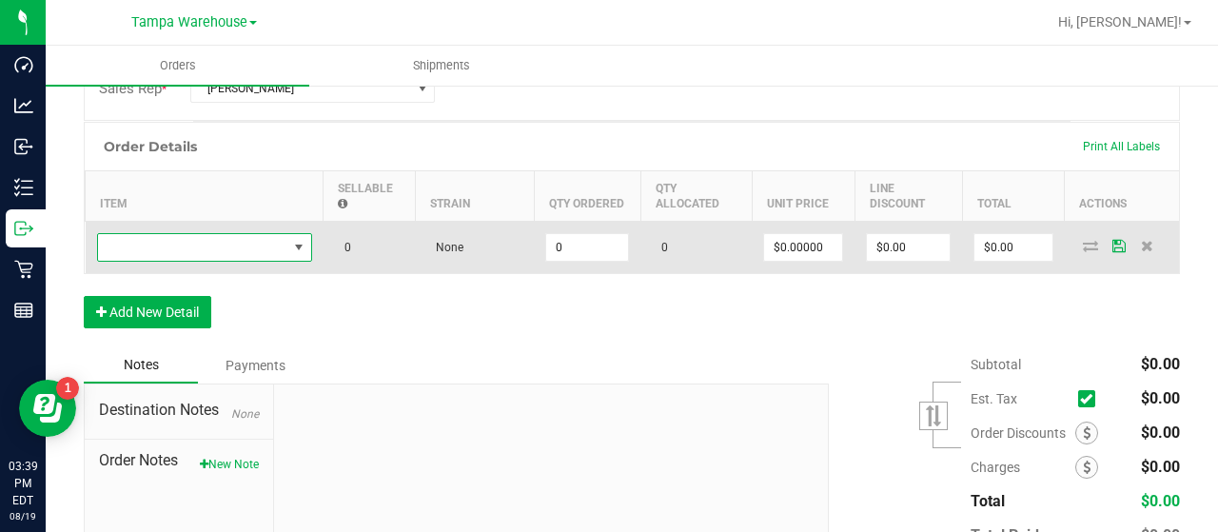
click at [211, 250] on span "NO DATA FOUND" at bounding box center [192, 247] width 189 height 27
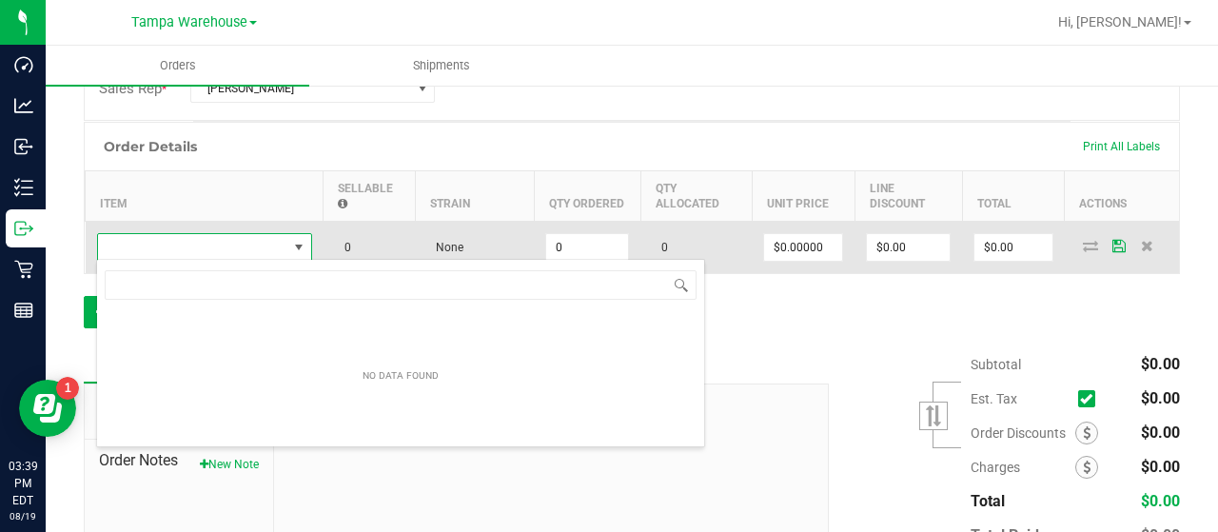
scroll to position [28, 215]
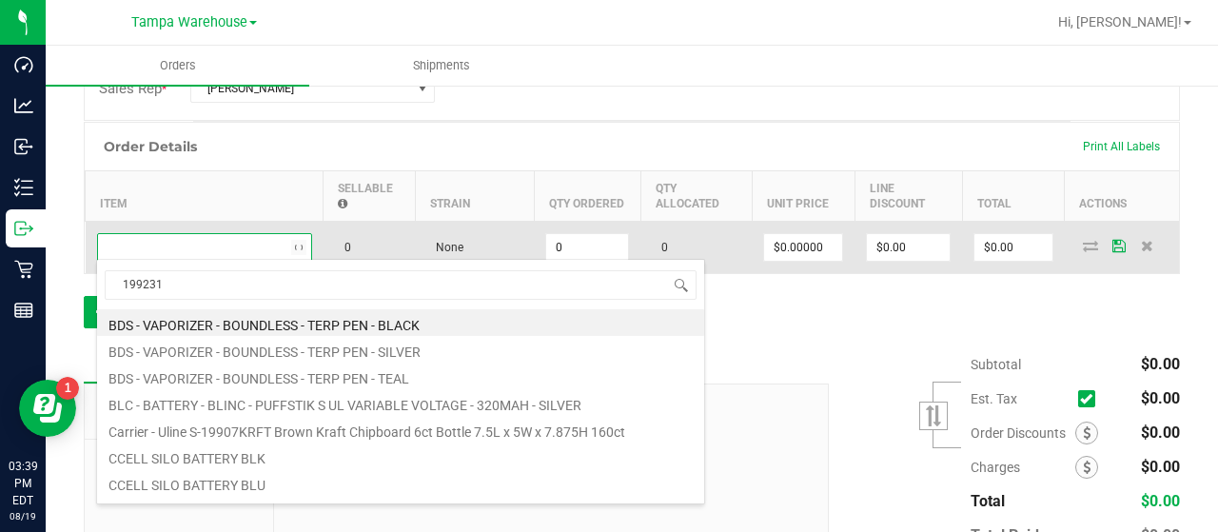
type input "1992311"
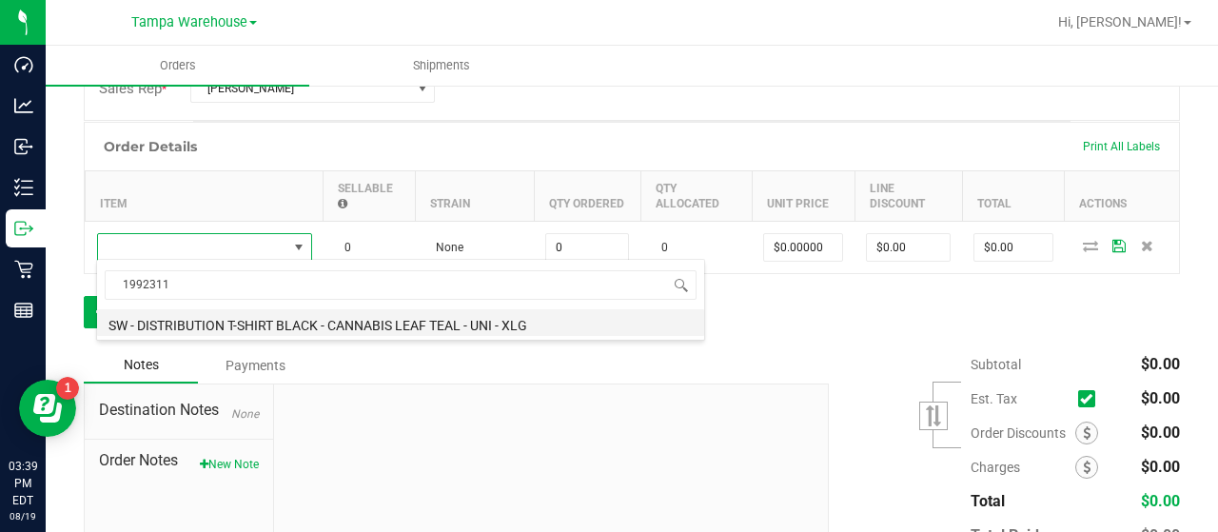
click at [303, 323] on li "SW - DISTRIBUTION T-SHIRT BLACK - CANNABIS LEAF TEAL - UNI - XLG" at bounding box center [400, 322] width 607 height 27
type input "0 ea"
type input "$12.00000"
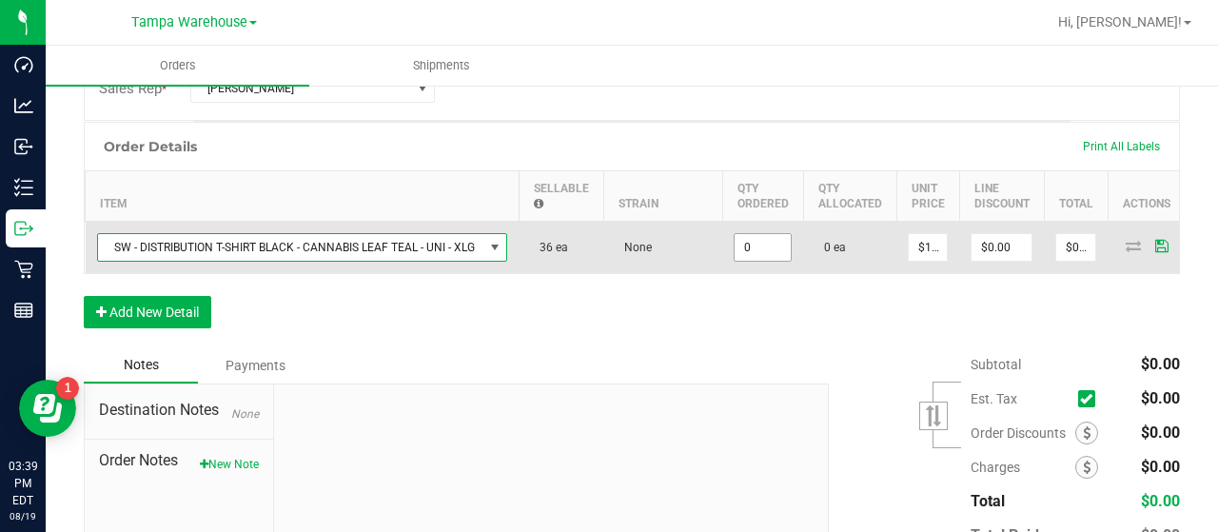
click at [765, 243] on input "0" at bounding box center [762, 247] width 56 height 27
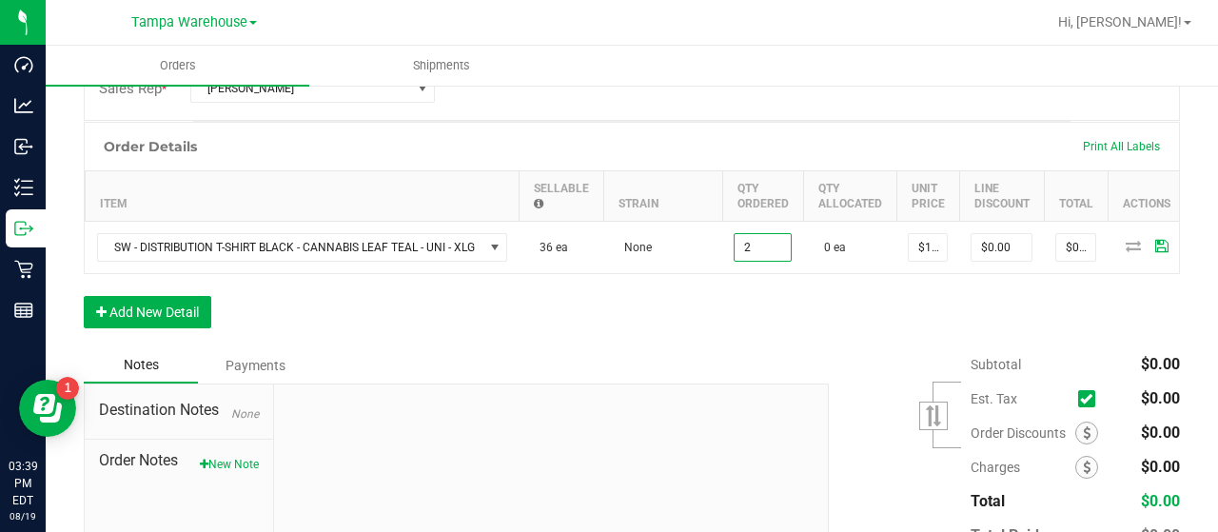
type input "2 ea"
type input "$24.00"
click at [849, 309] on div "Order Details Print All Labels Item Sellable Strain Qty Ordered Qty Allocated U…" at bounding box center [632, 234] width 1096 height 225
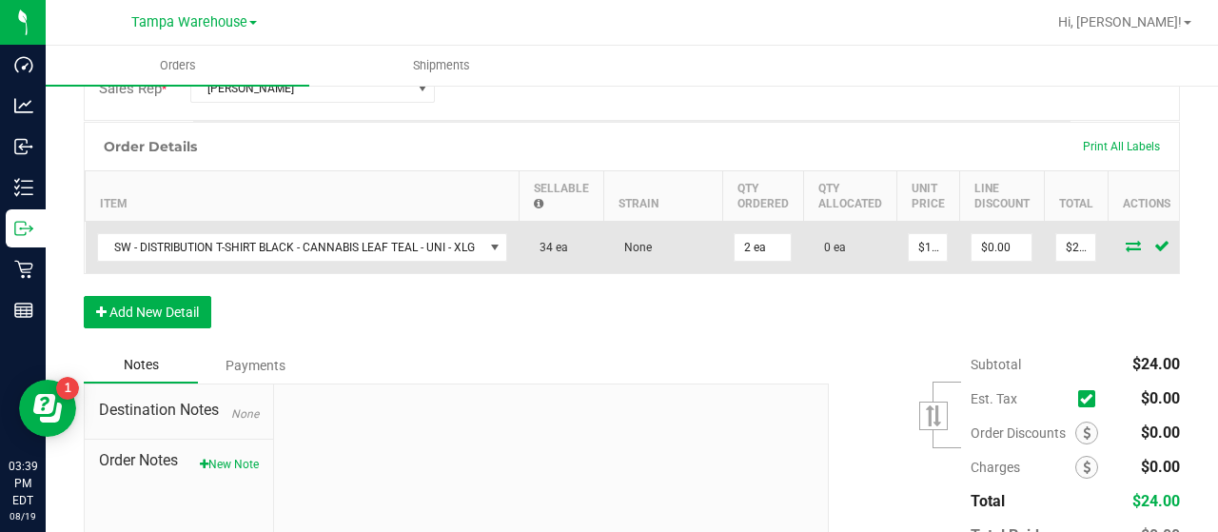
click at [1129, 241] on icon at bounding box center [1133, 245] width 15 height 11
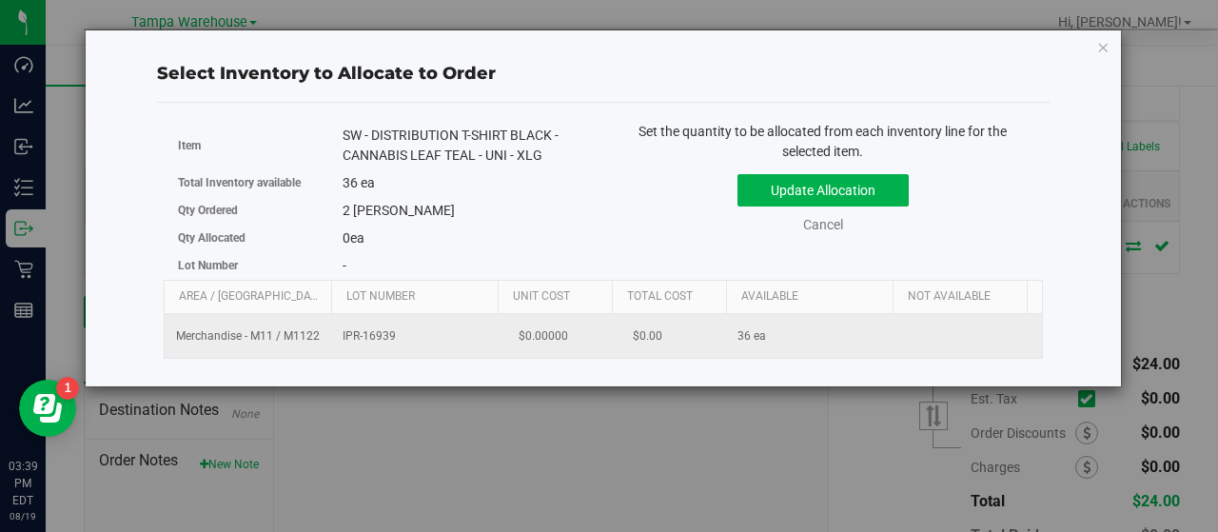
scroll to position [0, 196]
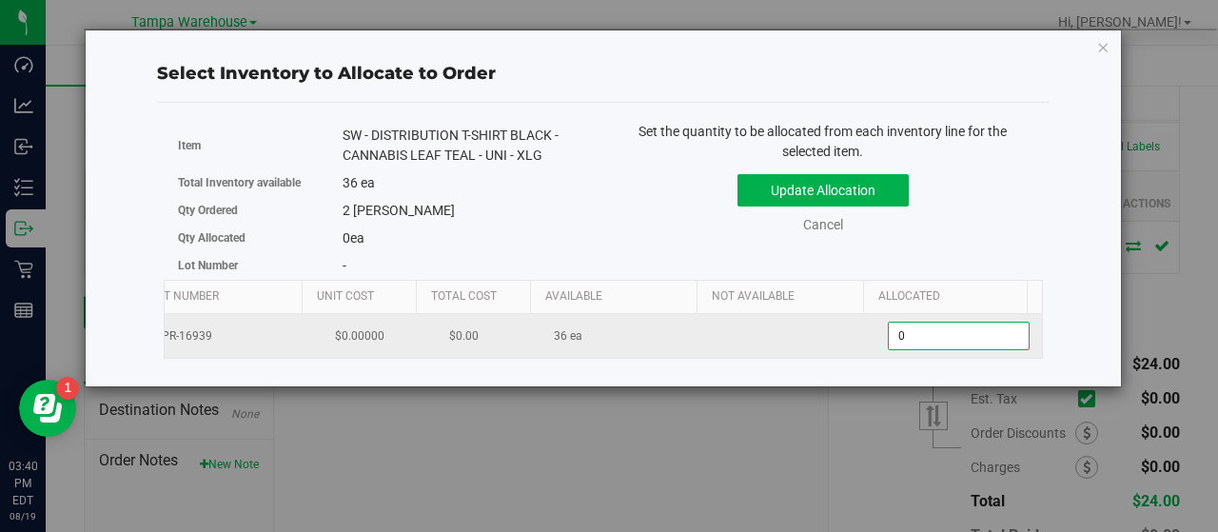
click at [915, 336] on span "0 0" at bounding box center [959, 336] width 142 height 29
type input "02"
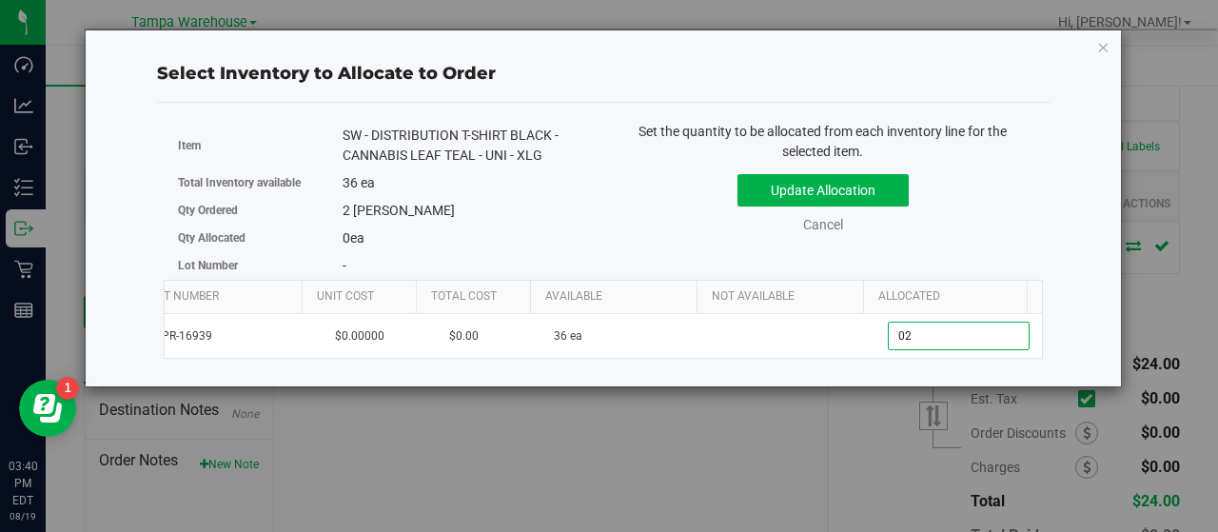
type input "2"
click at [969, 221] on div "Update Allocation Cancel" at bounding box center [822, 200] width 411 height 69
click at [887, 182] on button "Update Allocation" at bounding box center [822, 190] width 171 height 32
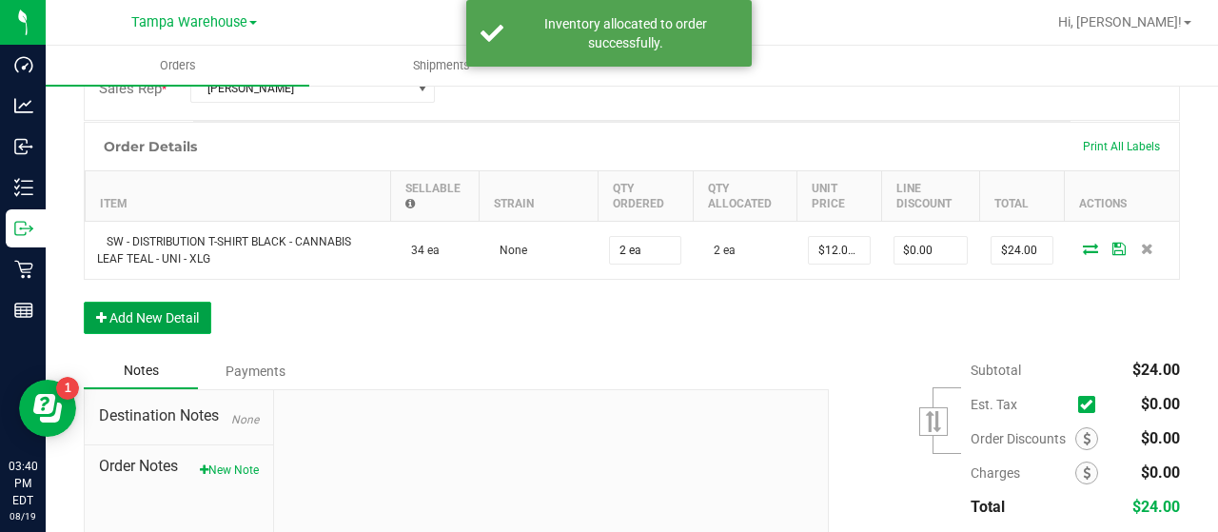
click at [195, 308] on button "Add New Detail" at bounding box center [147, 318] width 127 height 32
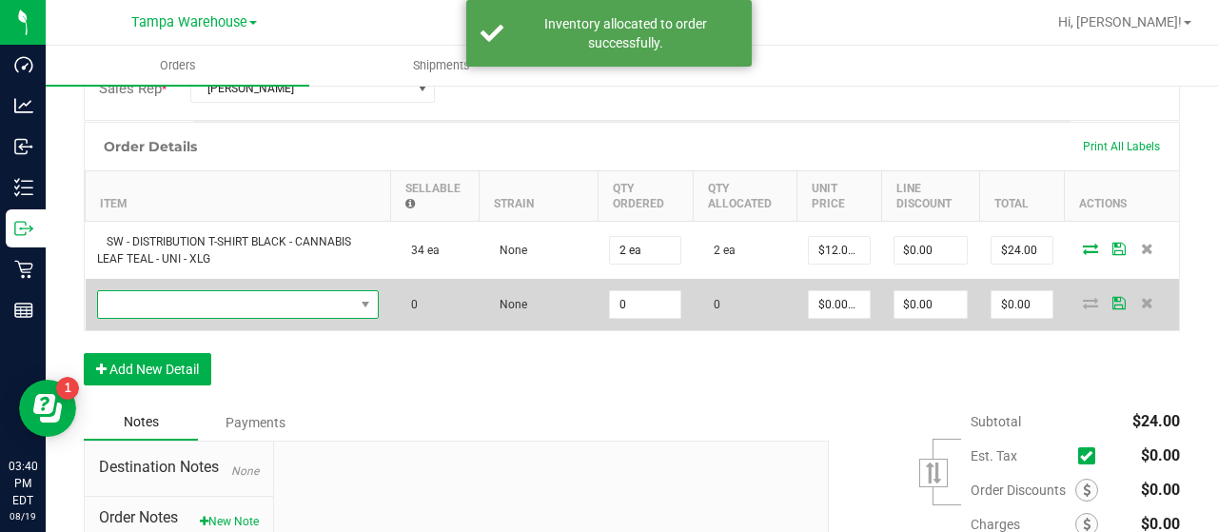
click at [227, 298] on span "NO DATA FOUND" at bounding box center [226, 304] width 257 height 27
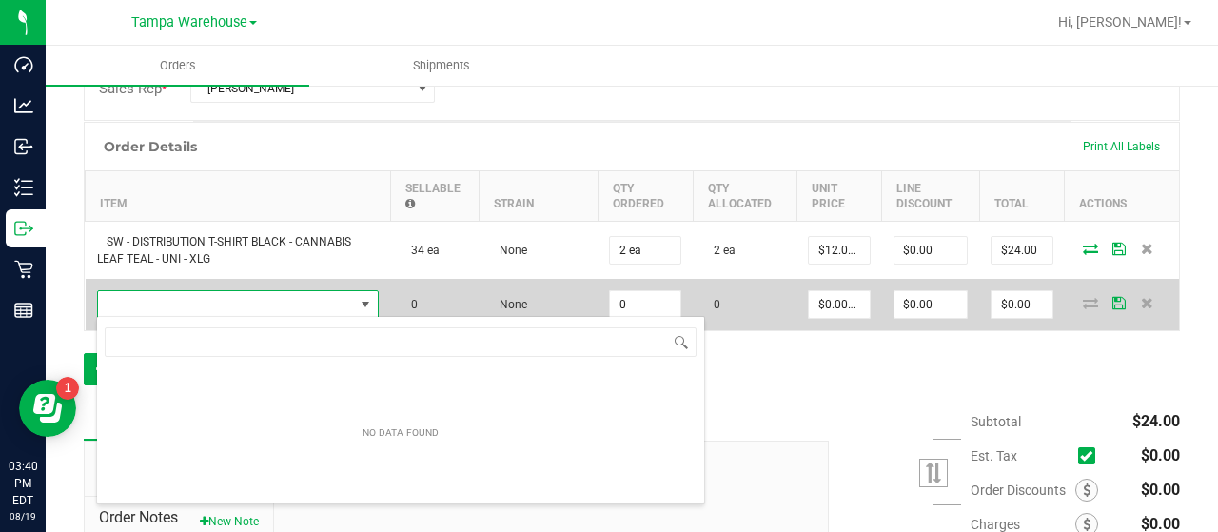
scroll to position [28, 271]
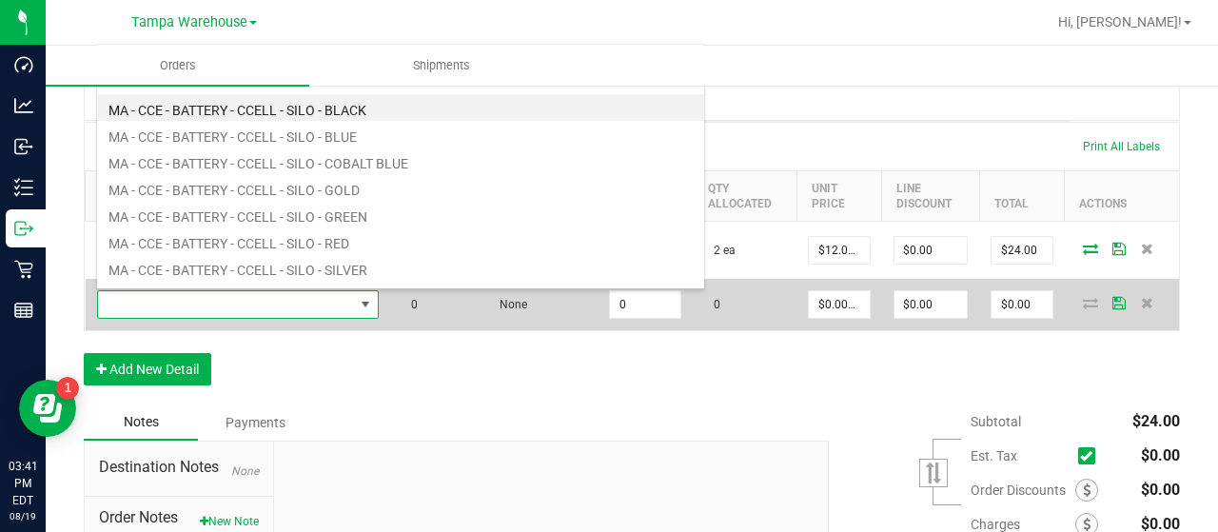
type input "1992310"
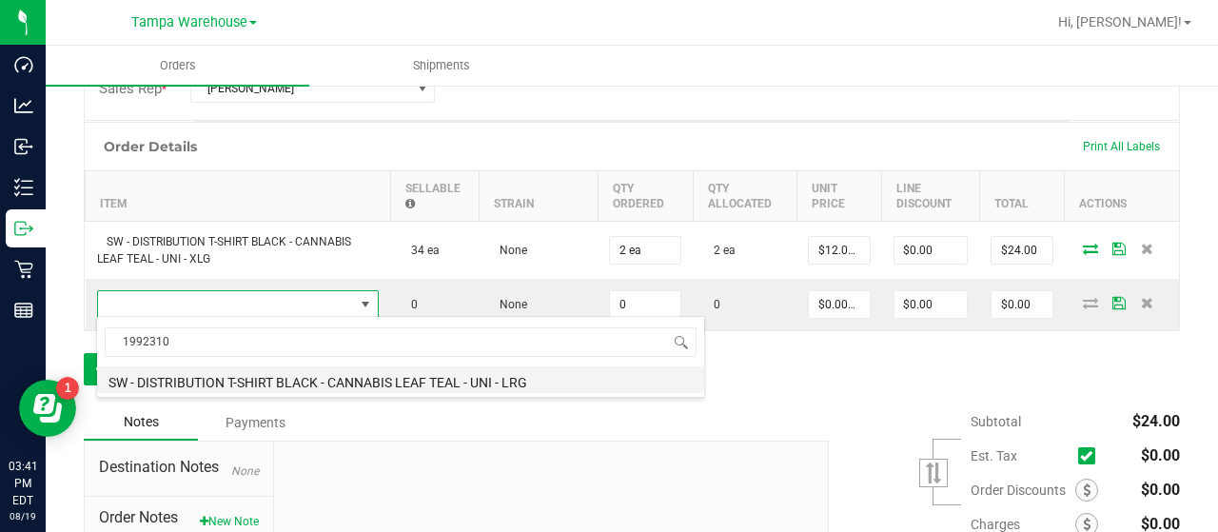
click at [400, 378] on li "SW - DISTRIBUTION T-SHIRT BLACK - CANNABIS LEAF TEAL - UNI - LRG" at bounding box center [400, 379] width 607 height 27
type input "0 ea"
type input "$12.00000"
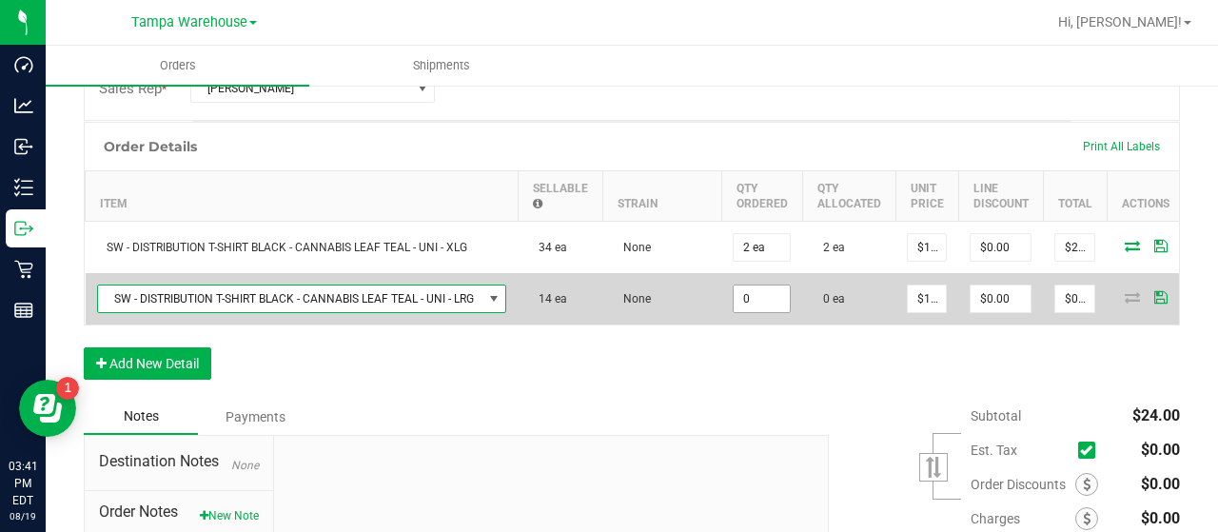
click at [769, 297] on input "0" at bounding box center [762, 298] width 56 height 27
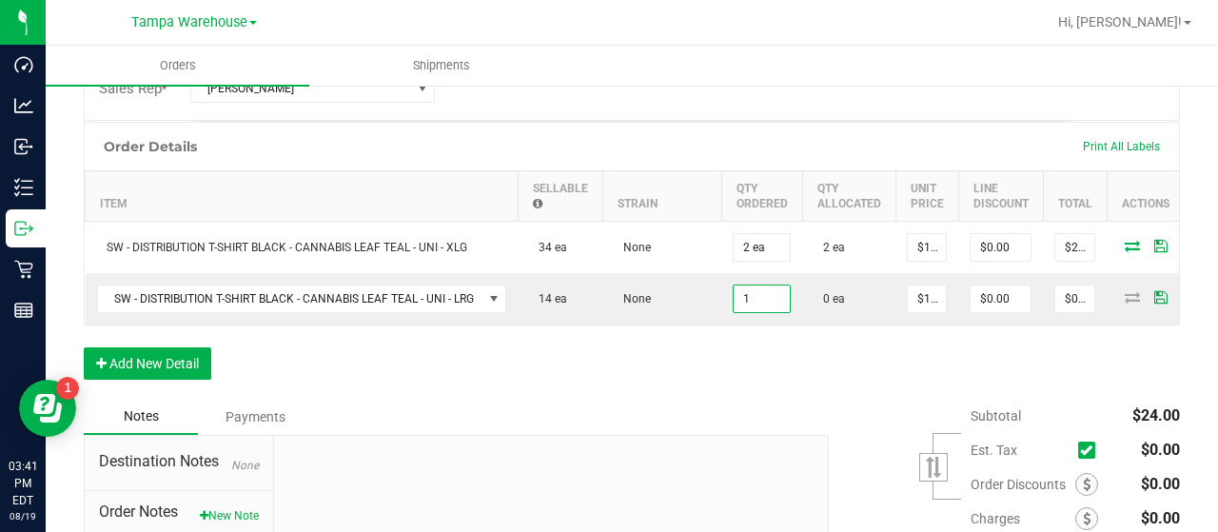
type input "1 ea"
type input "$12.00"
click at [797, 385] on div "Order Details Print All Labels Item Sellable Strain Qty Ordered Qty Allocated U…" at bounding box center [632, 260] width 1096 height 277
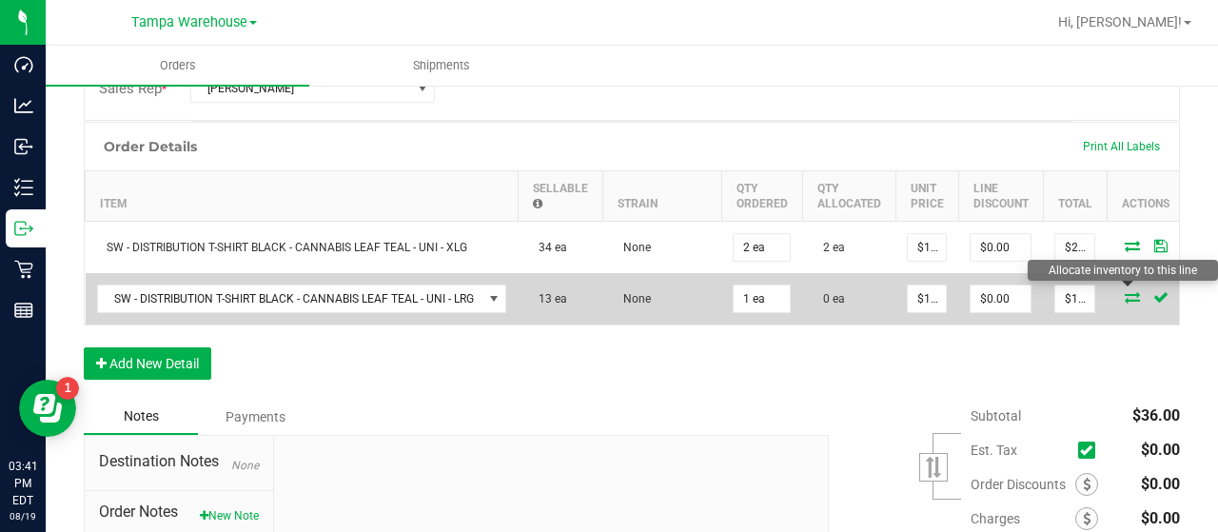
click at [1130, 291] on icon at bounding box center [1132, 296] width 15 height 11
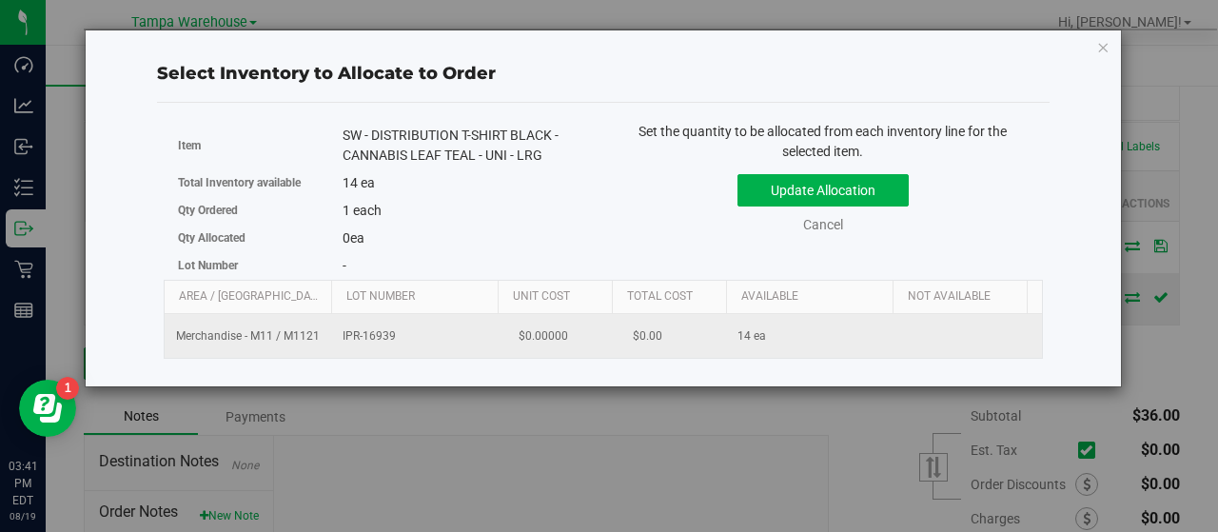
scroll to position [0, 196]
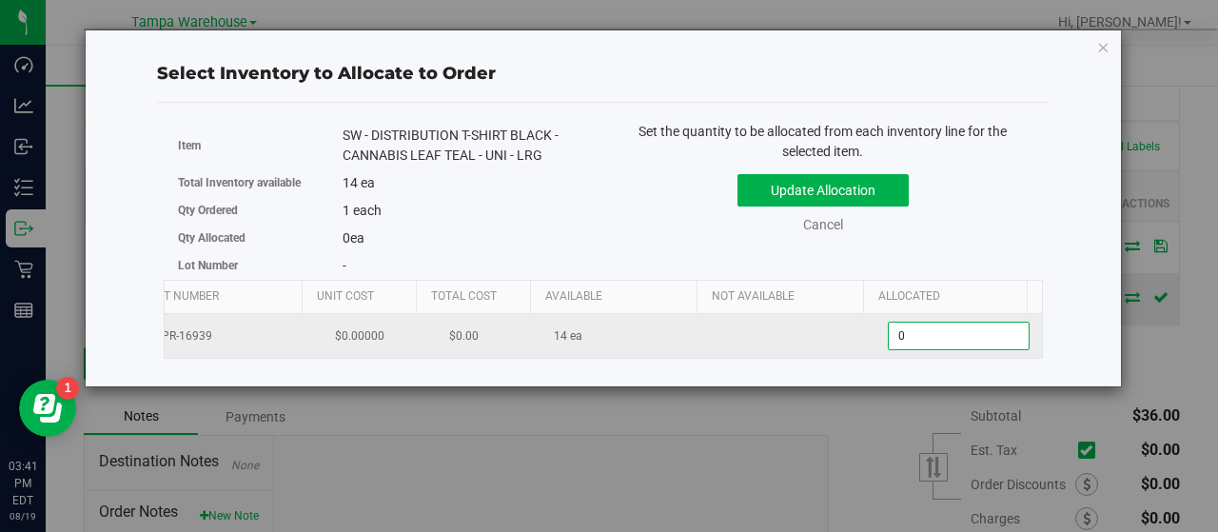
click at [888, 329] on span "0 0" at bounding box center [959, 336] width 142 height 29
type input "01"
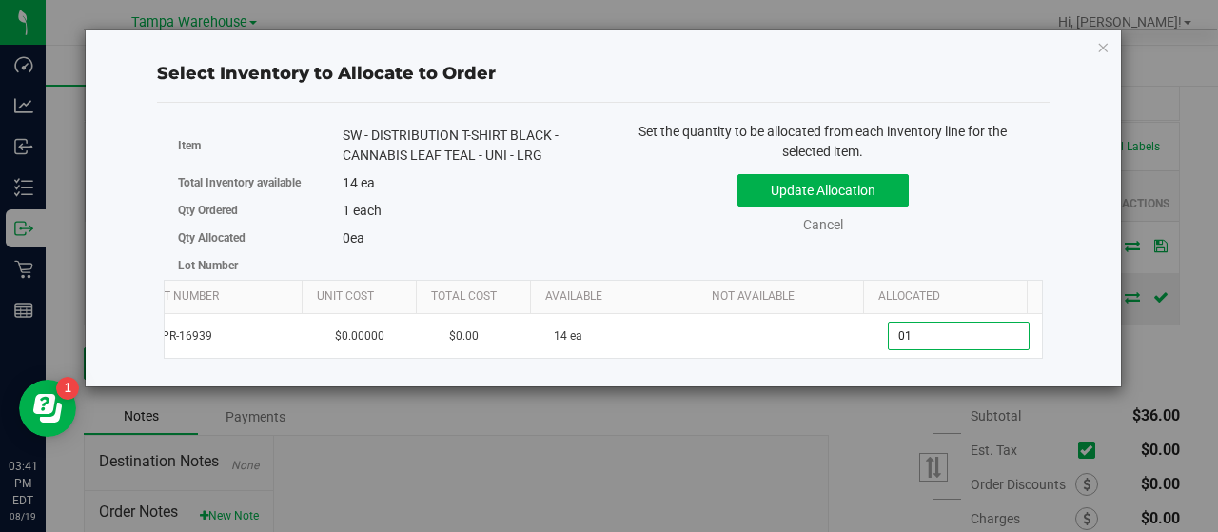
type input "1"
click at [958, 220] on div "Update Allocation Cancel" at bounding box center [822, 200] width 411 height 69
click at [882, 194] on button "Update Allocation" at bounding box center [822, 190] width 171 height 32
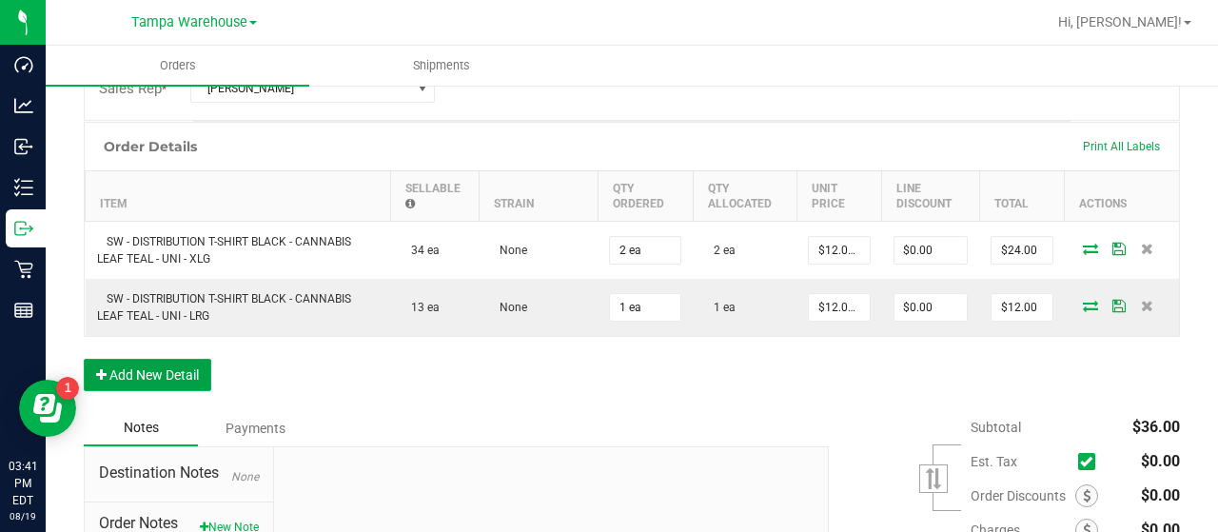
click at [180, 365] on button "Add New Detail" at bounding box center [147, 375] width 127 height 32
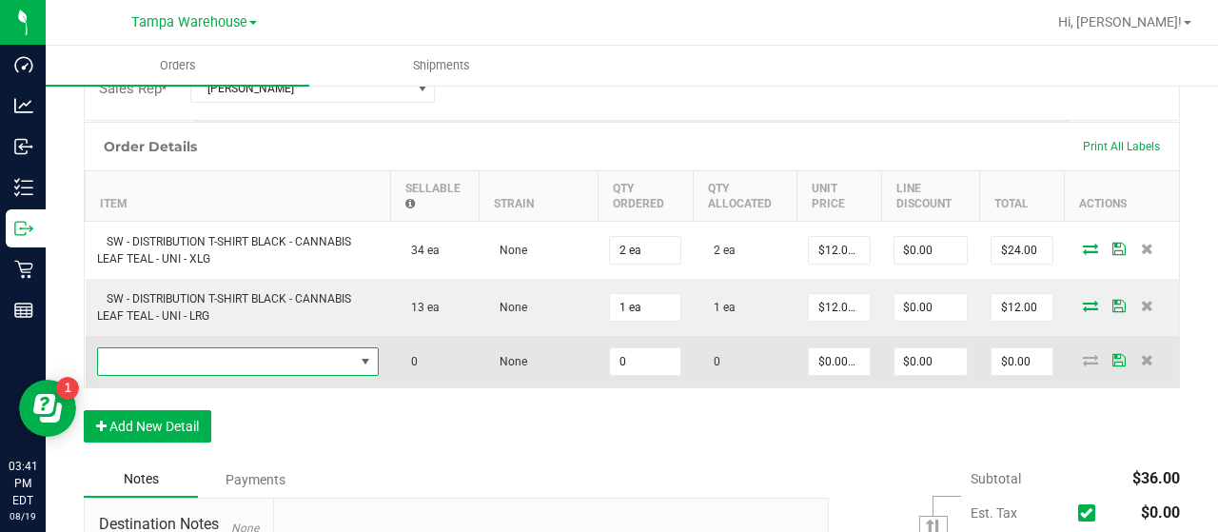
click at [249, 362] on span "NO DATA FOUND" at bounding box center [226, 361] width 257 height 27
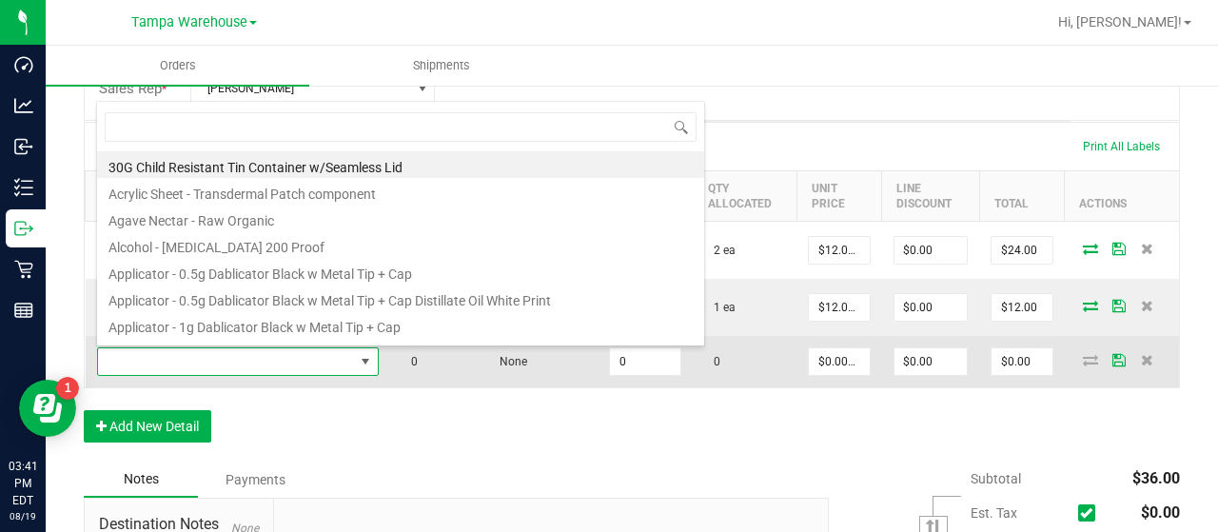
scroll to position [28, 271]
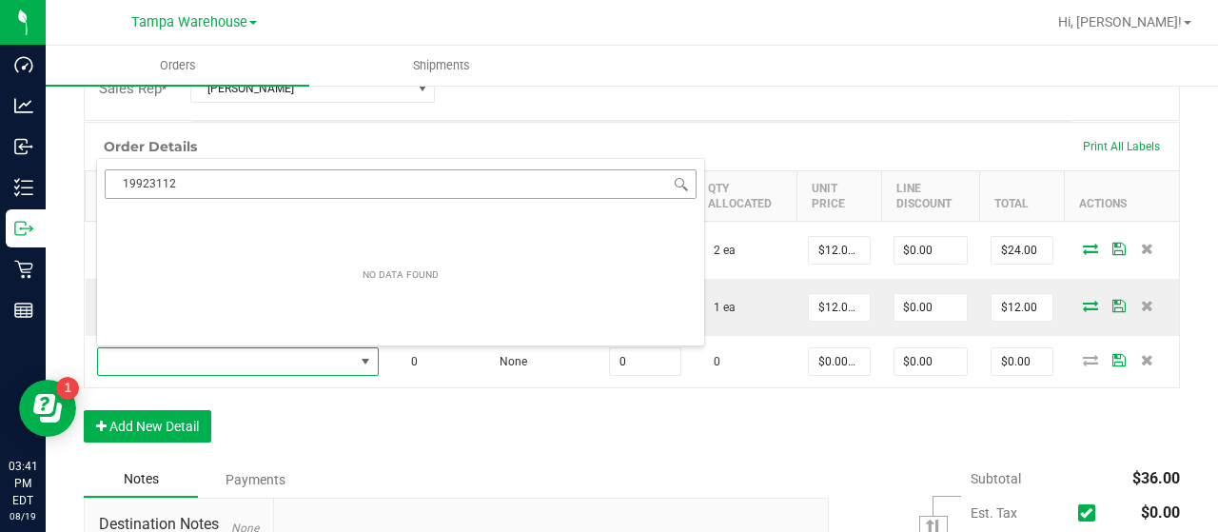
click at [163, 182] on input "19923112" at bounding box center [401, 183] width 592 height 29
type input "1992312"
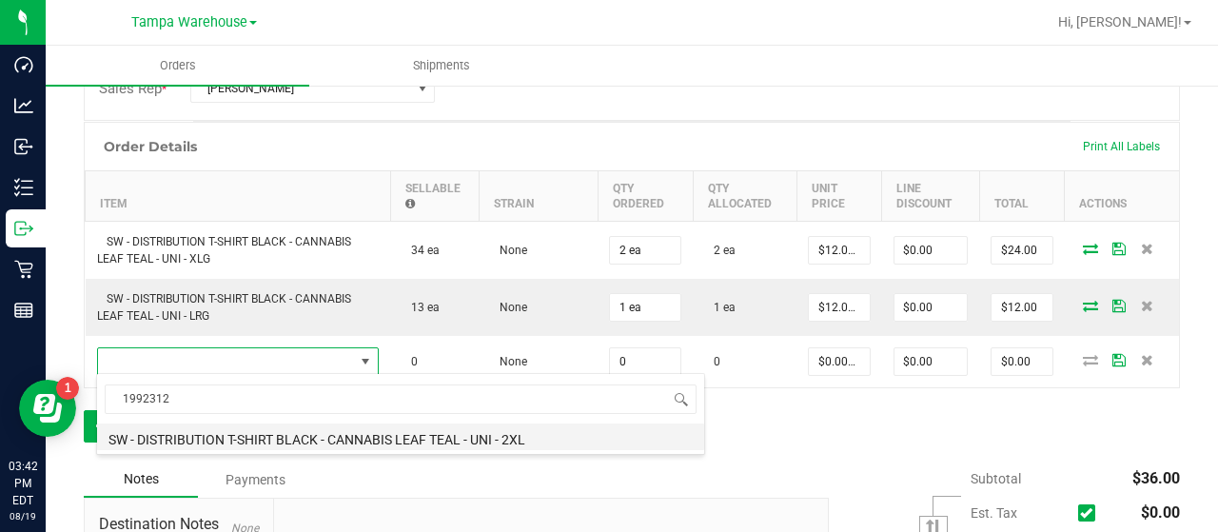
click at [451, 437] on li "SW - DISTRIBUTION T-SHIRT BLACK - CANNABIS LEAF TEAL - UNI - 2XL" at bounding box center [400, 436] width 607 height 27
type input "0 ea"
type input "$14.00000"
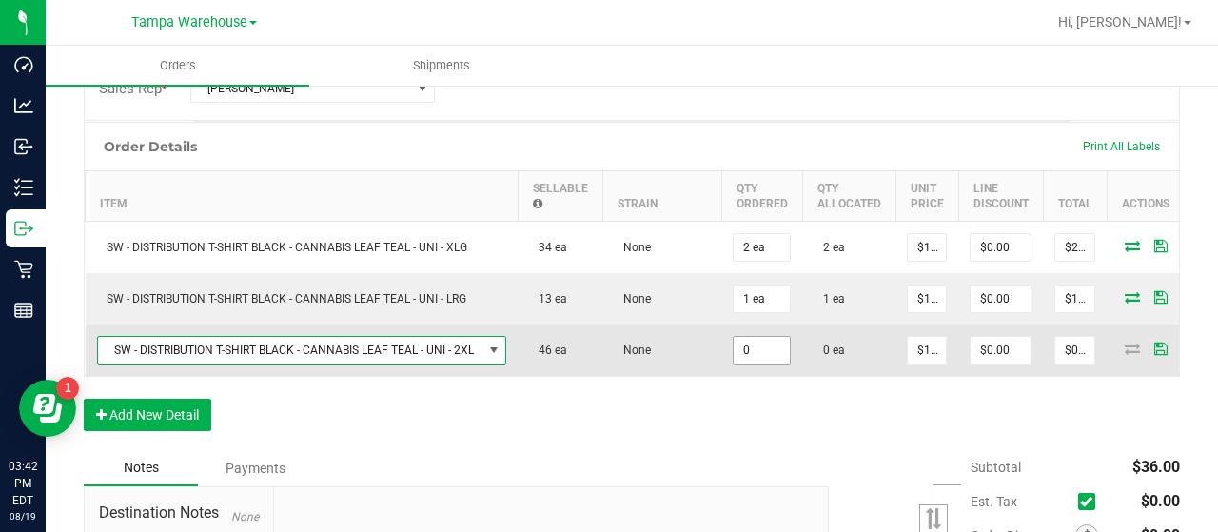
click at [763, 349] on input "0" at bounding box center [762, 350] width 56 height 27
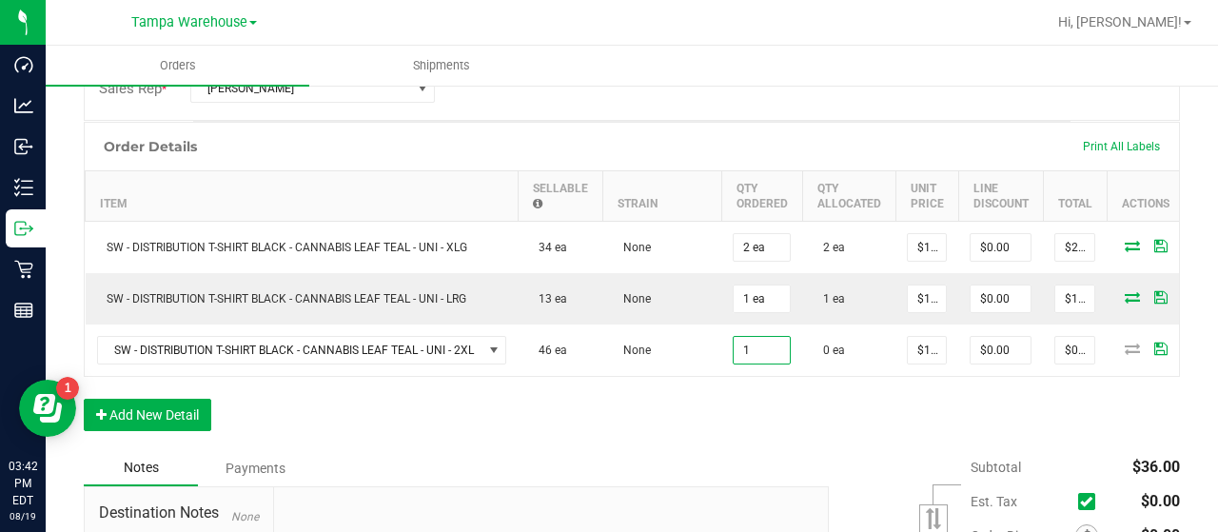
type input "1 ea"
type input "$14.00"
click at [832, 420] on div "Order Details Print All Labels Item Sellable Strain Qty Ordered Qty Allocated U…" at bounding box center [632, 286] width 1096 height 328
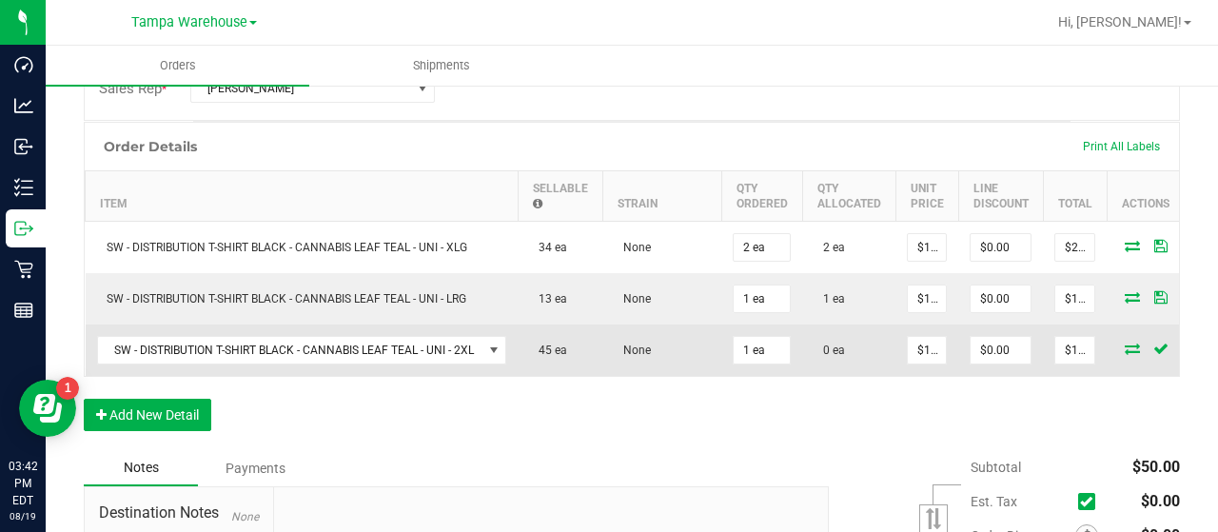
click at [1126, 343] on icon at bounding box center [1132, 348] width 15 height 11
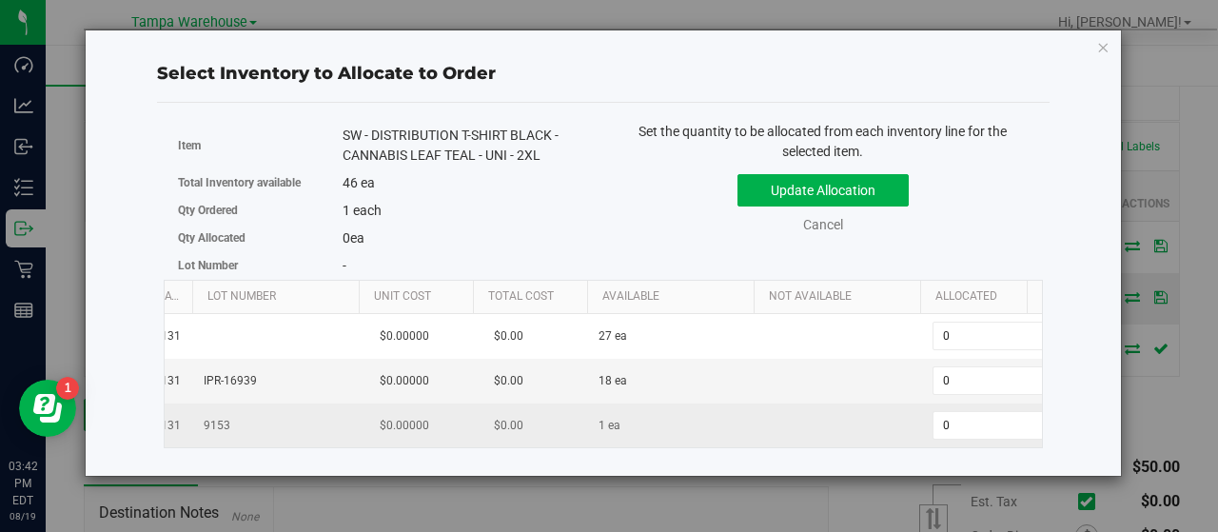
scroll to position [0, 196]
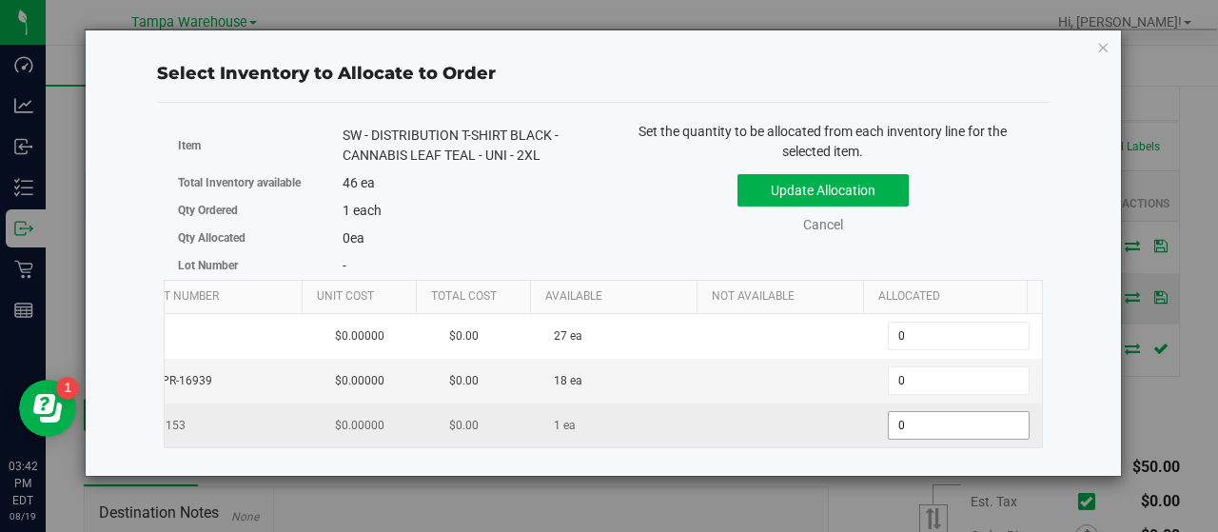
click at [902, 420] on span "0 0" at bounding box center [959, 425] width 142 height 29
type input "01"
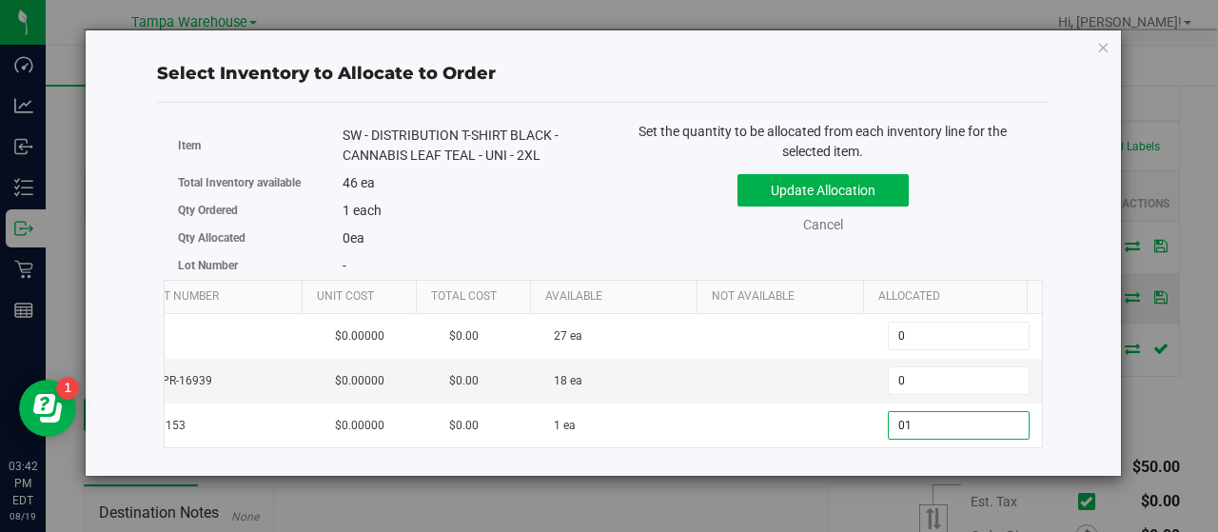
type input "1"
click at [967, 196] on div "Update Allocation Cancel" at bounding box center [822, 200] width 411 height 69
click at [866, 186] on button "Update Allocation" at bounding box center [822, 190] width 171 height 32
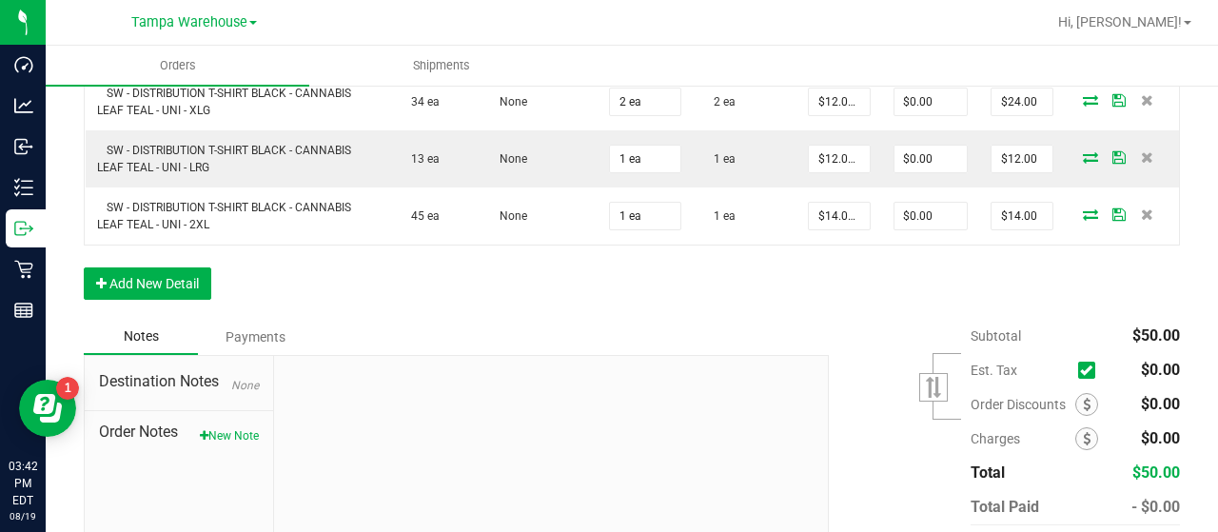
scroll to position [685, 0]
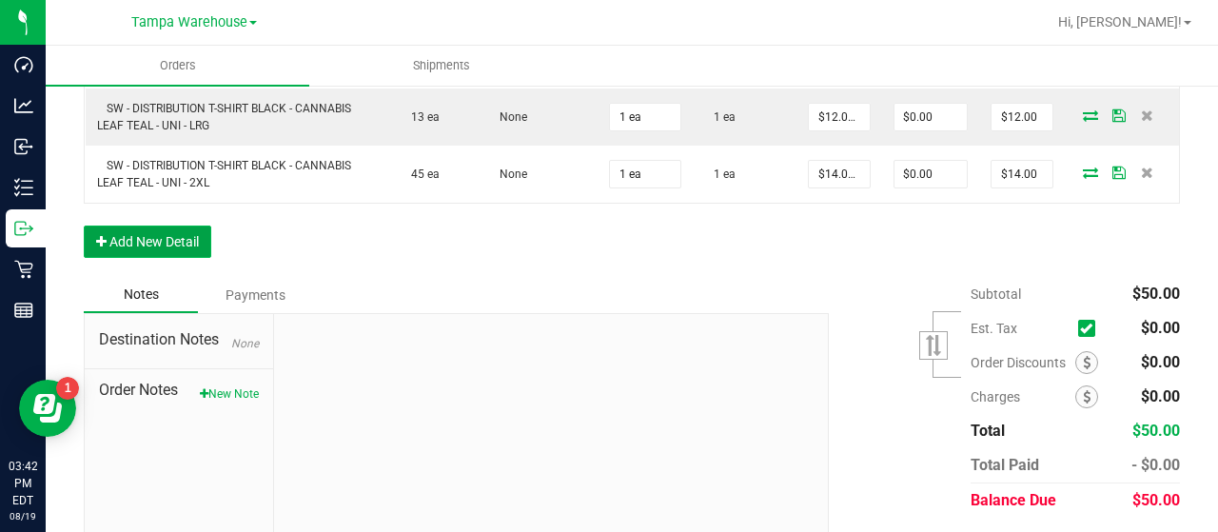
click at [176, 232] on button "Add New Detail" at bounding box center [147, 241] width 127 height 32
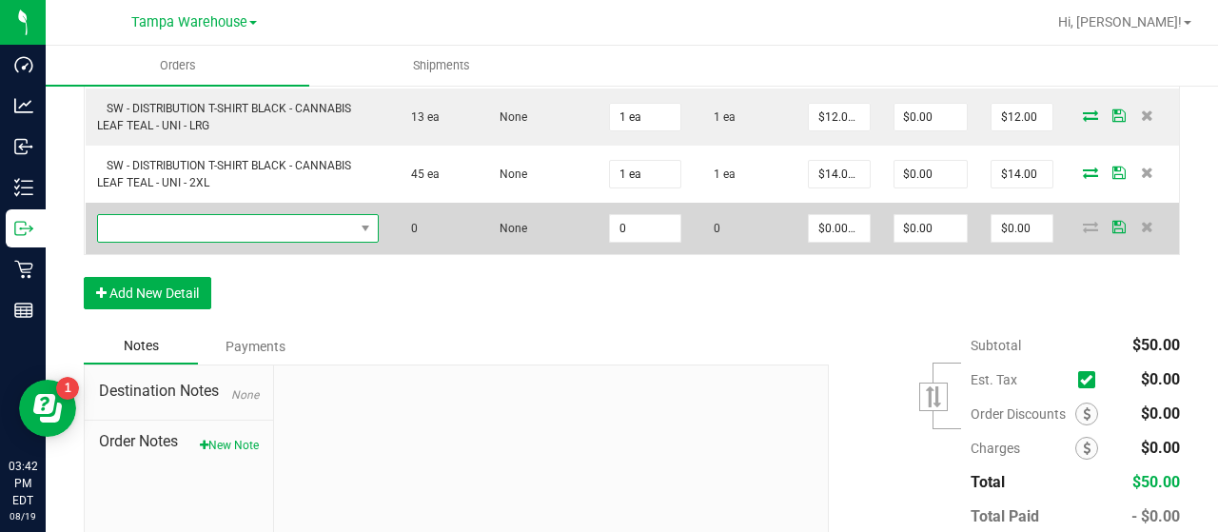
click at [261, 230] on span "NO DATA FOUND" at bounding box center [226, 228] width 257 height 27
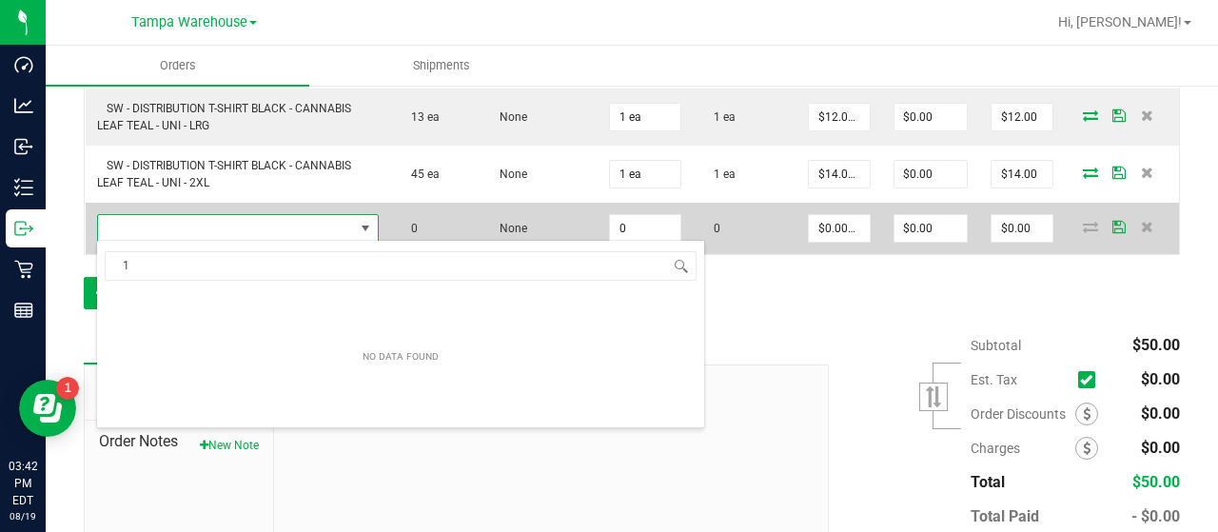
scroll to position [28, 271]
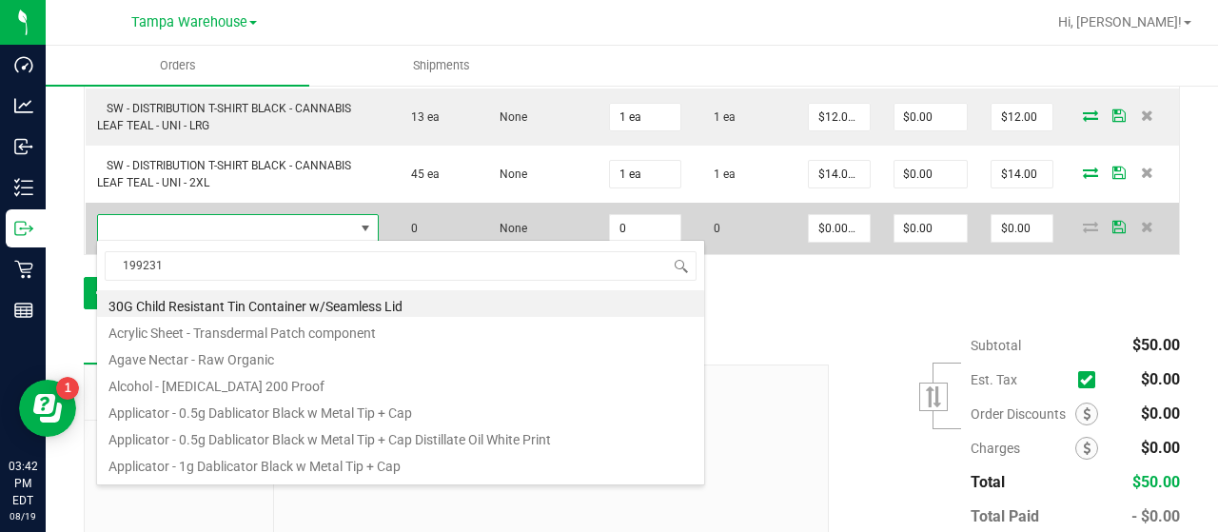
type input "1992317"
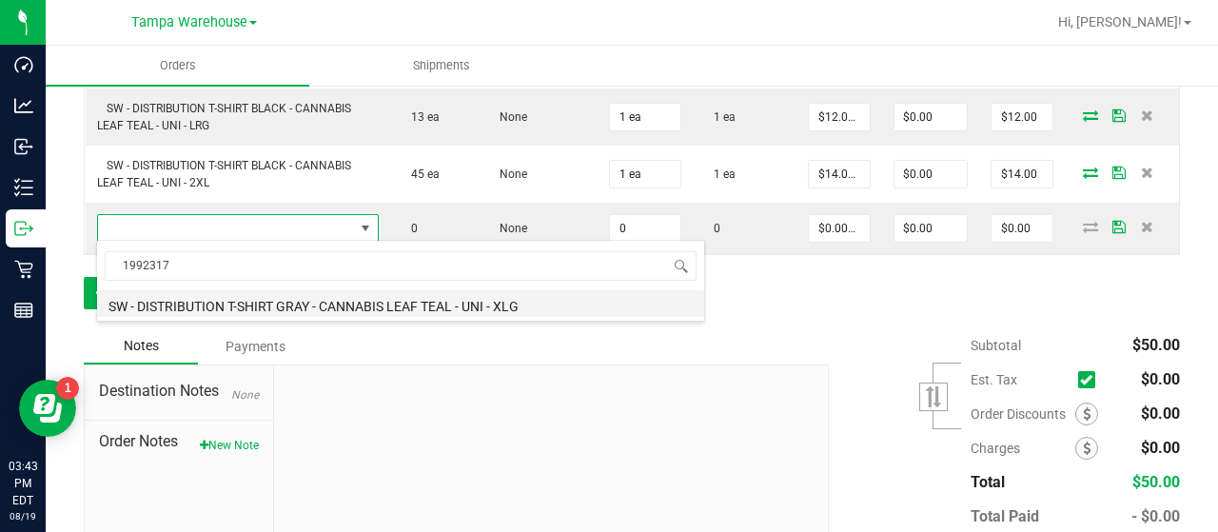
click at [469, 302] on li "SW - DISTRIBUTION T-SHIRT GRAY - CANNABIS LEAF TEAL - UNI - XLG" at bounding box center [400, 303] width 607 height 27
type input "0 ea"
type input "$12.00000"
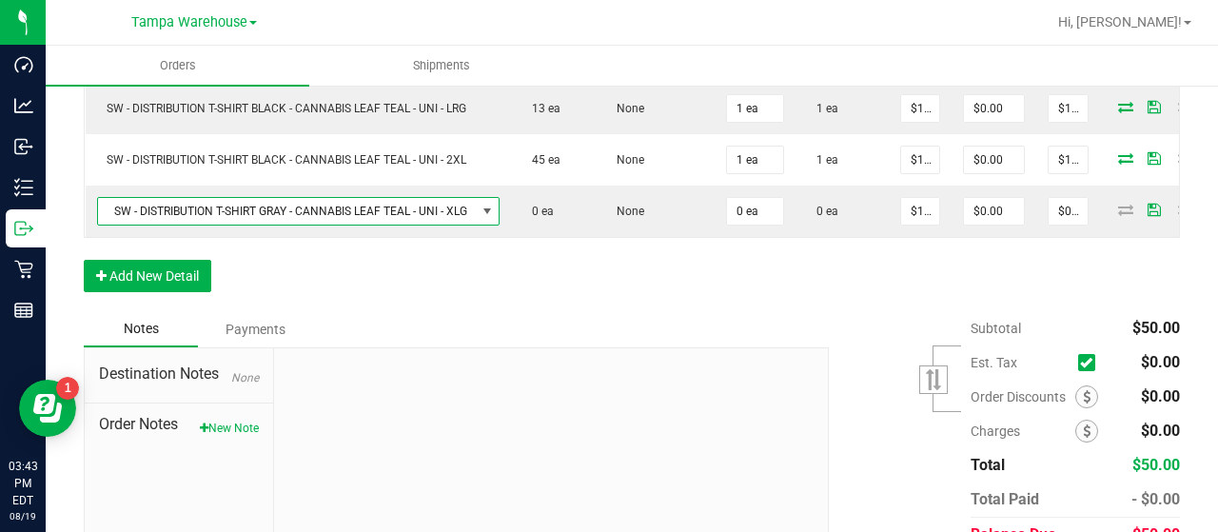
scroll to position [690, 0]
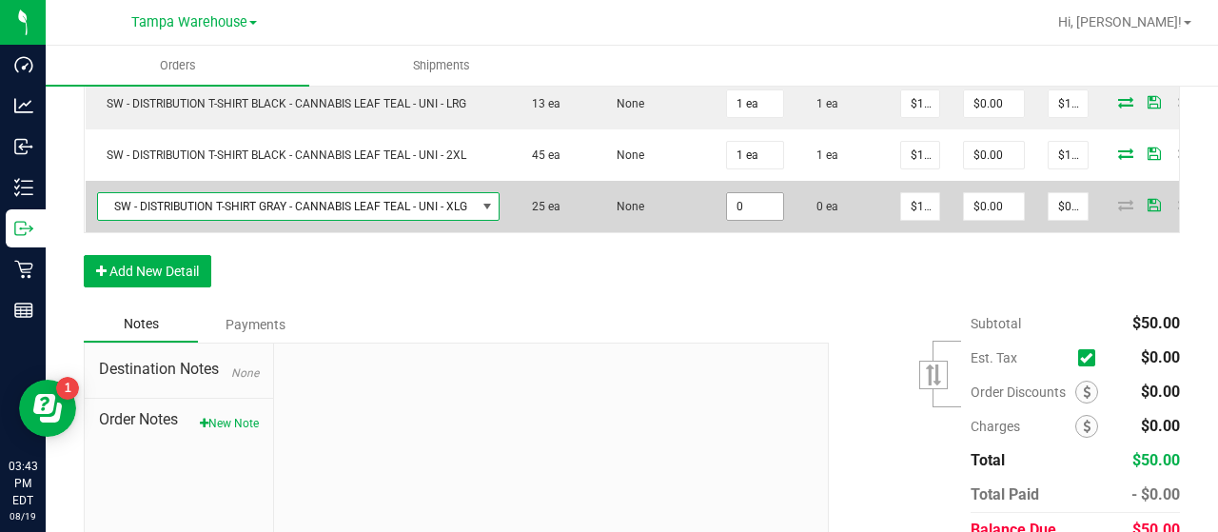
click at [762, 199] on input "0" at bounding box center [755, 206] width 56 height 27
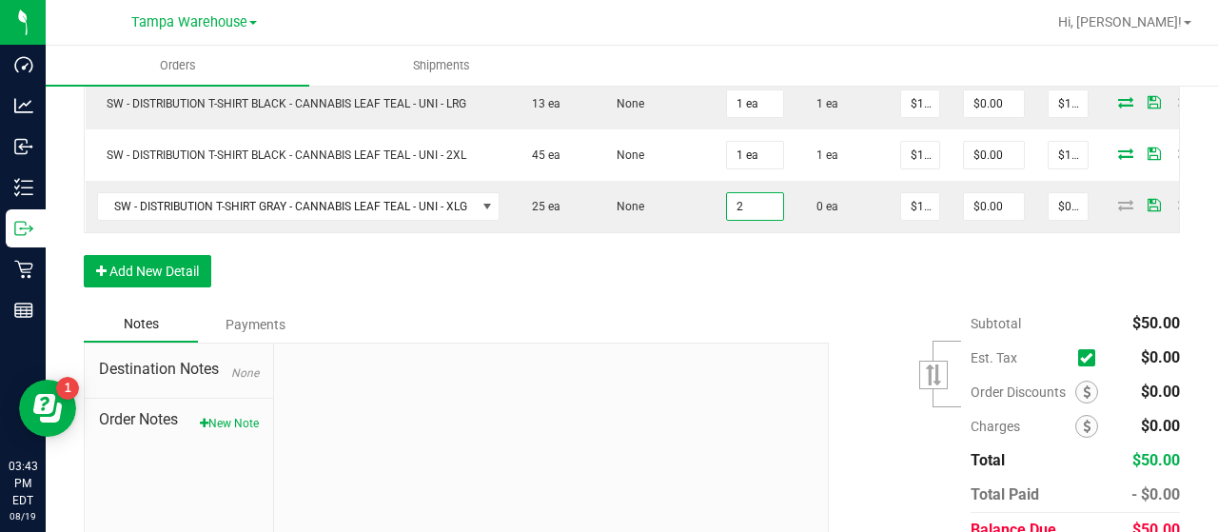
type input "2 ea"
type input "$24.00"
click at [811, 294] on div "Order Details Print All Labels Item Sellable Strain Qty Ordered Qty Allocated U…" at bounding box center [632, 117] width 1096 height 380
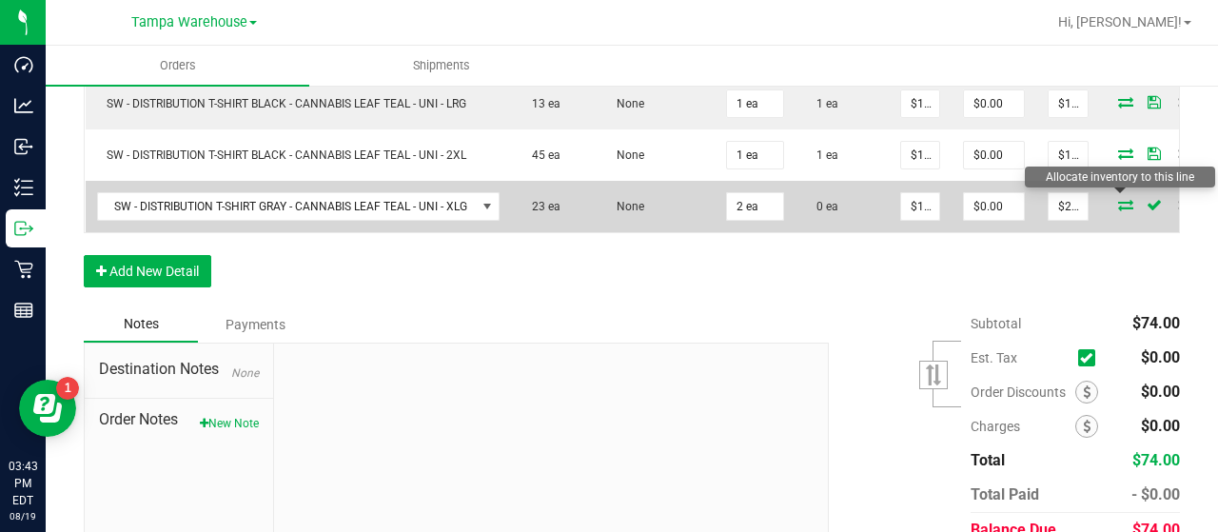
click at [1121, 199] on icon at bounding box center [1125, 204] width 15 height 11
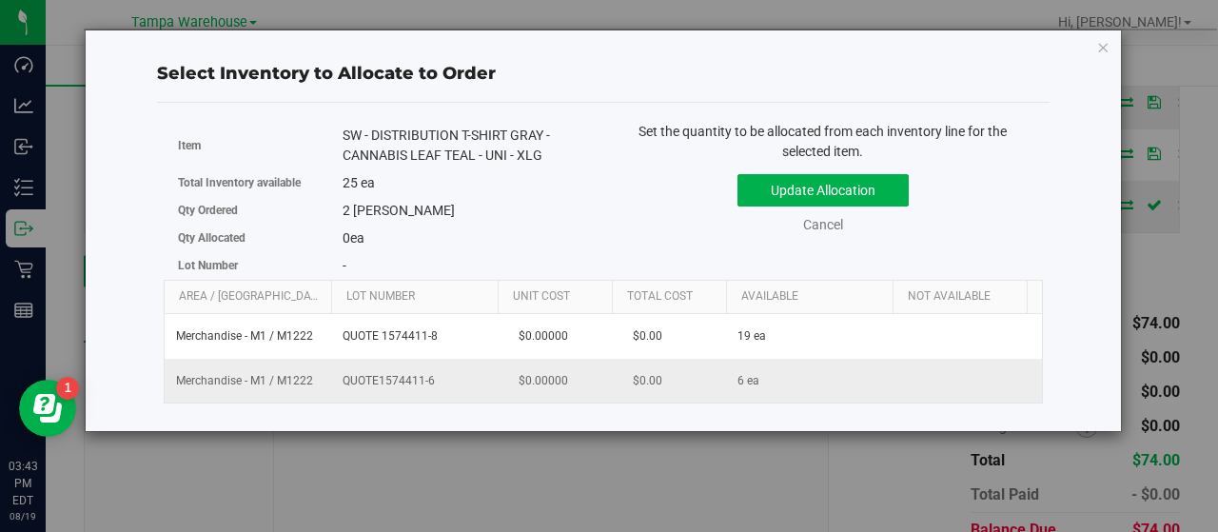
scroll to position [0, 196]
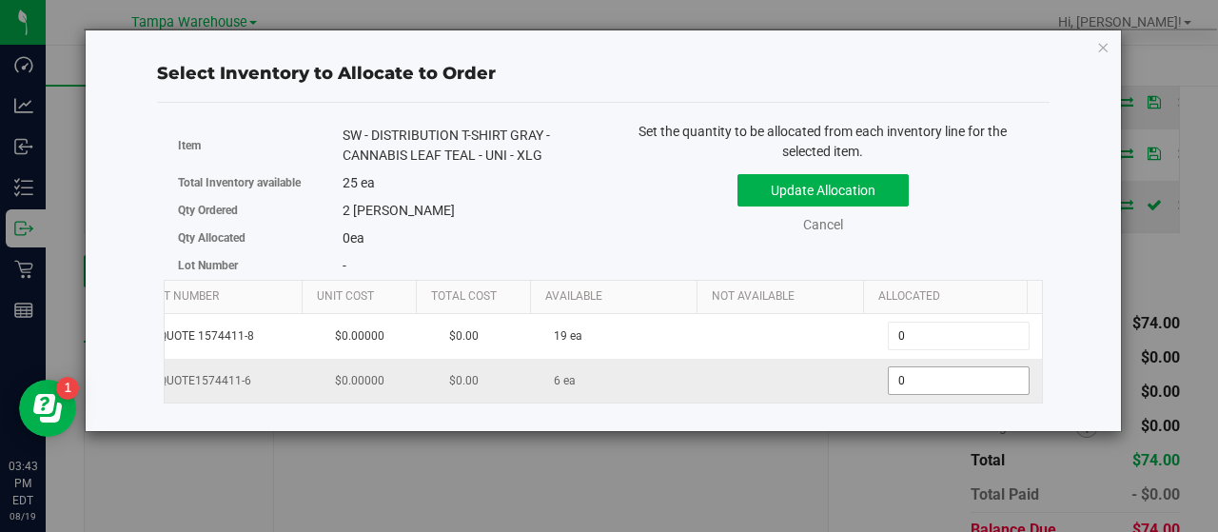
click at [948, 371] on span "0 0" at bounding box center [959, 380] width 142 height 29
type input "02"
type input "2"
click at [974, 231] on div "Update Allocation Cancel" at bounding box center [822, 200] width 411 height 69
click at [875, 191] on button "Update Allocation" at bounding box center [822, 190] width 171 height 32
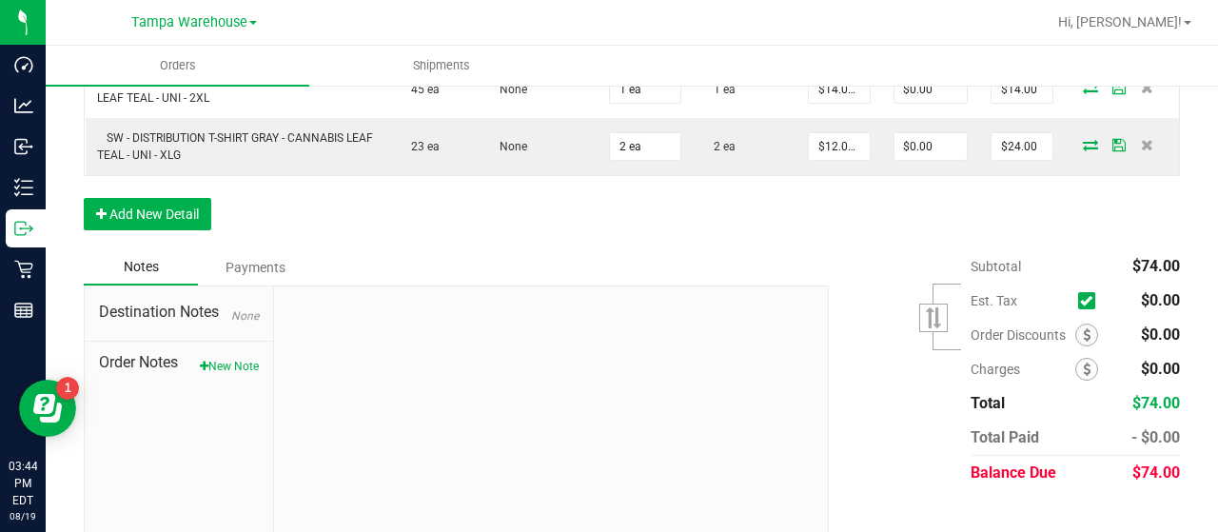
scroll to position [785, 0]
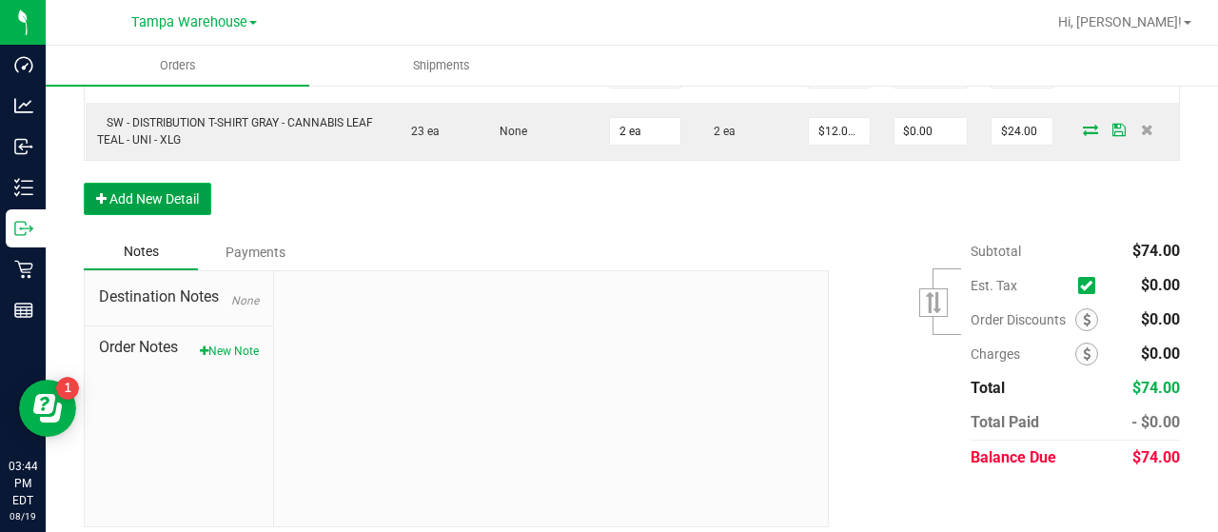
click at [173, 188] on button "Add New Detail" at bounding box center [147, 199] width 127 height 32
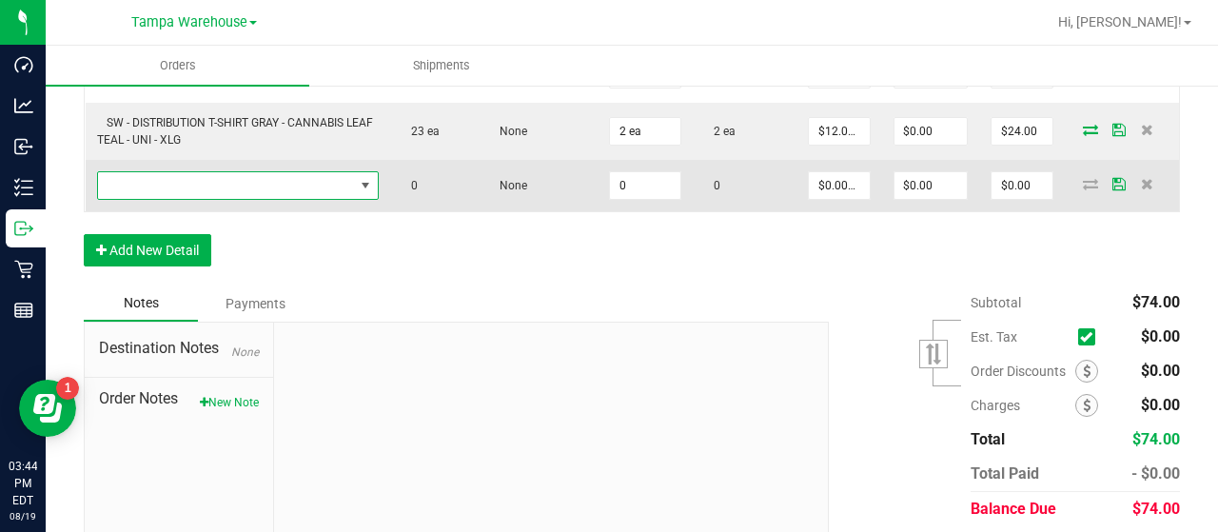
click at [251, 187] on span "NO DATA FOUND" at bounding box center [226, 185] width 257 height 27
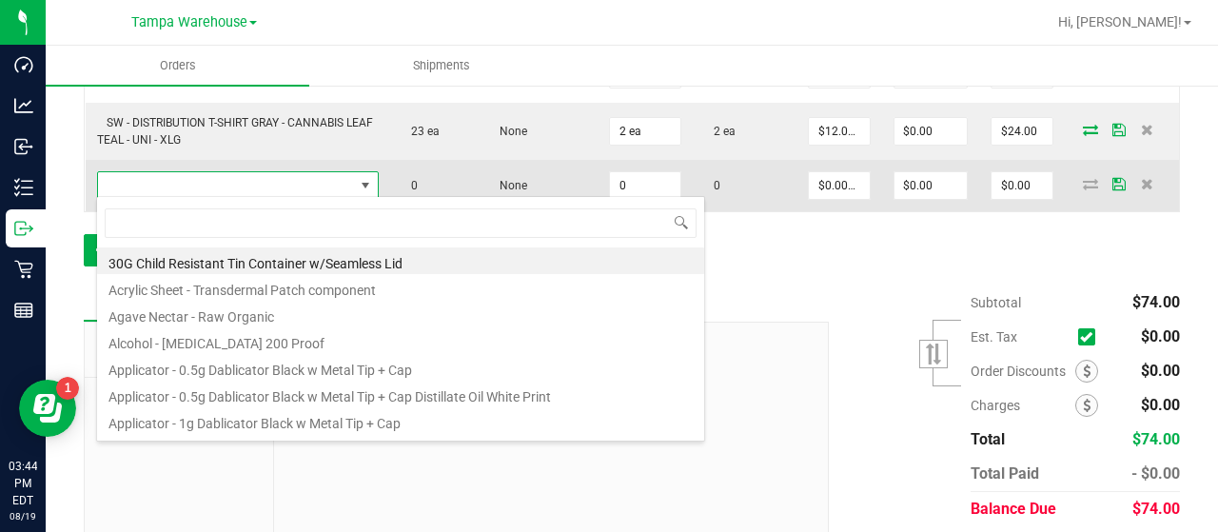
scroll to position [28, 271]
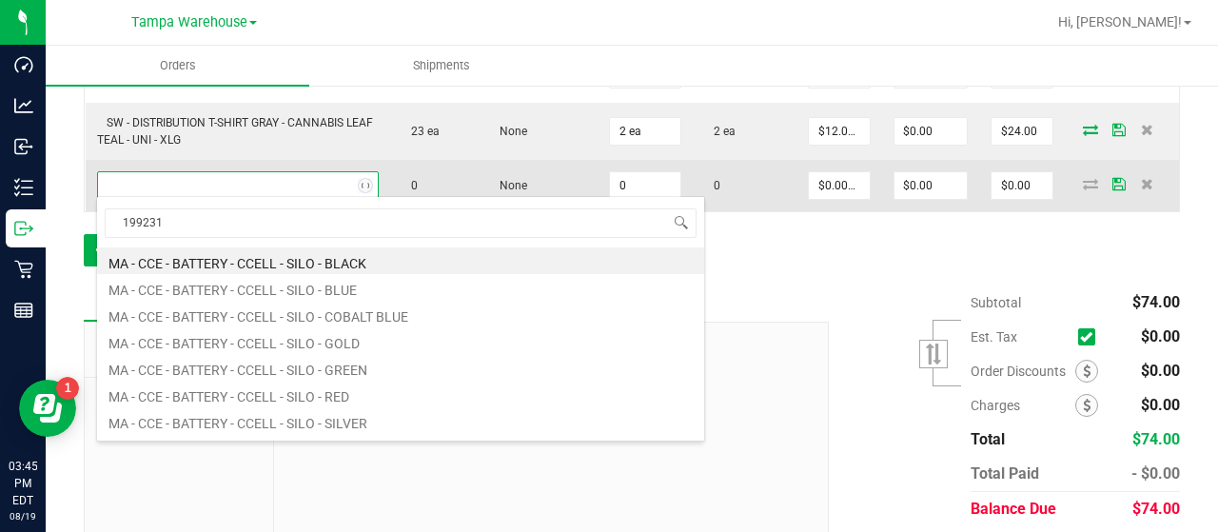
type input "1992316"
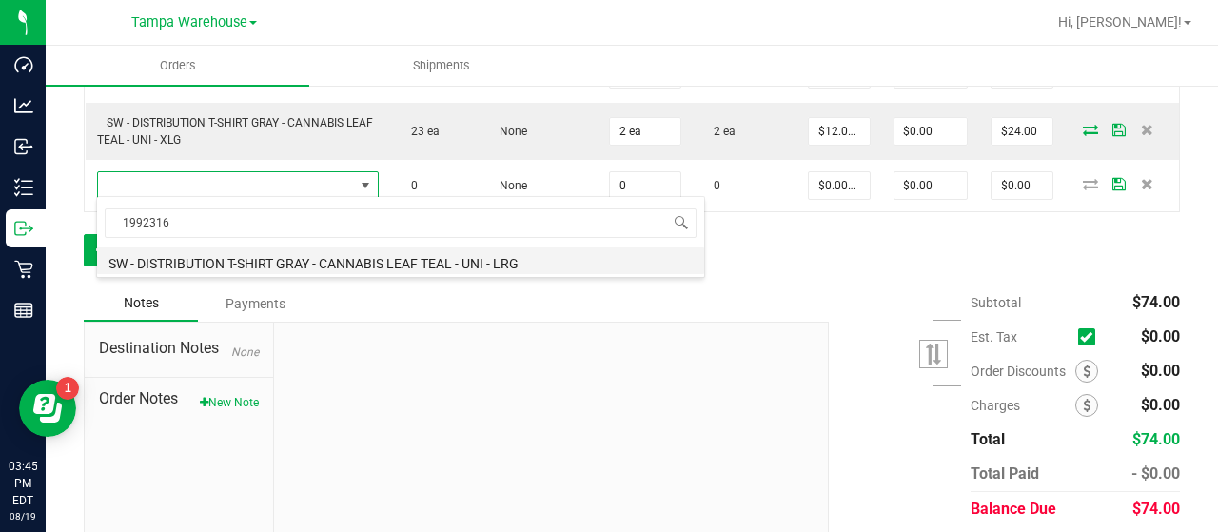
click at [328, 262] on li "SW - DISTRIBUTION T-SHIRT GRAY - CANNABIS LEAF TEAL - UNI - LRG" at bounding box center [400, 260] width 607 height 27
type input "0 ea"
type input "$12.00000"
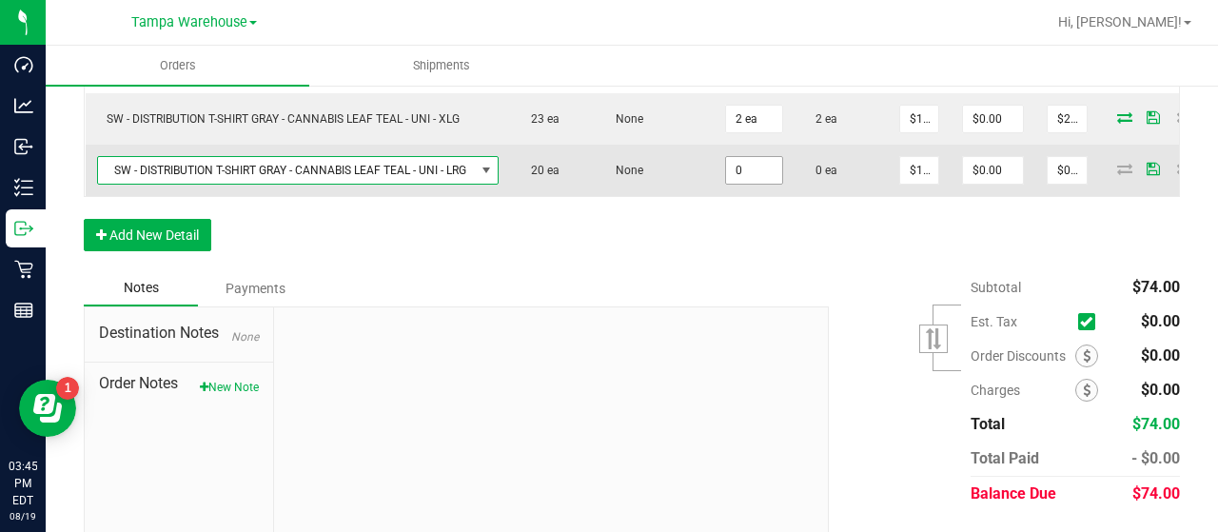
click at [768, 161] on input "0" at bounding box center [754, 170] width 56 height 27
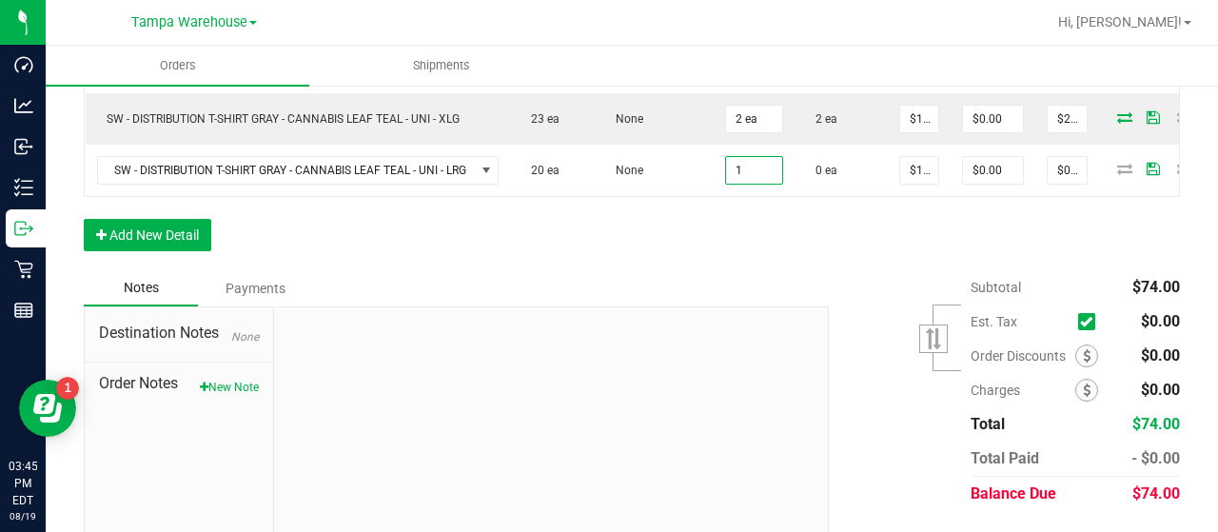
type input "1 ea"
type input "$12.00"
click at [754, 247] on div "Order Details Print All Labels Item Sellable Strain Qty Ordered Qty Allocated U…" at bounding box center [632, 54] width 1096 height 431
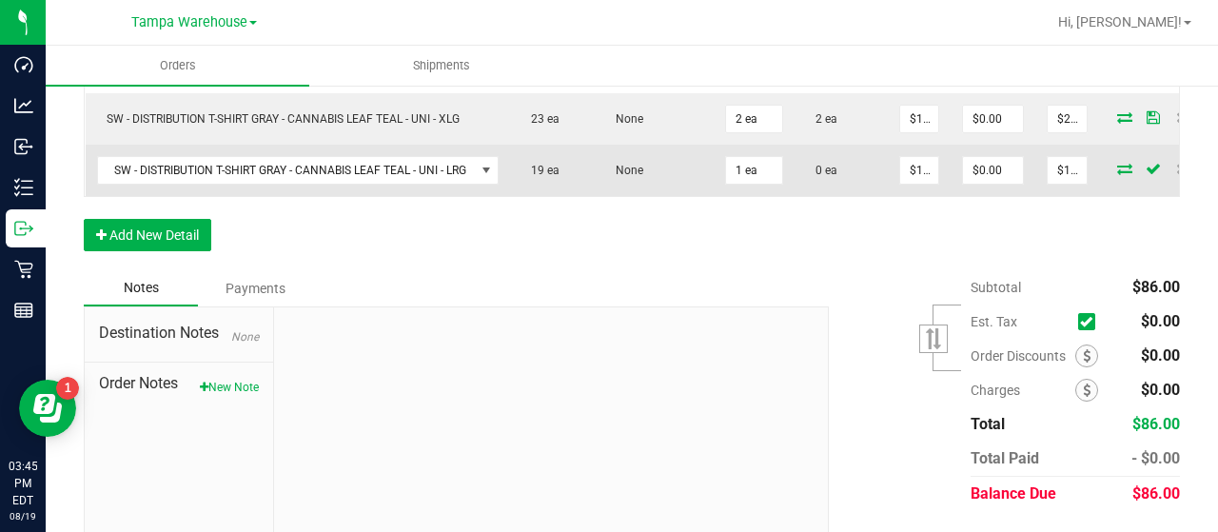
click at [1121, 163] on icon at bounding box center [1124, 168] width 15 height 11
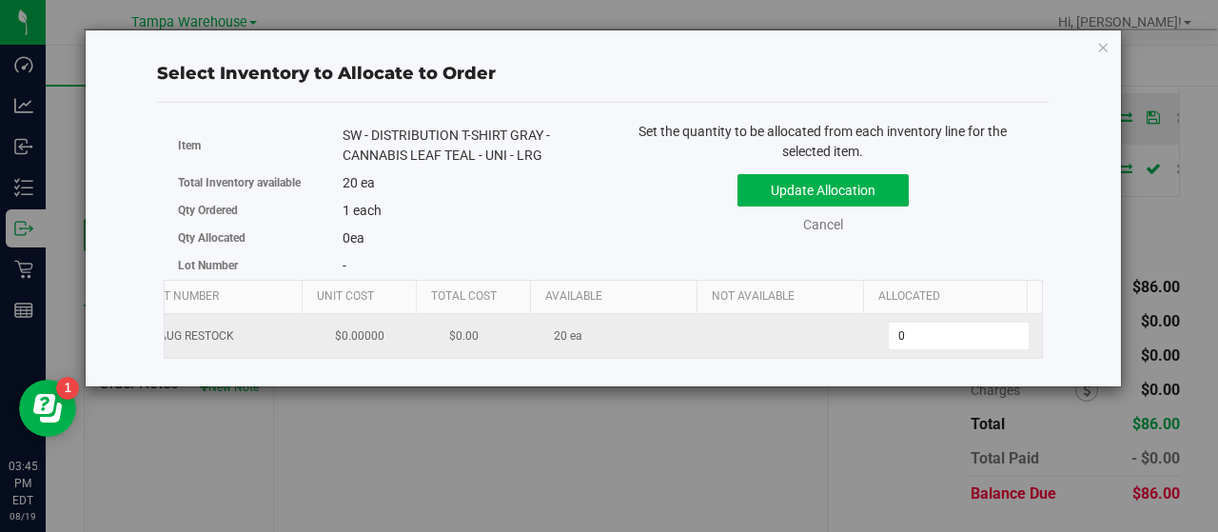
scroll to position [0, 196]
click at [915, 330] on span "0 0" at bounding box center [959, 336] width 142 height 29
type input "01"
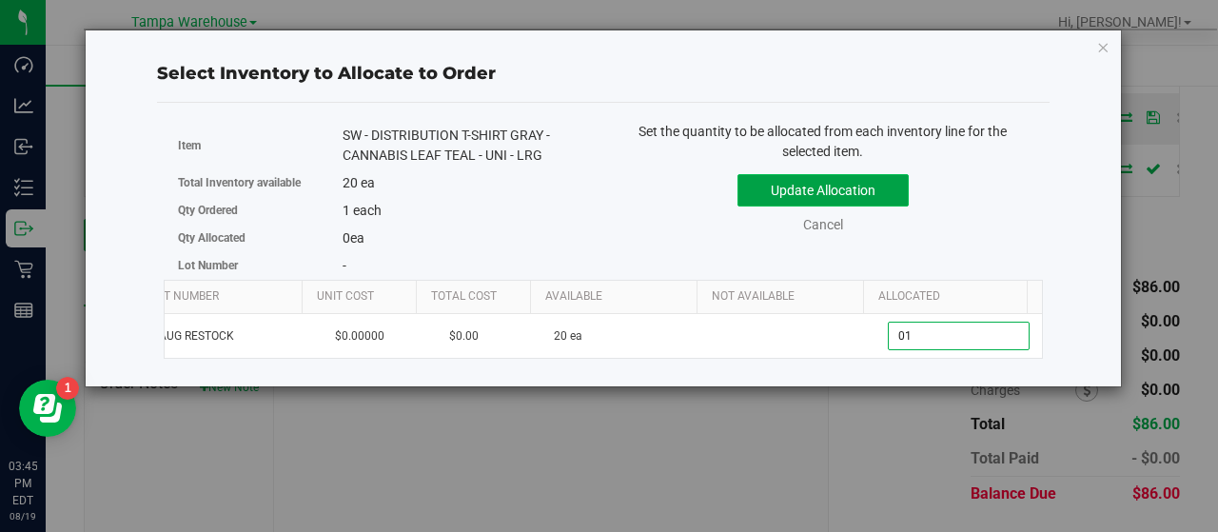
type input "1"
click at [870, 187] on button "Update Allocation" at bounding box center [822, 190] width 171 height 32
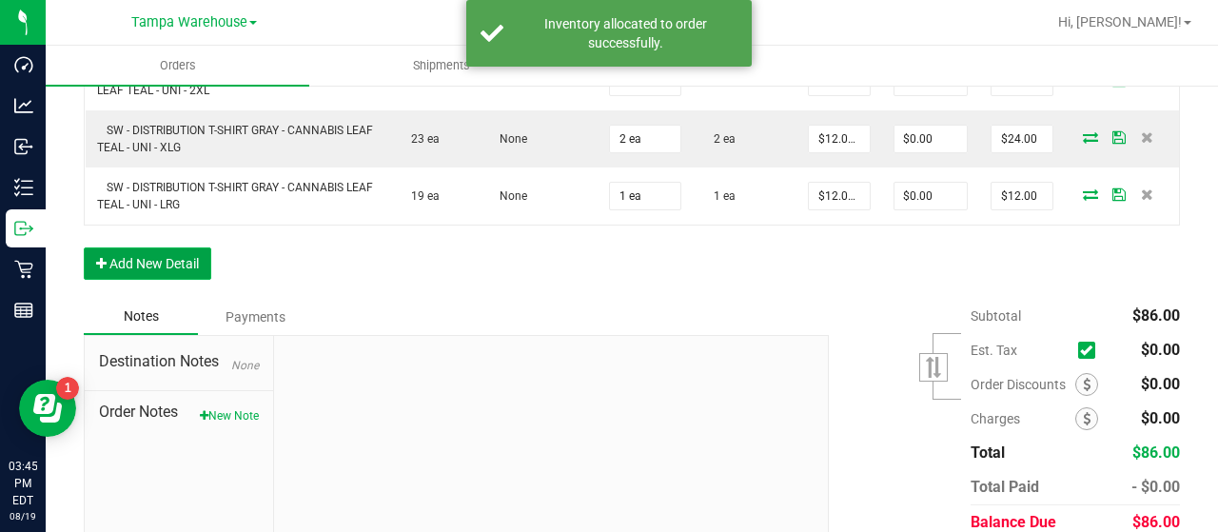
click at [184, 254] on button "Add New Detail" at bounding box center [147, 263] width 127 height 32
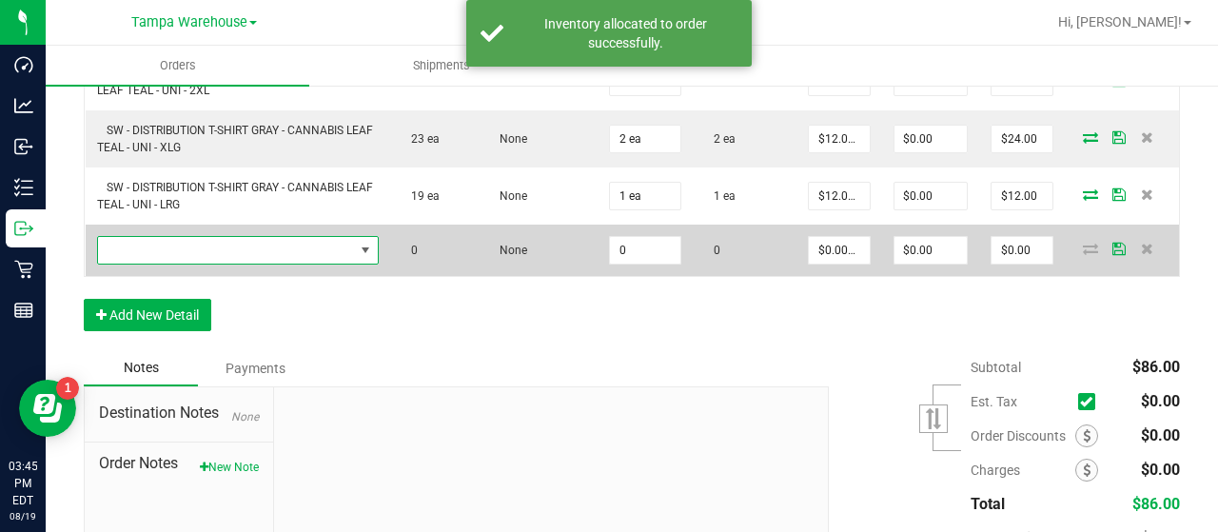
click at [223, 248] on span "NO DATA FOUND" at bounding box center [226, 250] width 257 height 27
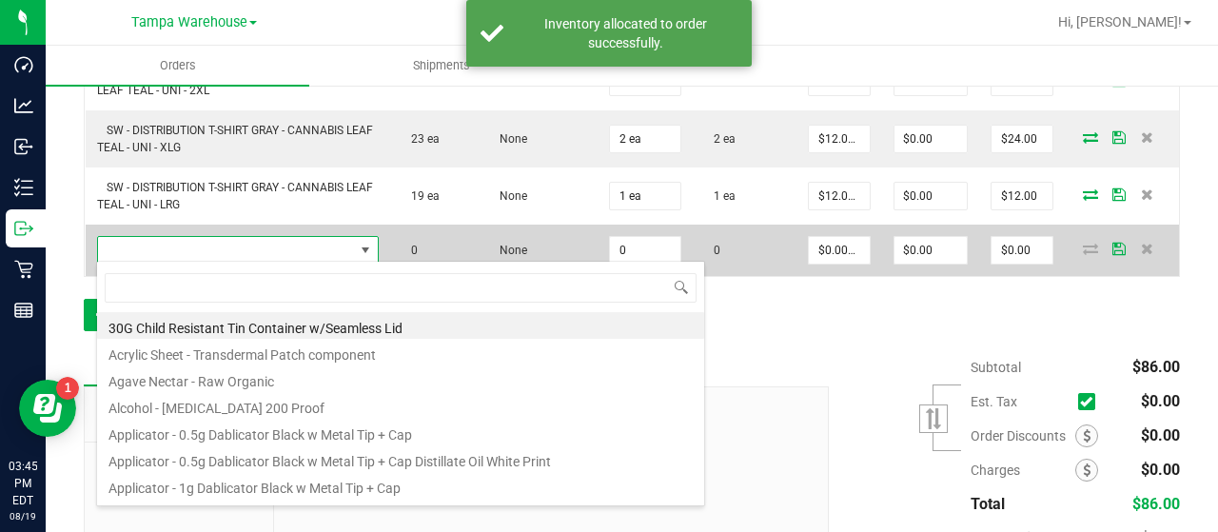
scroll to position [28, 271]
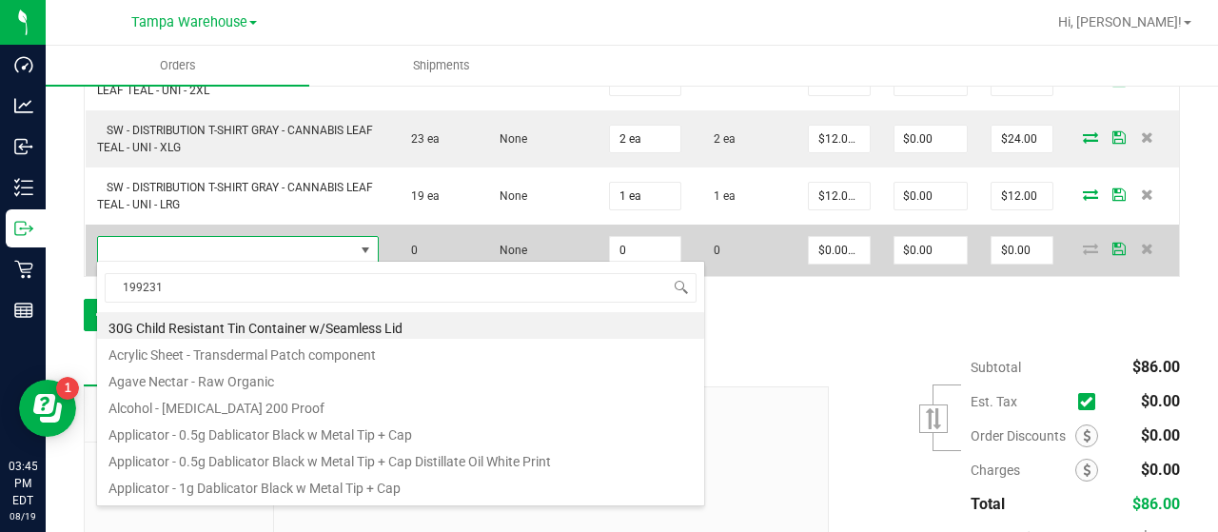
type input "1992318"
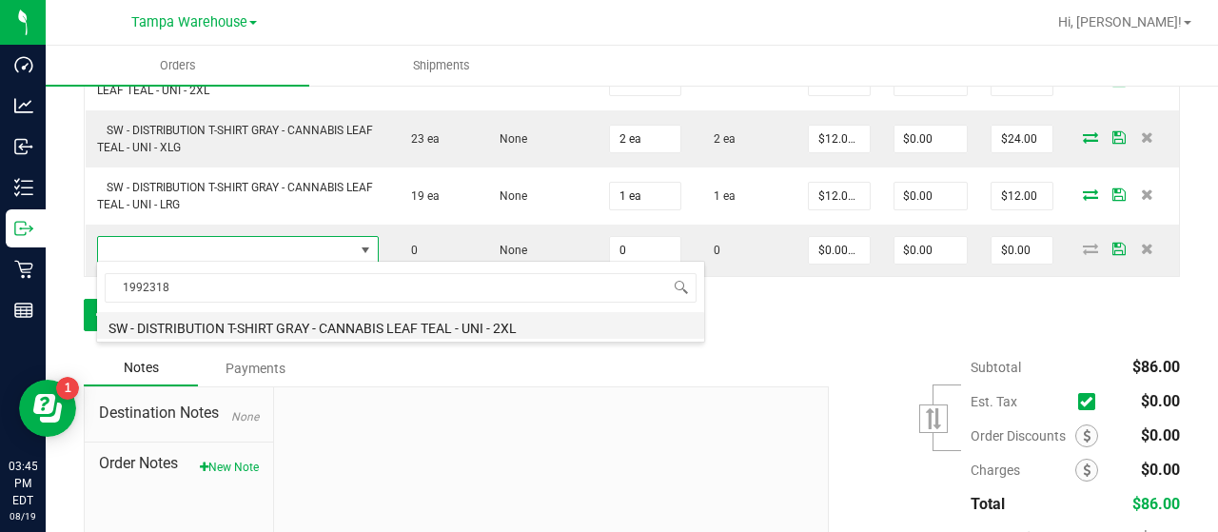
click at [386, 320] on li "SW - DISTRIBUTION T-SHIRT GRAY - CANNABIS LEAF TEAL - UNI - 2XL" at bounding box center [400, 325] width 607 height 27
type input "0 ea"
type input "$14.00000"
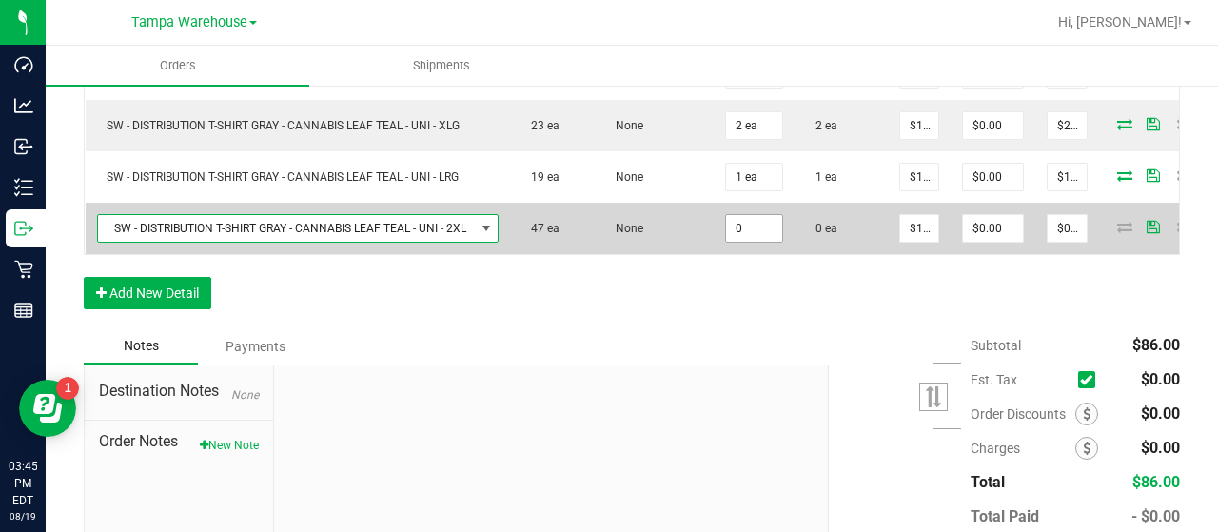
click at [755, 219] on input "0" at bounding box center [754, 228] width 56 height 27
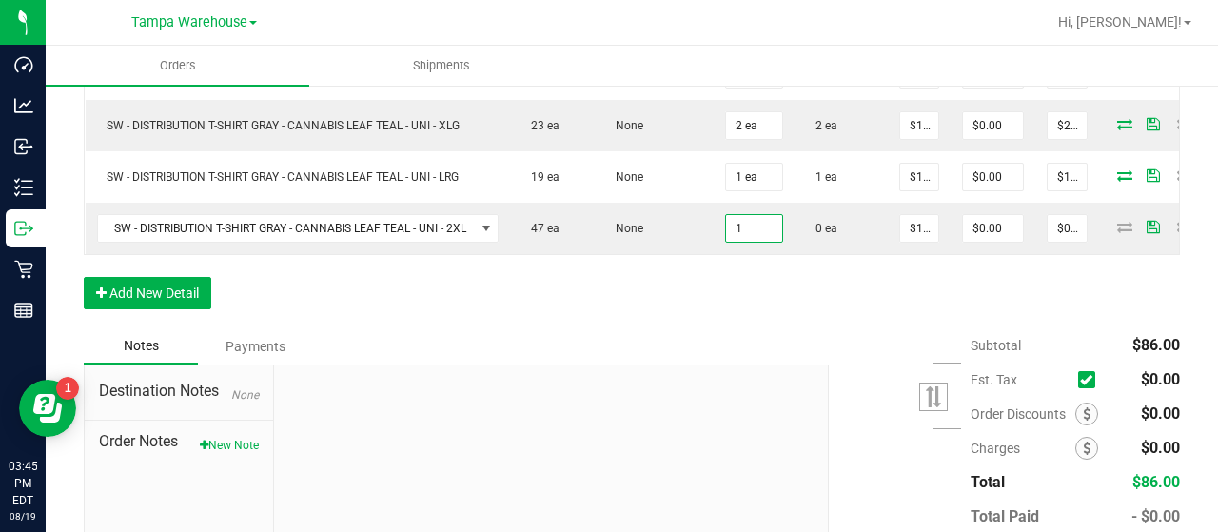
type input "1 ea"
type input "$14.00"
click at [783, 326] on div "Order Details Print All Labels Item Sellable Strain Qty Ordered Qty Allocated U…" at bounding box center [632, 87] width 1096 height 482
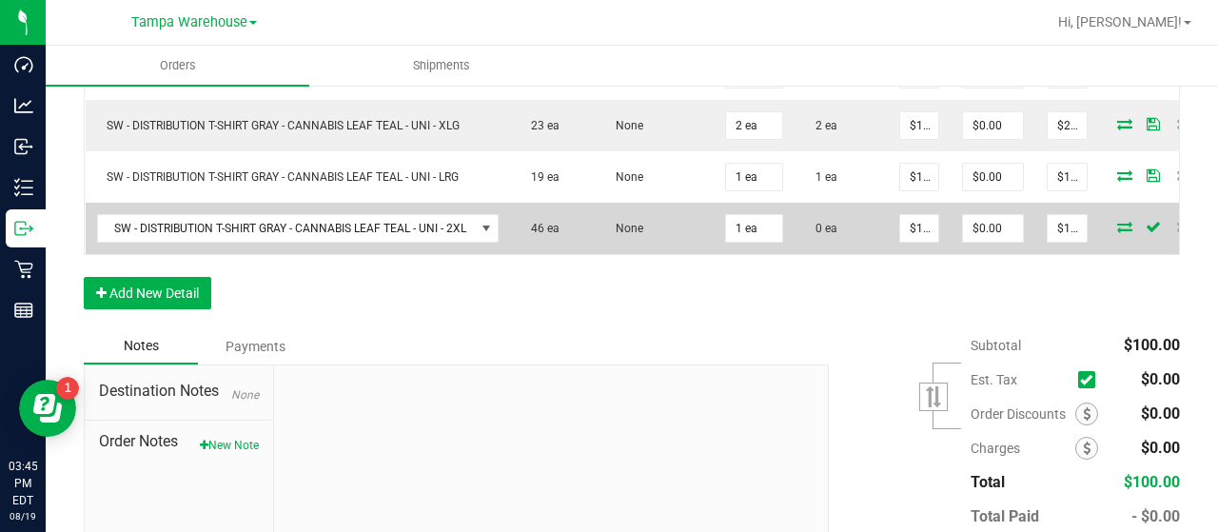
click at [1122, 221] on icon at bounding box center [1124, 226] width 15 height 11
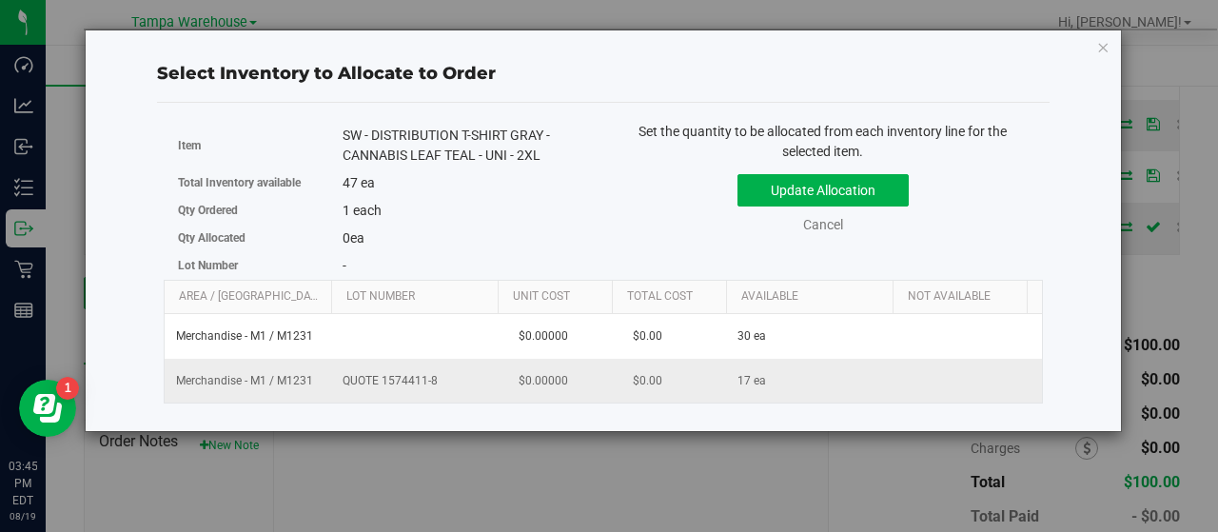
scroll to position [0, 196]
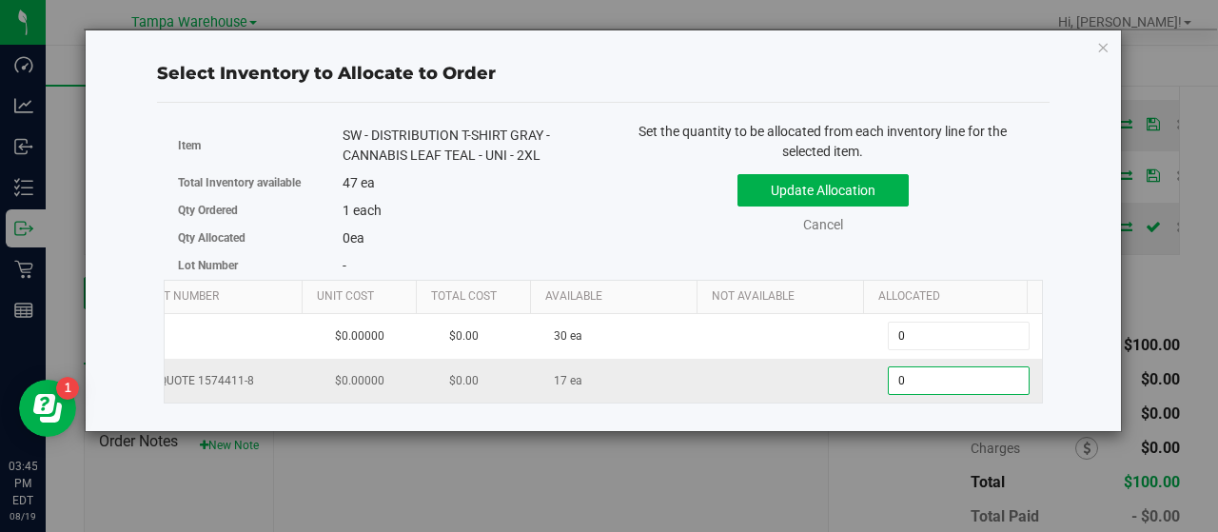
click at [958, 382] on span "0 0" at bounding box center [959, 380] width 142 height 29
type input "01"
type input "1"
click at [972, 245] on div "Set the quantity to be allocated from each inventory line for the selected item…" at bounding box center [823, 187] width 440 height 131
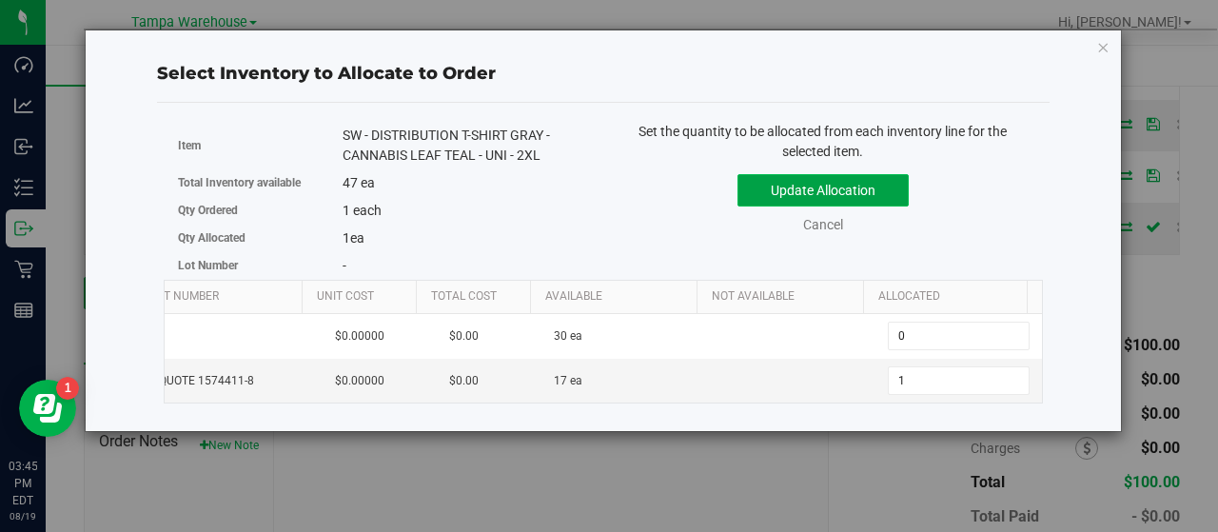
click at [891, 186] on button "Update Allocation" at bounding box center [822, 190] width 171 height 32
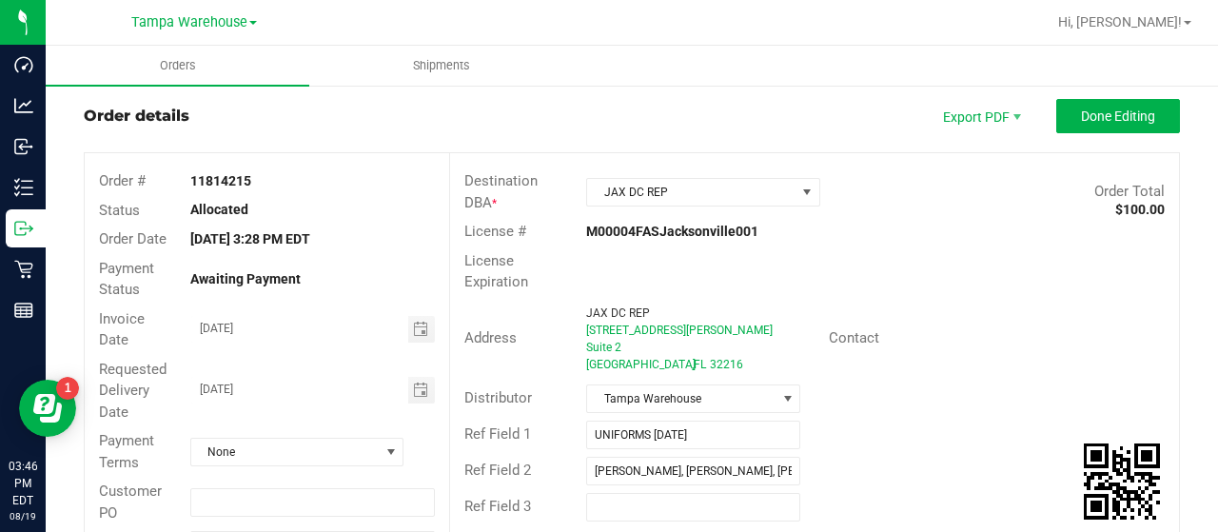
scroll to position [0, 0]
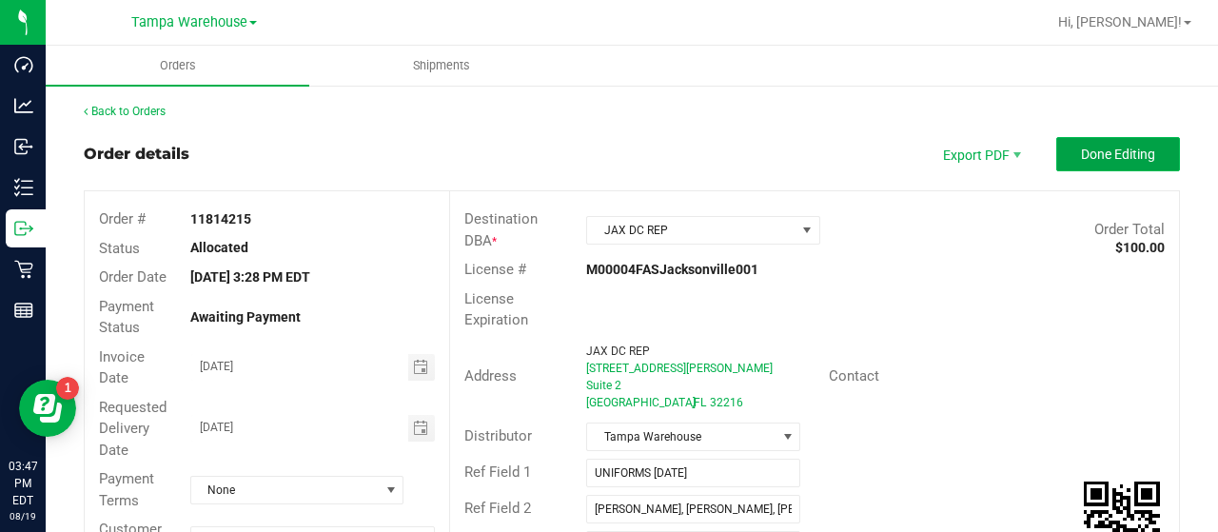
click at [1056, 155] on button "Done Editing" at bounding box center [1118, 154] width 124 height 34
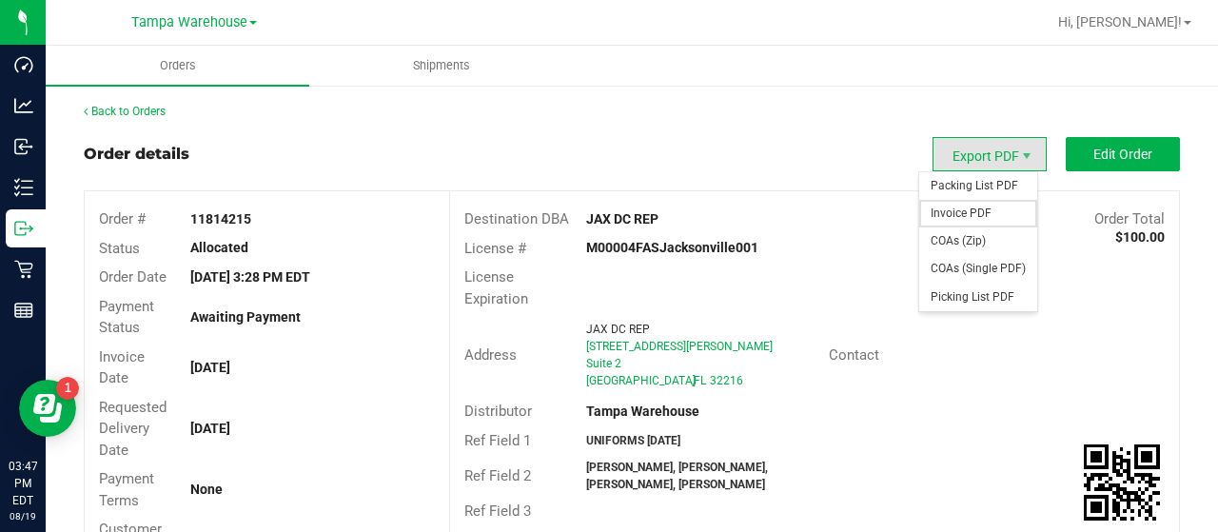
click at [953, 210] on span "Invoice PDF" at bounding box center [978, 214] width 118 height 28
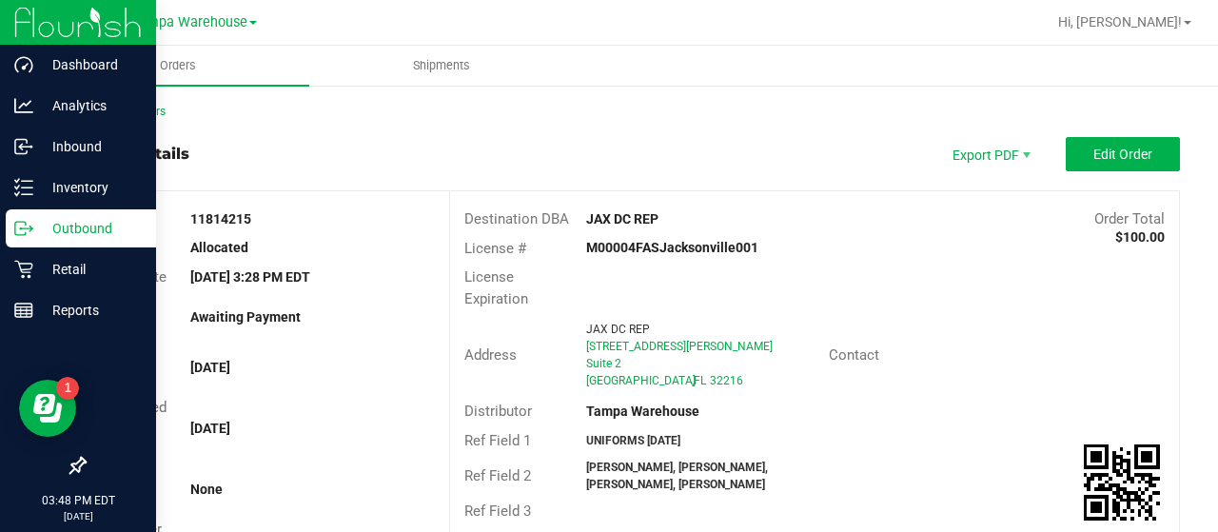
click at [80, 226] on p "Outbound" at bounding box center [90, 228] width 114 height 23
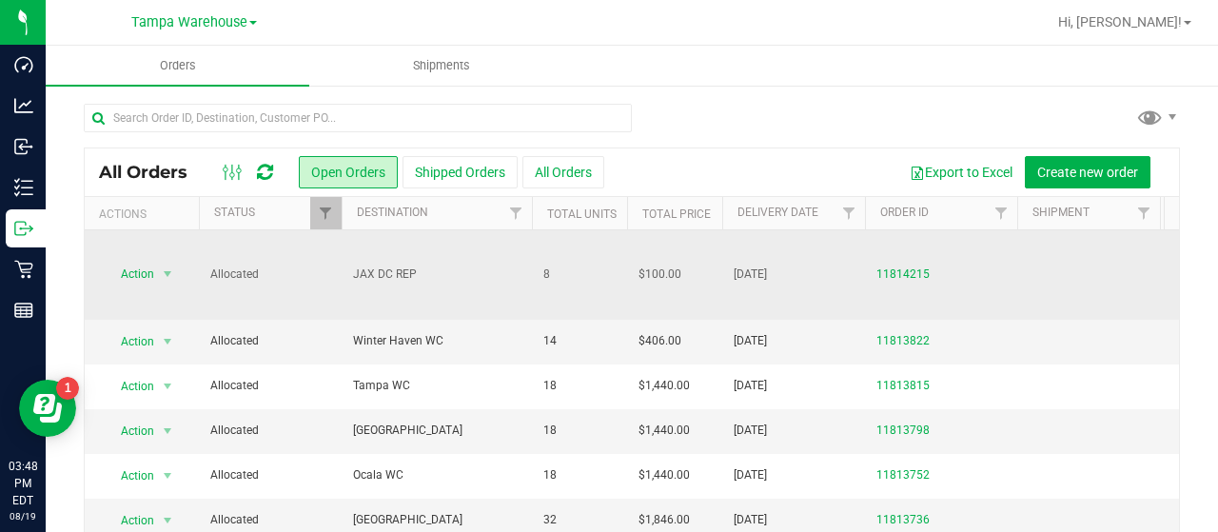
click at [318, 265] on span "Allocated" at bounding box center [270, 274] width 120 height 18
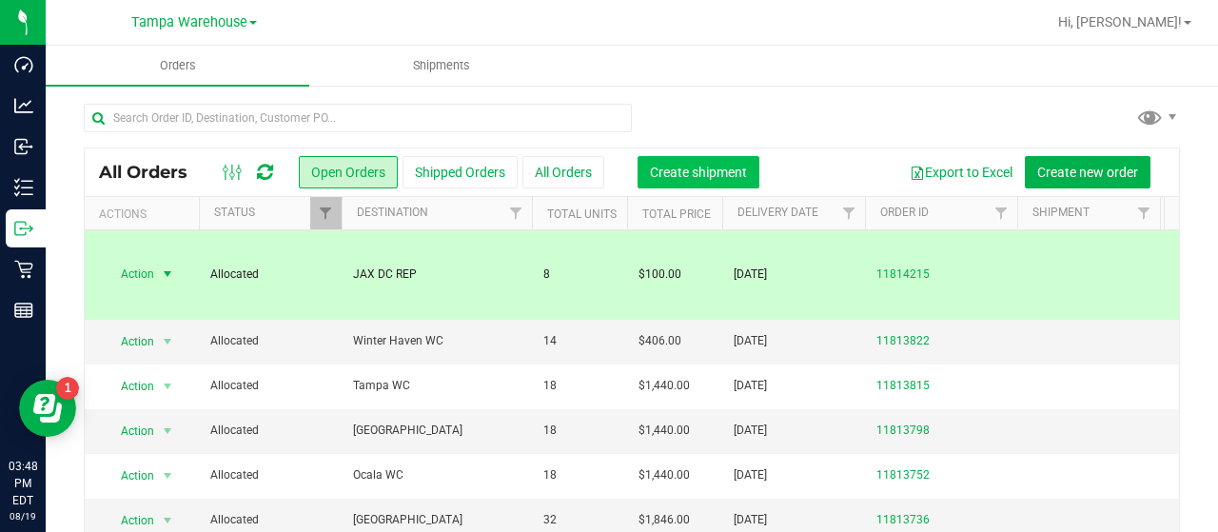
click at [702, 172] on span "Create shipment" at bounding box center [698, 172] width 97 height 15
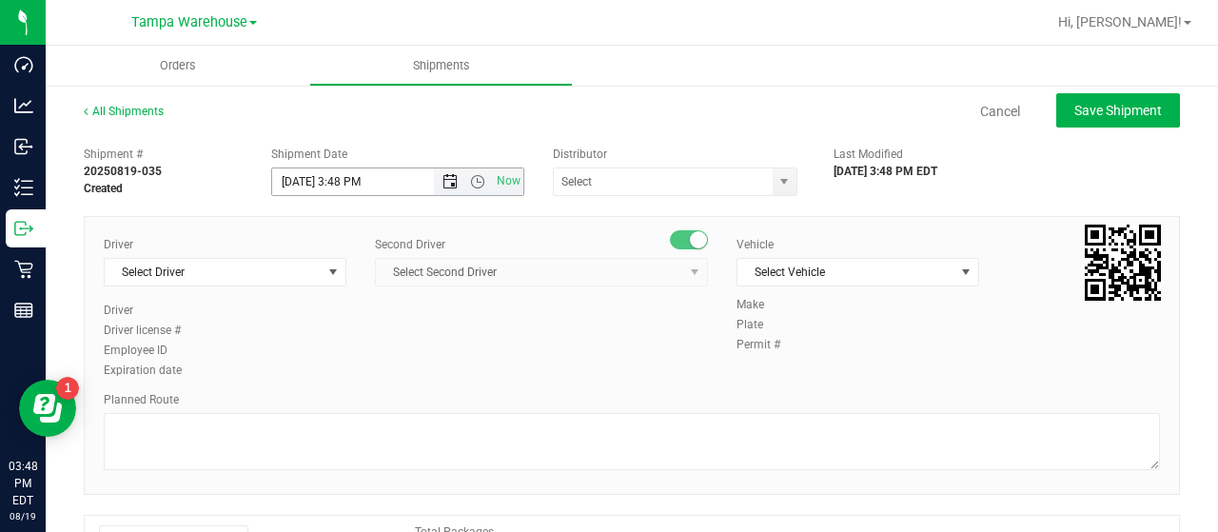
click at [443, 180] on span "Open the date view" at bounding box center [449, 181] width 15 height 15
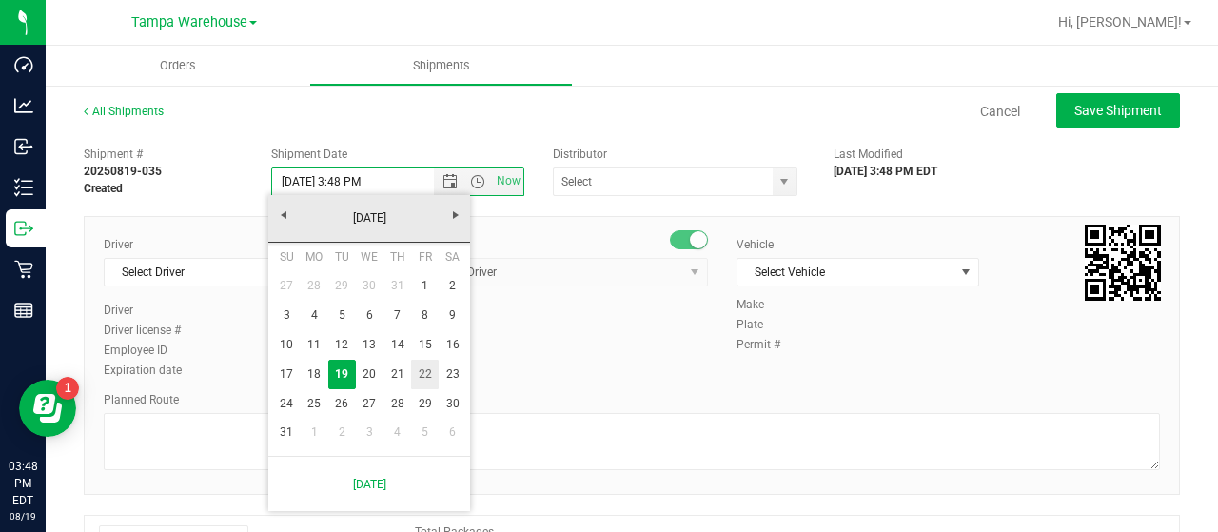
click at [424, 367] on link "22" at bounding box center [425, 374] width 28 height 29
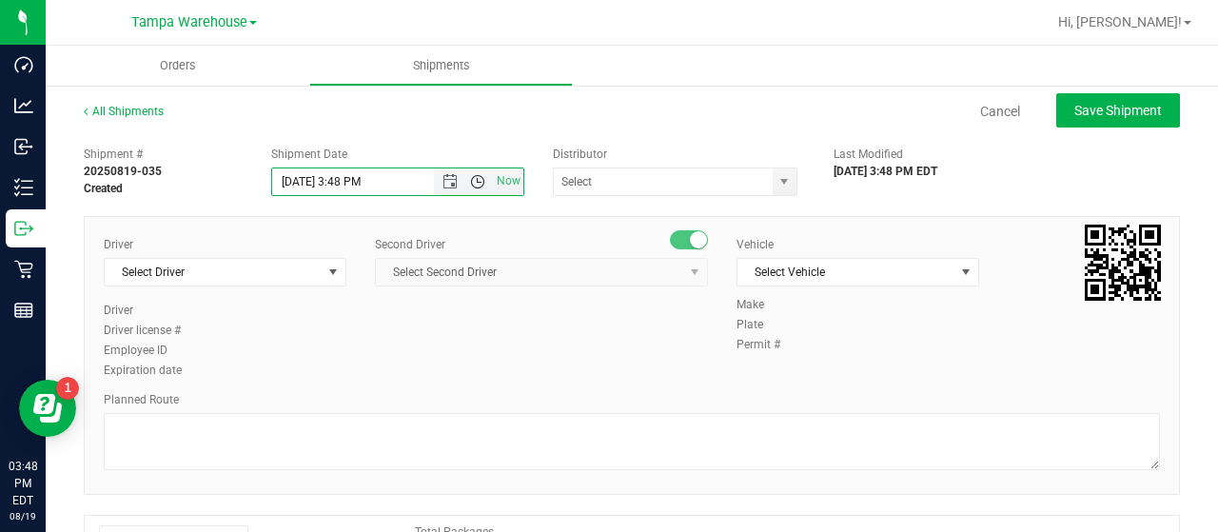
click at [474, 182] on span "Open the time view" at bounding box center [477, 181] width 15 height 15
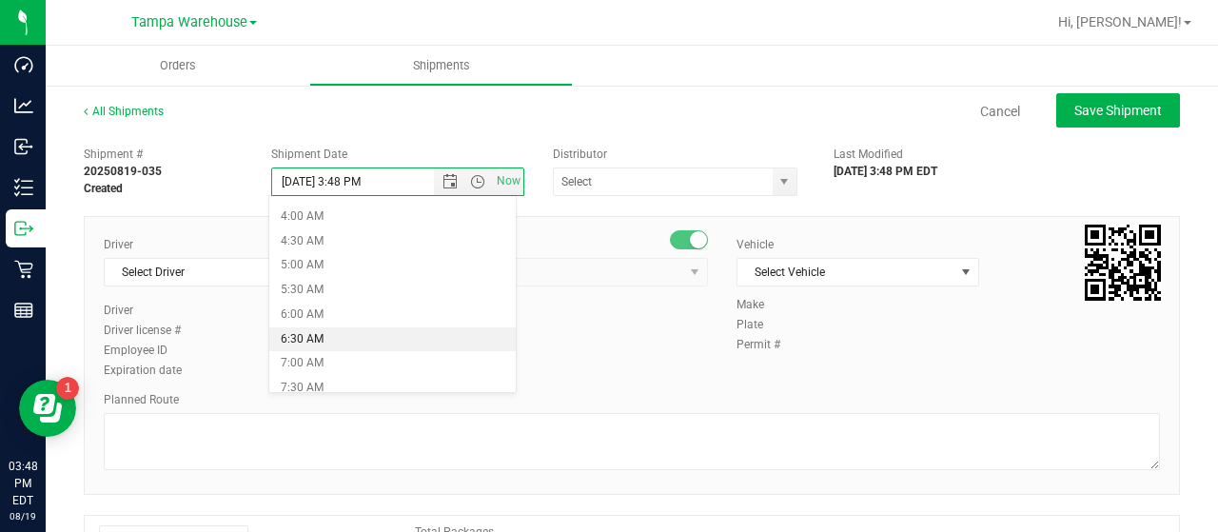
click at [333, 331] on li "6:30 AM" at bounding box center [391, 339] width 245 height 25
type input "8/22/2025 6:30 AM"
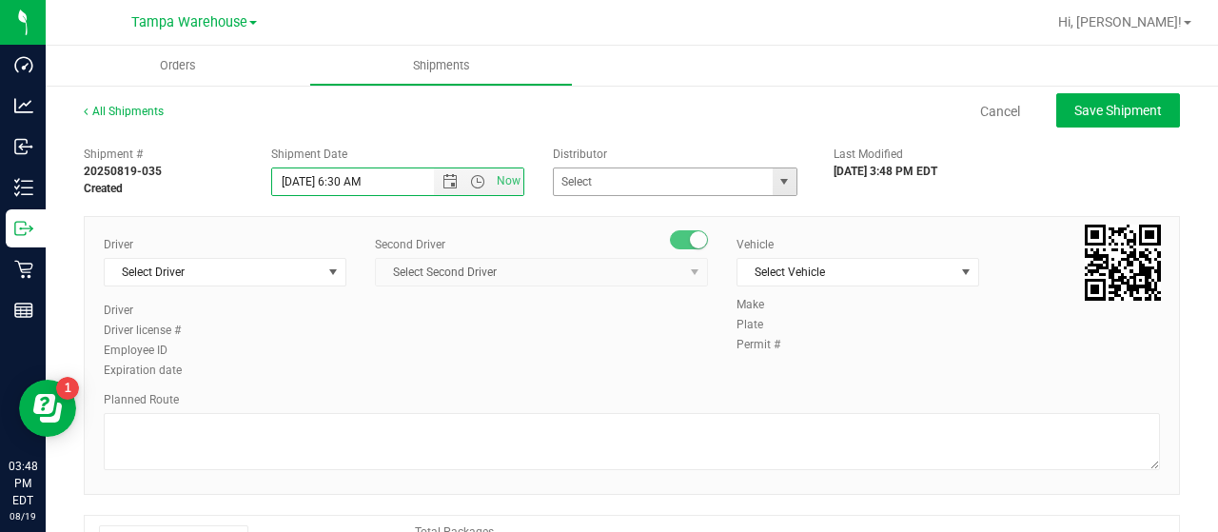
click at [777, 181] on span "select" at bounding box center [783, 181] width 15 height 15
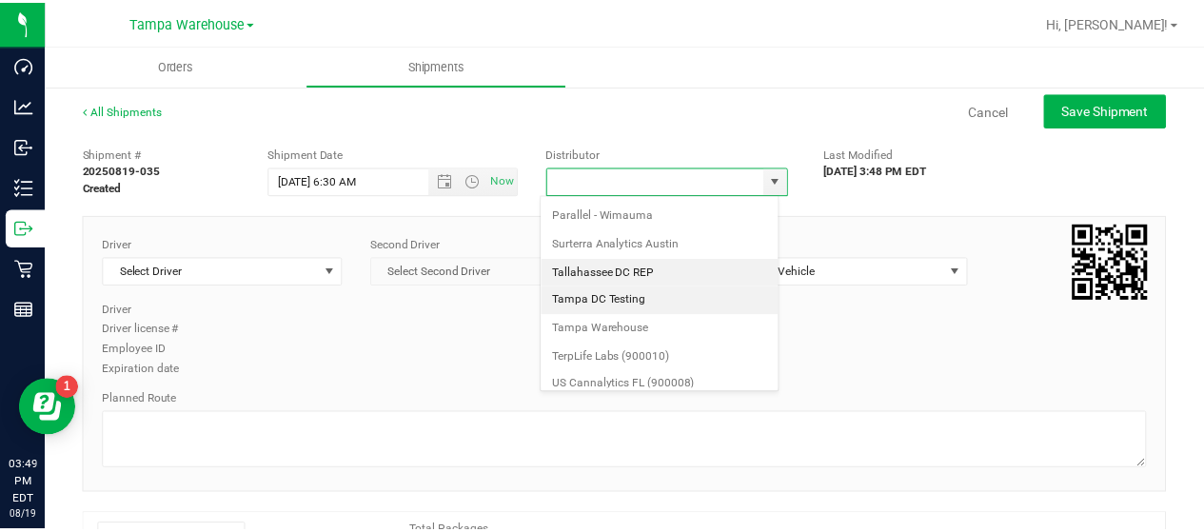
scroll to position [746, 0]
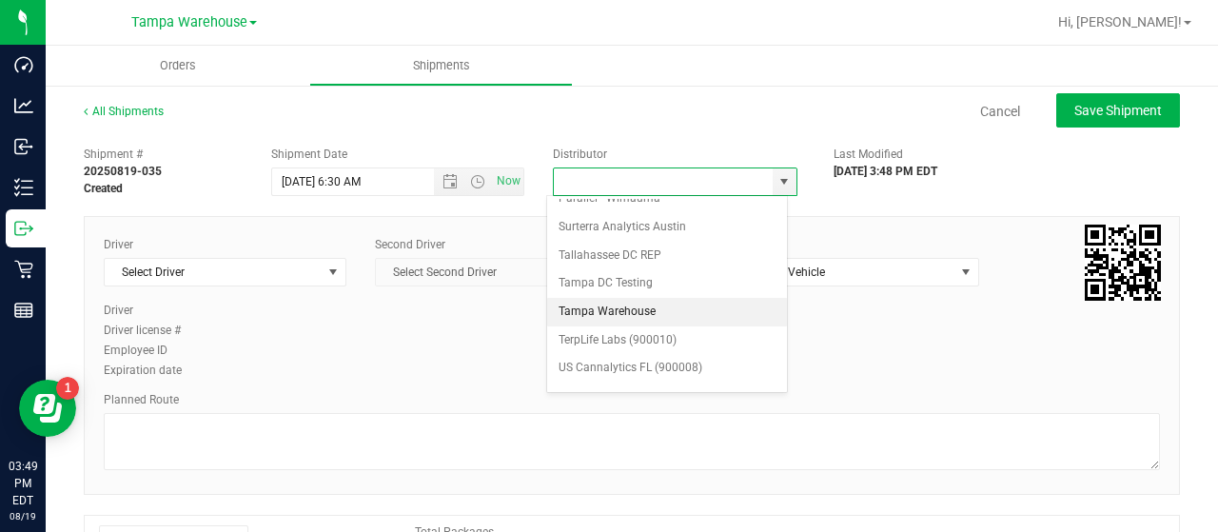
click at [618, 298] on li "Tampa Warehouse" at bounding box center [667, 312] width 240 height 29
type input "Tampa Warehouse"
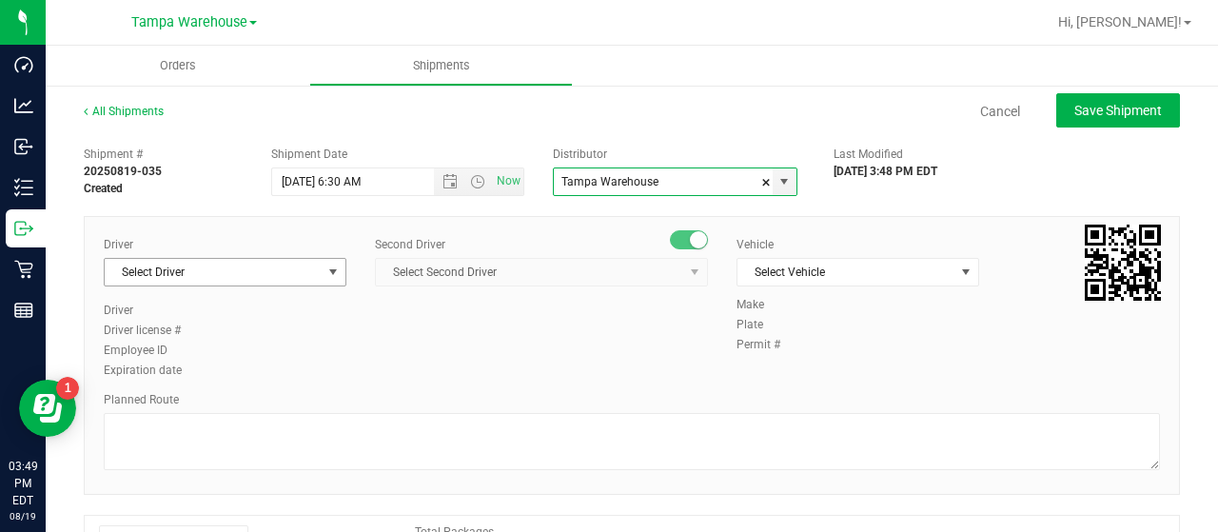
click at [327, 269] on span "select" at bounding box center [332, 271] width 15 height 15
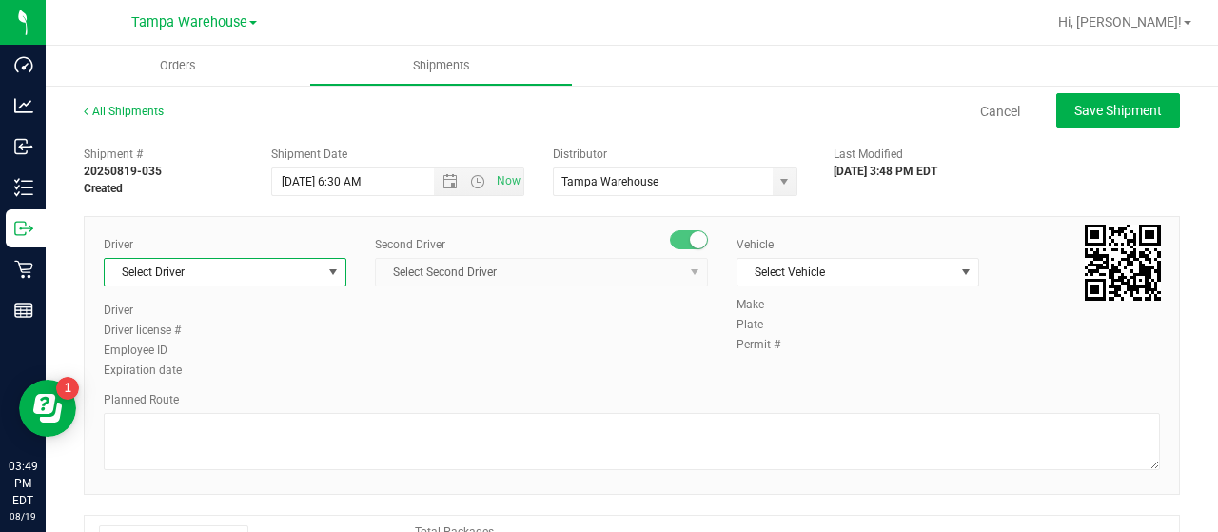
click at [303, 271] on span "Select Driver" at bounding box center [213, 272] width 217 height 27
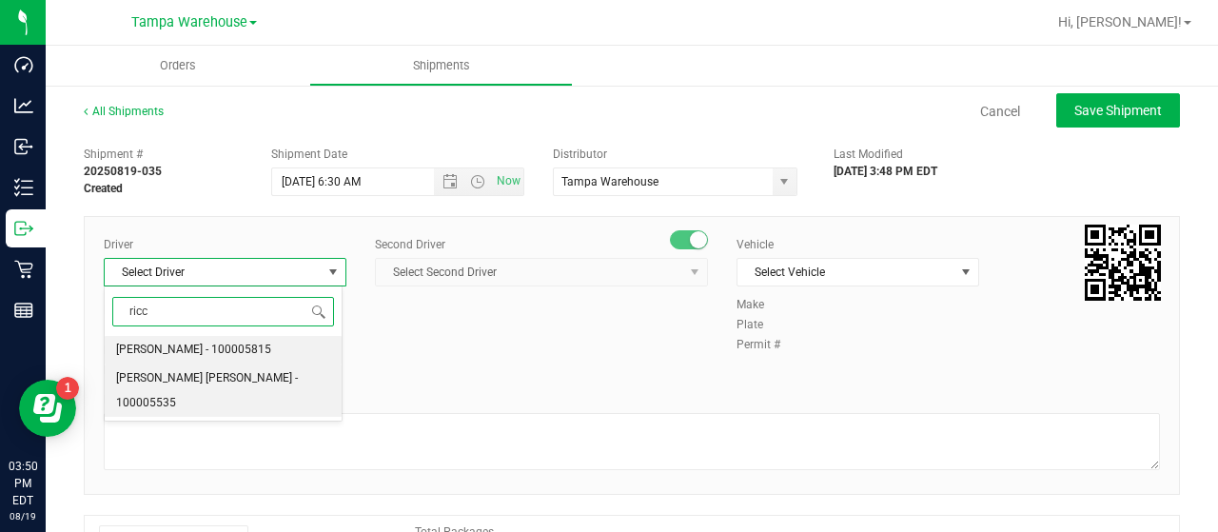
click at [190, 376] on span "Riccardo Young Reyes - 100005535" at bounding box center [223, 390] width 214 height 49
type input "ricc"
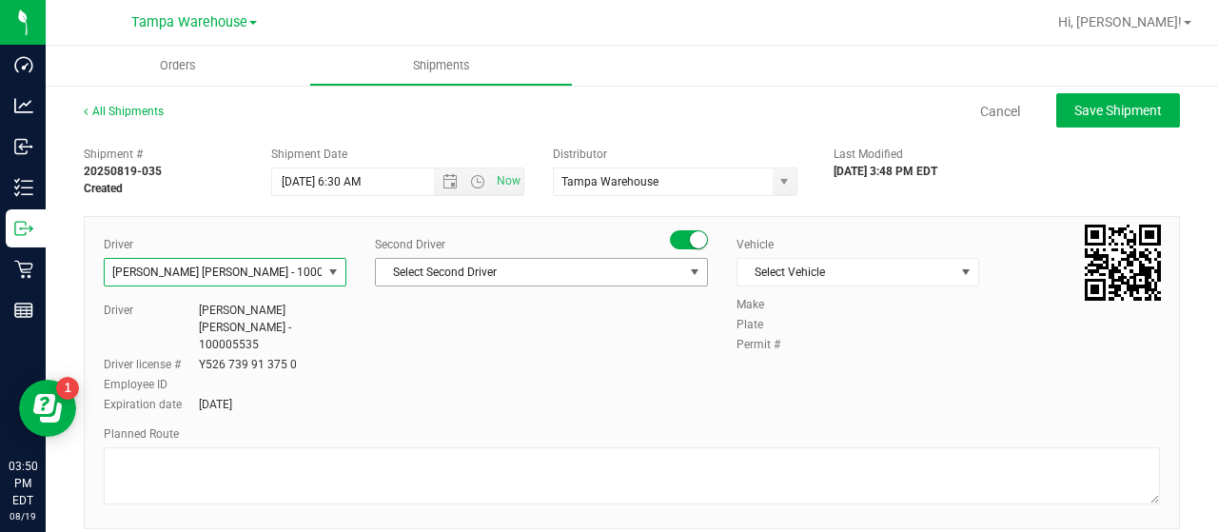
click at [617, 266] on span "Select Second Driver" at bounding box center [529, 272] width 307 height 27
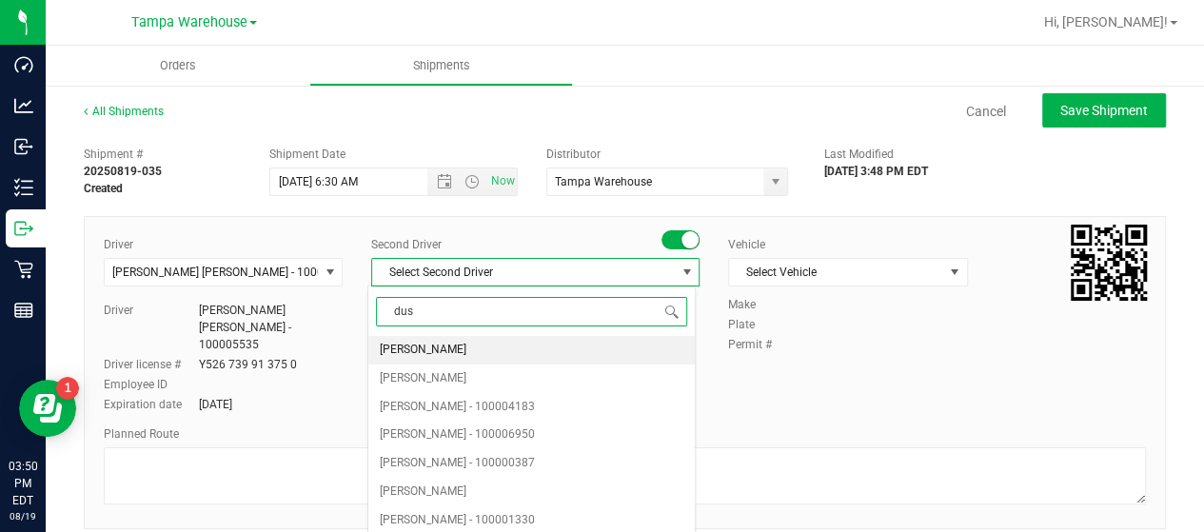
type input "dust"
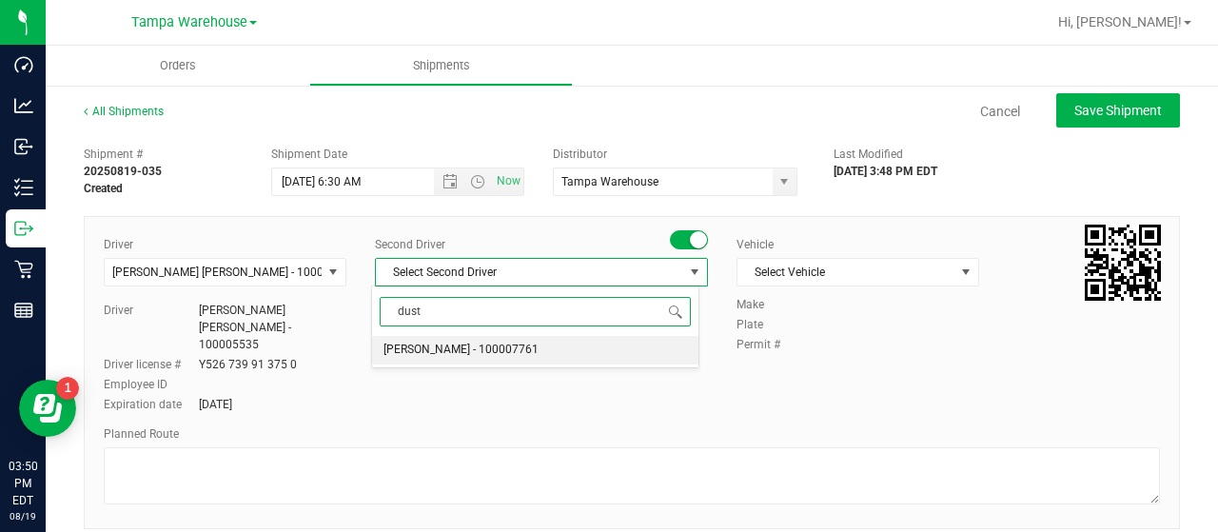
click at [501, 352] on span "Dustin Zonneville - 100007761" at bounding box center [460, 350] width 155 height 25
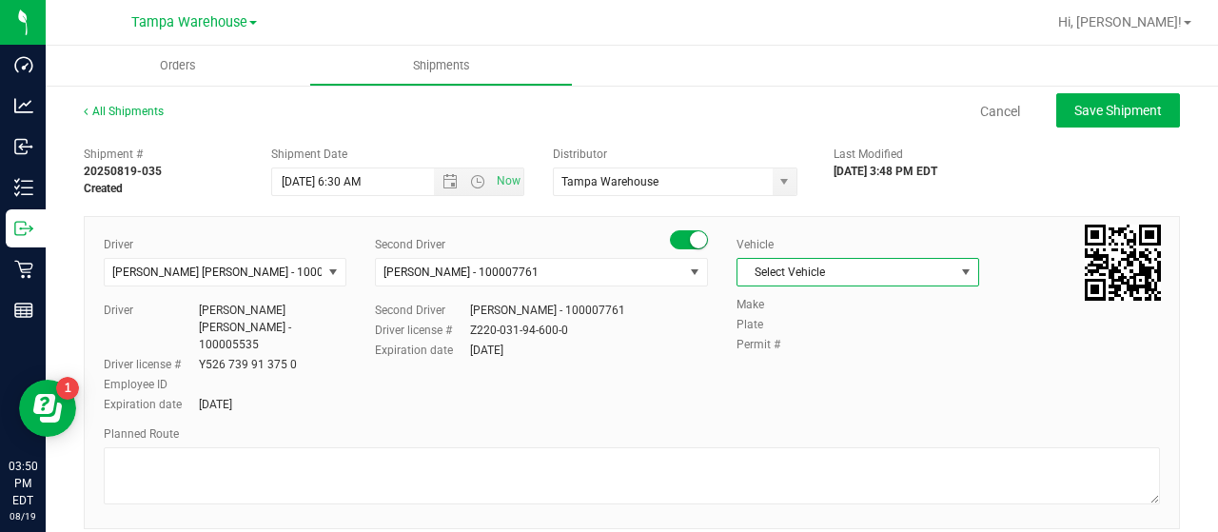
click at [924, 269] on span "Select Vehicle" at bounding box center [845, 272] width 217 height 27
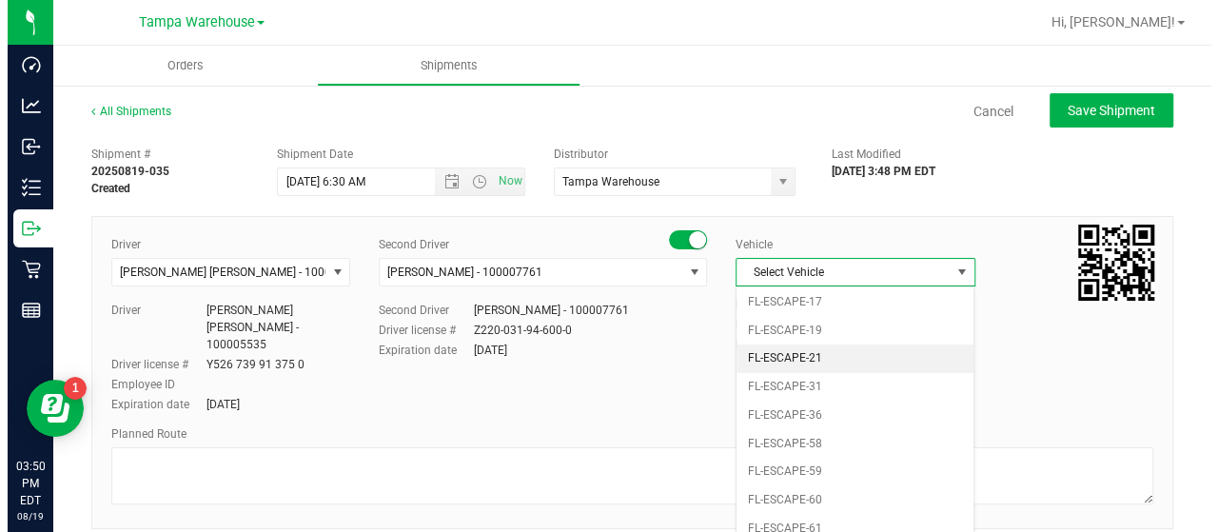
scroll to position [323, 0]
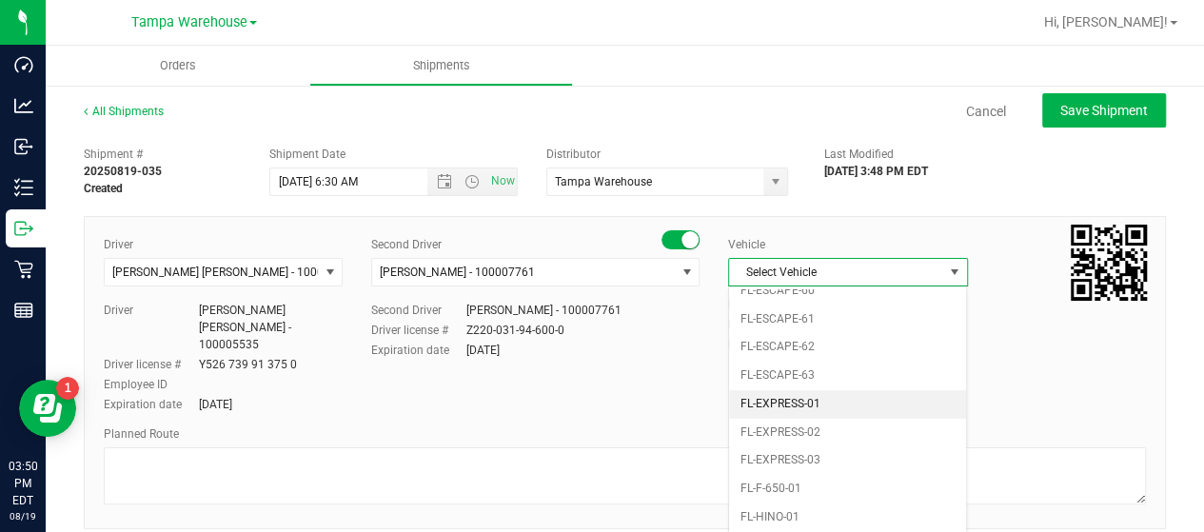
click at [851, 393] on li "FL-EXPRESS-01" at bounding box center [847, 404] width 237 height 29
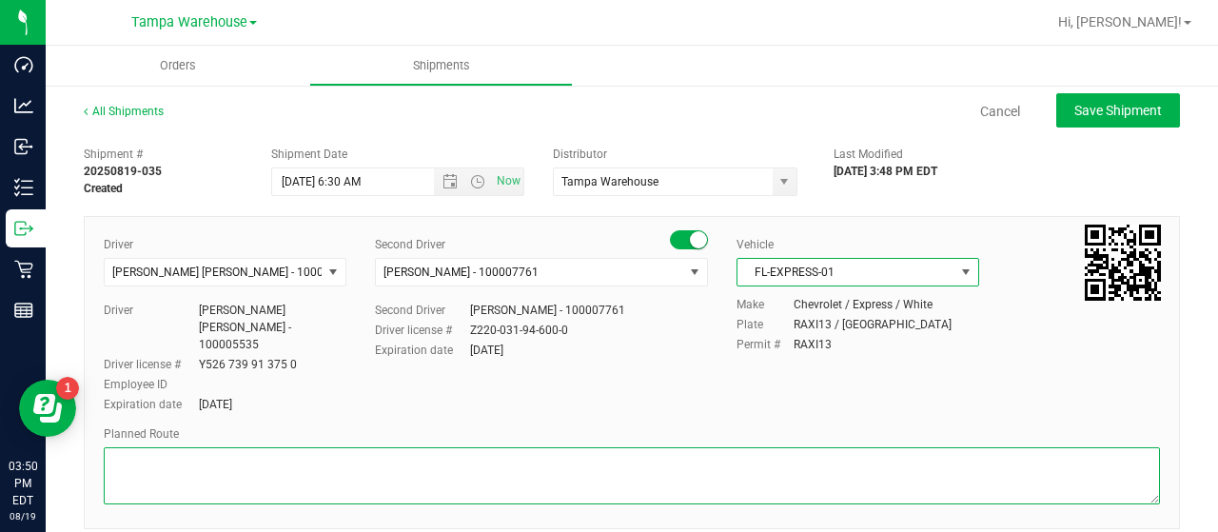
click at [219, 447] on textarea at bounding box center [632, 475] width 1056 height 57
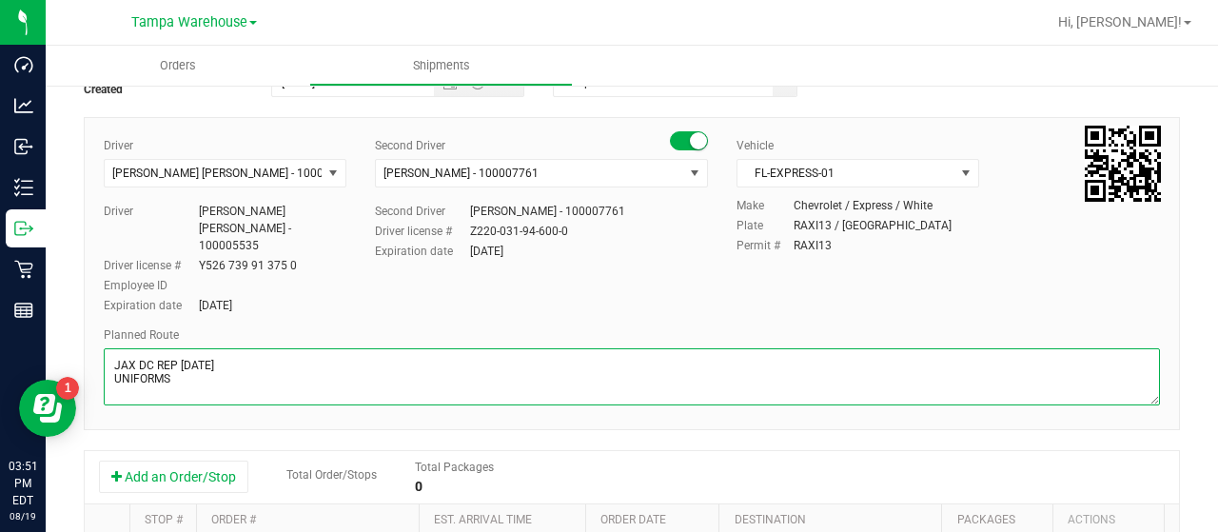
scroll to position [285, 0]
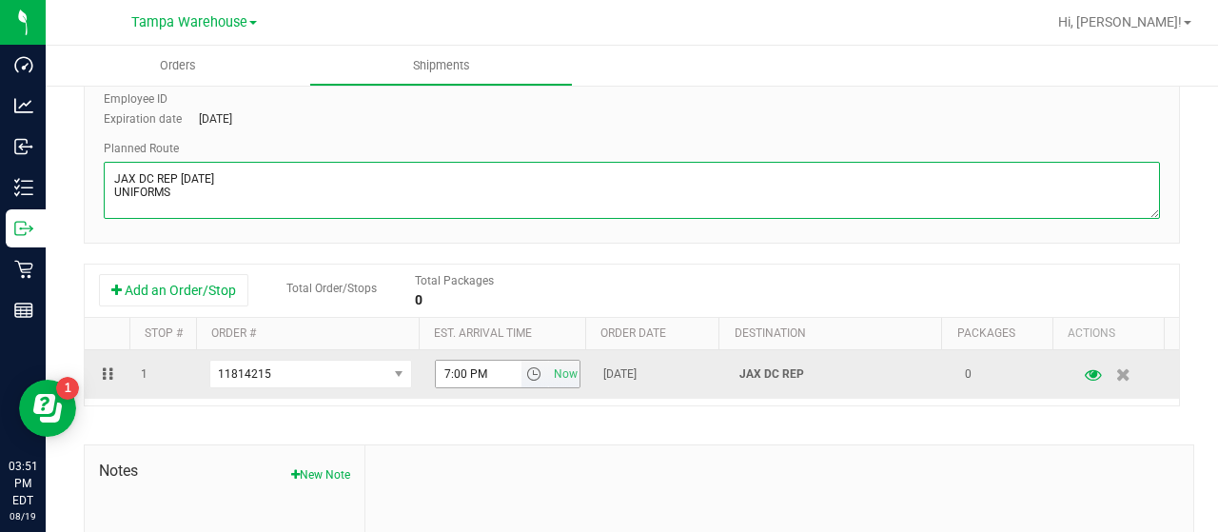
click at [526, 366] on span "select" at bounding box center [533, 373] width 15 height 15
type textarea "JAX DC REP 08/22/25 UNIFORMS"
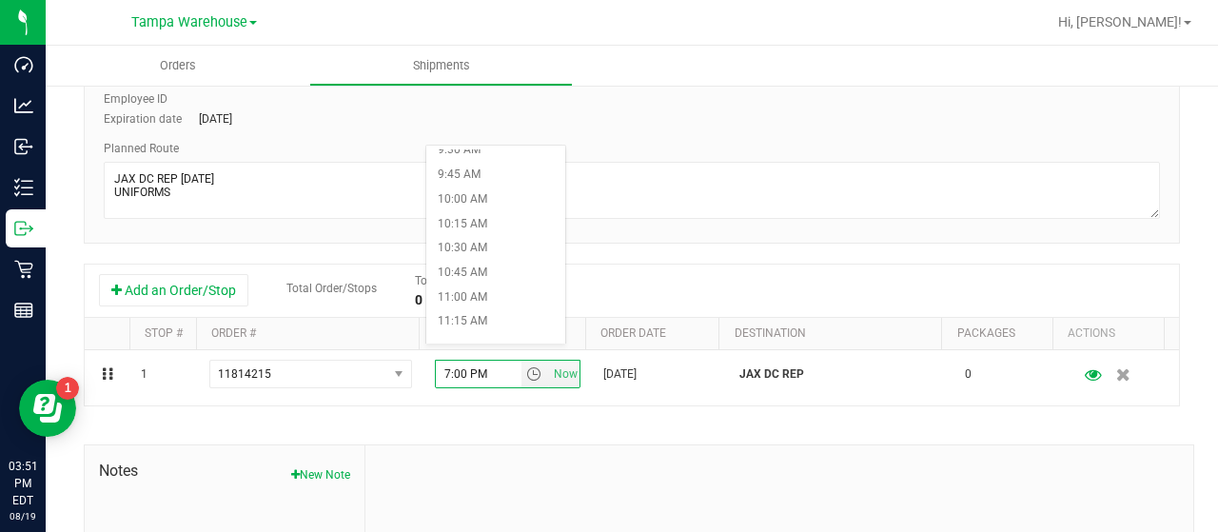
scroll to position [951, 0]
click at [480, 277] on li "11:00 AM" at bounding box center [495, 286] width 139 height 25
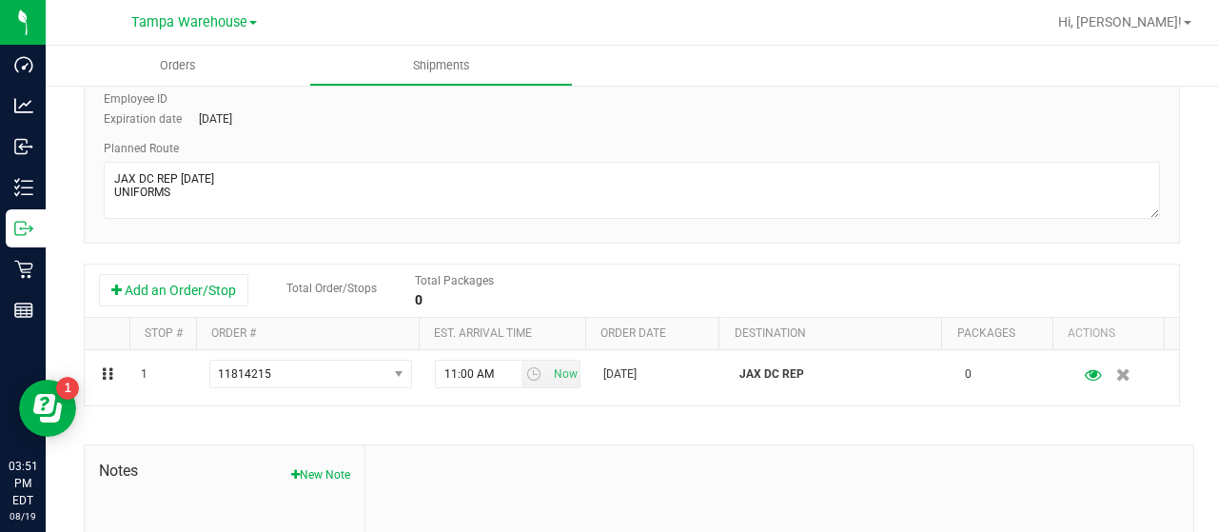
scroll to position [0, 0]
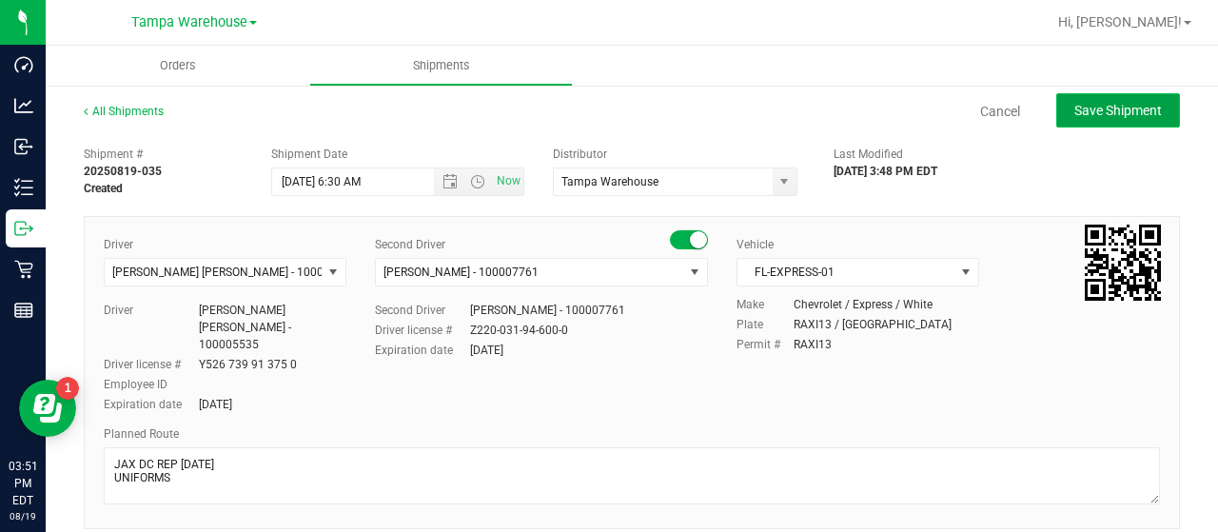
click at [1107, 111] on span "Save Shipment" at bounding box center [1118, 110] width 88 height 15
type input "8/22/2025 10:30 AM"
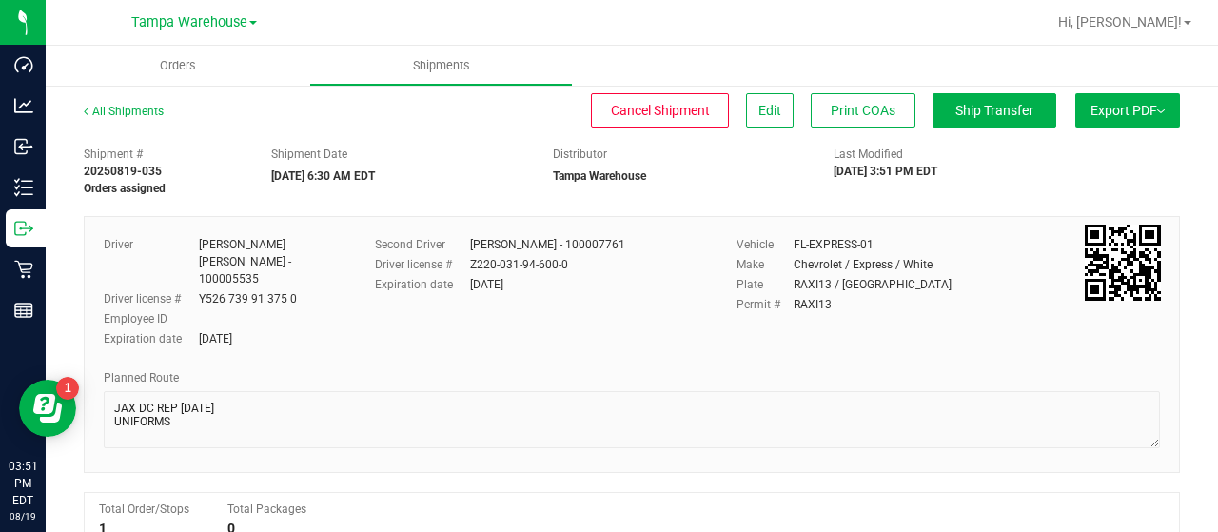
click at [1100, 102] on button "Export PDF" at bounding box center [1127, 110] width 105 height 34
click at [1062, 174] on span "Manifest by Lot" at bounding box center [1078, 180] width 79 height 13
click at [1012, 111] on span "Ship Transfer" at bounding box center [994, 110] width 78 height 15
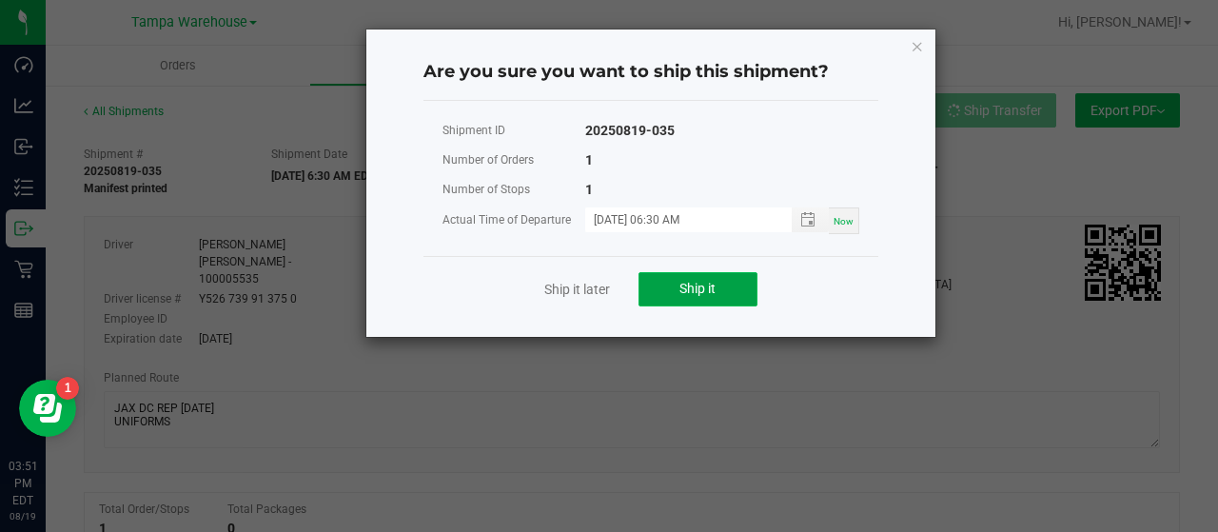
click at [715, 286] on span "Ship it" at bounding box center [697, 288] width 36 height 15
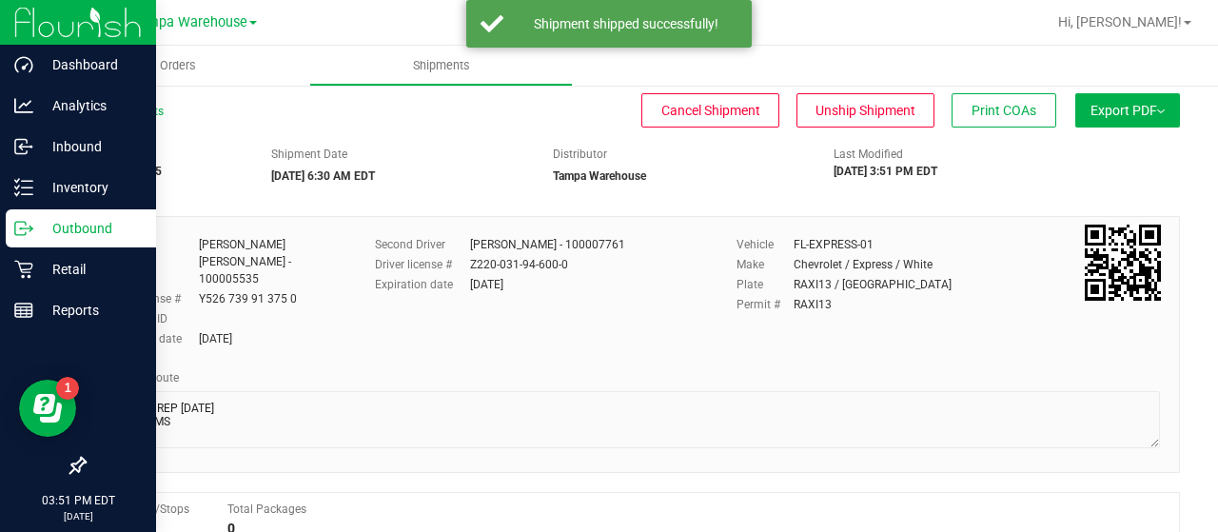
click at [81, 224] on p "Outbound" at bounding box center [90, 228] width 114 height 23
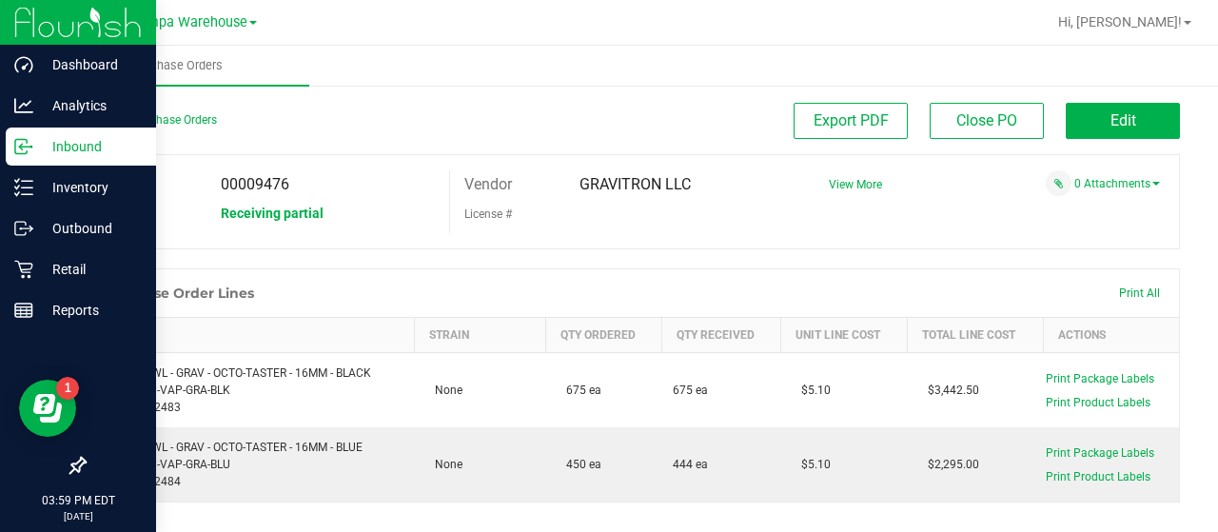
click at [45, 142] on p "Inbound" at bounding box center [90, 146] width 114 height 23
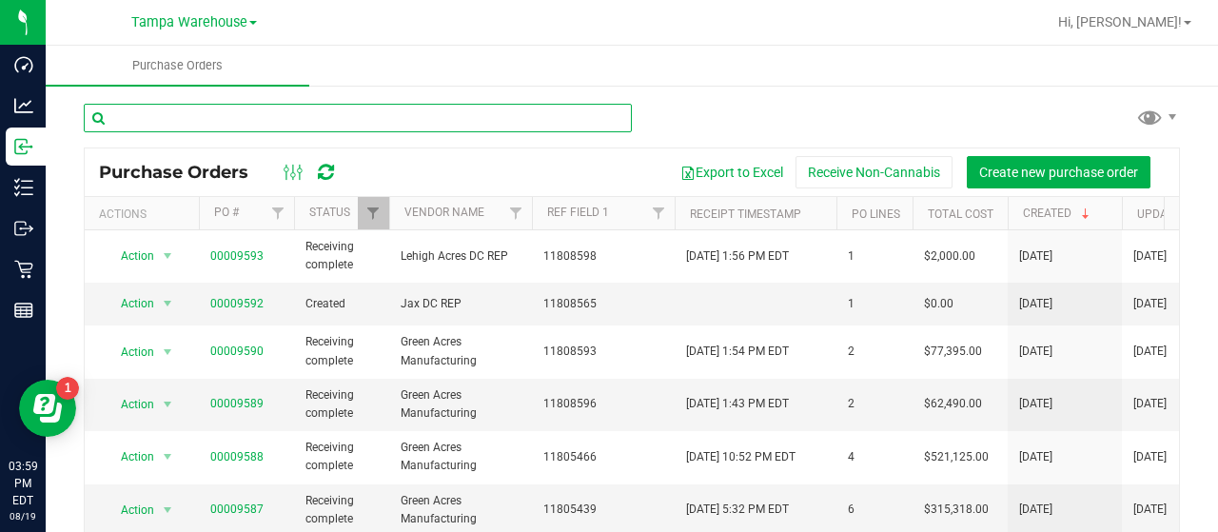
click at [280, 116] on input "text" at bounding box center [358, 118] width 548 height 29
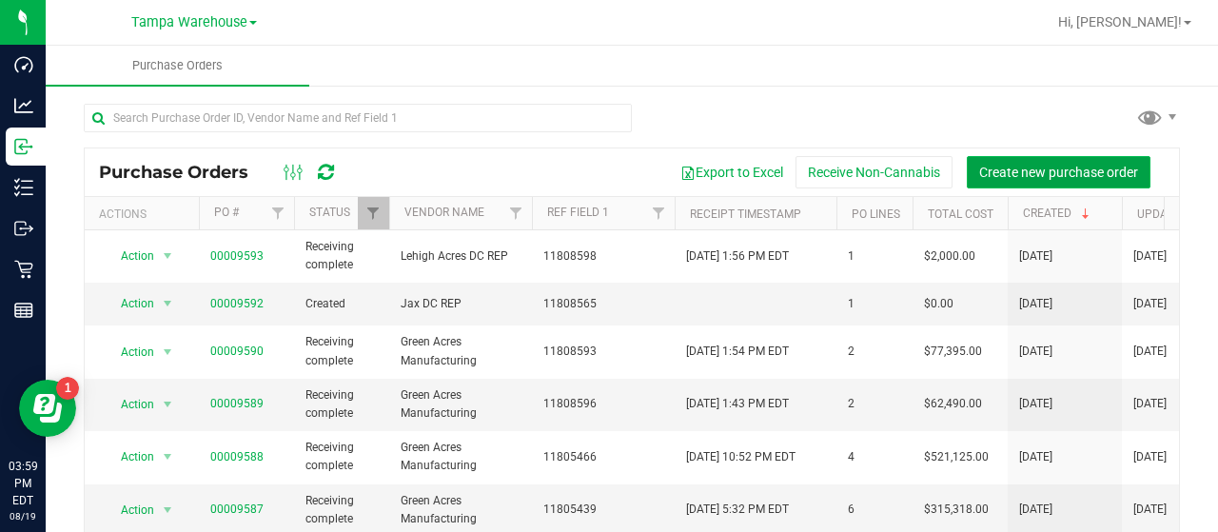
click at [1044, 168] on span "Create new purchase order" at bounding box center [1058, 172] width 159 height 15
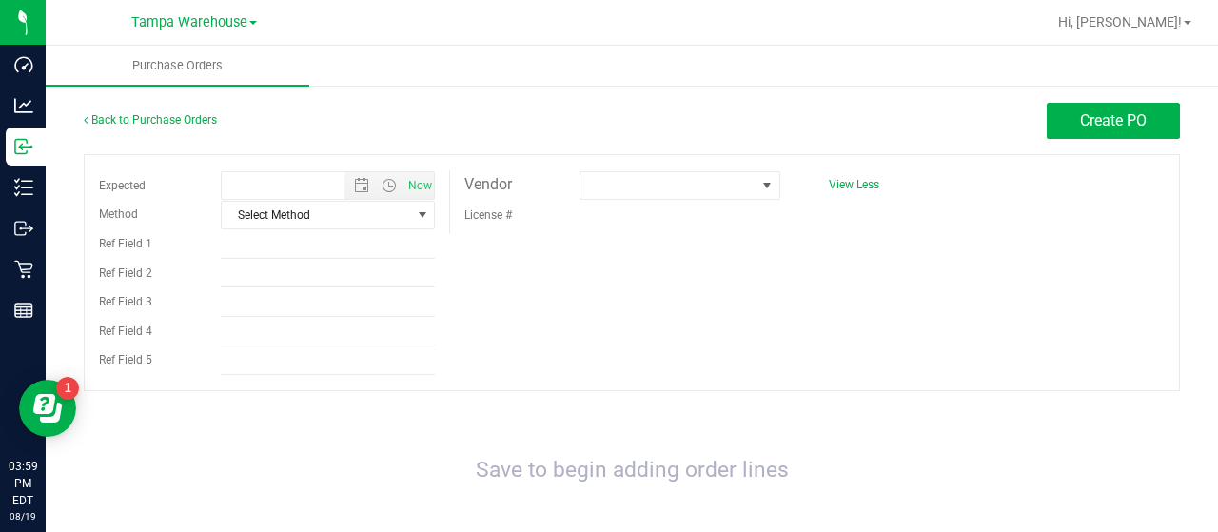
type input "[DATE] 3:59 PM"
click at [687, 192] on span at bounding box center [667, 185] width 175 height 27
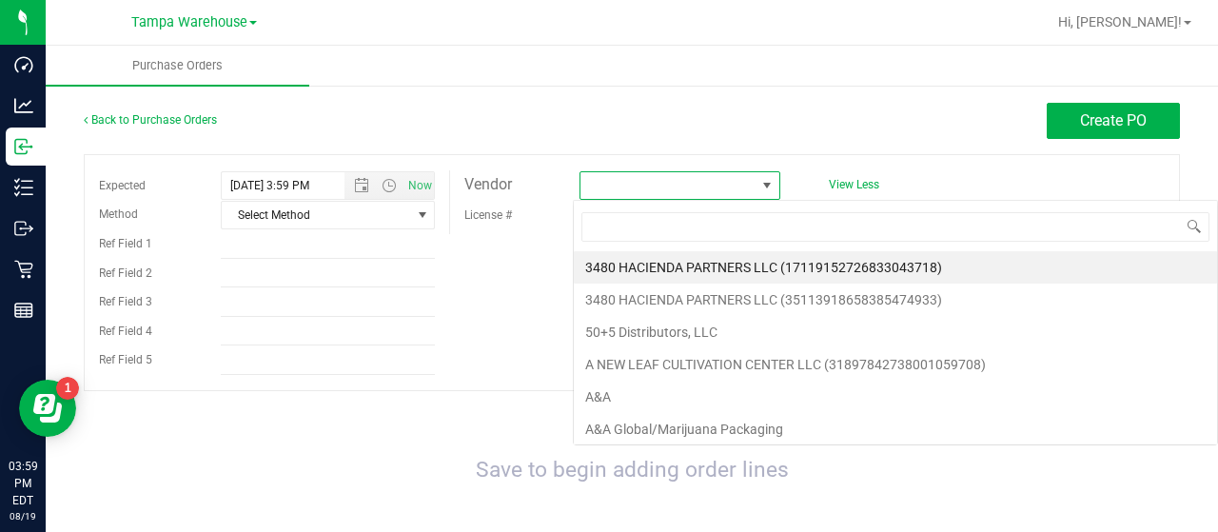
scroll to position [28, 198]
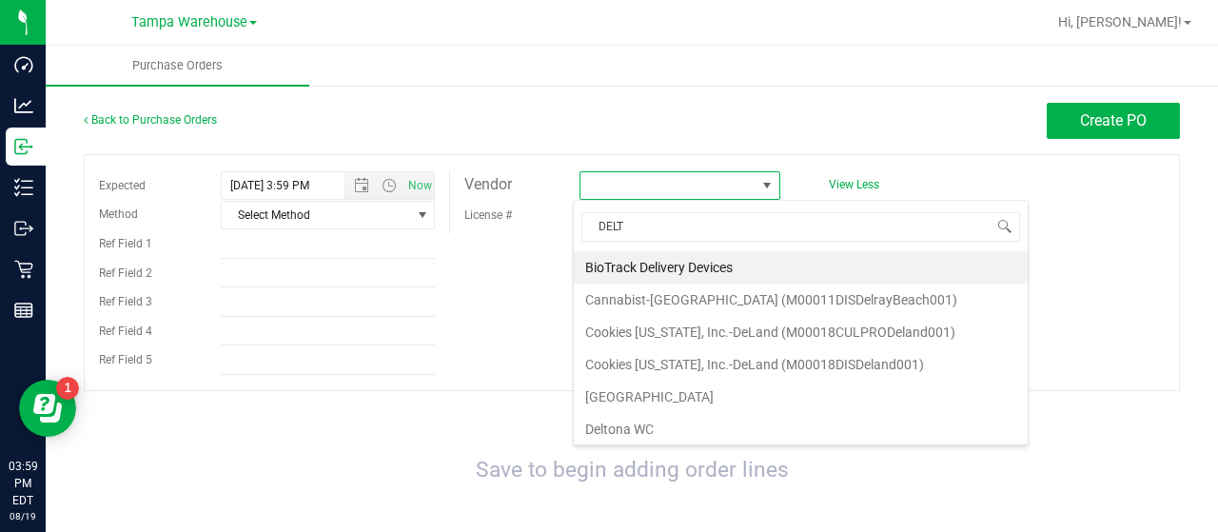
type input "DELTO"
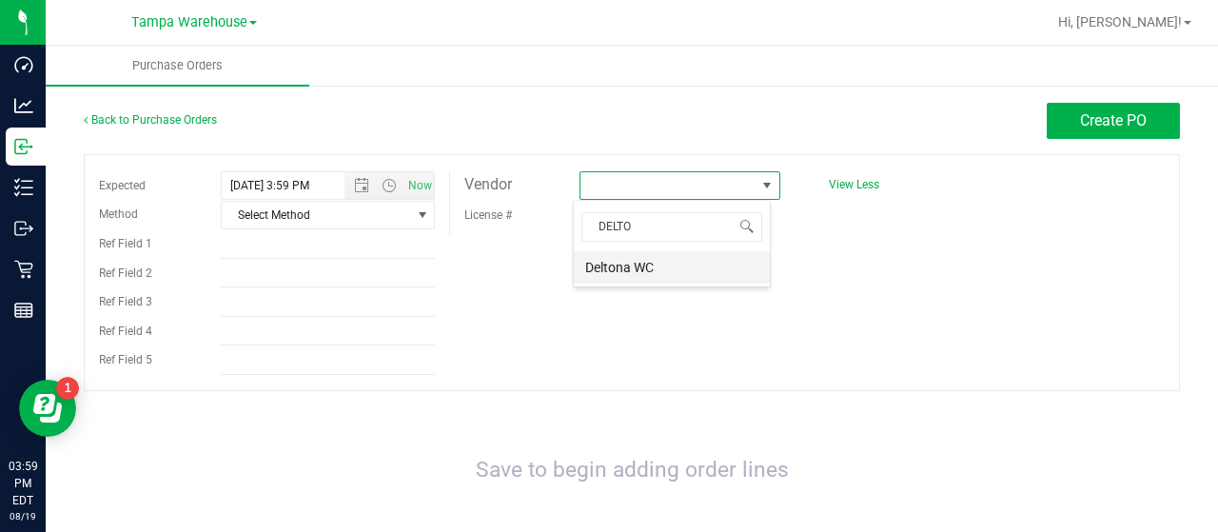
click at [624, 264] on li "Deltona WC" at bounding box center [672, 267] width 196 height 32
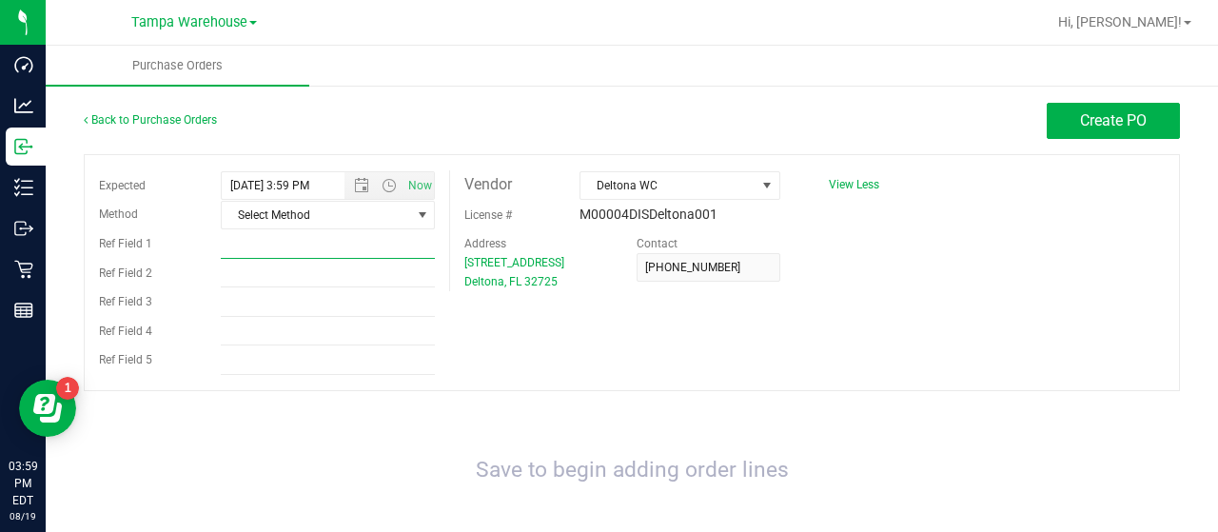
click at [277, 247] on input "Ref Field 1" at bounding box center [328, 244] width 215 height 29
type input "HARDWARE [DATE]"
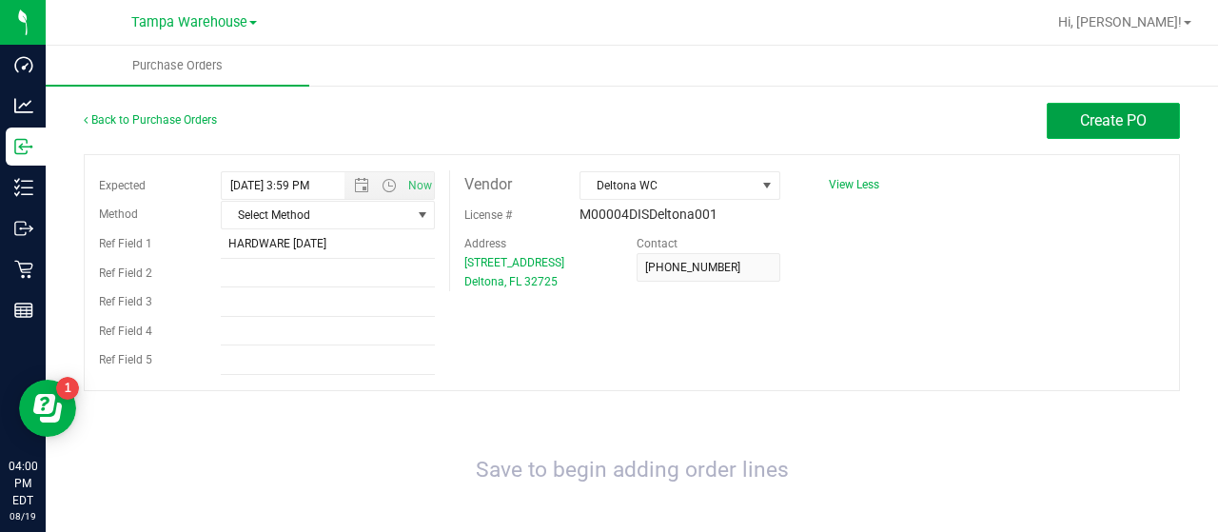
click at [1080, 124] on span "Create PO" at bounding box center [1113, 120] width 67 height 18
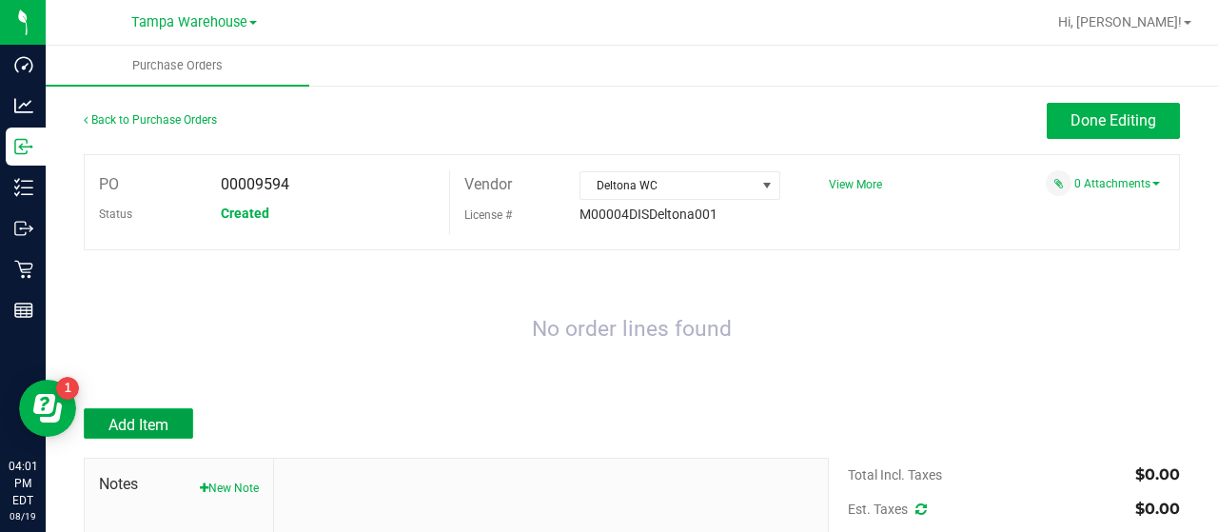
click at [165, 425] on span "Add Item" at bounding box center [138, 425] width 60 height 18
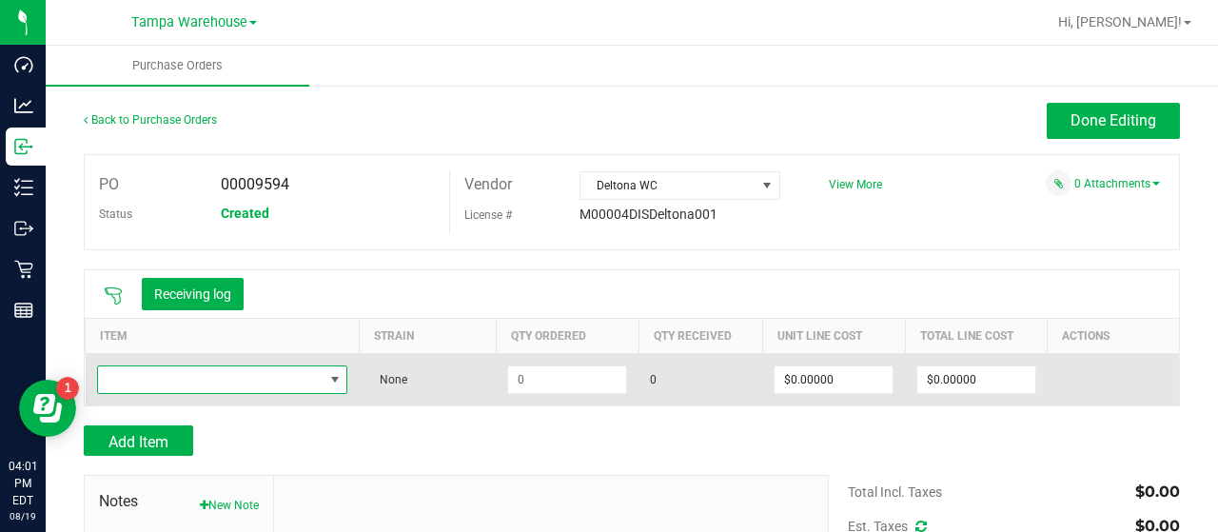
click at [255, 387] on span "NO DATA FOUND" at bounding box center [210, 379] width 225 height 27
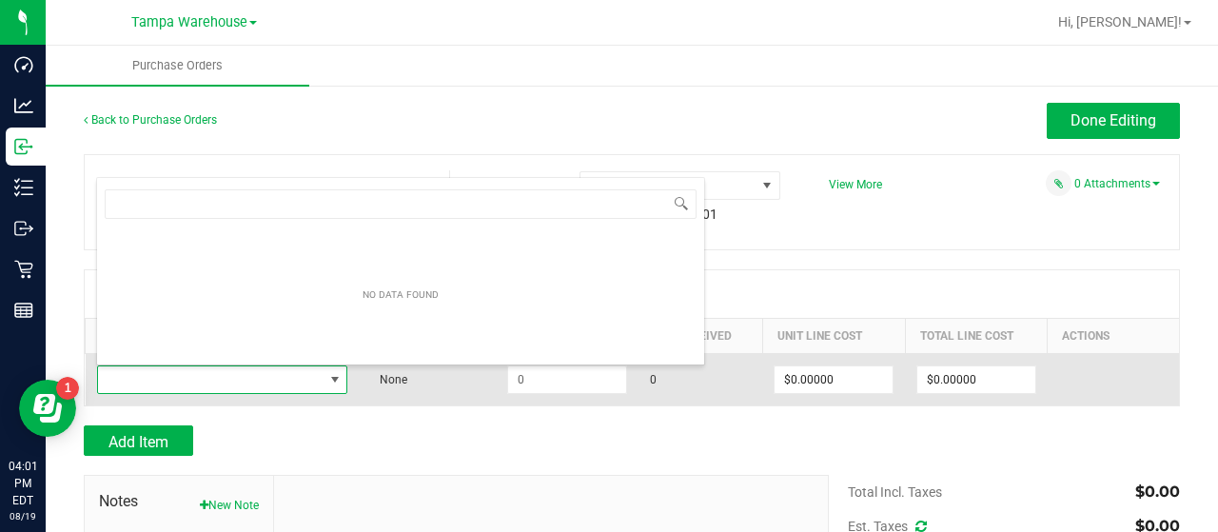
scroll to position [28, 245]
type input "1993200"
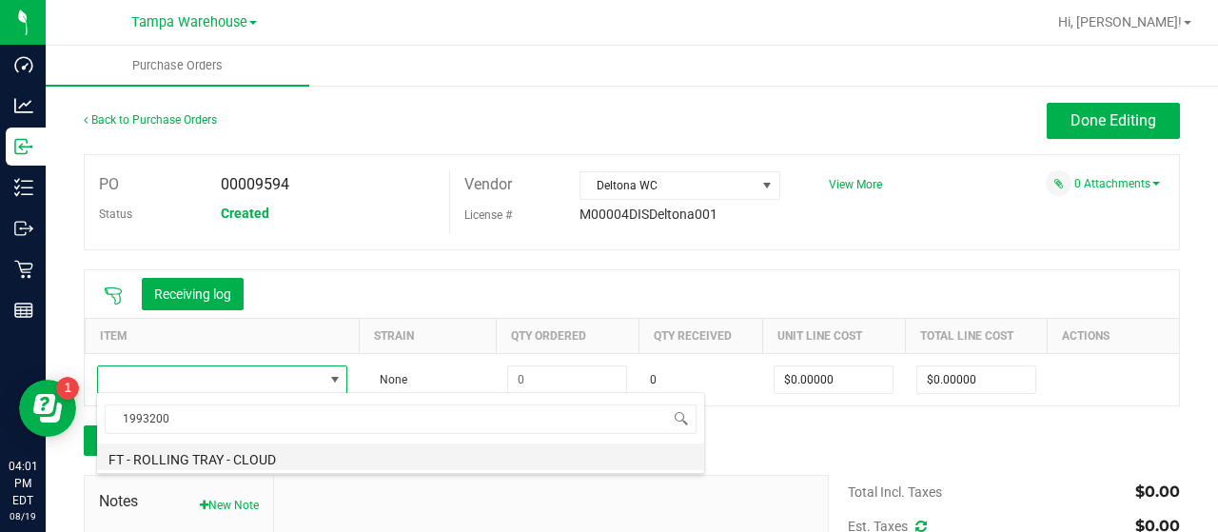
click at [245, 452] on li "FT - ROLLING TRAY - CLOUD" at bounding box center [400, 456] width 607 height 27
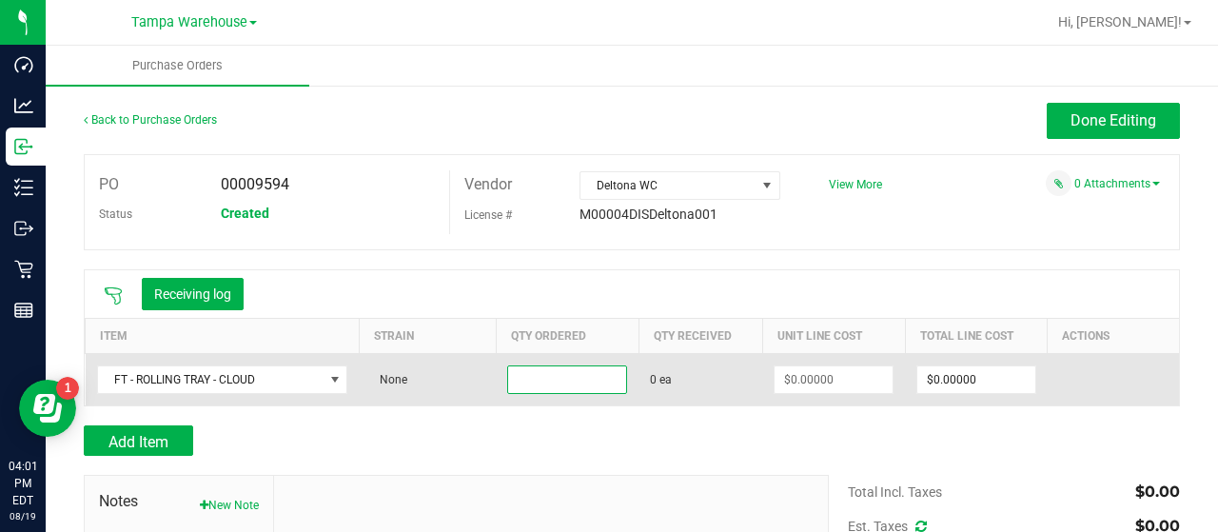
click at [566, 378] on input at bounding box center [567, 379] width 118 height 27
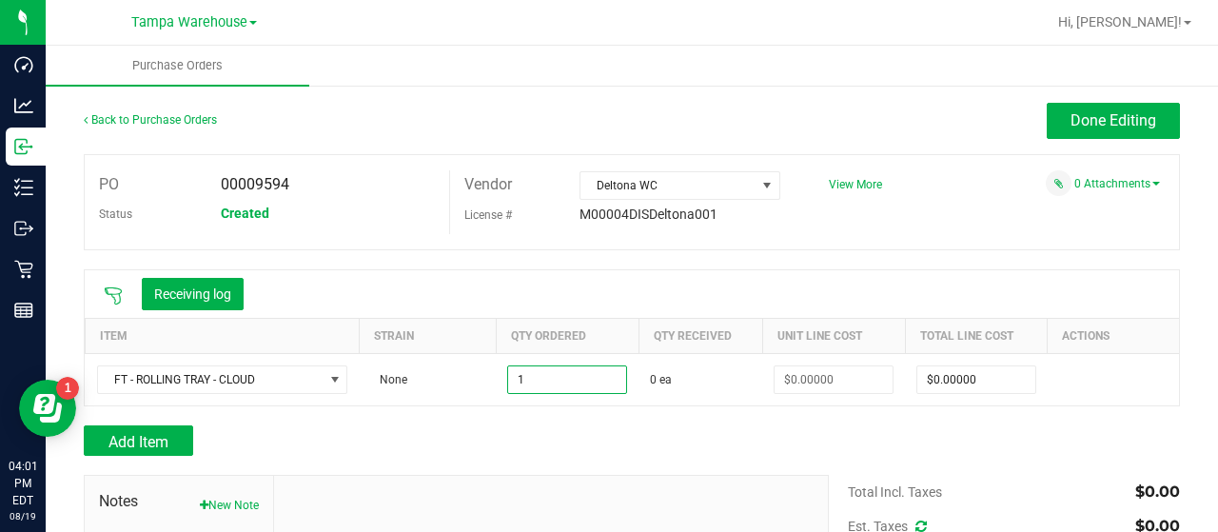
type input "1 ea"
click at [916, 208] on div "PO 00009594 Status Created Vendor Deltona WC License # M00004DISDeltona001 View…" at bounding box center [632, 202] width 1096 height 96
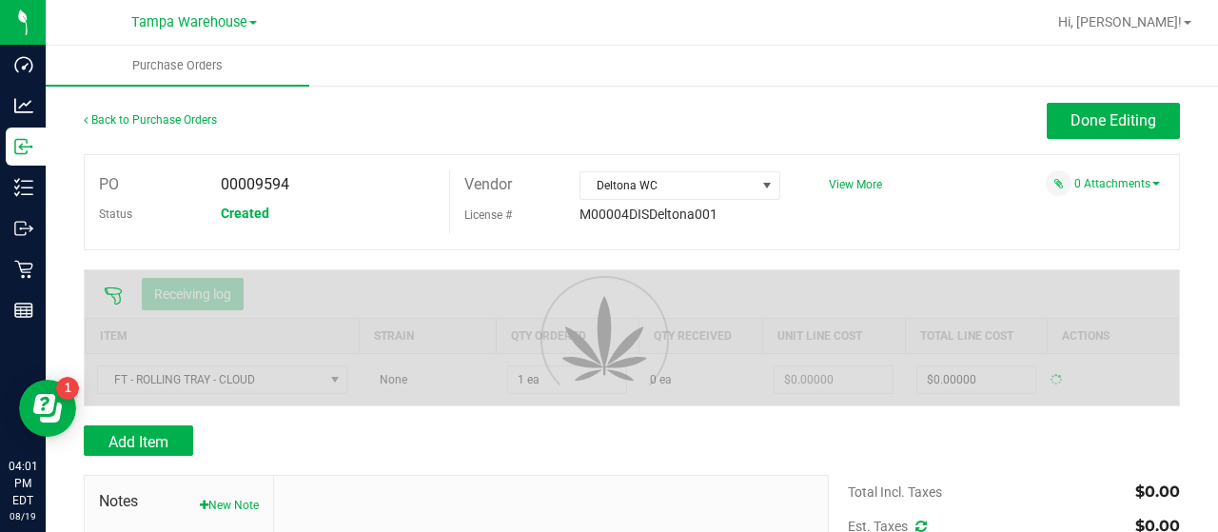
type input "$0.00000"
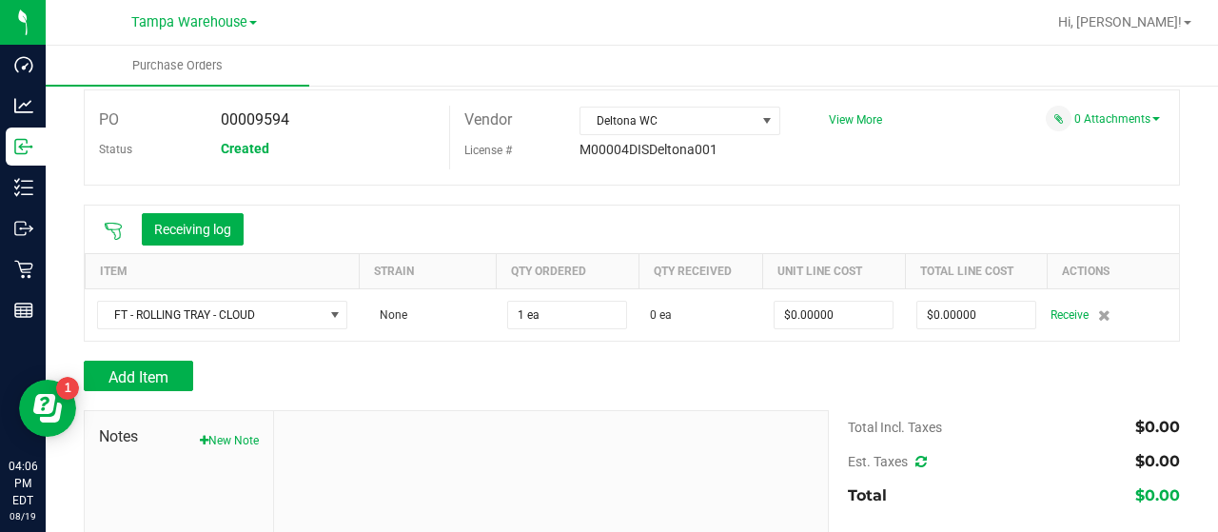
scroll to position [95, 0]
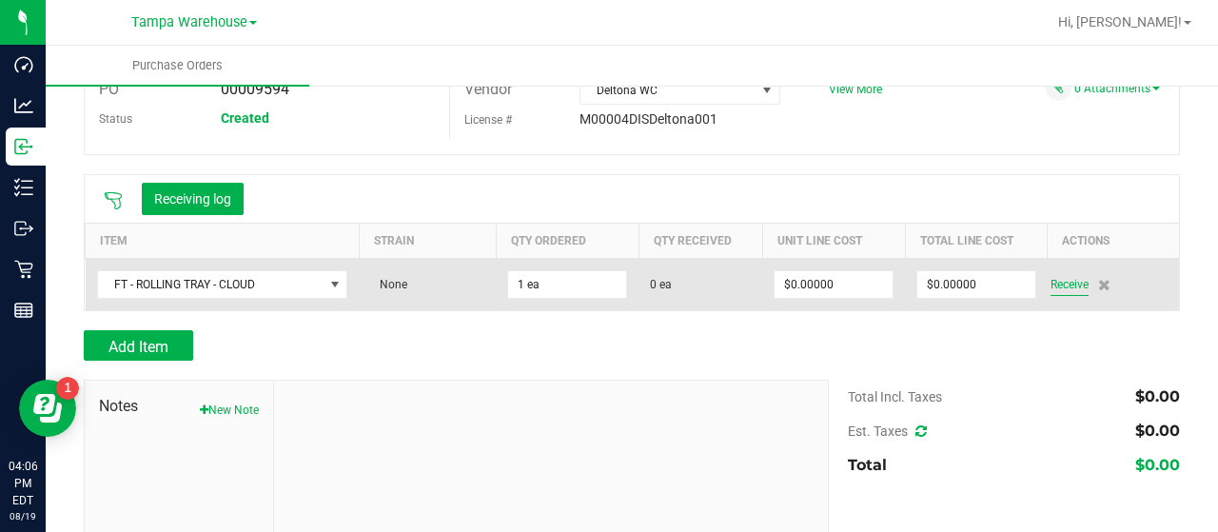
click at [1062, 277] on span "Receive" at bounding box center [1069, 284] width 38 height 23
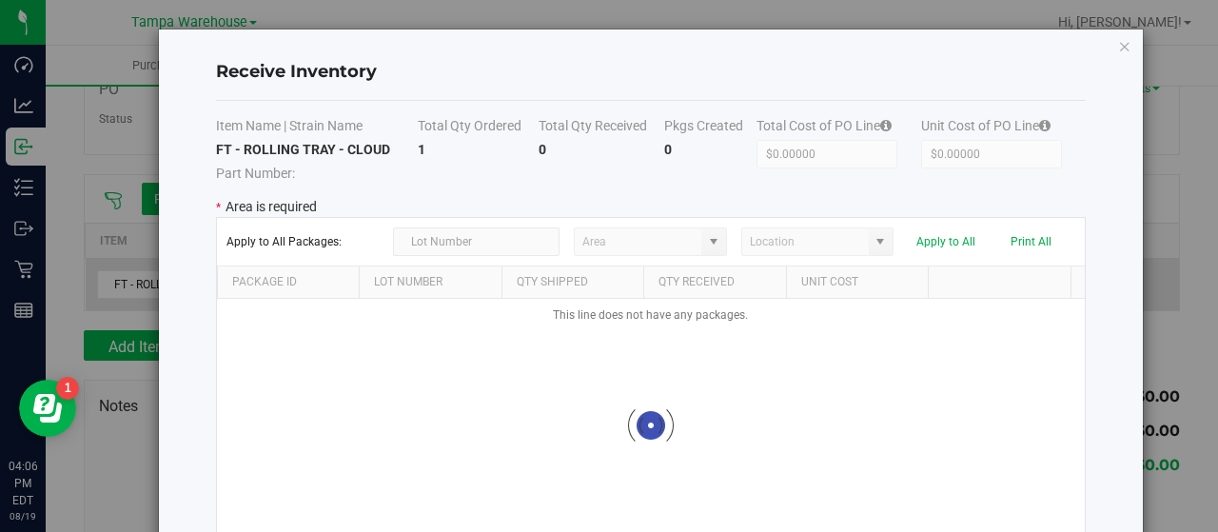
type input "State Pantry 1"
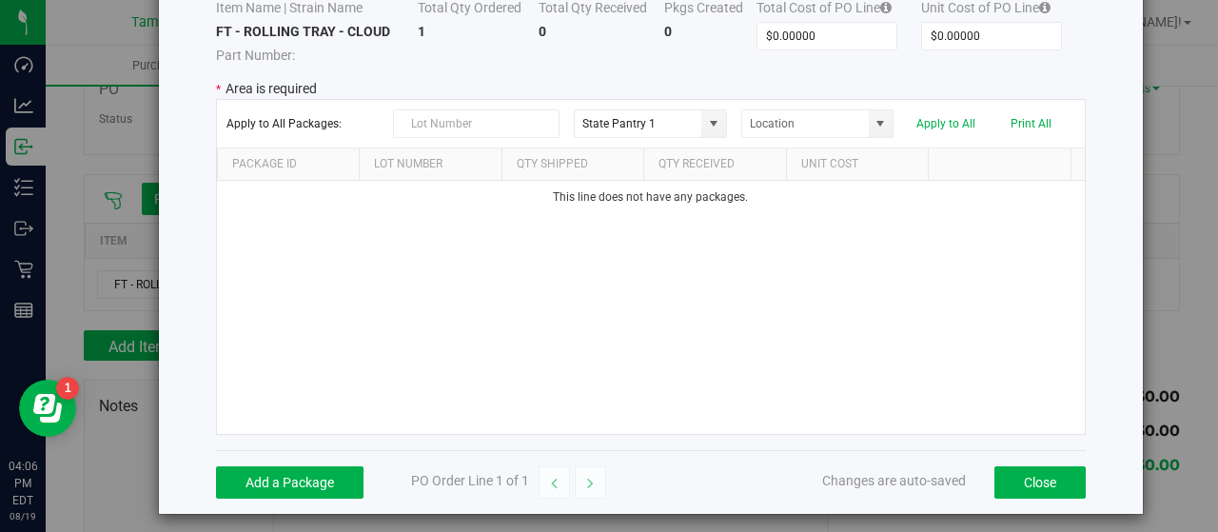
scroll to position [126, 0]
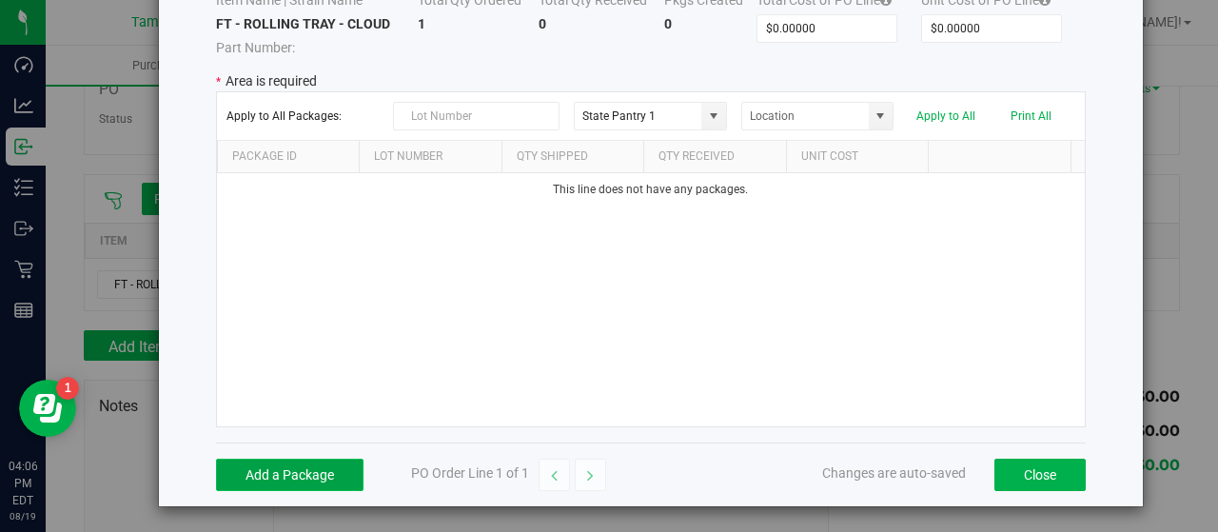
click at [284, 465] on button "Add a Package" at bounding box center [289, 475] width 147 height 32
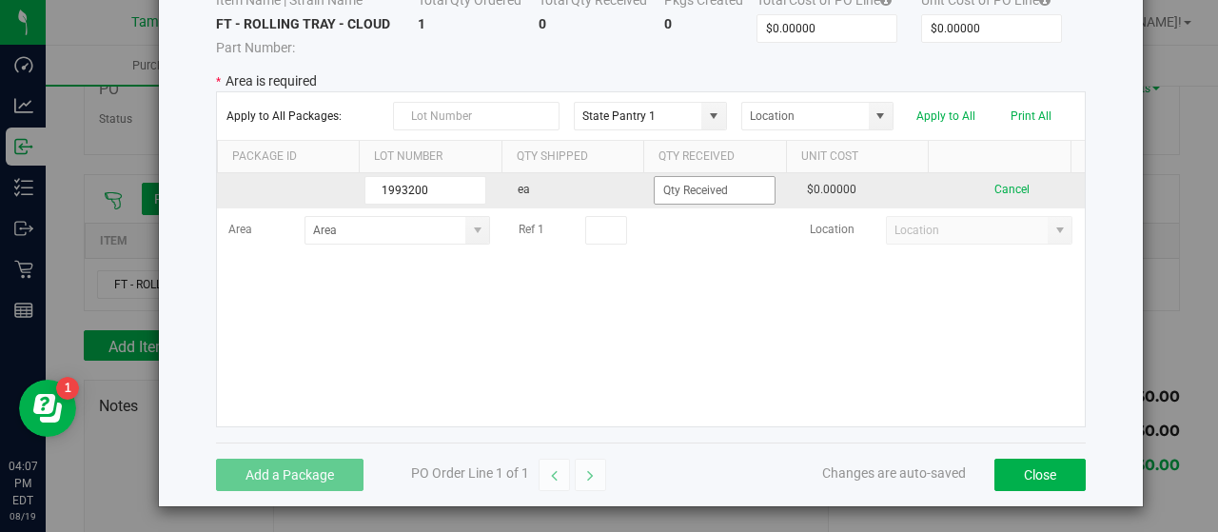
type input "1993200"
click at [689, 177] on input at bounding box center [715, 190] width 120 height 27
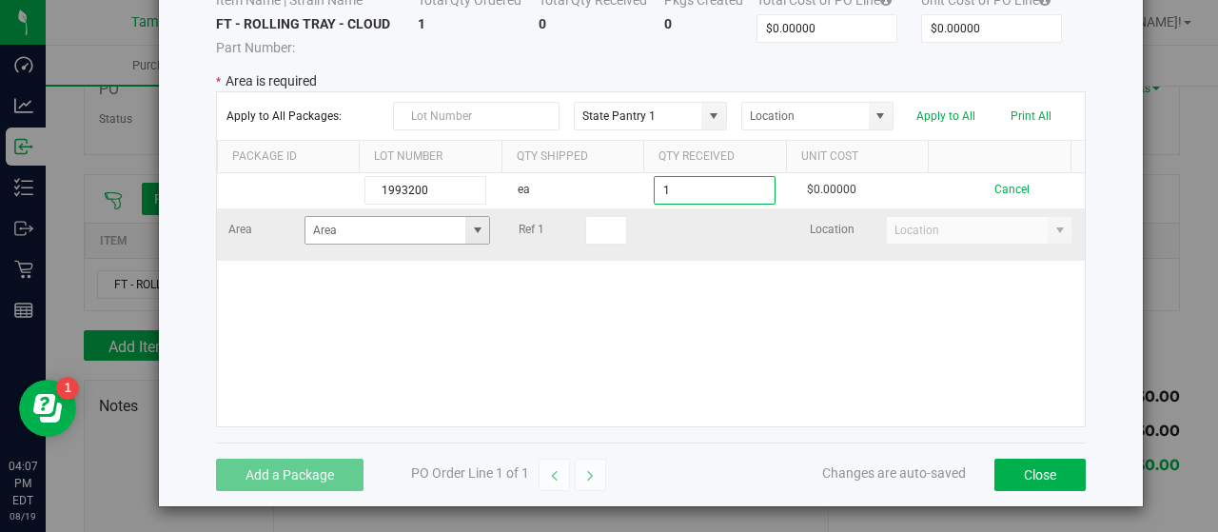
click at [470, 223] on span at bounding box center [477, 230] width 15 height 15
type input "1 ea"
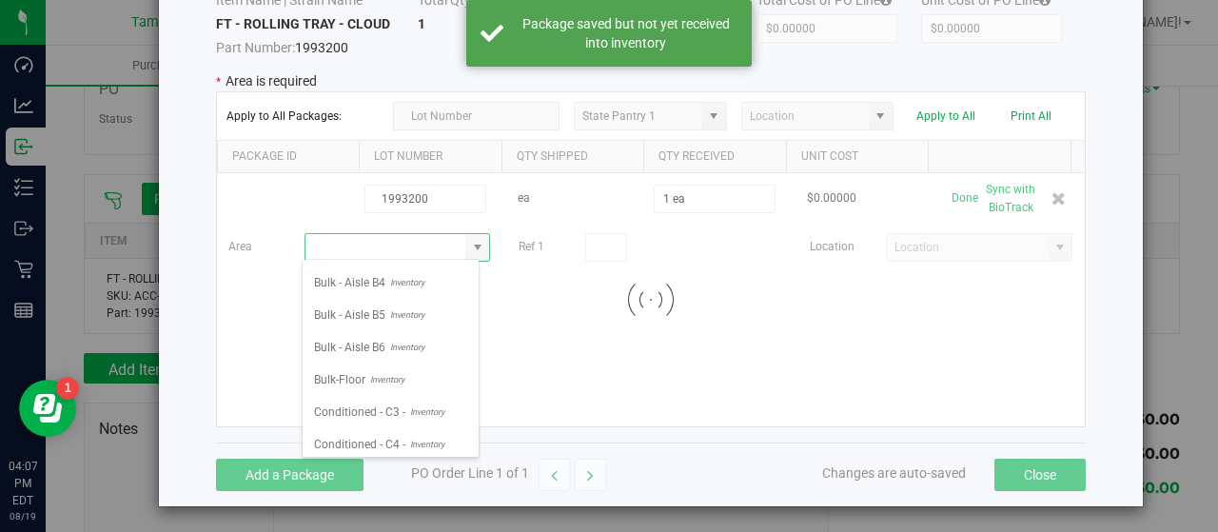
scroll to position [0, 0]
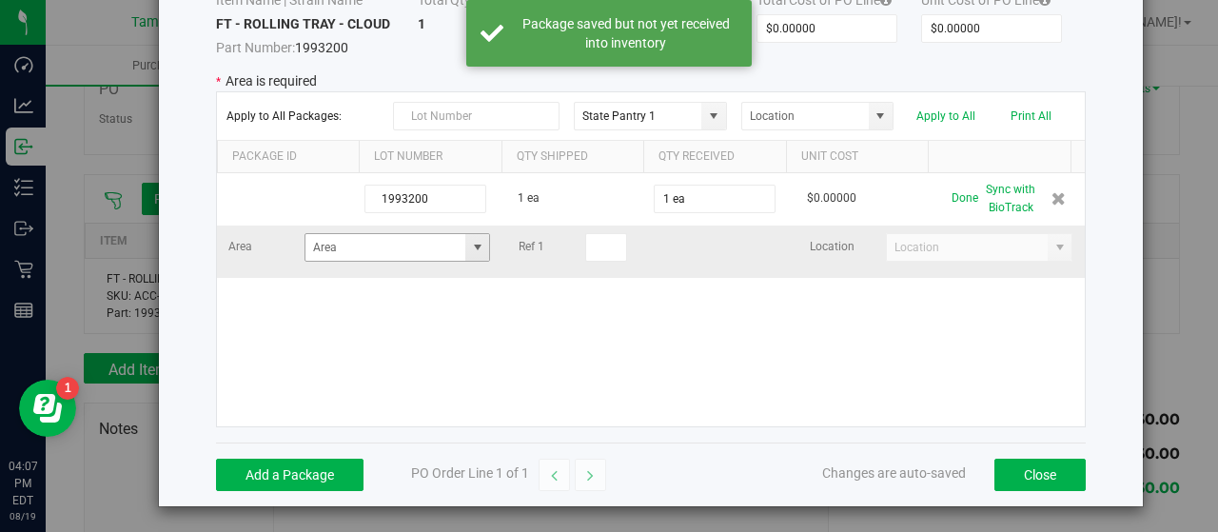
click at [470, 247] on span at bounding box center [477, 247] width 15 height 15
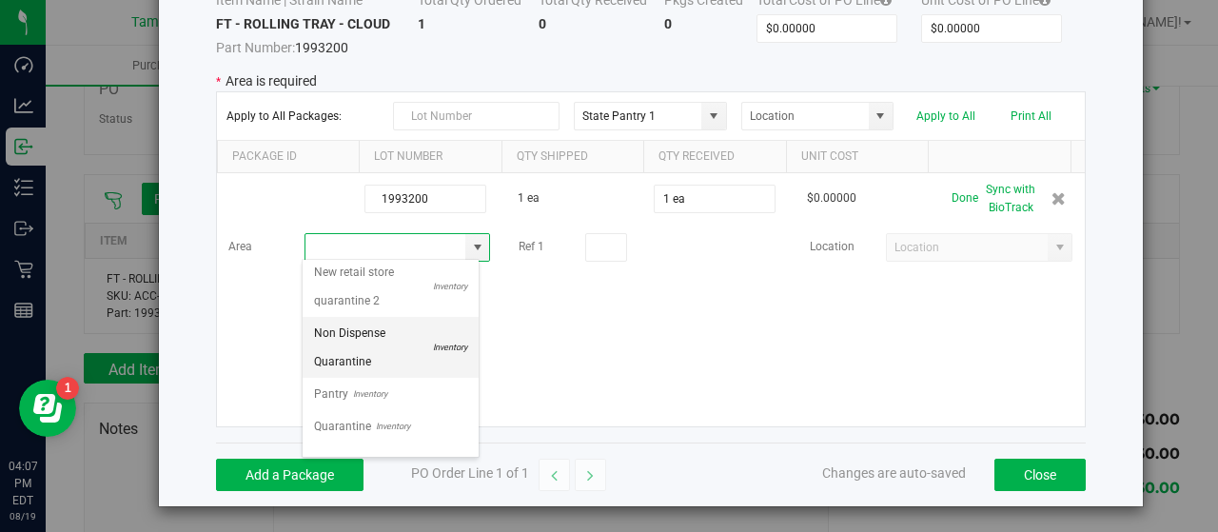
scroll to position [745, 0]
click at [343, 341] on span "New retail store quarantine 1" at bounding box center [371, 320] width 114 height 57
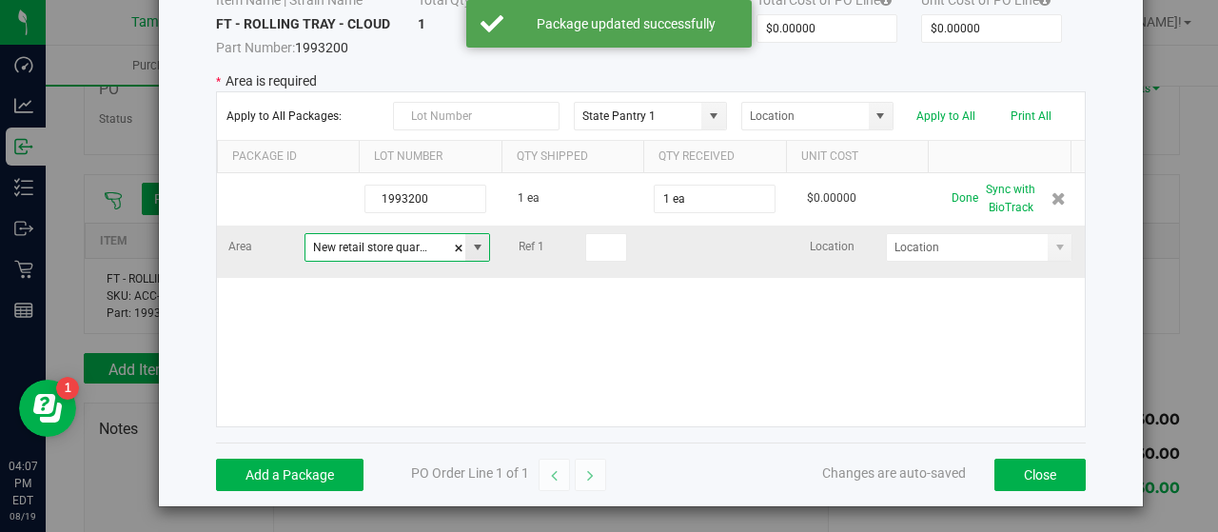
click at [470, 241] on span at bounding box center [477, 247] width 15 height 15
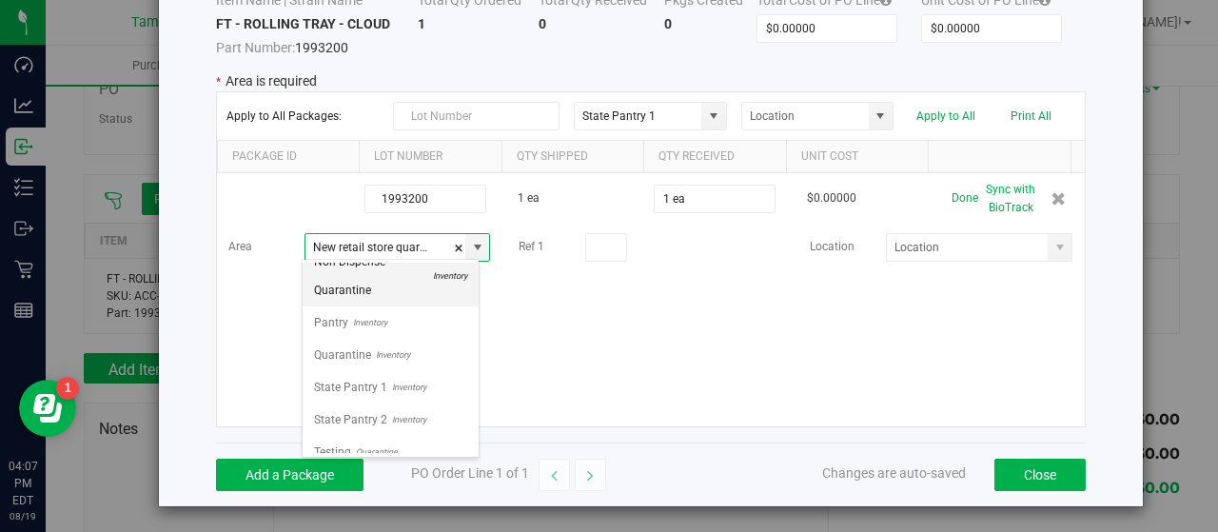
scroll to position [935, 0]
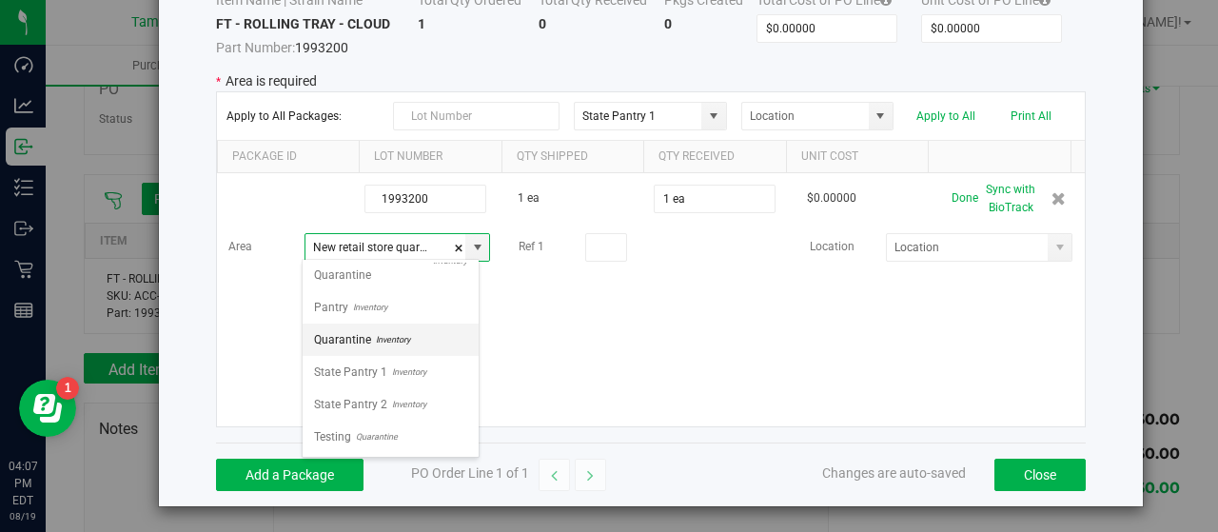
click at [343, 343] on span "Quarantine" at bounding box center [342, 339] width 57 height 29
type input "Quarantine"
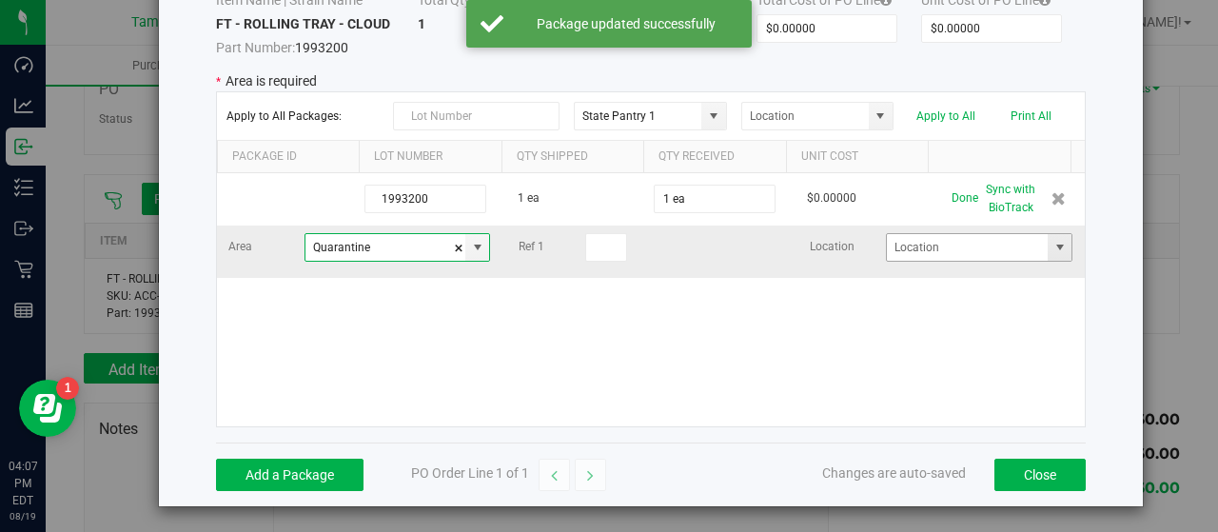
click at [1052, 242] on span at bounding box center [1059, 247] width 15 height 15
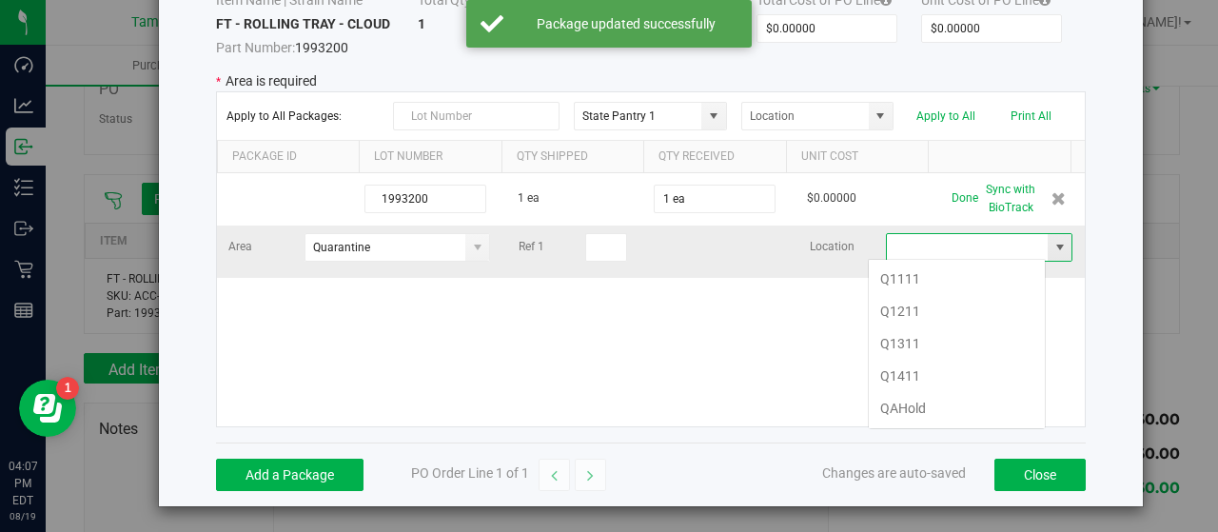
scroll to position [28, 178]
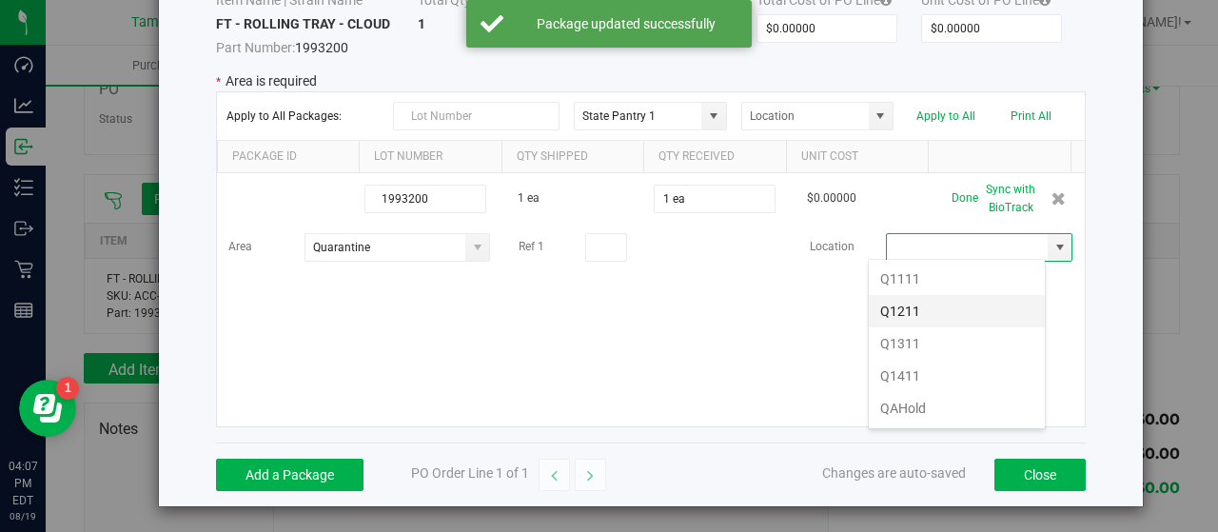
click at [934, 304] on li "Q1211" at bounding box center [957, 311] width 176 height 32
type input "Q1211"
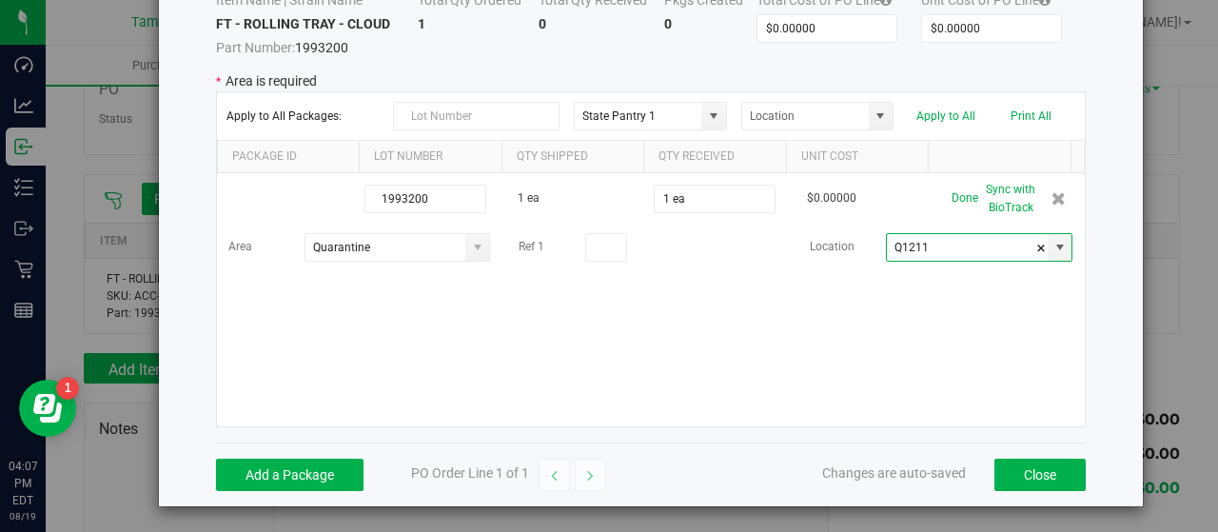
click at [693, 296] on div "1993200 1 ea 1 ea $0.00000 Done Sync with BioTrack Area Quarantine Ref 1 Locati…" at bounding box center [651, 299] width 868 height 253
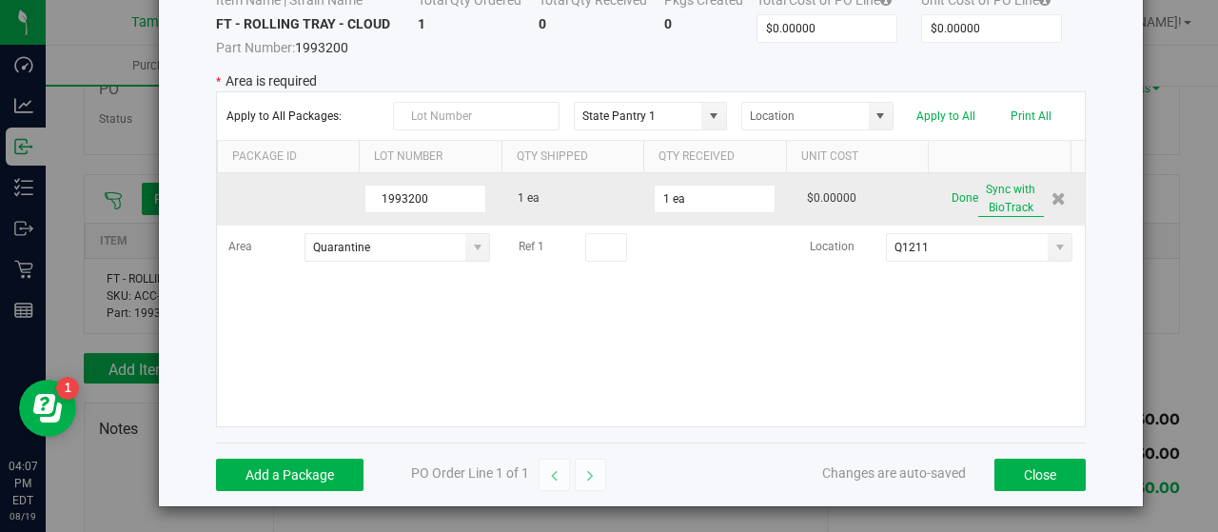
click at [984, 184] on button "Sync with BioTrack" at bounding box center [1011, 199] width 66 height 36
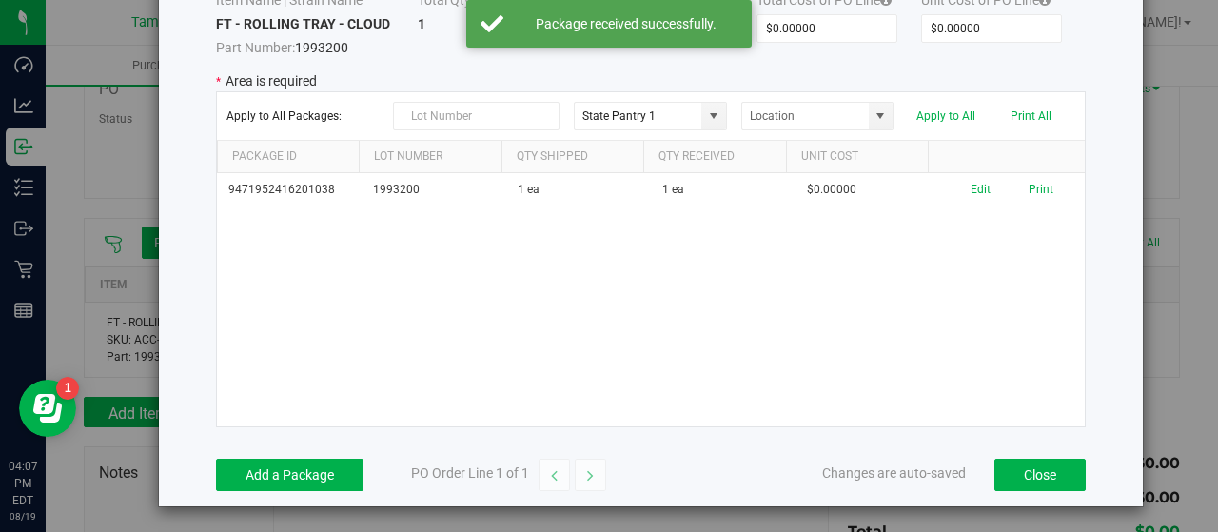
scroll to position [0, 0]
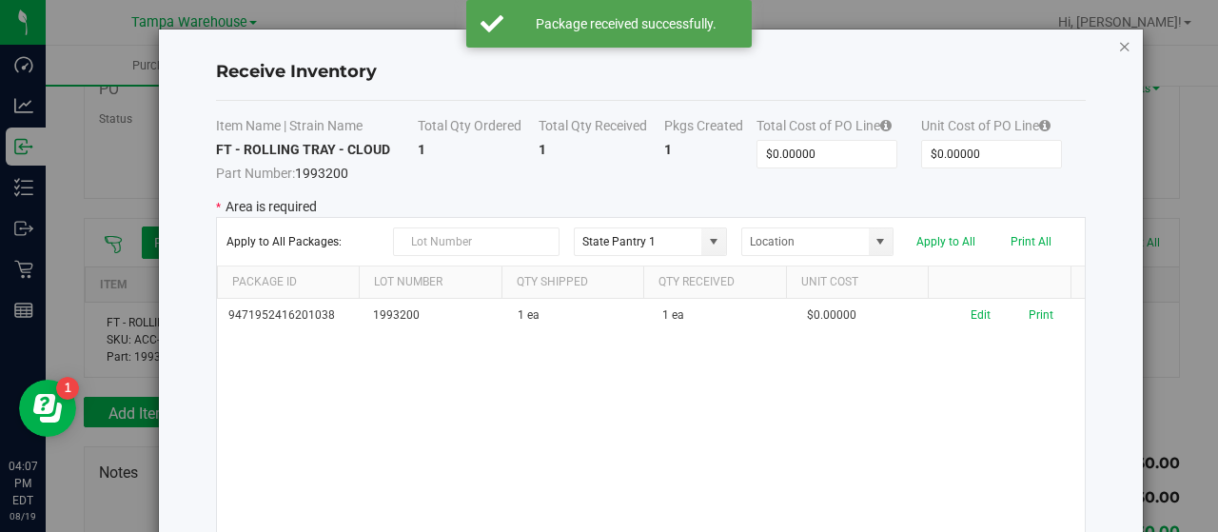
click at [1118, 43] on icon "Close modal" at bounding box center [1124, 45] width 13 height 23
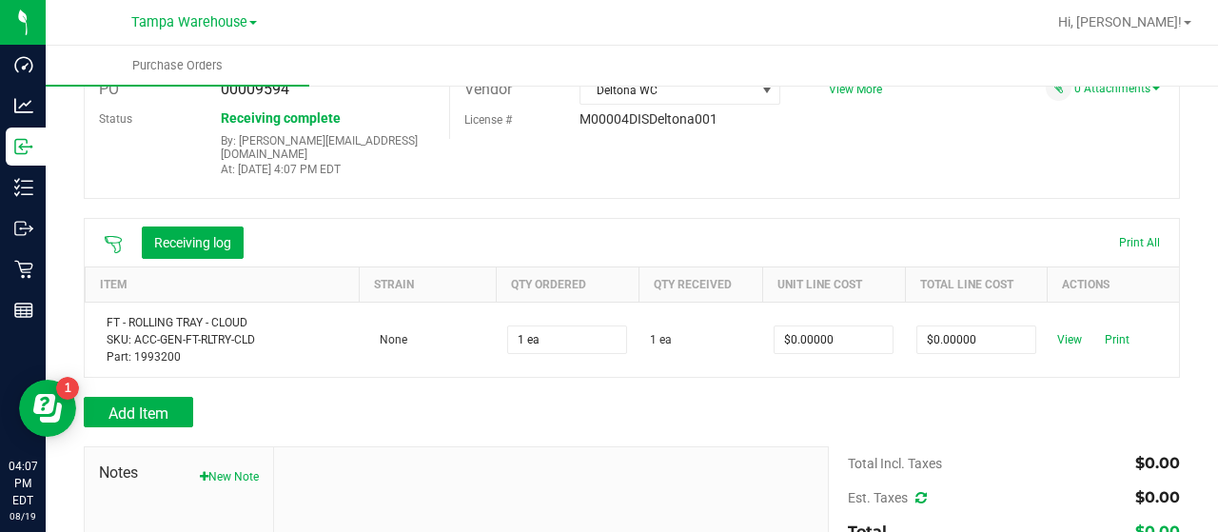
click at [244, 469] on button "New Note" at bounding box center [229, 476] width 59 height 17
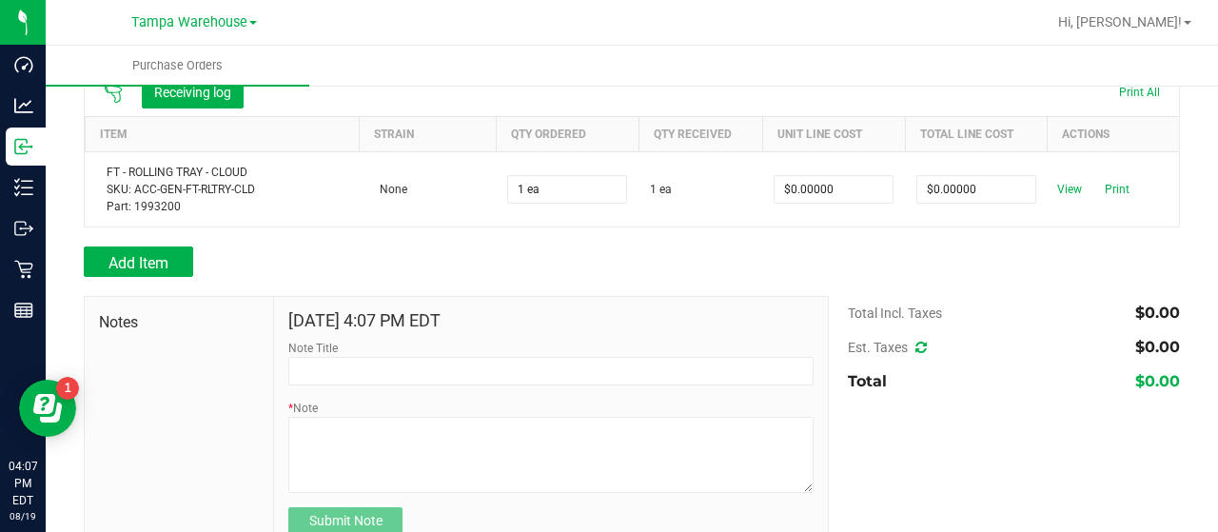
scroll to position [270, 0]
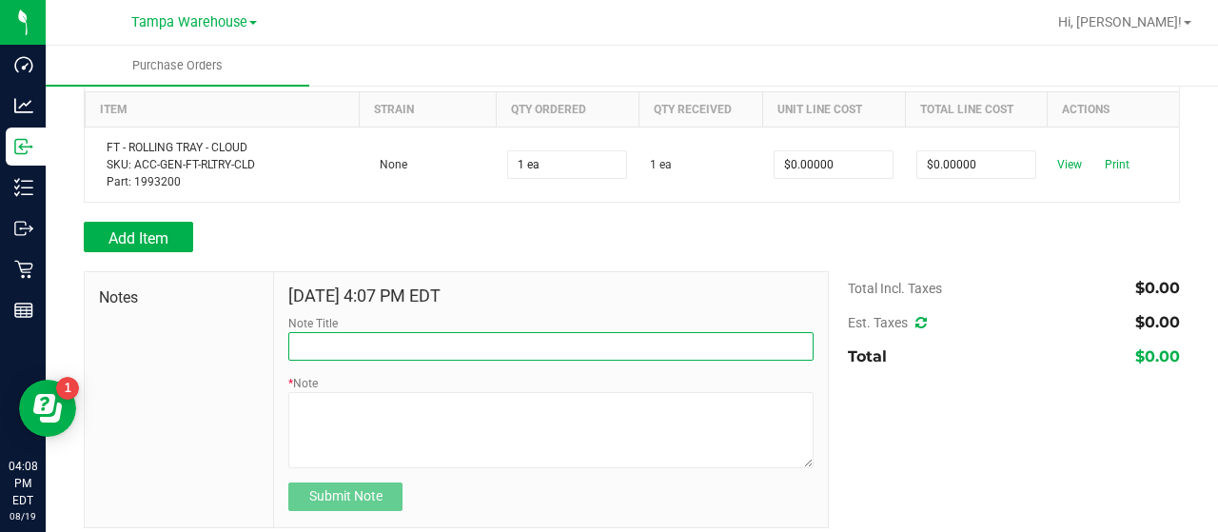
click at [462, 332] on input "Note Title" at bounding box center [550, 346] width 525 height 29
type input "RECEIVED #1993200"
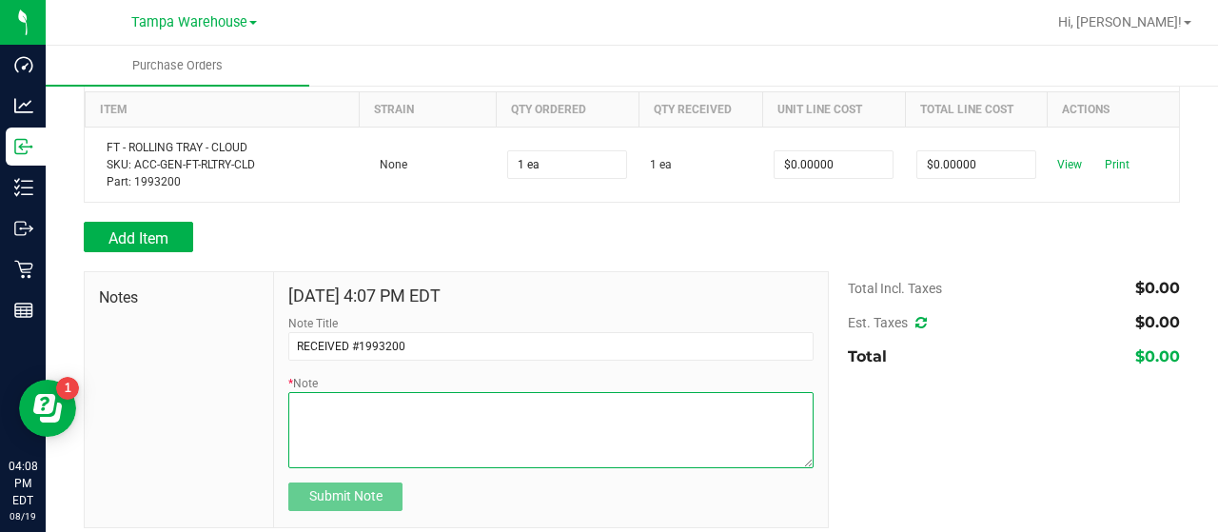
click at [478, 392] on textarea "* Note" at bounding box center [550, 430] width 525 height 76
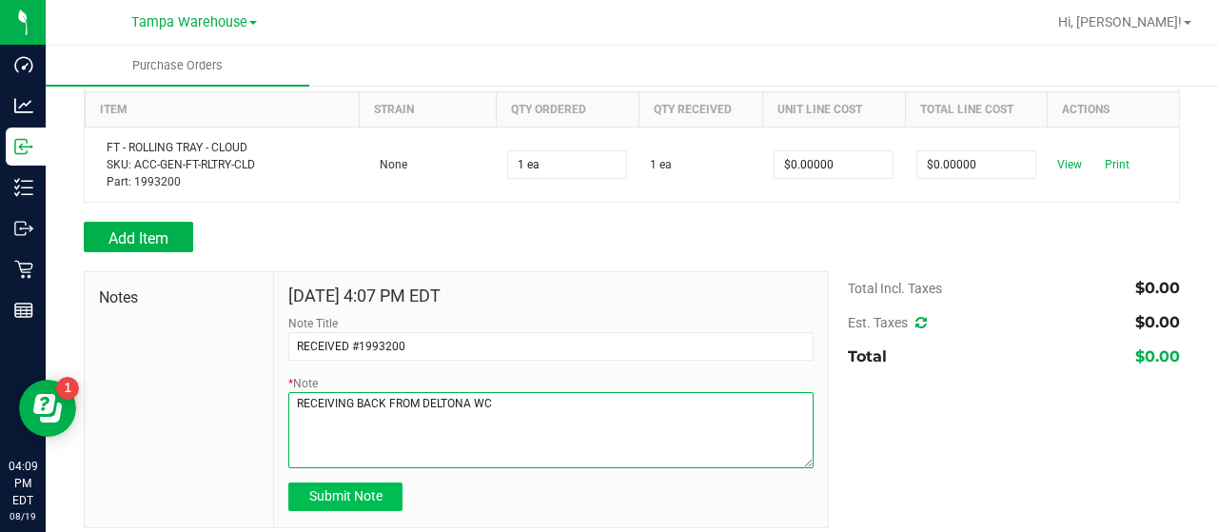
type textarea "RECEIVING BACK FROM DELTONA WC"
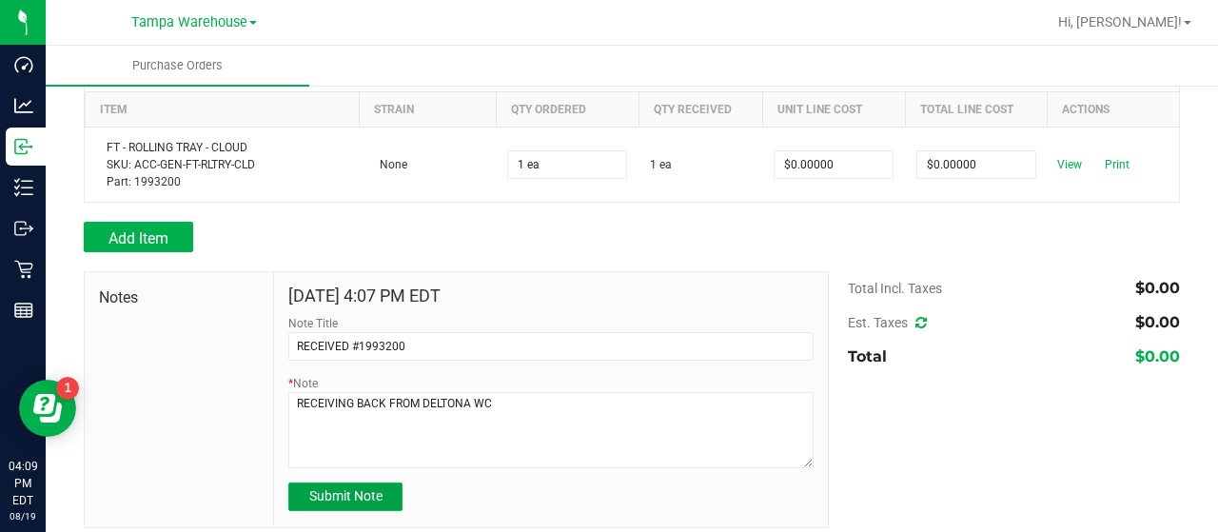
click at [344, 488] on span "Submit Note" at bounding box center [345, 495] width 73 height 15
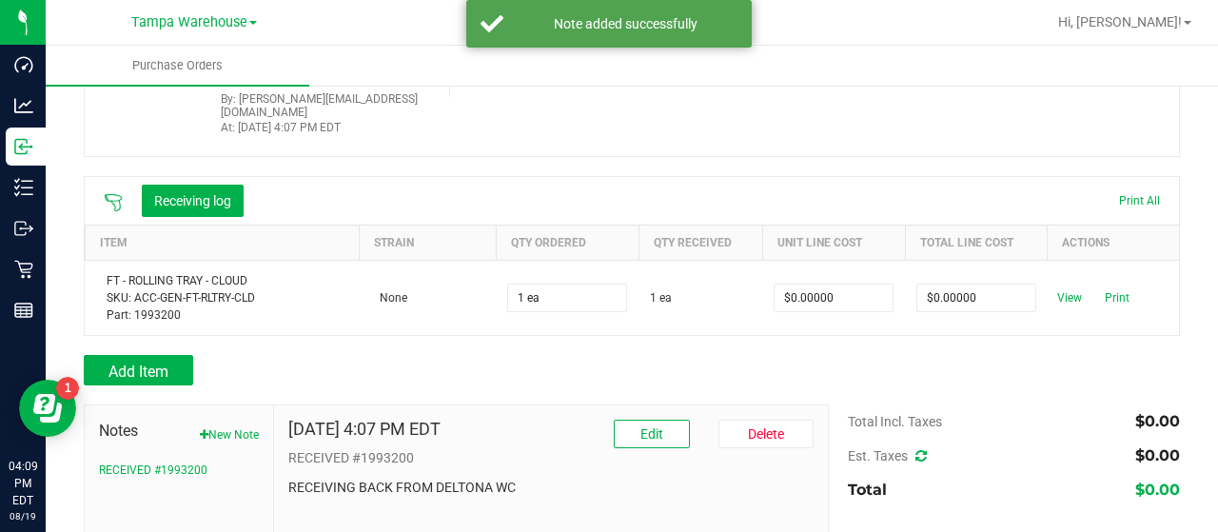
scroll to position [0, 0]
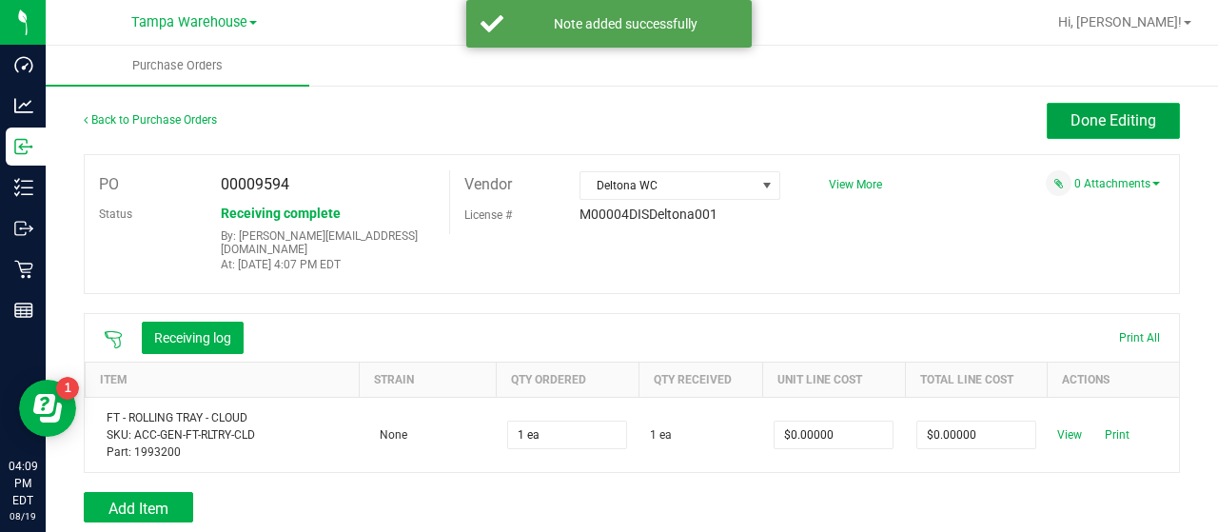
click at [1071, 113] on span "Done Editing" at bounding box center [1113, 120] width 86 height 18
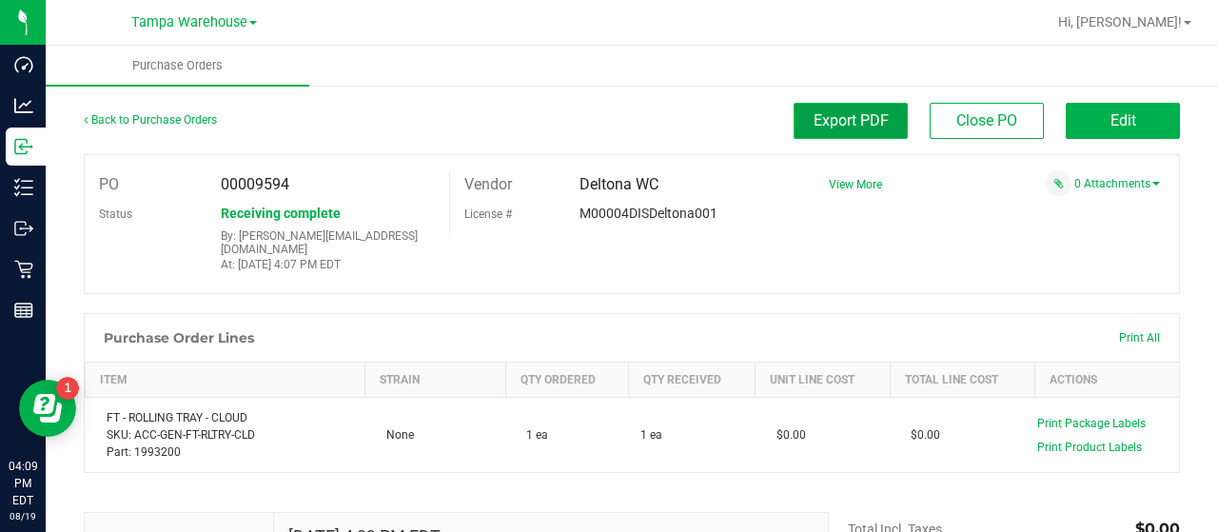
click at [845, 118] on span "Export PDF" at bounding box center [850, 120] width 75 height 18
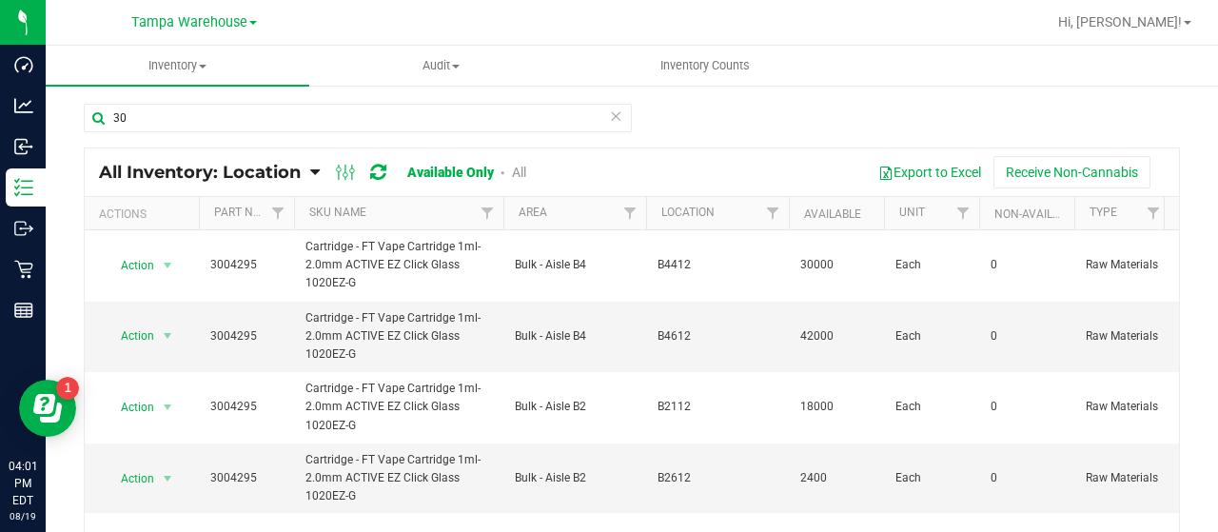
type input "3"
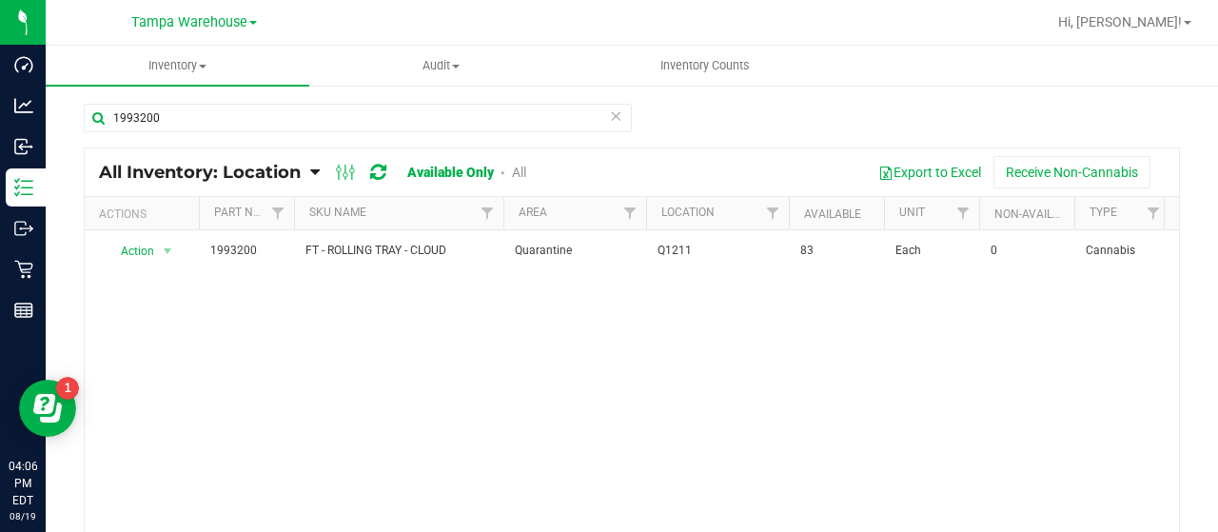
type input "1993200"
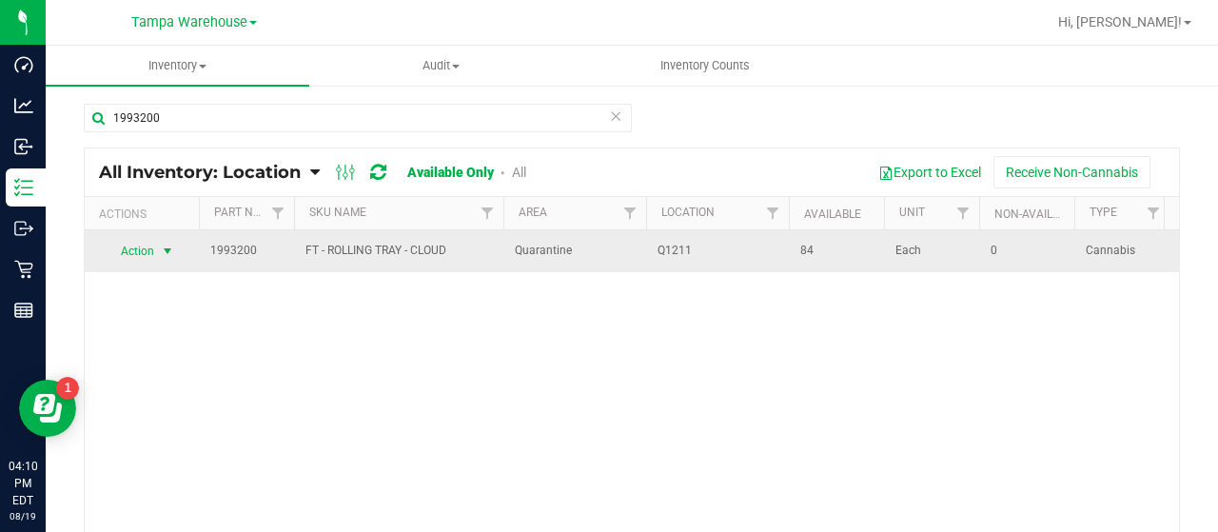
click at [150, 246] on span "Action" at bounding box center [129, 251] width 51 height 27
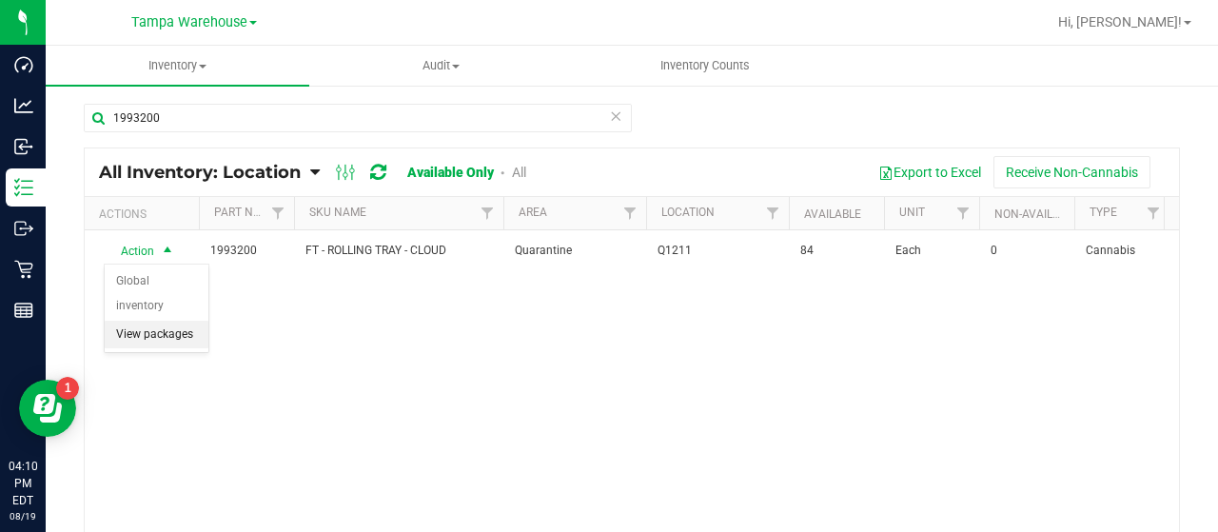
click at [183, 321] on li "View packages" at bounding box center [157, 335] width 104 height 29
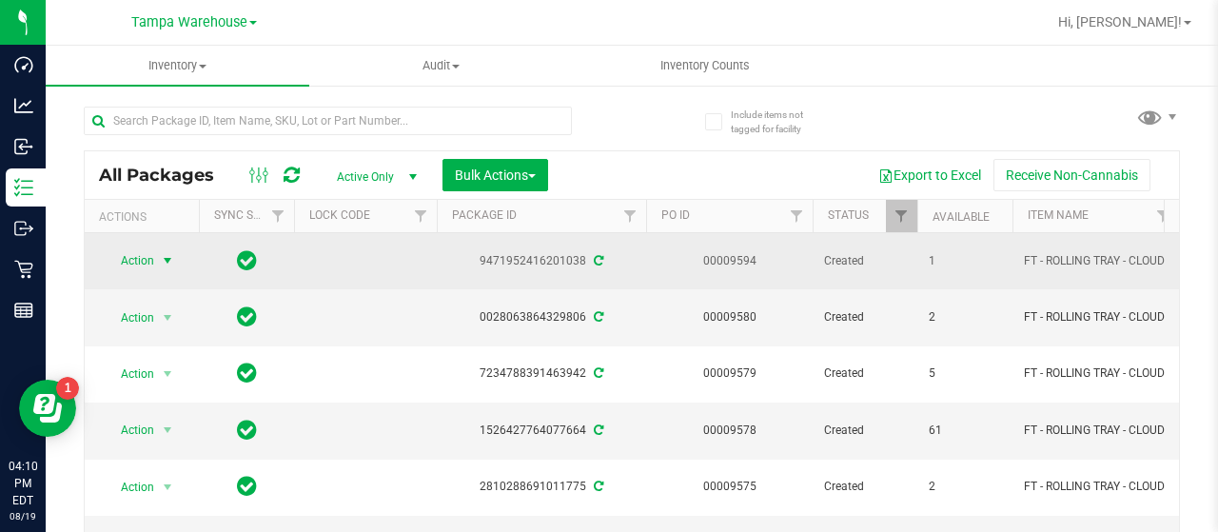
click at [145, 258] on span "Action" at bounding box center [129, 260] width 51 height 27
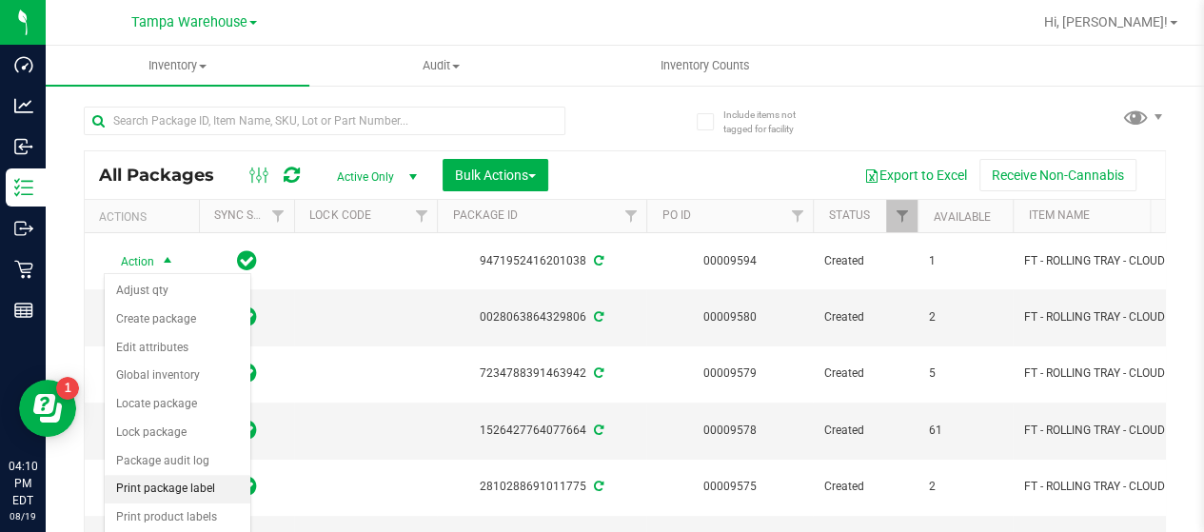
click at [161, 480] on li "Print package label" at bounding box center [178, 489] width 146 height 29
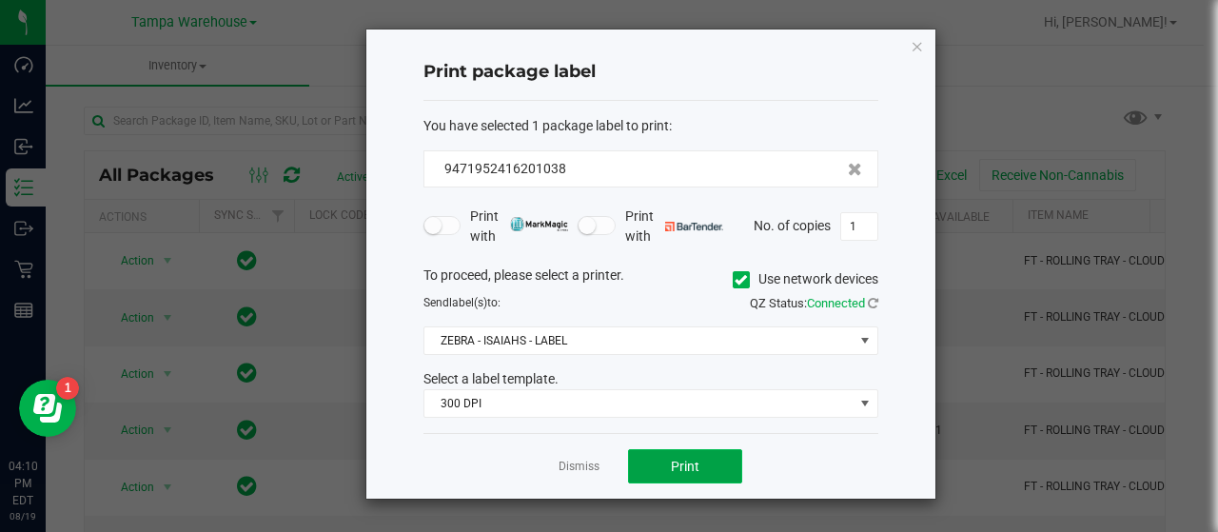
click at [687, 459] on span "Print" at bounding box center [685, 466] width 29 height 15
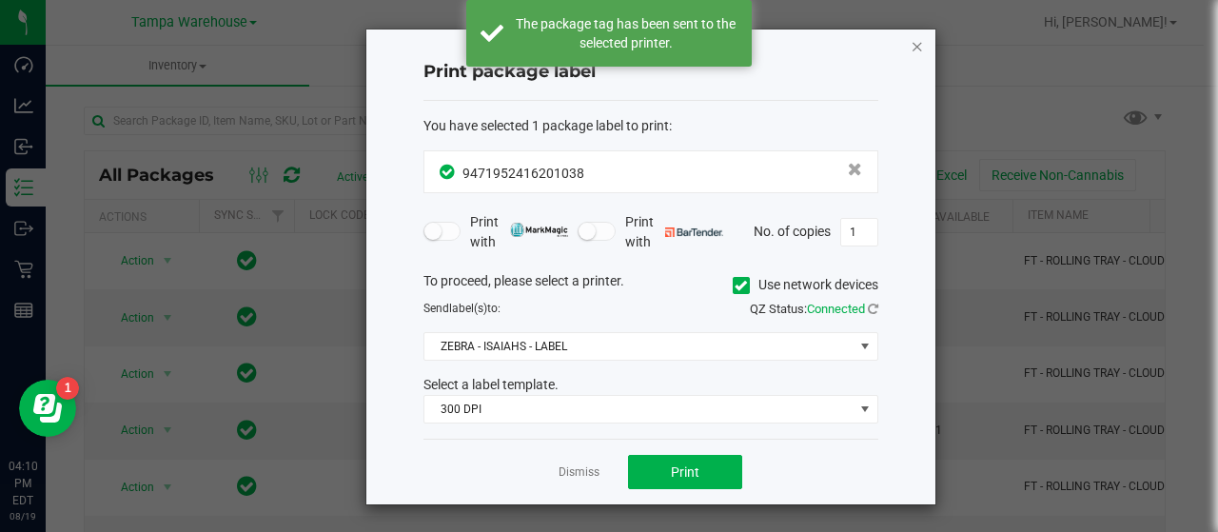
click at [914, 41] on icon "button" at bounding box center [917, 45] width 13 height 23
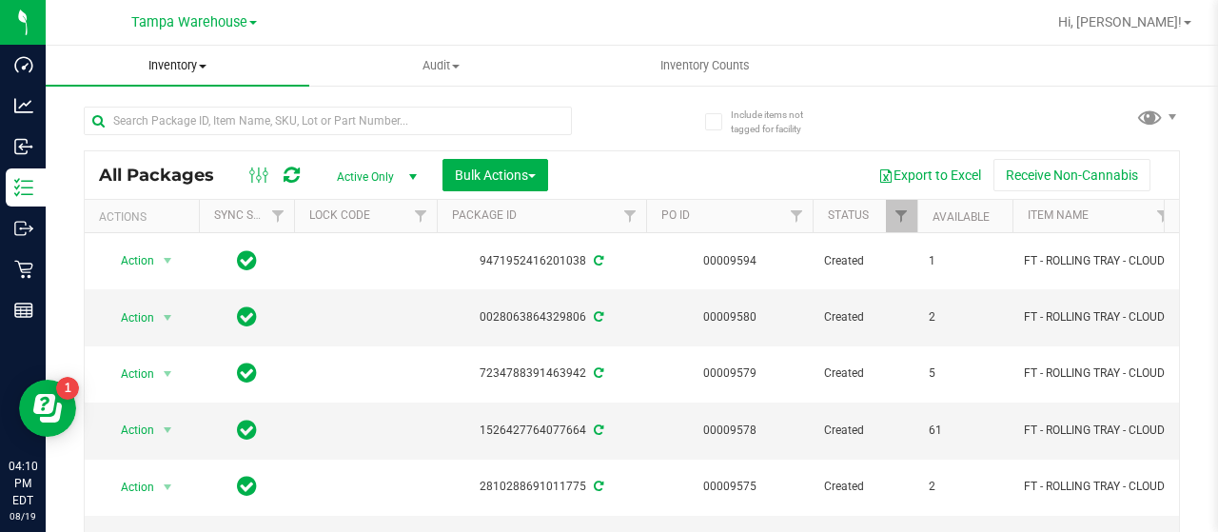
click at [203, 66] on span at bounding box center [203, 67] width 8 height 4
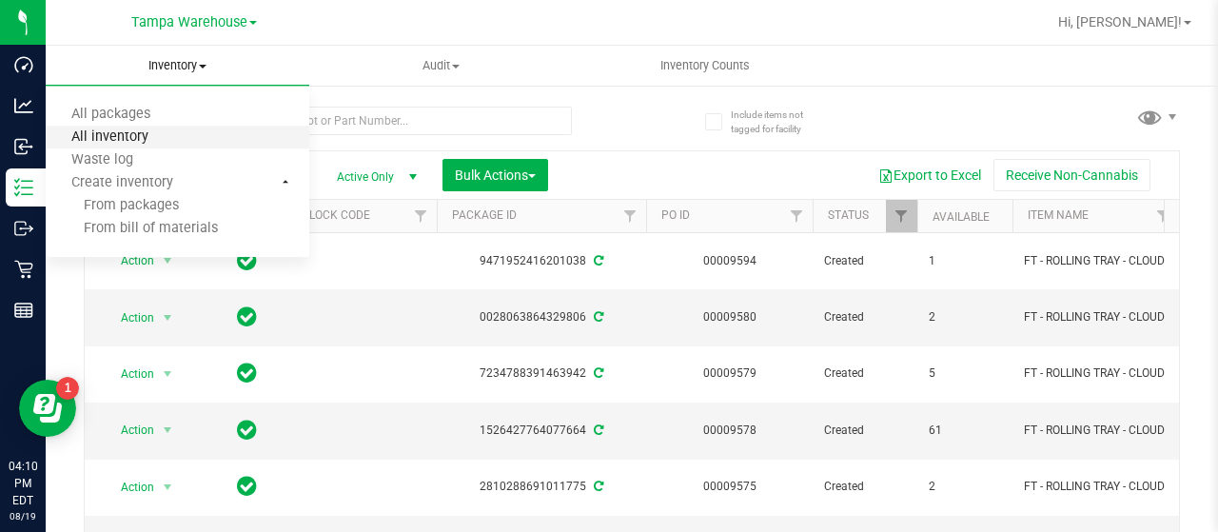
click at [136, 138] on span "All inventory" at bounding box center [110, 137] width 128 height 16
